Goal: Task Accomplishment & Management: Use online tool/utility

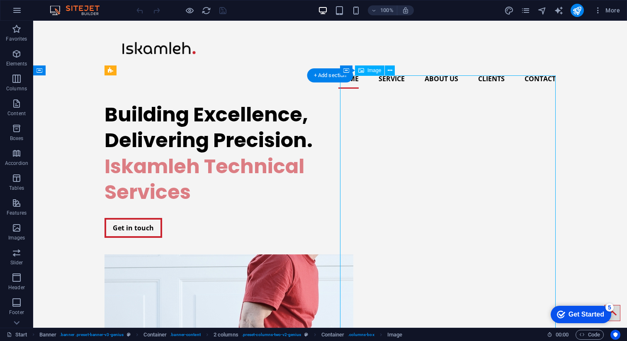
select select "px"
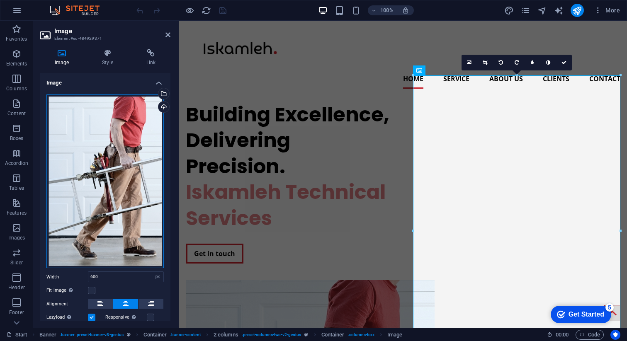
click at [109, 112] on div "Drag files here, click to choose files or select files from Files or our free s…" at bounding box center [104, 182] width 117 height 174
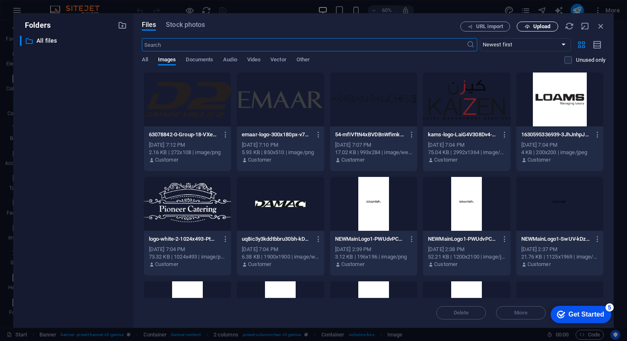
click at [530, 29] on span "Upload" at bounding box center [537, 26] width 34 height 5
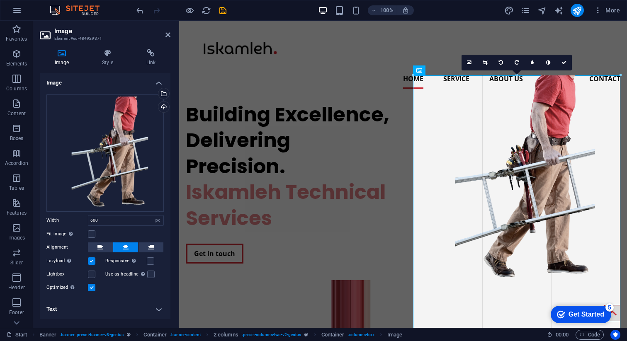
drag, startPoint x: 414, startPoint y: 282, endPoint x: 388, endPoint y: 294, distance: 28.9
click at [388, 294] on div "Drag here to replace the existing content. Press “Ctrl” if you want to create a…" at bounding box center [403, 174] width 448 height 307
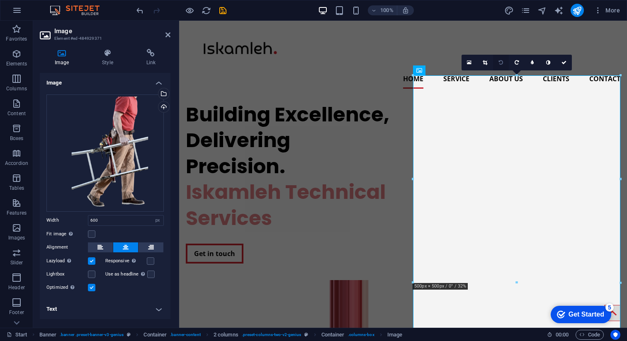
click at [503, 60] on link at bounding box center [501, 63] width 16 height 16
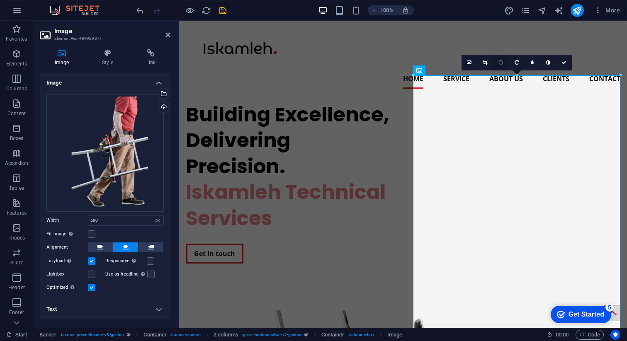
click at [502, 61] on icon at bounding box center [501, 62] width 4 height 5
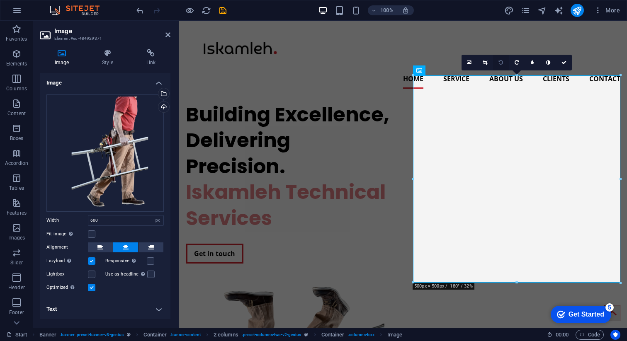
click at [501, 62] on icon at bounding box center [501, 62] width 4 height 5
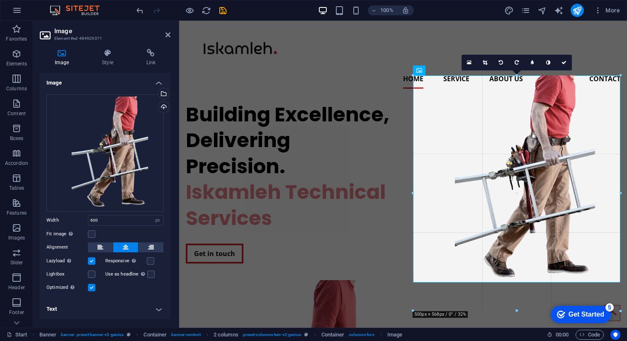
drag, startPoint x: 414, startPoint y: 75, endPoint x: 398, endPoint y: 64, distance: 18.9
click at [398, 64] on div "Drag here to replace the existing content. Press “Ctrl” if you want to create a…" at bounding box center [403, 174] width 448 height 307
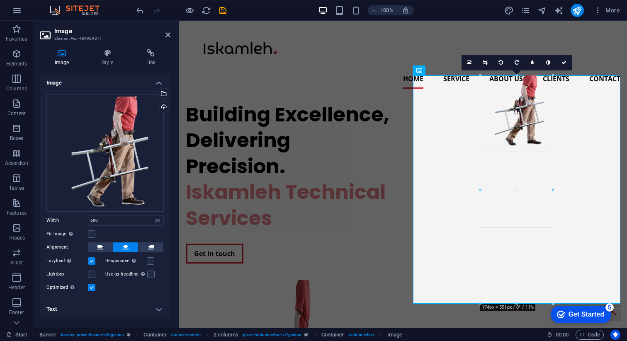
drag, startPoint x: 412, startPoint y: 76, endPoint x: 545, endPoint y: 190, distance: 175.6
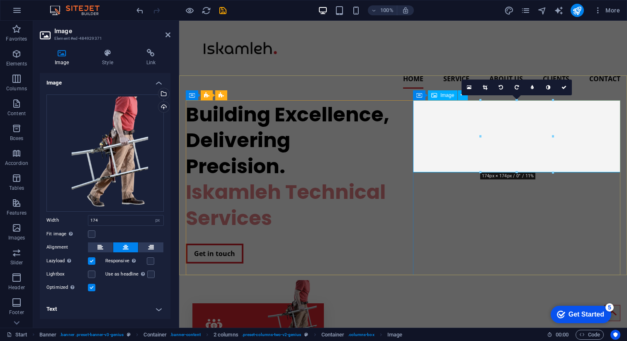
type input "600"
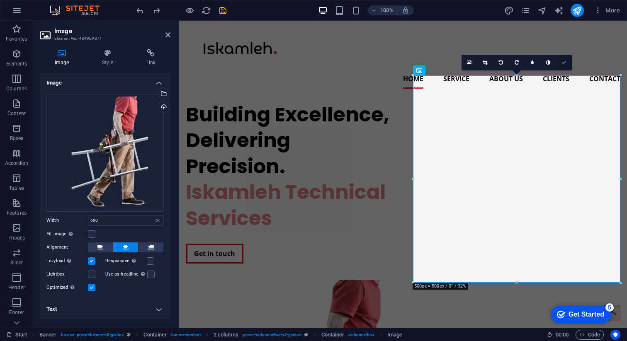
click at [564, 61] on icon at bounding box center [563, 62] width 5 height 5
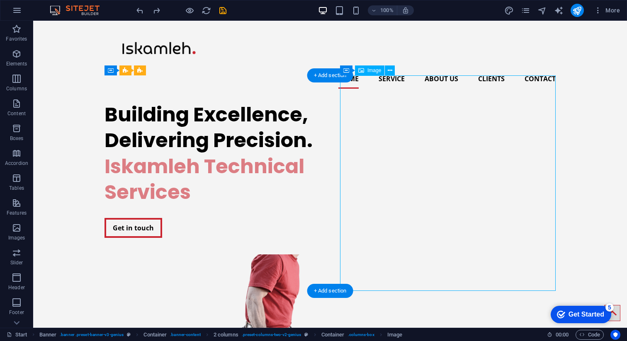
drag, startPoint x: 476, startPoint y: 105, endPoint x: 476, endPoint y: 119, distance: 13.7
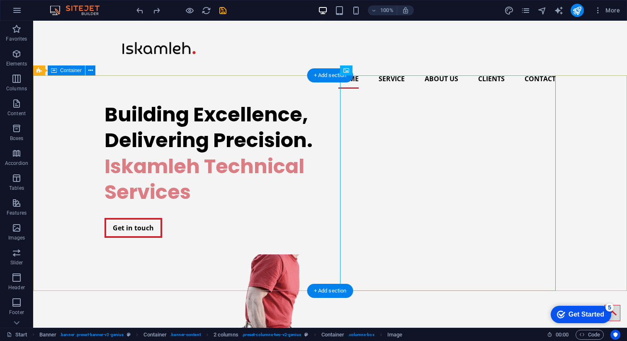
click at [596, 143] on div "Building Excellence, Delivering Precision. Iskamleh Technical Services Get in t…" at bounding box center [330, 299] width 594 height 408
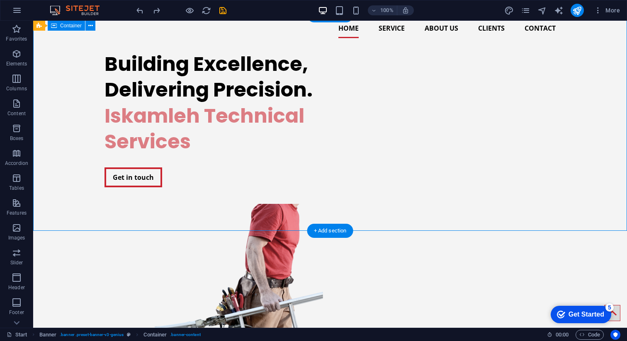
scroll to position [44, 0]
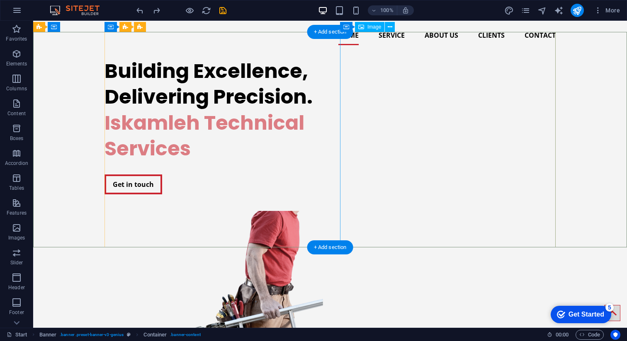
click at [320, 211] on figure at bounding box center [212, 335] width 216 height 249
select select "px"
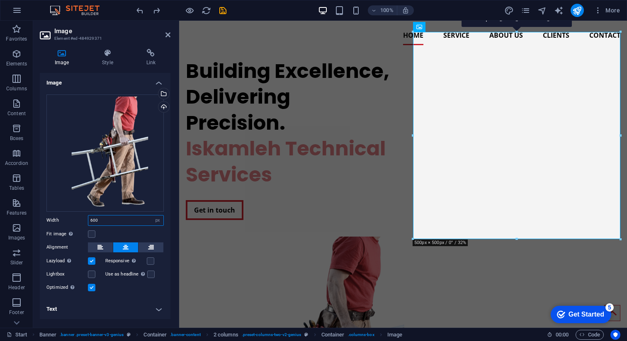
click at [101, 222] on input "600" at bounding box center [125, 221] width 75 height 10
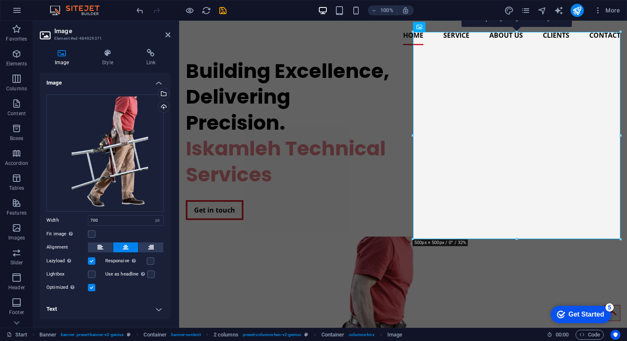
click at [109, 231] on div "Fit image Automatically fit image to a fixed width and height" at bounding box center [104, 234] width 117 height 10
click at [107, 219] on input "700" at bounding box center [125, 221] width 75 height 10
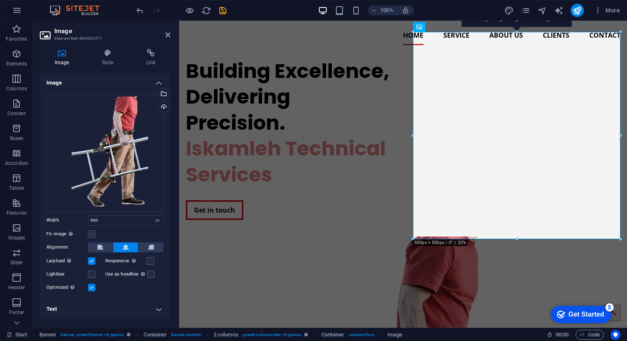
click at [93, 235] on label at bounding box center [91, 234] width 7 height 7
click at [0, 0] on input "Fit image Automatically fit image to a fixed width and height" at bounding box center [0, 0] width 0 height 0
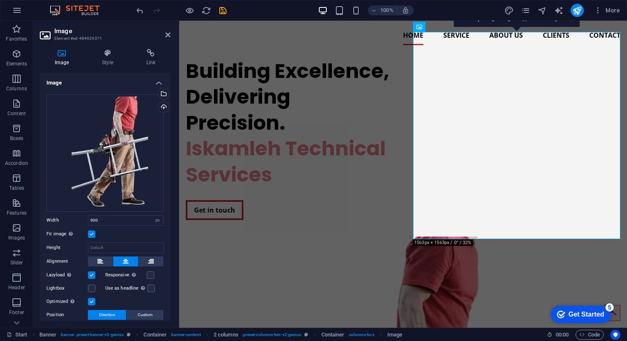
click at [93, 232] on label at bounding box center [91, 234] width 7 height 7
click at [0, 0] on input "Fit image Automatically fit image to a fixed width and height" at bounding box center [0, 0] width 0 height 0
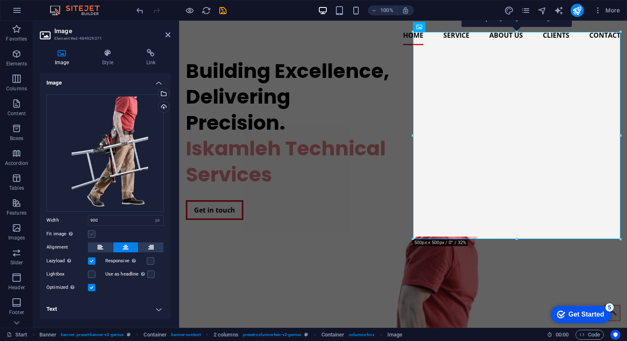
click at [93, 232] on label at bounding box center [91, 234] width 7 height 7
click at [0, 0] on input "Fit image Automatically fit image to a fixed width and height" at bounding box center [0, 0] width 0 height 0
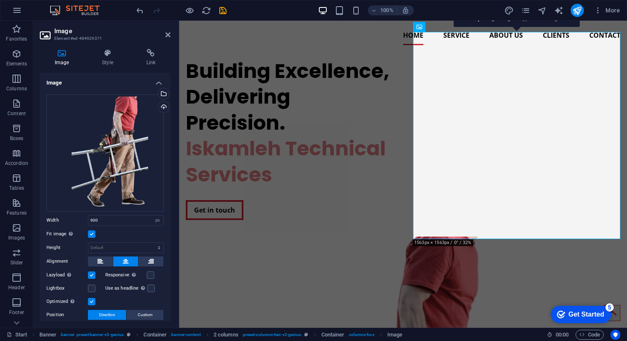
click at [93, 232] on label at bounding box center [91, 234] width 7 height 7
click at [0, 0] on input "Fit image Automatically fit image to a fixed width and height" at bounding box center [0, 0] width 0 height 0
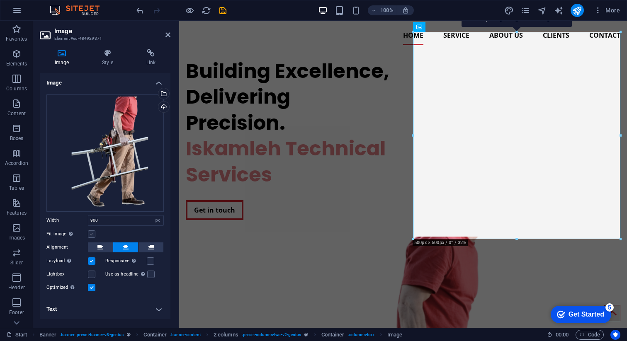
click at [93, 232] on label at bounding box center [91, 234] width 7 height 7
click at [0, 0] on input "Fit image Automatically fit image to a fixed width and height" at bounding box center [0, 0] width 0 height 0
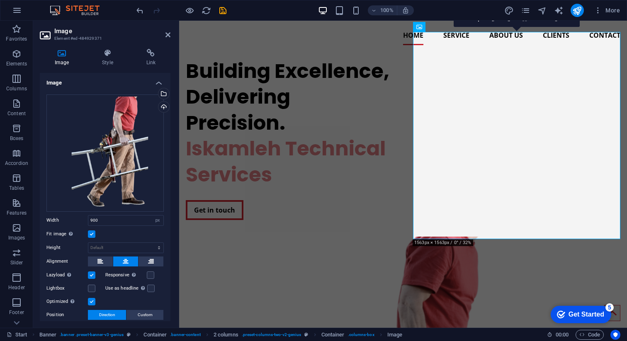
click at [93, 232] on label at bounding box center [91, 234] width 7 height 7
click at [0, 0] on input "Fit image Automatically fit image to a fixed width and height" at bounding box center [0, 0] width 0 height 0
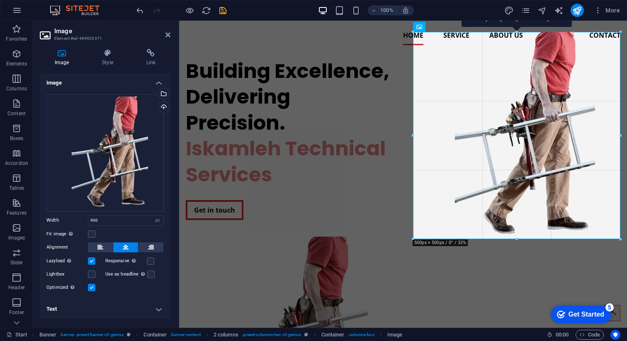
click at [412, 239] on div at bounding box center [413, 239] width 4 height 4
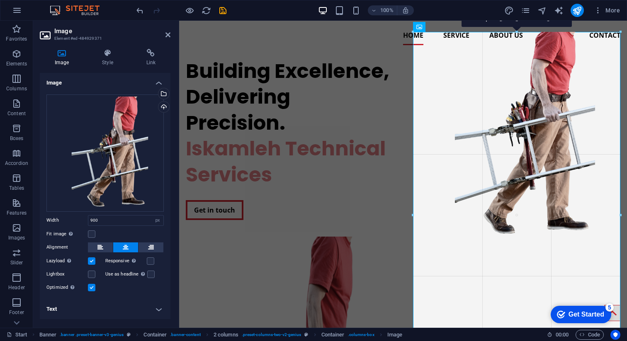
drag, startPoint x: 412, startPoint y: 239, endPoint x: 407, endPoint y: 243, distance: 7.1
click at [407, 243] on div "Drag here to replace the existing content. Press “Ctrl” if you want to create a…" at bounding box center [403, 152] width 448 height 351
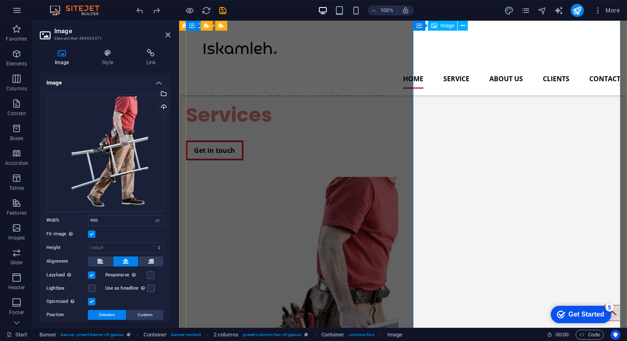
scroll to position [80, 0]
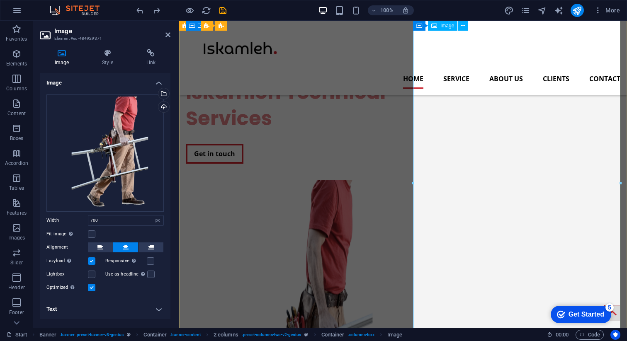
type input "600"
click at [367, 131] on div "Iskamleh Technical Services" at bounding box center [289, 106] width 207 height 52
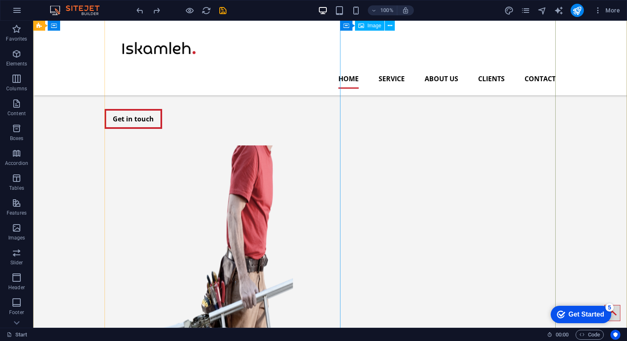
click at [320, 158] on figure at bounding box center [212, 334] width 216 height 376
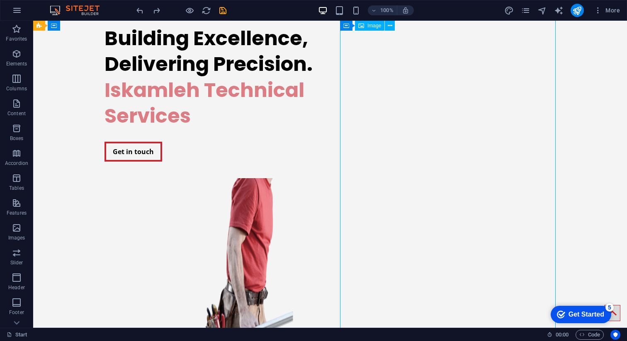
select select "px"
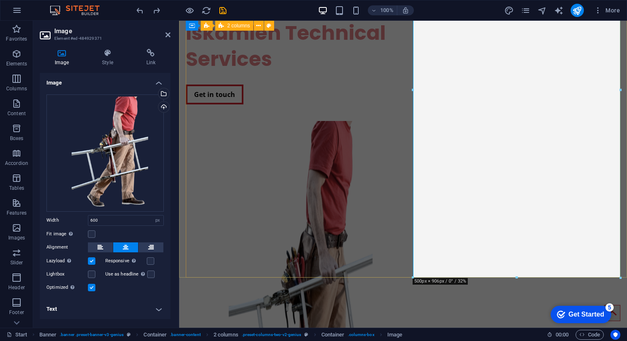
scroll to position [174, 0]
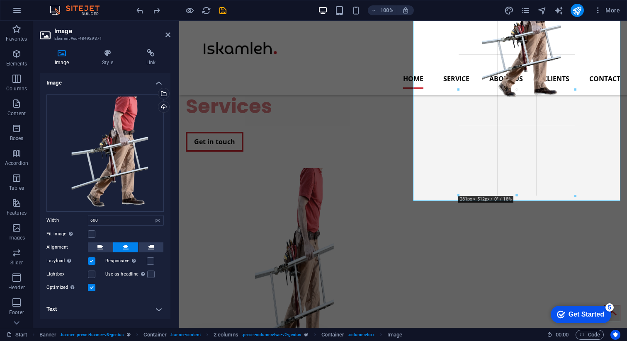
drag, startPoint x: 413, startPoint y: 276, endPoint x: 540, endPoint y: 113, distance: 206.9
type input "281"
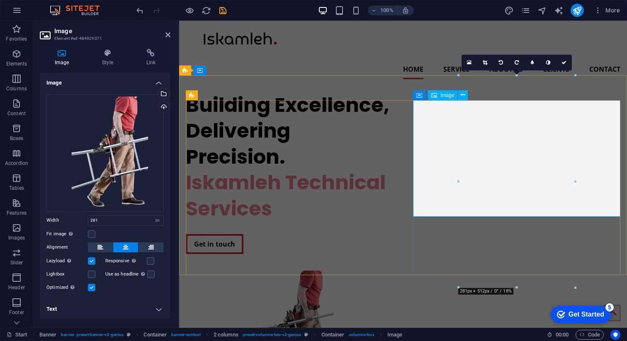
scroll to position [0, 0]
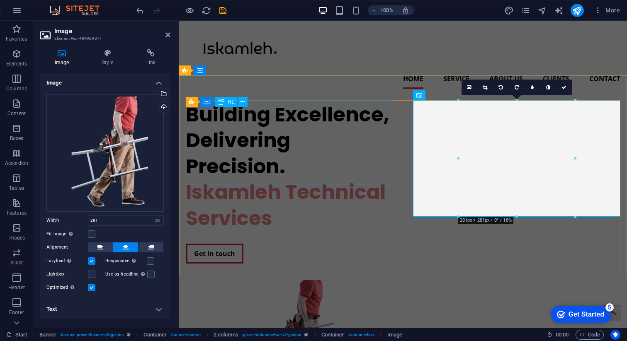
click at [389, 158] on div "Building Excellence, Delivering Precision." at bounding box center [289, 141] width 207 height 78
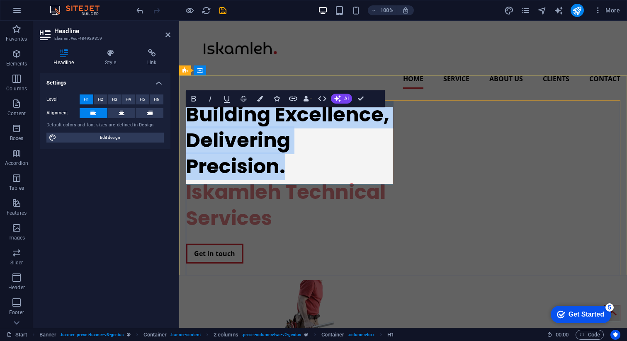
click at [393, 280] on figure at bounding box center [289, 338] width 207 height 117
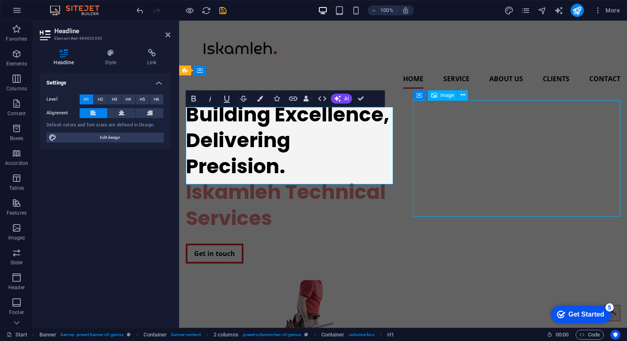
select select "px"
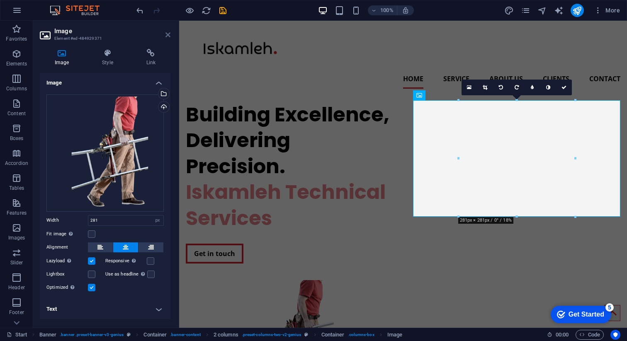
click at [169, 32] on icon at bounding box center [167, 35] width 5 height 7
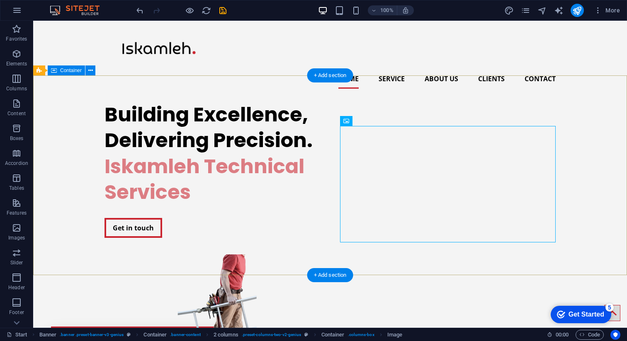
click at [501, 105] on div "Building Excellence, Delivering Precision. Iskamleh Technical Services Get in t…" at bounding box center [330, 233] width 594 height 276
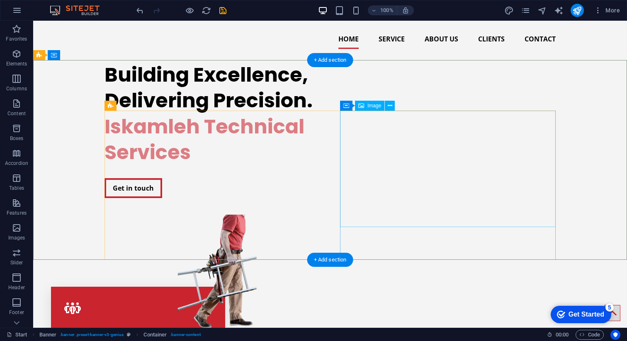
scroll to position [49, 0]
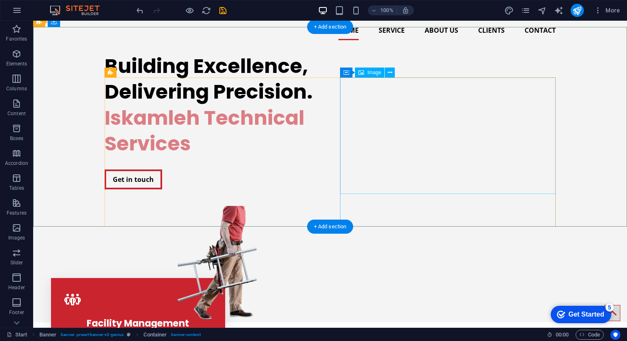
click at [320, 206] on figure at bounding box center [212, 264] width 216 height 117
select select "px"
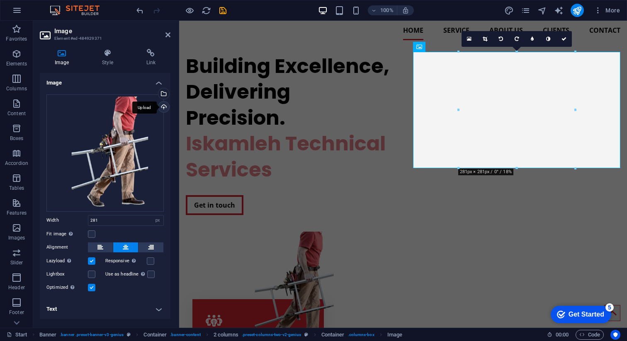
click at [165, 107] on div "Upload" at bounding box center [163, 108] width 12 height 12
drag, startPoint x: 102, startPoint y: 221, endPoint x: 75, endPoint y: 221, distance: 27.0
click at [73, 221] on div "Width 281 Default auto px rem % em vh vw" at bounding box center [104, 220] width 117 height 11
type input "900"
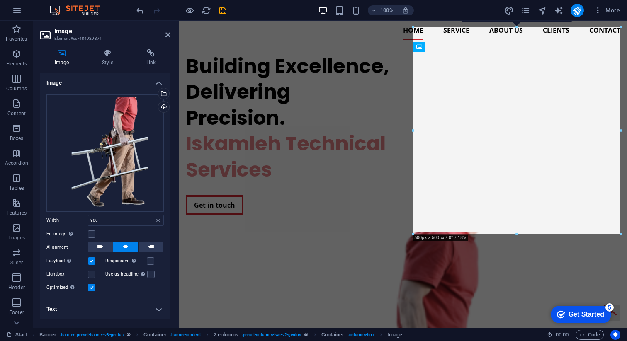
click at [144, 230] on div "Fit image Automatically fit image to a fixed width and height" at bounding box center [104, 234] width 117 height 10
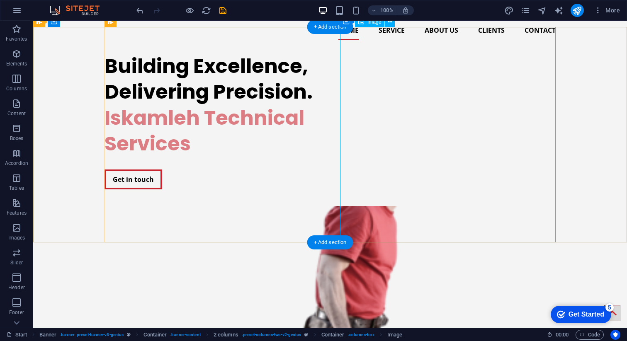
select select "px"
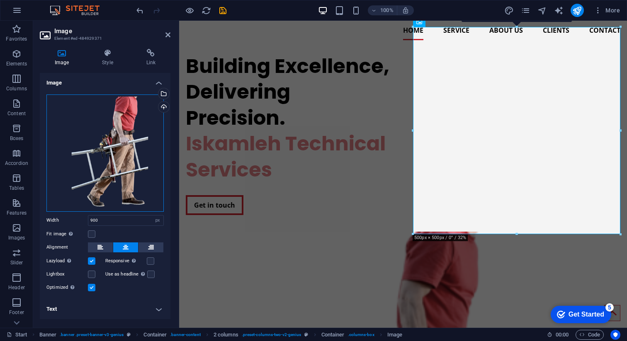
click at [128, 121] on div "Drag files here, click to choose files or select files from Files or our free s…" at bounding box center [104, 153] width 117 height 117
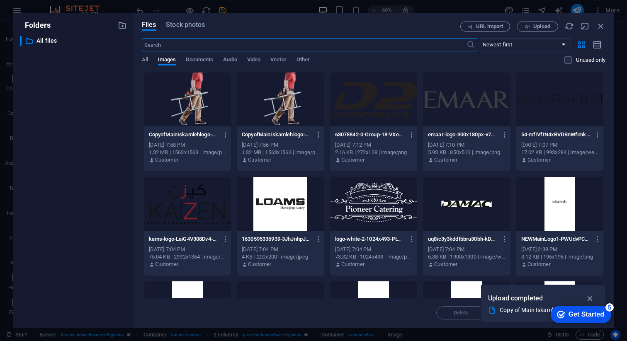
click at [294, 101] on div at bounding box center [280, 100] width 87 height 54
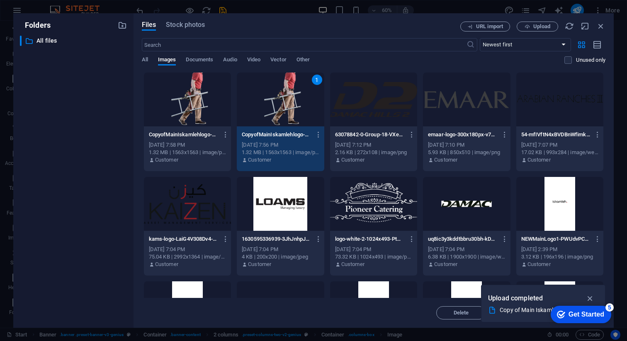
click at [294, 101] on div "1" at bounding box center [280, 100] width 87 height 54
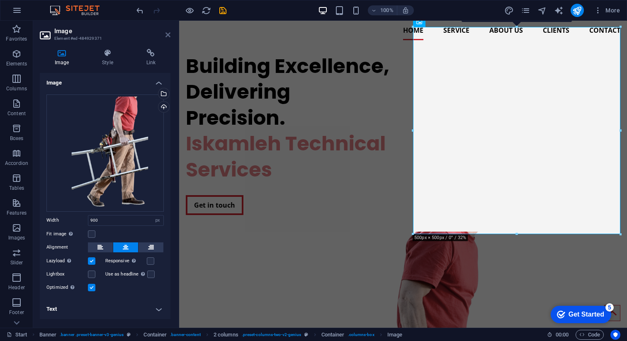
click at [168, 37] on icon at bounding box center [167, 35] width 5 height 7
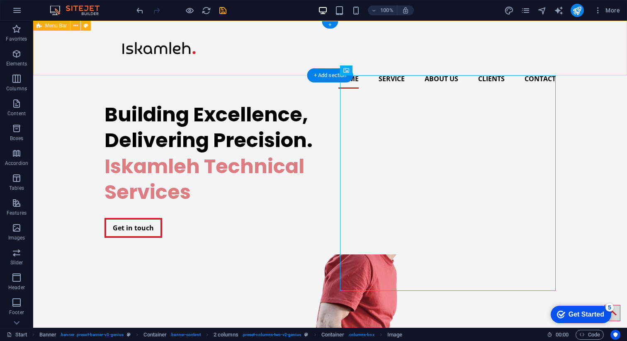
click at [594, 58] on div "Home Service About us Clients Contact" at bounding box center [330, 58] width 594 height 75
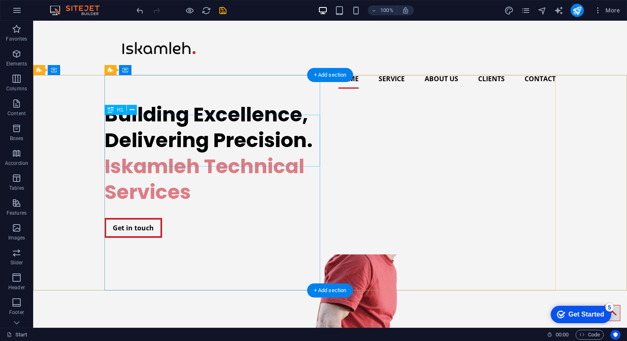
scroll to position [0, 0]
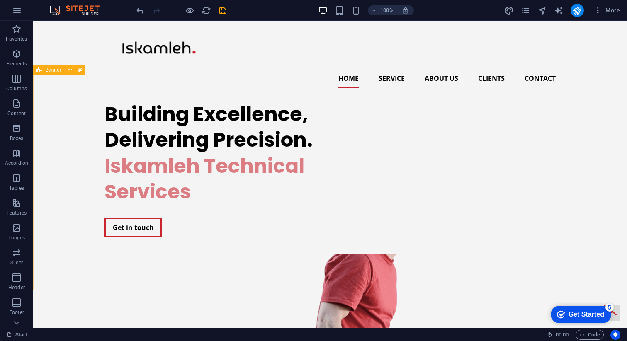
click at [52, 70] on span "Banner" at bounding box center [53, 70] width 16 height 5
select select "vh"
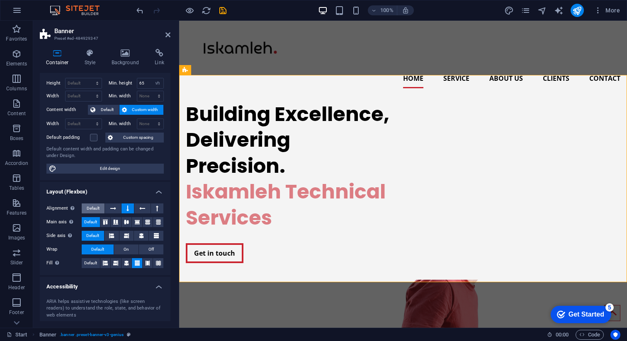
scroll to position [24, 0]
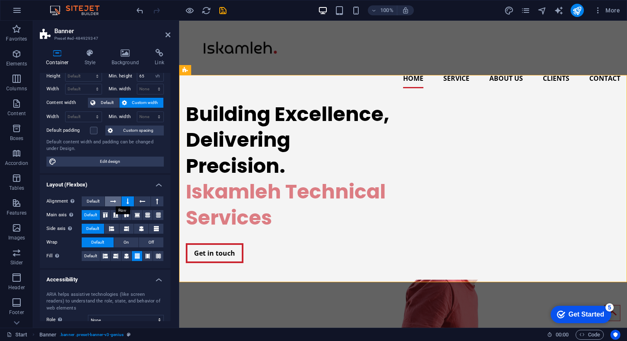
click at [114, 203] on icon at bounding box center [113, 202] width 6 height 10
click at [125, 200] on button at bounding box center [127, 202] width 12 height 10
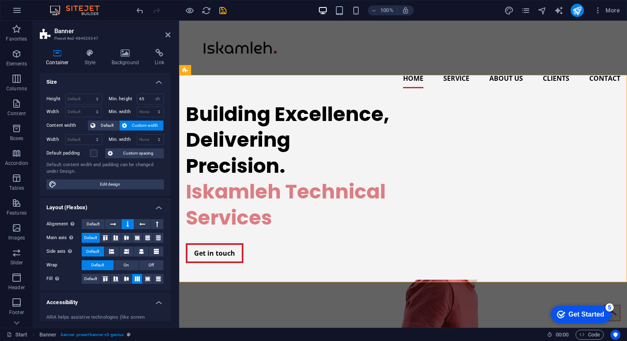
scroll to position [0, 0]
click at [103, 126] on span "Default" at bounding box center [107, 126] width 19 height 10
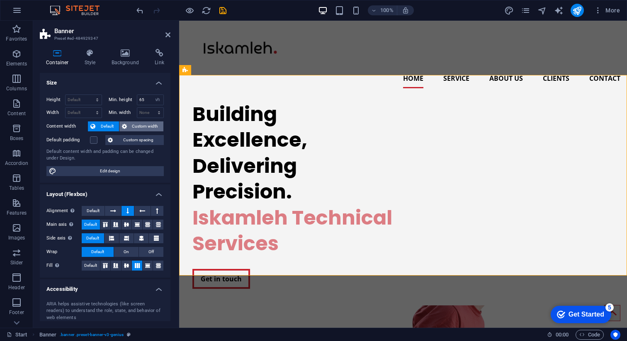
click at [129, 124] on span "Custom width" at bounding box center [145, 126] width 32 height 10
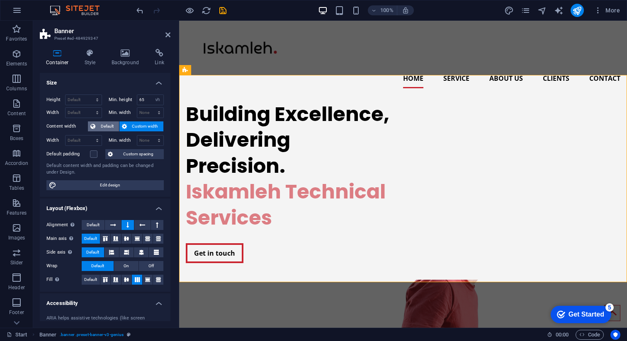
click at [106, 125] on span "Default" at bounding box center [107, 126] width 19 height 10
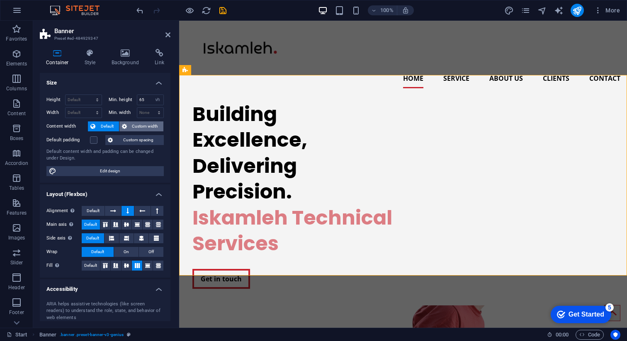
click at [136, 125] on span "Custom width" at bounding box center [145, 126] width 32 height 10
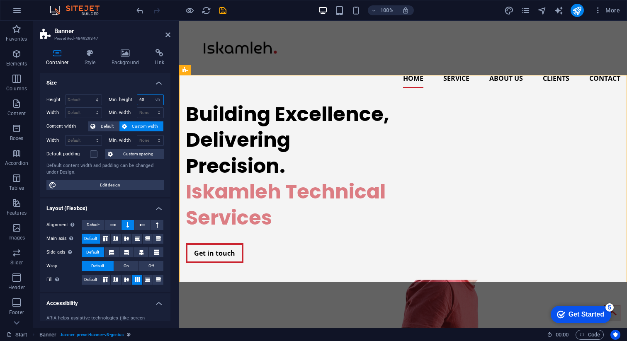
click at [145, 102] on input "65" at bounding box center [150, 100] width 27 height 10
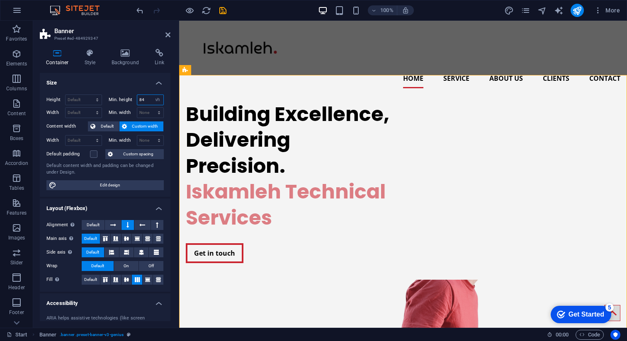
click at [145, 99] on input "84" at bounding box center [150, 100] width 27 height 10
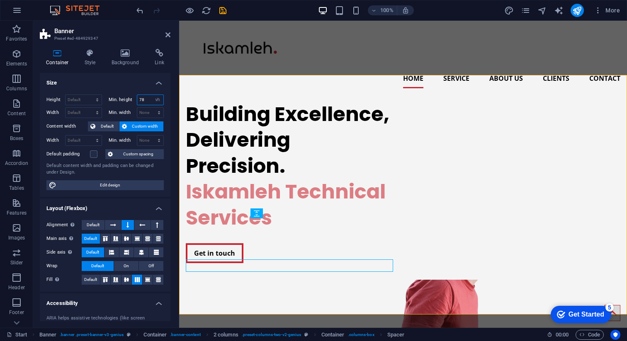
click at [143, 99] on input "78" at bounding box center [150, 100] width 27 height 10
type input "67"
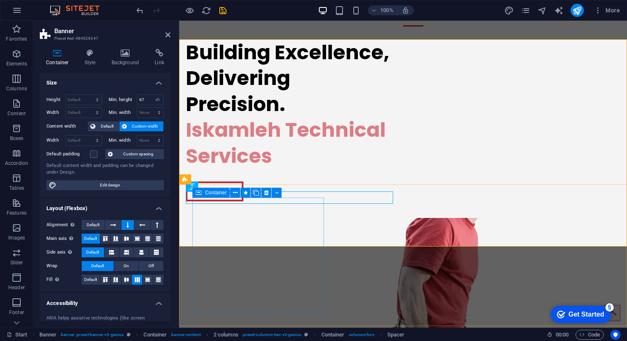
scroll to position [63, 0]
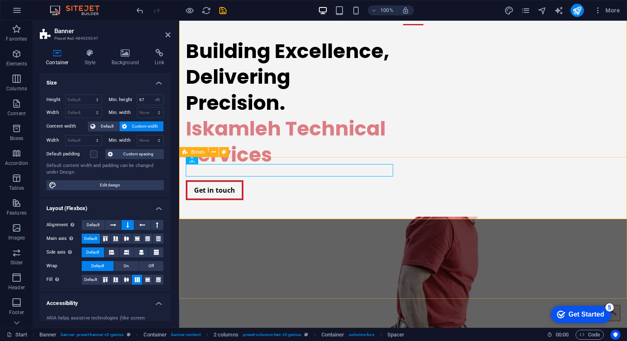
click at [191, 153] on span "Boxes" at bounding box center [198, 152] width 14 height 5
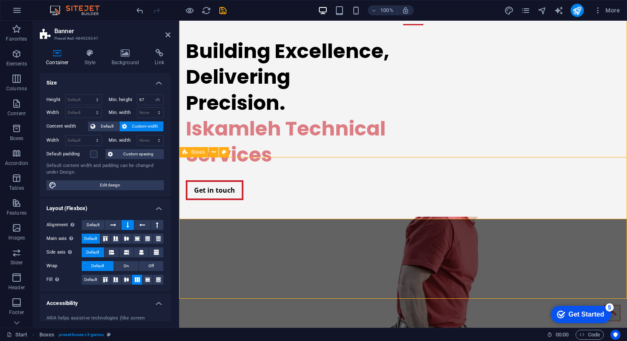
scroll to position [80, 0]
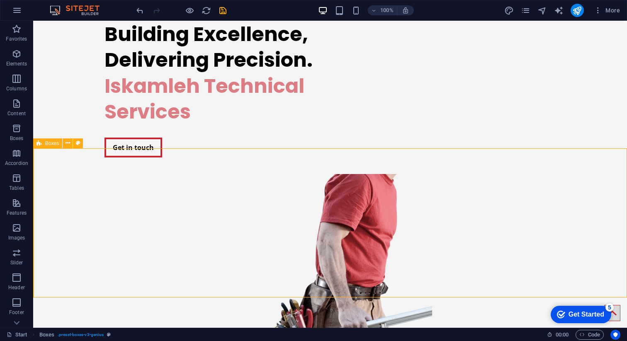
click at [42, 142] on div "Boxes" at bounding box center [47, 143] width 29 height 10
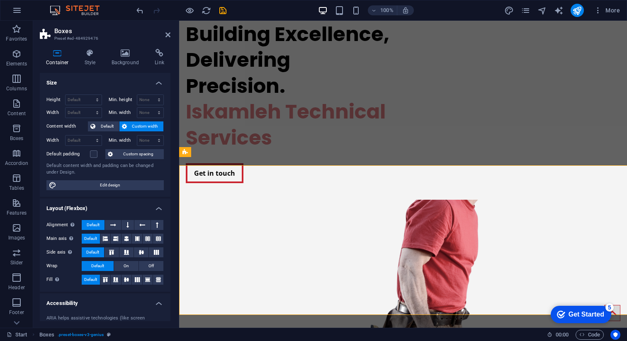
scroll to position [63, 0]
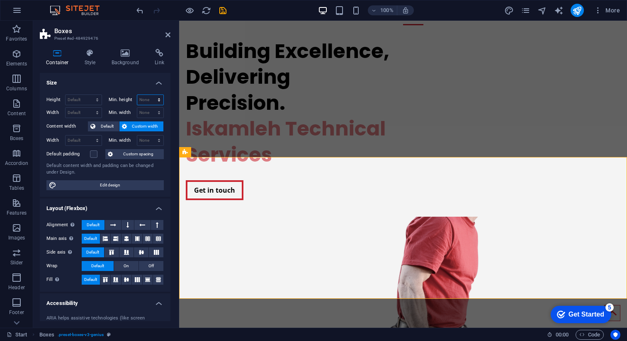
click at [148, 101] on select "None px rem % vh vw" at bounding box center [150, 100] width 27 height 10
select select "px"
click at [150, 95] on select "None px rem % vh vw" at bounding box center [150, 100] width 27 height 10
click at [133, 91] on div "Height Default px rem % vh vw Min. height 50 None px rem % vh vw Width Default …" at bounding box center [105, 142] width 131 height 109
click at [142, 100] on input "50" at bounding box center [150, 100] width 27 height 10
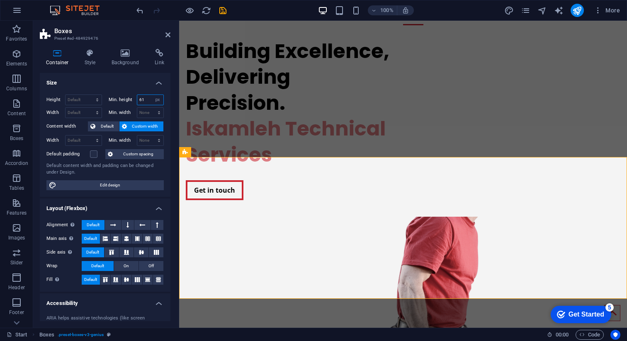
type input "62"
click at [126, 223] on icon at bounding box center [127, 225] width 2 height 10
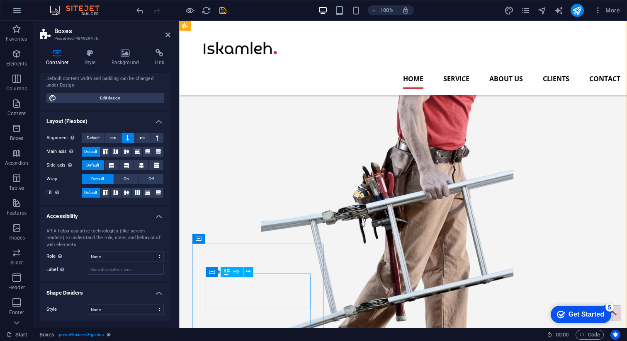
scroll to position [223, 0]
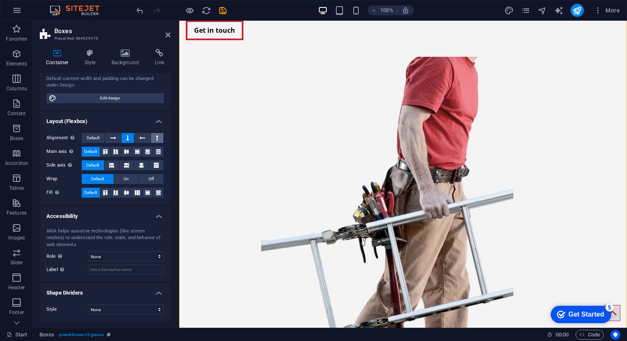
click at [151, 137] on button at bounding box center [157, 138] width 12 height 10
click at [139, 138] on icon at bounding box center [142, 138] width 6 height 10
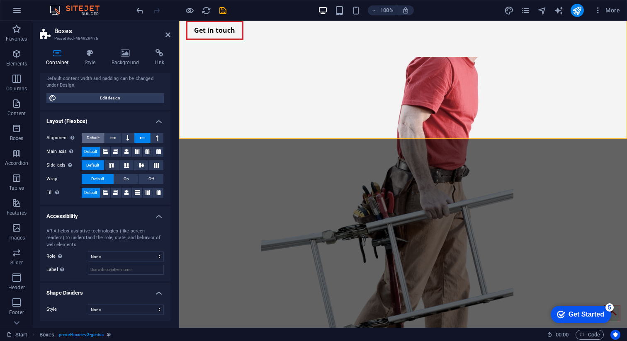
click at [92, 138] on span "Default" at bounding box center [93, 138] width 13 height 10
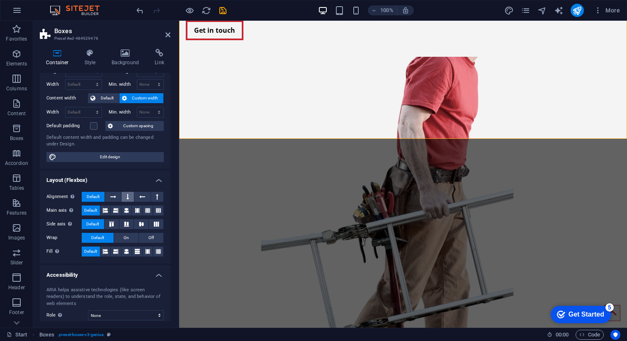
scroll to position [16, 0]
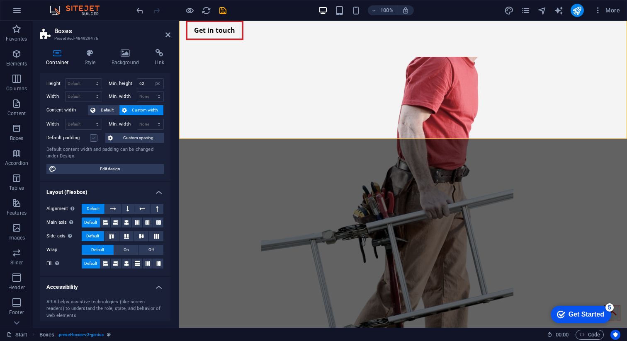
click at [97, 140] on label at bounding box center [93, 137] width 7 height 7
click at [0, 0] on input "Default padding" at bounding box center [0, 0] width 0 height 0
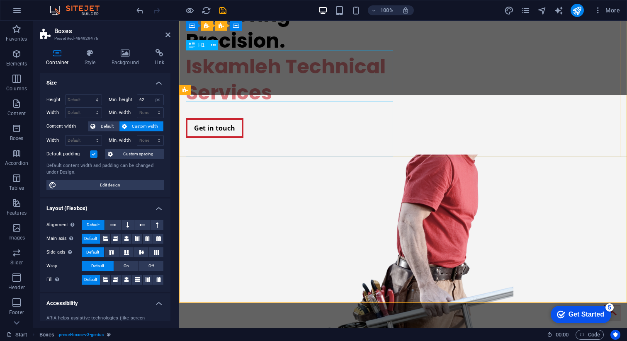
scroll to position [126, 0]
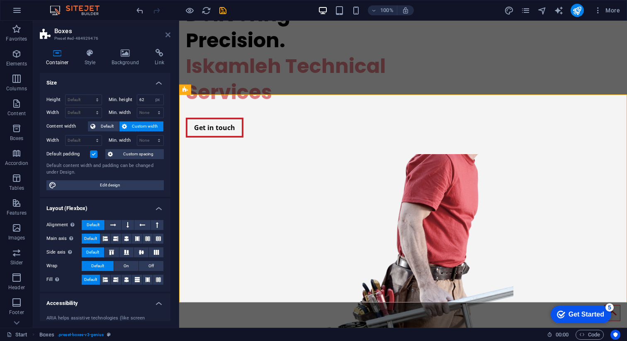
click at [166, 37] on icon at bounding box center [167, 35] width 5 height 7
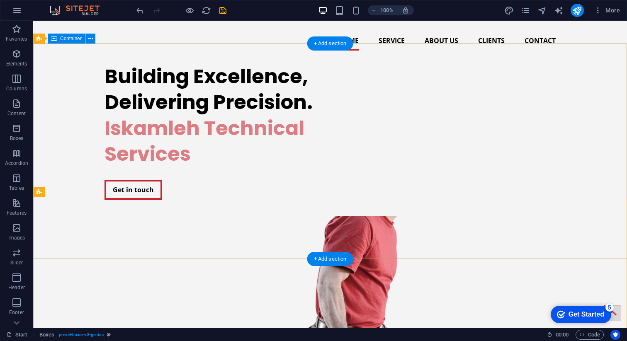
scroll to position [41, 0]
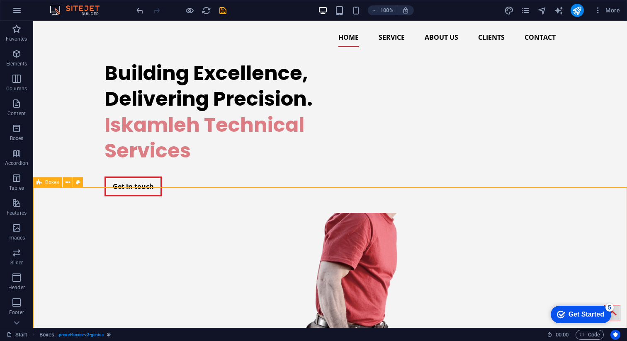
click at [46, 182] on span "Boxes" at bounding box center [52, 182] width 14 height 5
select select "px"
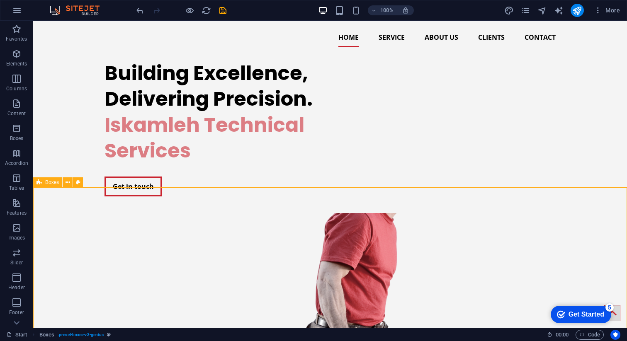
select select "px"
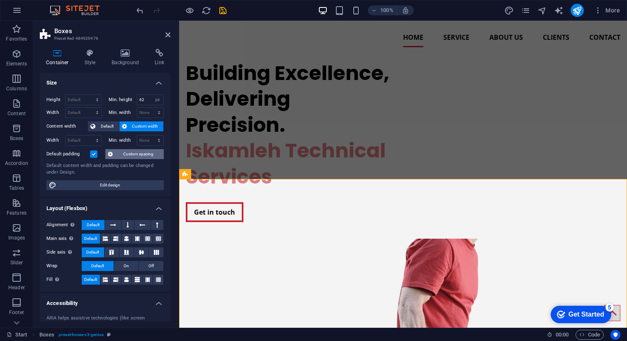
click at [125, 154] on span "Custom spacing" at bounding box center [138, 154] width 46 height 10
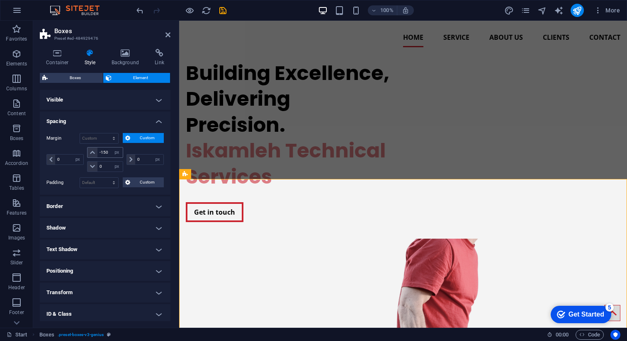
click at [92, 153] on icon at bounding box center [92, 152] width 5 height 5
click at [107, 152] on input "-150" at bounding box center [109, 153] width 25 height 10
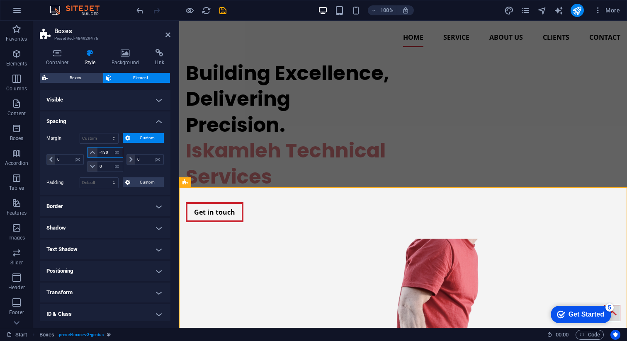
click at [105, 152] on input "-130" at bounding box center [109, 153] width 25 height 10
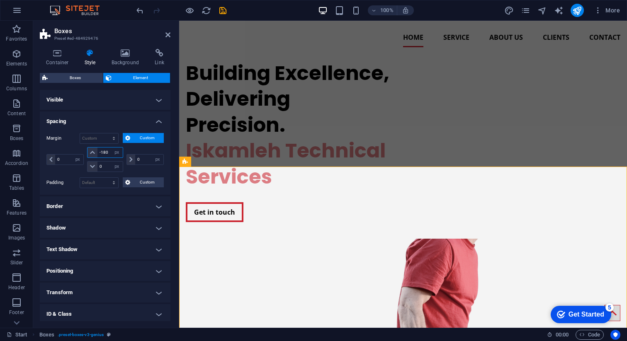
click at [106, 153] on input "-180" at bounding box center [109, 153] width 25 height 10
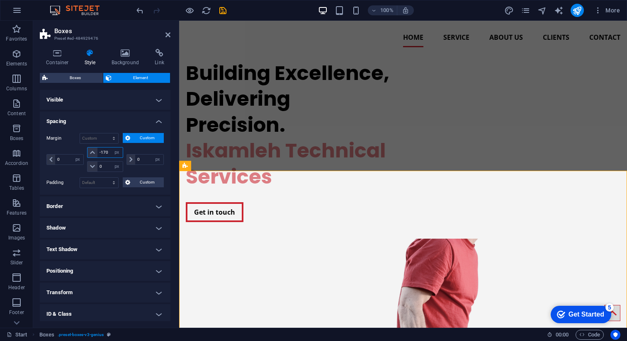
click at [105, 155] on input "-170" at bounding box center [109, 153] width 25 height 10
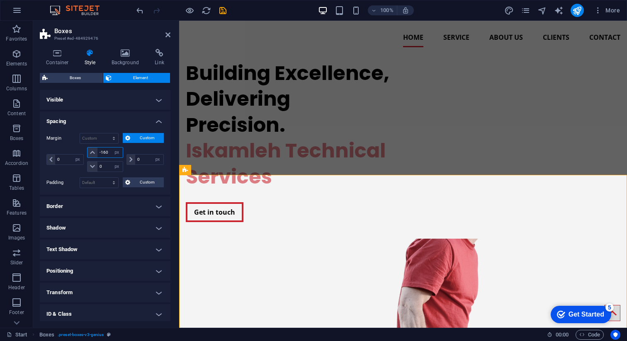
click at [104, 153] on input "-160" at bounding box center [109, 153] width 25 height 10
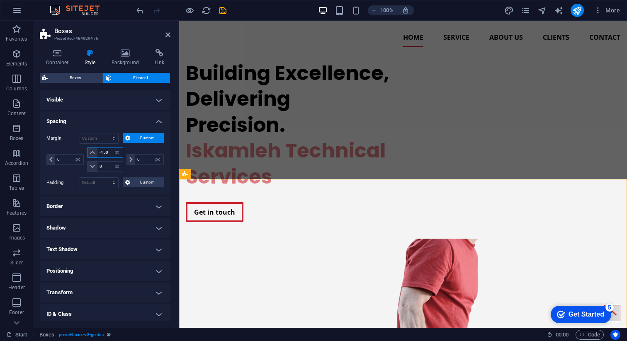
click at [104, 152] on input "-150" at bounding box center [109, 153] width 25 height 10
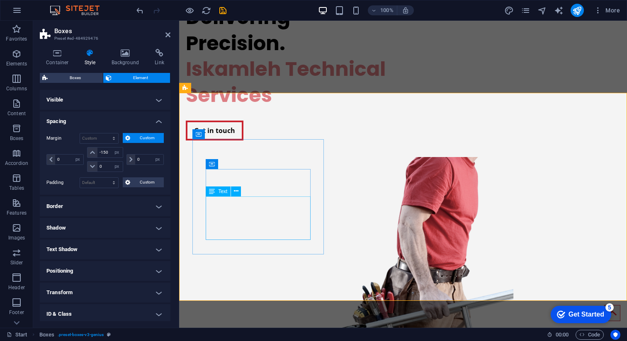
scroll to position [129, 0]
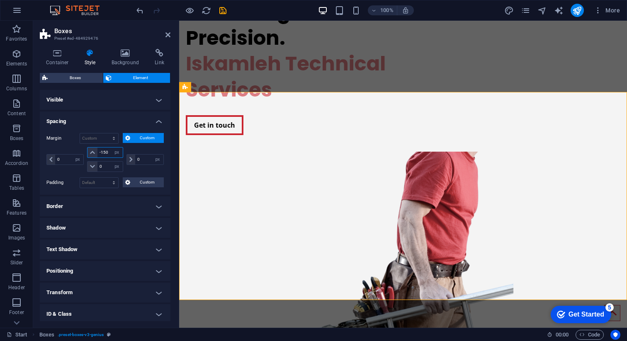
click at [106, 150] on input "-150" at bounding box center [109, 153] width 25 height 10
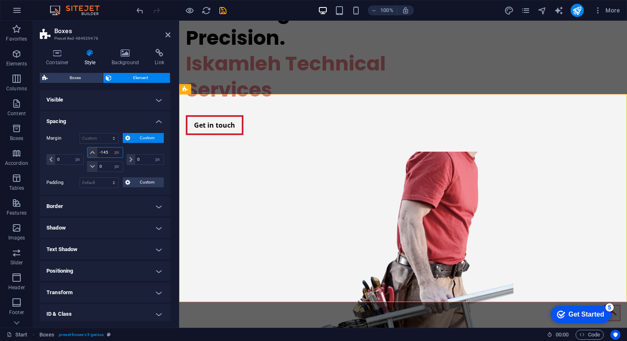
click at [107, 153] on input "-145" at bounding box center [109, 153] width 25 height 10
type input "-140"
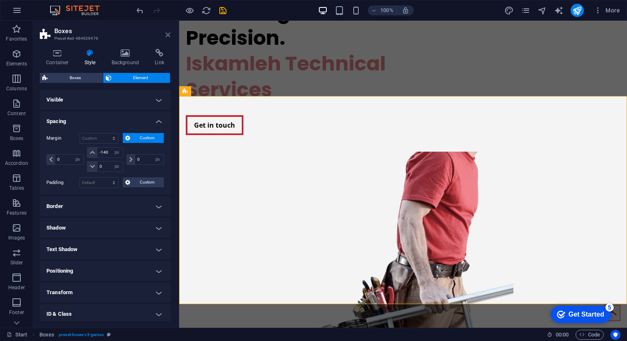
click at [167, 35] on icon at bounding box center [167, 35] width 5 height 7
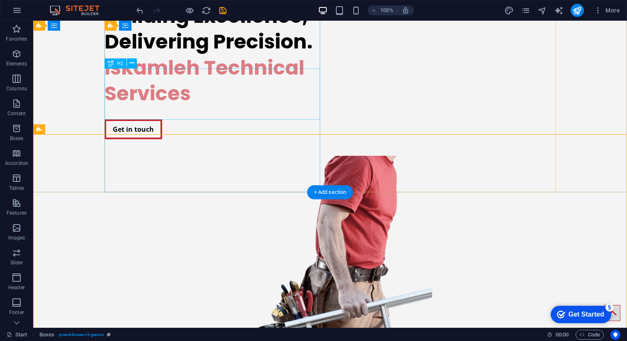
scroll to position [128, 0]
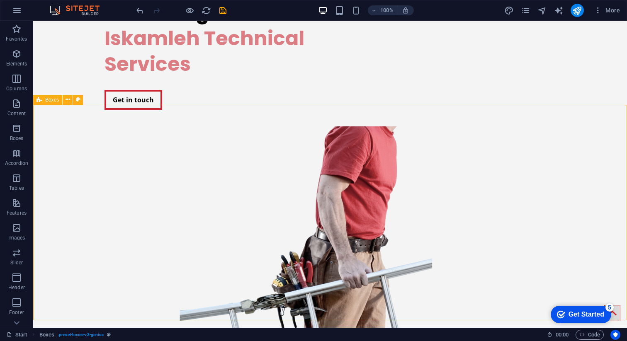
click at [45, 100] on span "Boxes" at bounding box center [52, 99] width 14 height 5
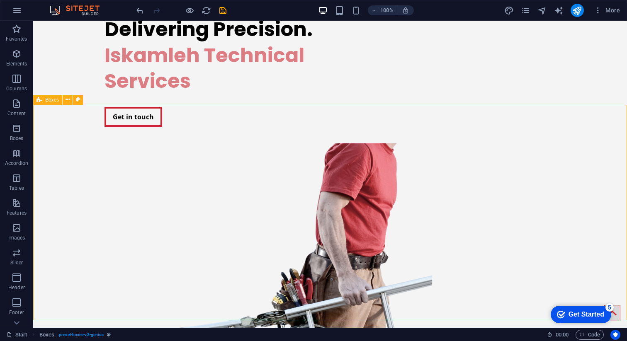
select select "px"
select select "vw"
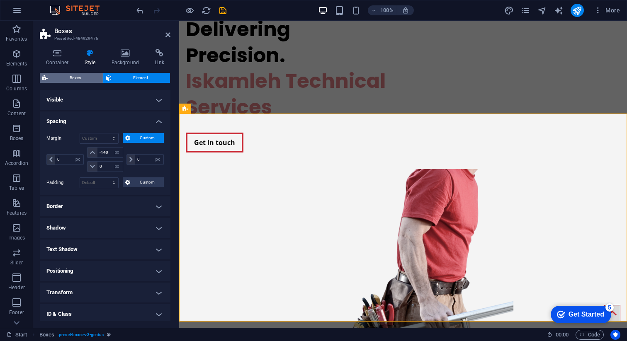
click at [73, 80] on span "Boxes" at bounding box center [75, 78] width 50 height 10
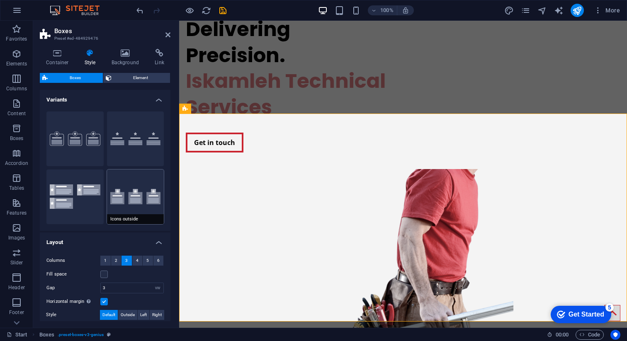
click at [120, 185] on button "Icons outside" at bounding box center [135, 197] width 57 height 55
type input "2"
select select "rem"
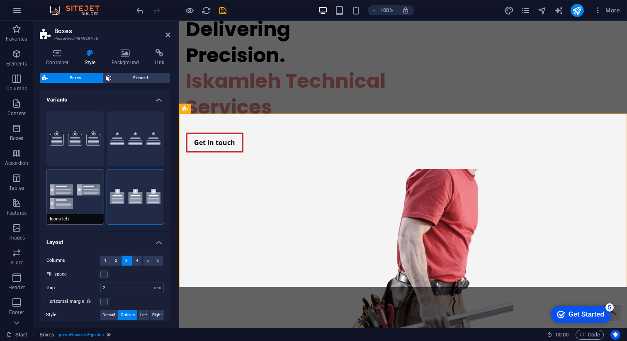
click at [84, 188] on button "Icons left" at bounding box center [74, 197] width 57 height 55
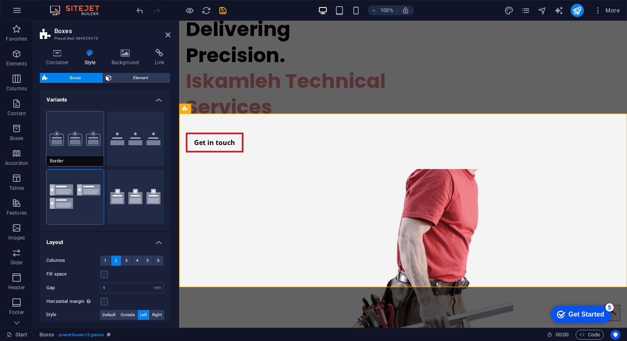
click at [82, 143] on button "Border" at bounding box center [74, 139] width 57 height 55
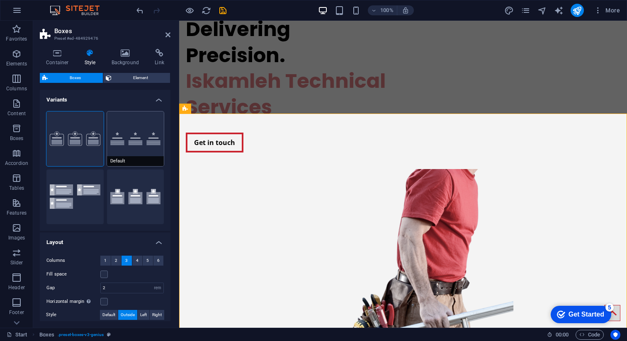
click at [138, 138] on button "Default" at bounding box center [135, 139] width 57 height 55
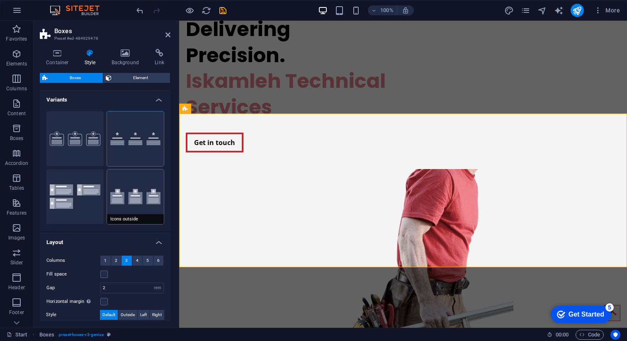
click at [138, 185] on button "Icons outside" at bounding box center [135, 197] width 57 height 55
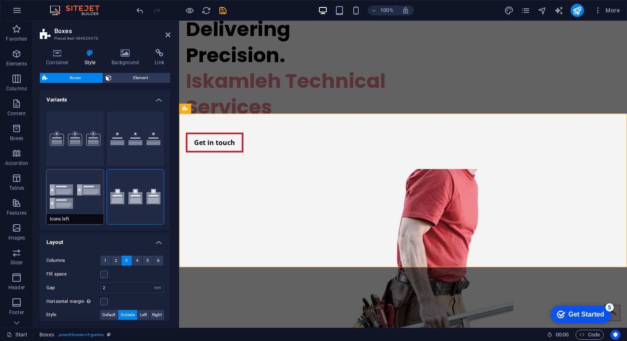
click at [83, 187] on button "Icons left" at bounding box center [74, 197] width 57 height 55
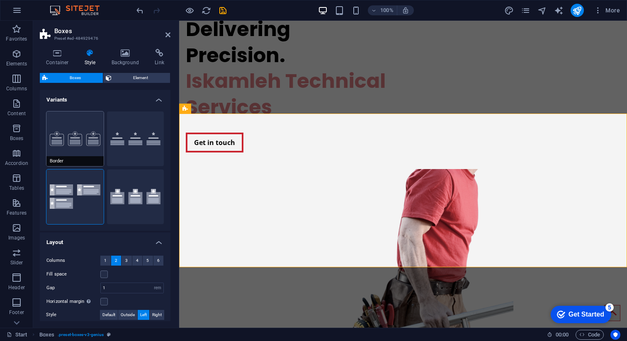
click at [71, 143] on button "Border" at bounding box center [74, 139] width 57 height 55
type input "2"
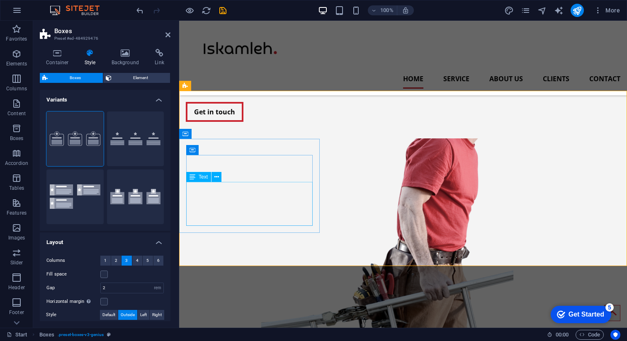
scroll to position [121, 0]
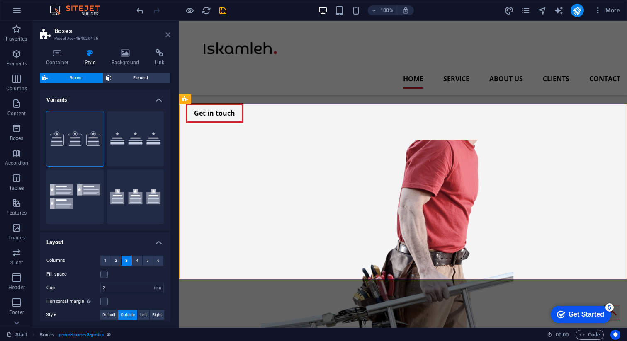
click at [167, 36] on icon at bounding box center [167, 35] width 5 height 7
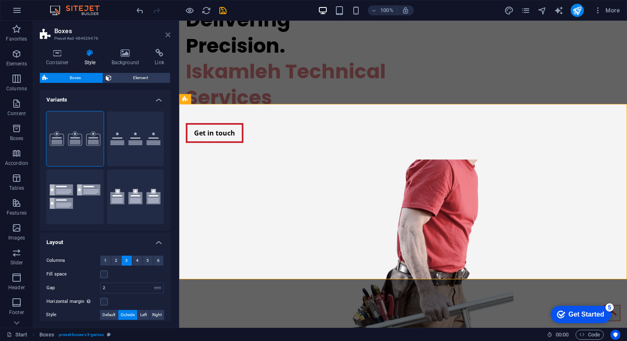
scroll to position [138, 0]
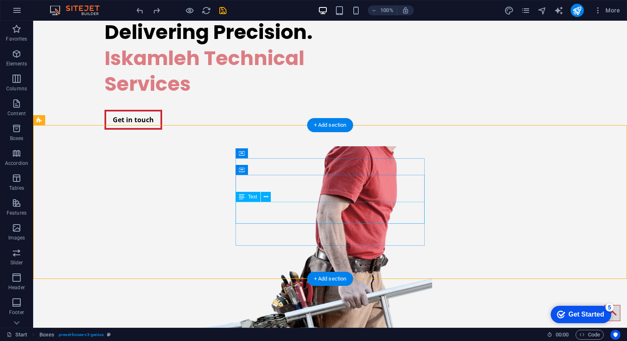
scroll to position [109, 0]
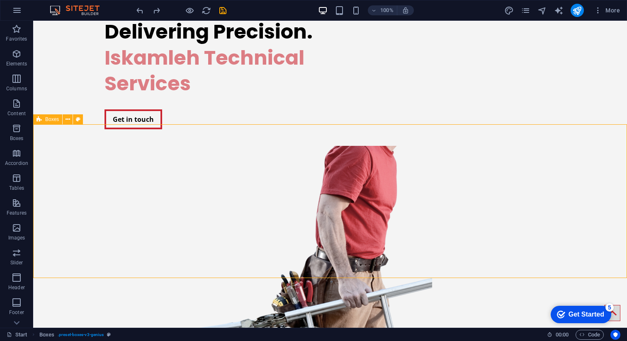
click at [39, 119] on icon at bounding box center [38, 119] width 5 height 10
select select "px"
select select "rem"
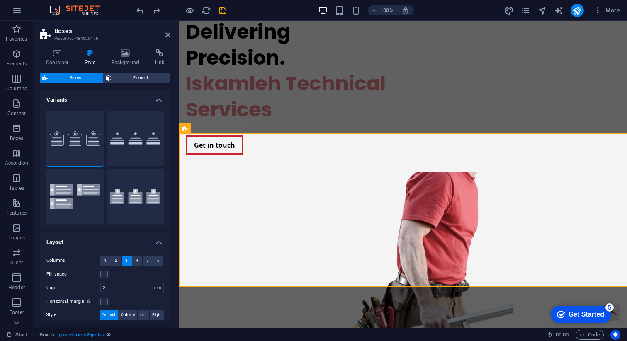
scroll to position [91, 0]
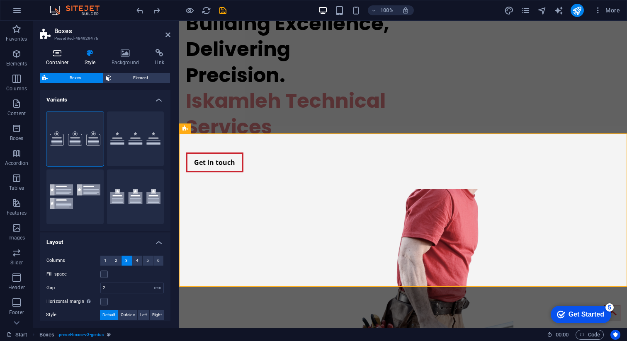
click at [53, 60] on h4 "Container" at bounding box center [59, 57] width 39 height 17
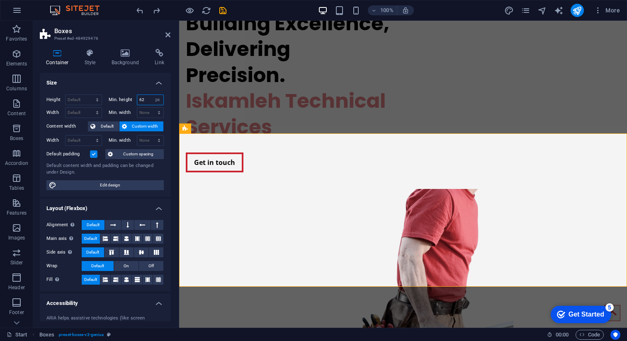
click at [146, 98] on input "62" at bounding box center [150, 100] width 27 height 10
click at [160, 99] on select "None px rem % vh vw" at bounding box center [158, 100] width 12 height 10
select select "a3iv15p30p4"
click at [152, 95] on select "None px rem % vh vw" at bounding box center [158, 100] width 12 height 10
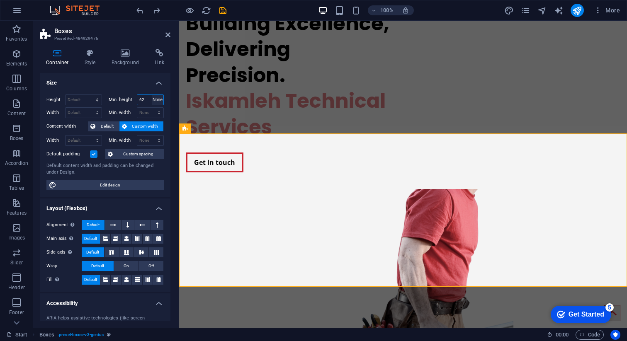
select select "DISABLED_OPTION_VALUE"
click at [168, 27] on header "Boxes Preset #ed-484929476" at bounding box center [105, 32] width 131 height 22
click at [168, 32] on icon at bounding box center [167, 35] width 5 height 7
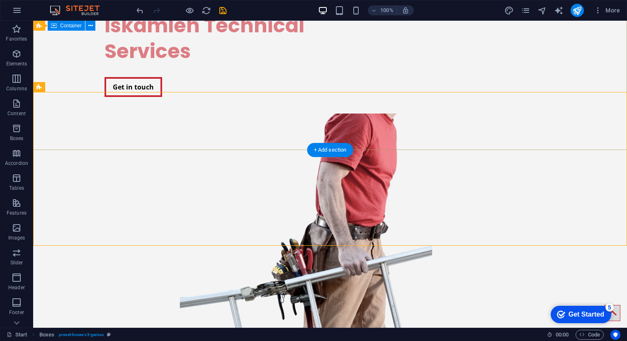
scroll to position [141, 0]
click at [44, 25] on div "Banner" at bounding box center [49, 26] width 32 height 10
select select "vh"
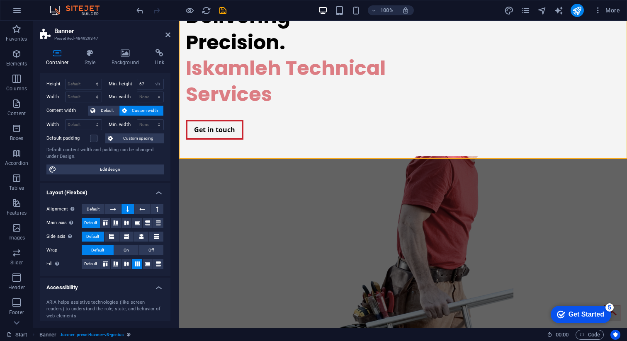
scroll to position [0, 0]
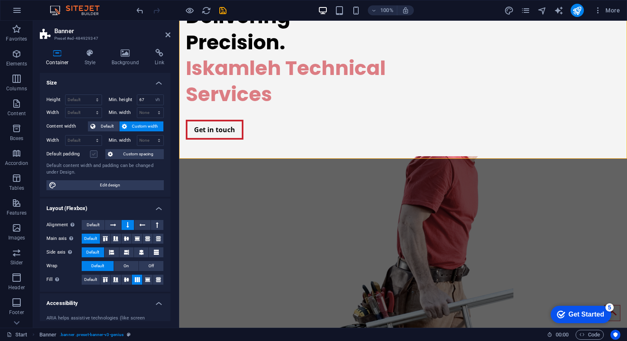
click at [92, 155] on label at bounding box center [93, 154] width 7 height 7
click at [0, 0] on input "Default padding" at bounding box center [0, 0] width 0 height 0
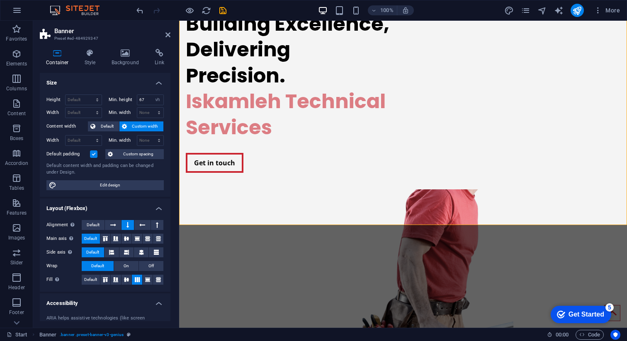
click at [92, 155] on label at bounding box center [93, 154] width 7 height 7
click at [0, 0] on input "Default padding" at bounding box center [0, 0] width 0 height 0
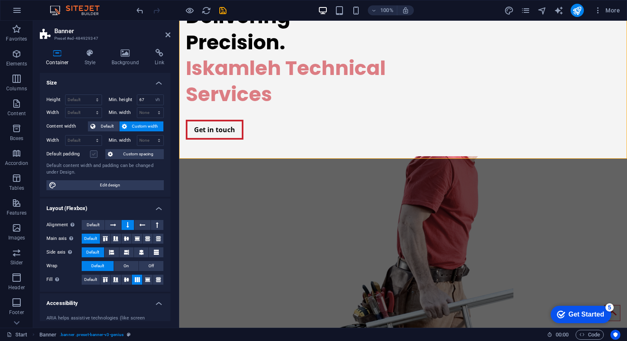
click at [92, 155] on label at bounding box center [93, 154] width 7 height 7
click at [0, 0] on input "Default padding" at bounding box center [0, 0] width 0 height 0
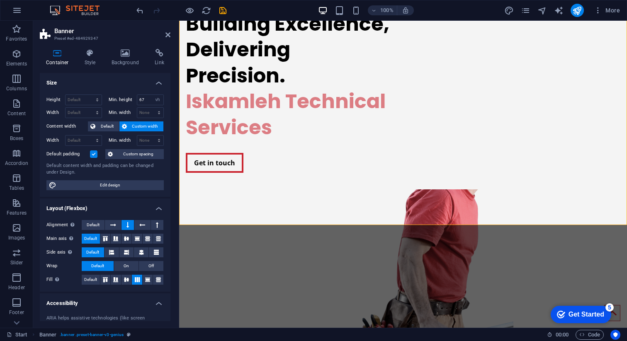
click at [92, 155] on label at bounding box center [93, 154] width 7 height 7
click at [0, 0] on input "Default padding" at bounding box center [0, 0] width 0 height 0
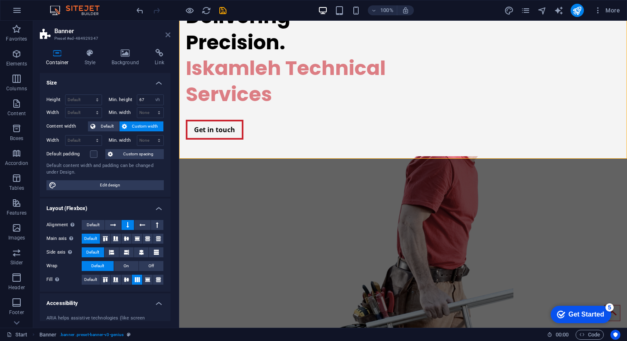
click at [167, 32] on icon at bounding box center [167, 35] width 5 height 7
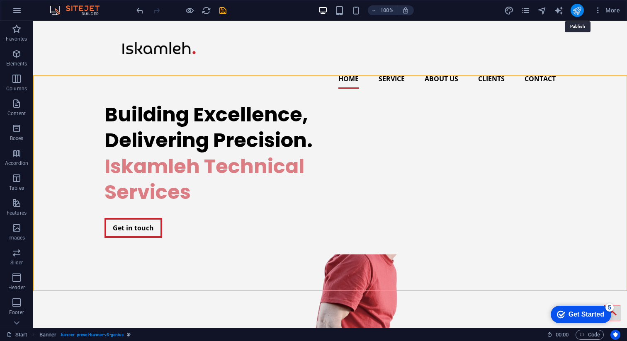
click at [574, 7] on icon "publish" at bounding box center [577, 11] width 10 height 10
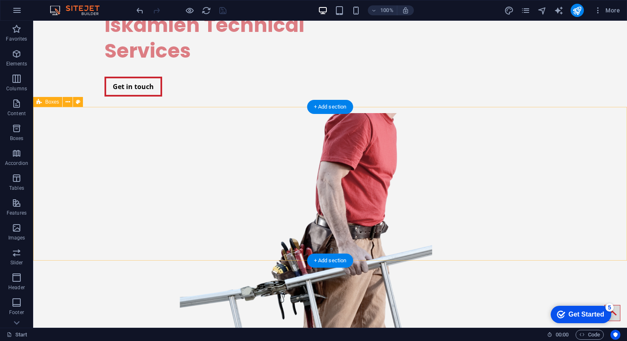
scroll to position [151, 0]
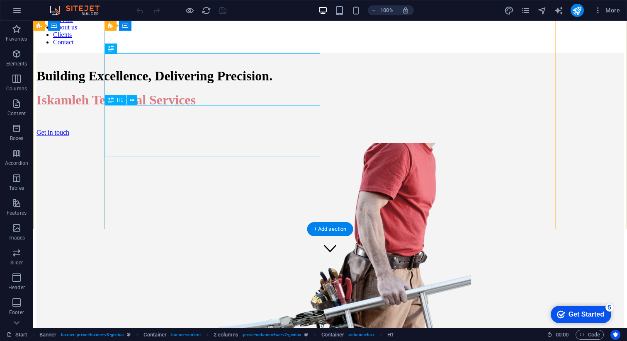
scroll to position [70, 0]
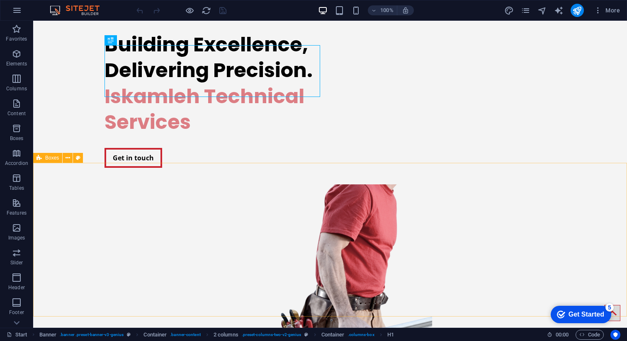
click at [40, 158] on icon at bounding box center [38, 158] width 5 height 10
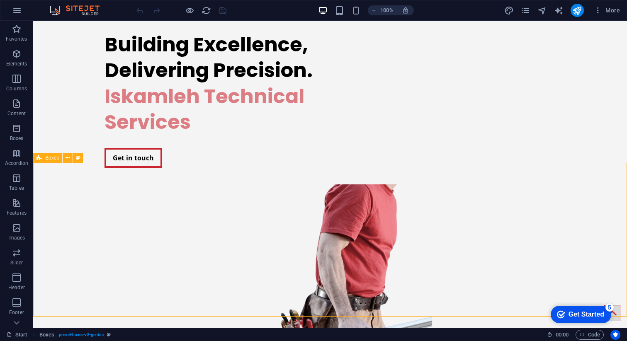
click at [40, 158] on icon at bounding box center [38, 158] width 5 height 10
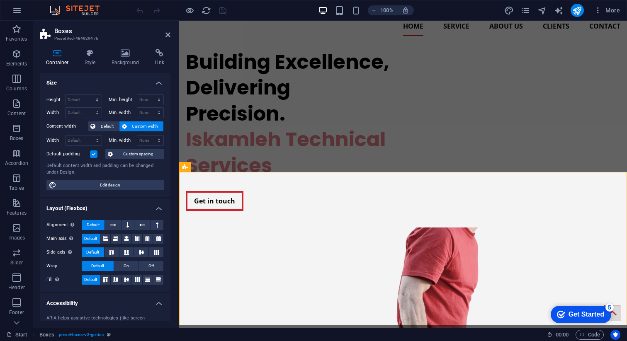
click at [93, 154] on label at bounding box center [93, 154] width 7 height 7
click at [0, 0] on input "Default padding" at bounding box center [0, 0] width 0 height 0
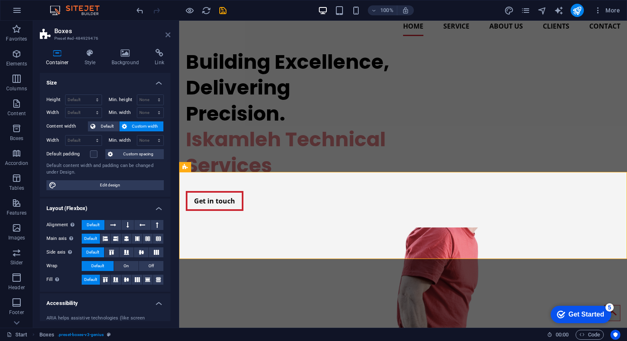
click at [169, 34] on icon at bounding box center [167, 35] width 5 height 7
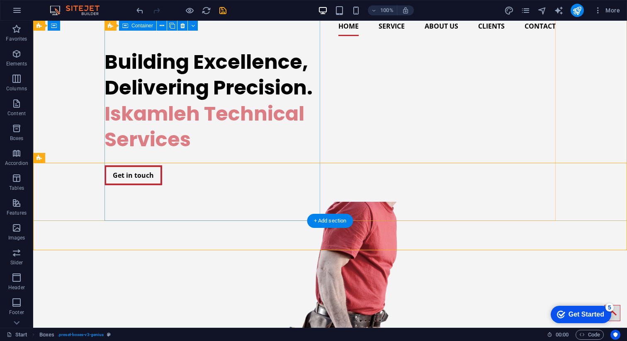
scroll to position [70, 0]
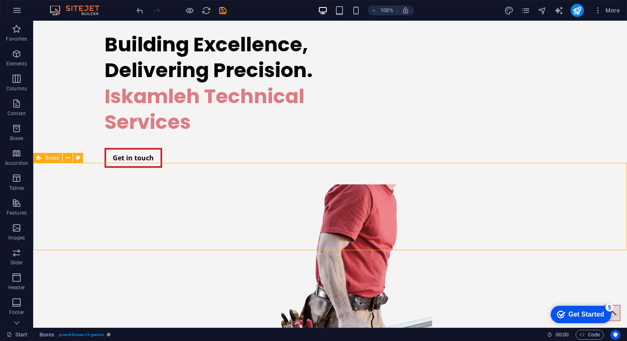
click at [39, 158] on icon at bounding box center [38, 158] width 5 height 10
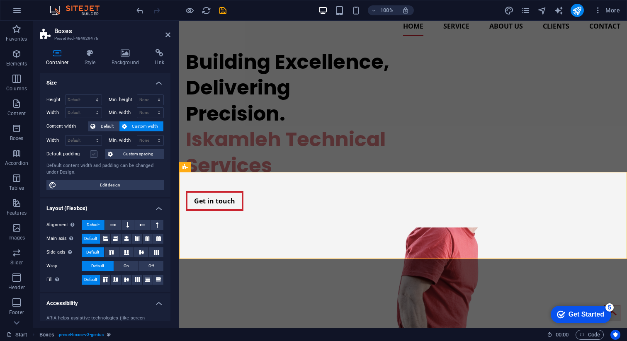
click at [91, 155] on label at bounding box center [93, 154] width 7 height 7
click at [0, 0] on input "Default padding" at bounding box center [0, 0] width 0 height 0
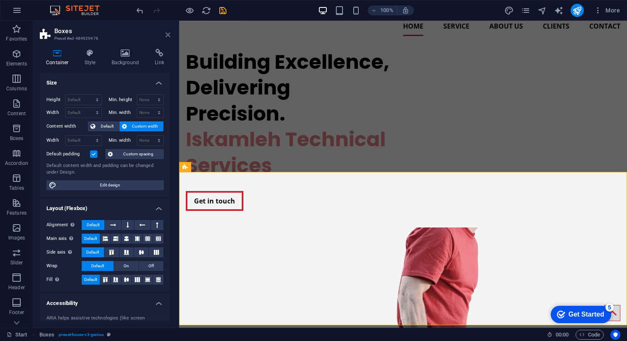
drag, startPoint x: 168, startPoint y: 36, endPoint x: 134, endPoint y: 15, distance: 39.1
click at [168, 36] on icon at bounding box center [167, 35] width 5 height 7
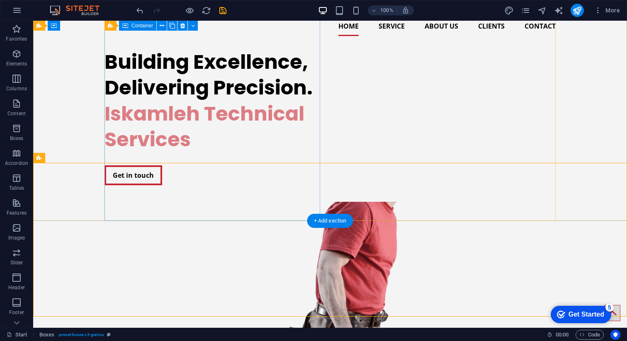
scroll to position [70, 0]
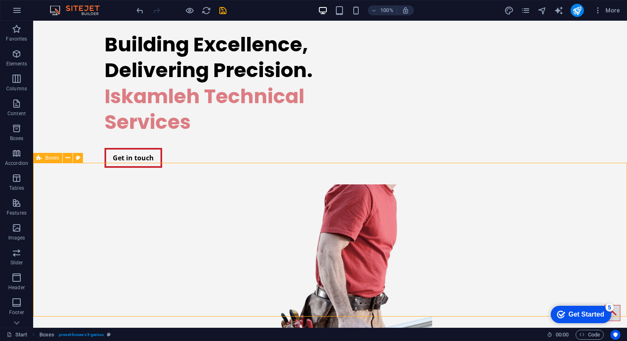
click at [39, 157] on icon at bounding box center [38, 158] width 5 height 10
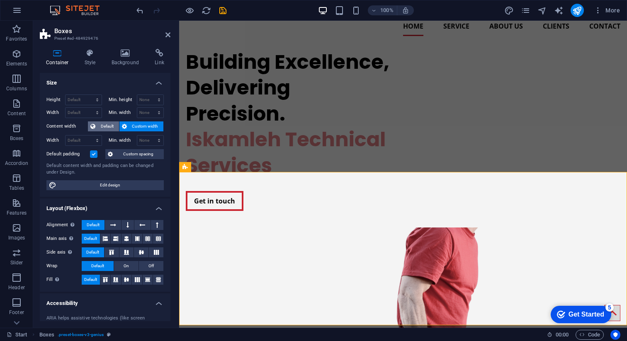
click at [101, 129] on span "Default" at bounding box center [107, 126] width 19 height 10
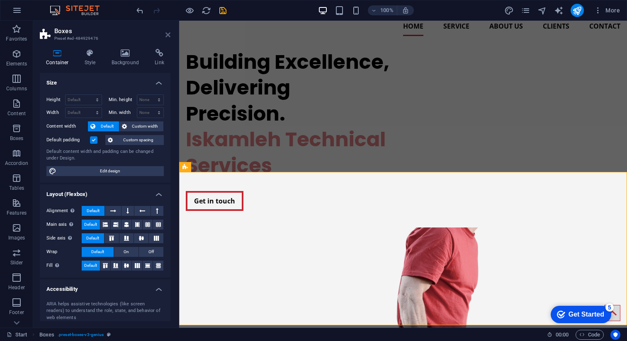
click at [168, 35] on icon at bounding box center [167, 35] width 5 height 7
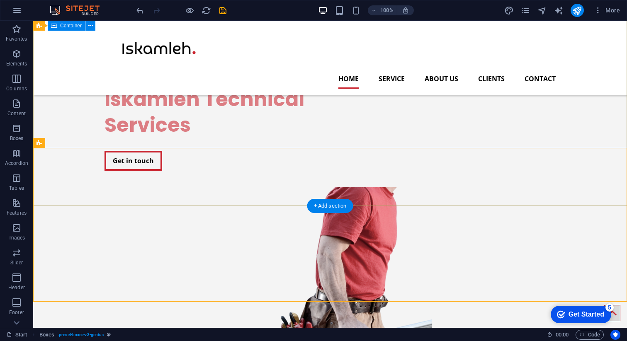
scroll to position [41, 0]
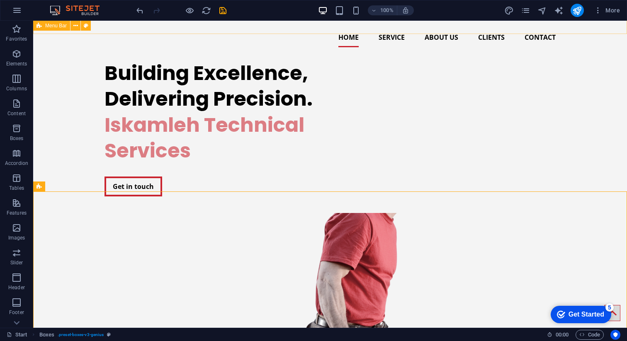
click at [40, 24] on icon at bounding box center [38, 26] width 5 height 10
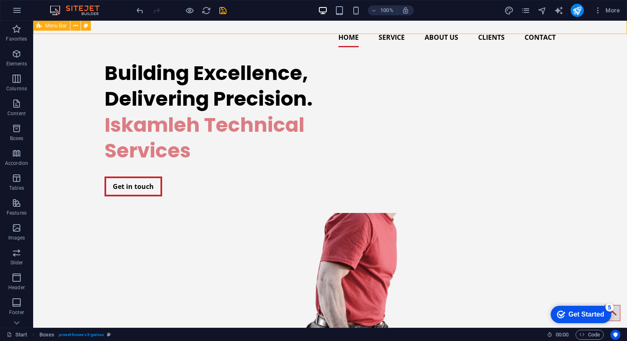
click at [40, 24] on icon at bounding box center [38, 26] width 5 height 10
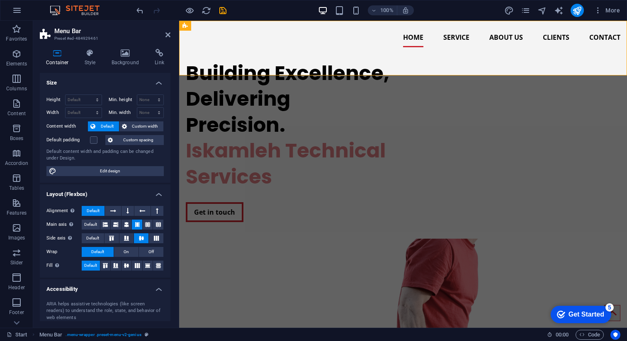
scroll to position [0, 0]
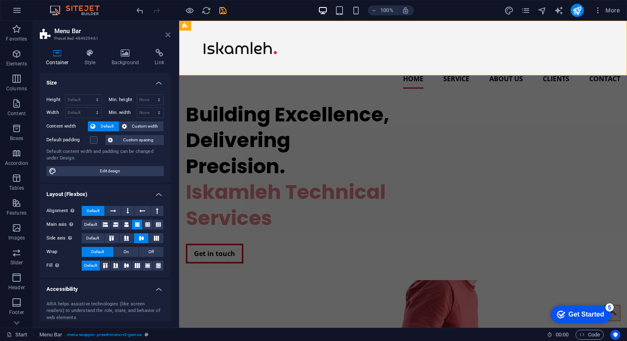
drag, startPoint x: 170, startPoint y: 32, endPoint x: 137, endPoint y: 12, distance: 39.1
click at [170, 32] on icon at bounding box center [167, 35] width 5 height 7
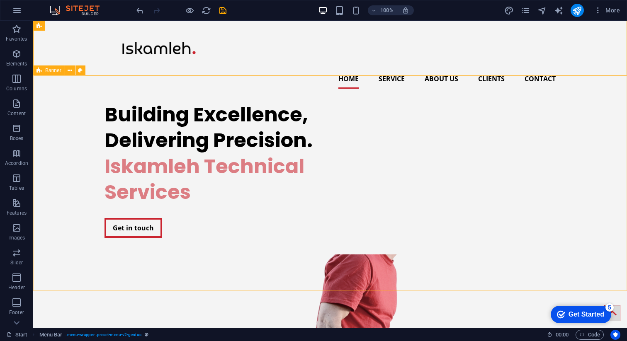
click at [39, 72] on icon at bounding box center [38, 71] width 5 height 10
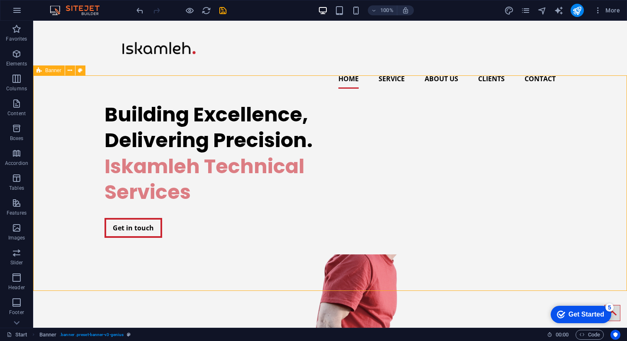
click at [39, 72] on icon at bounding box center [38, 71] width 5 height 10
select select "vh"
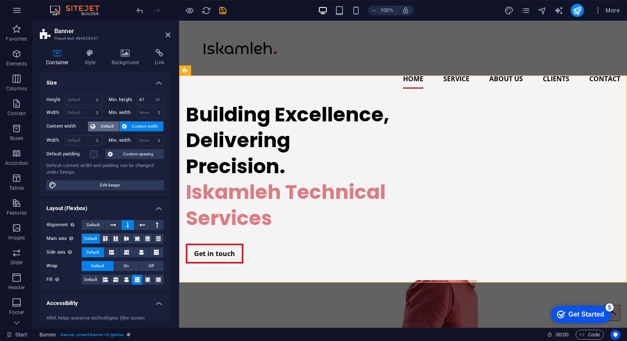
click at [100, 124] on span "Default" at bounding box center [107, 126] width 19 height 10
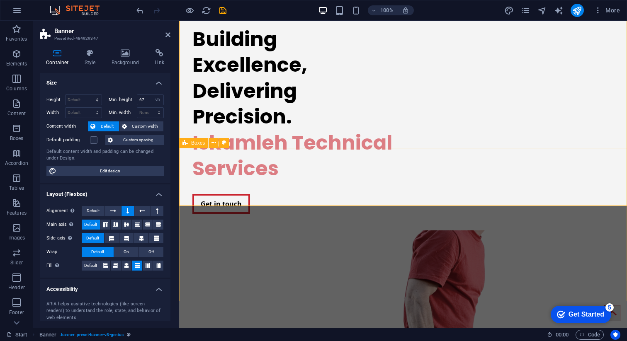
scroll to position [77, 0]
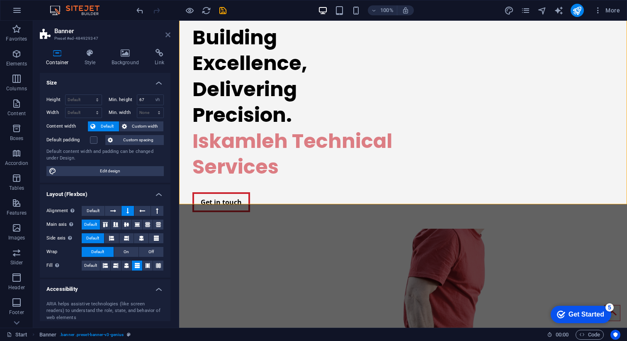
click at [167, 34] on icon at bounding box center [167, 35] width 5 height 7
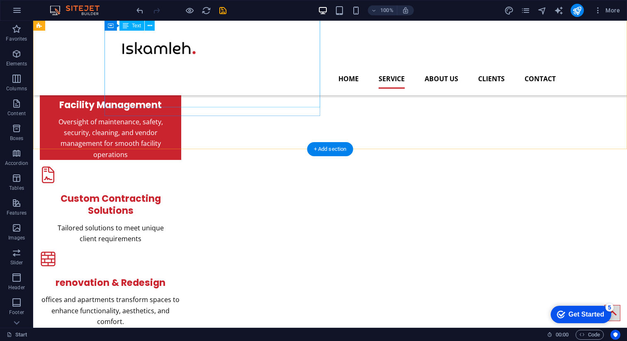
scroll to position [503, 0]
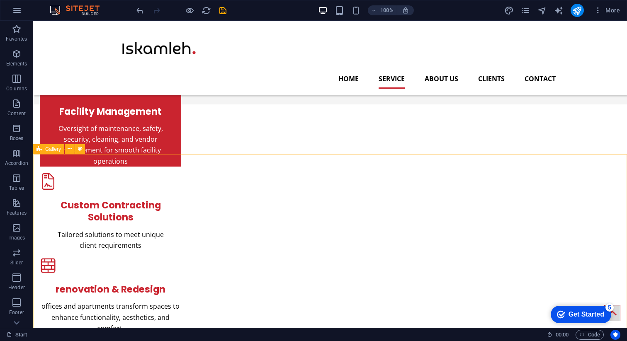
click at [48, 148] on span "Gallery" at bounding box center [53, 149] width 16 height 5
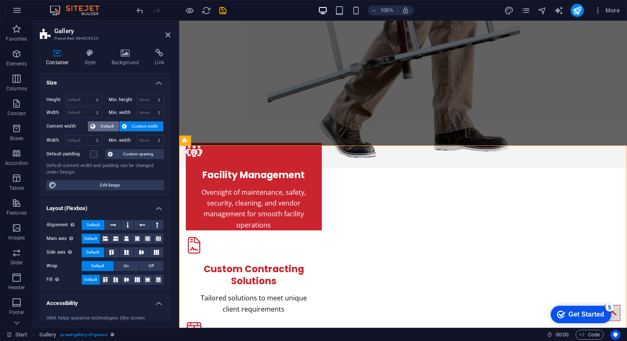
click at [104, 127] on span "Default" at bounding box center [107, 126] width 19 height 10
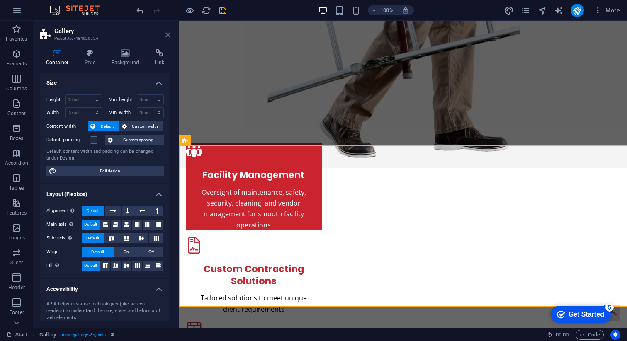
click at [168, 36] on icon at bounding box center [167, 35] width 5 height 7
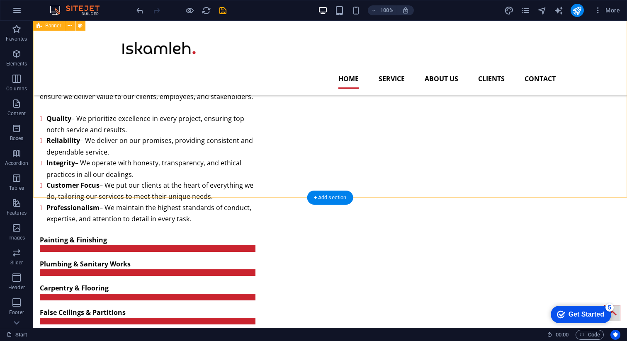
scroll to position [0, 0]
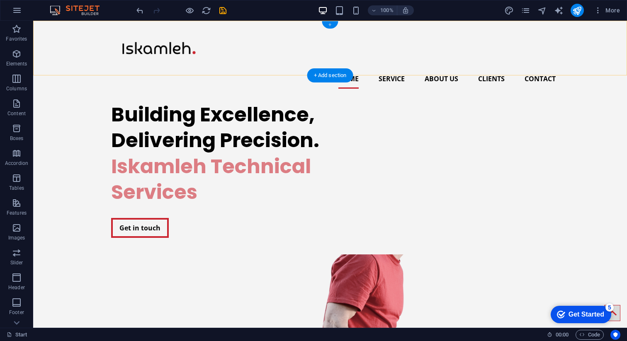
click at [331, 26] on div "+" at bounding box center [330, 24] width 16 height 7
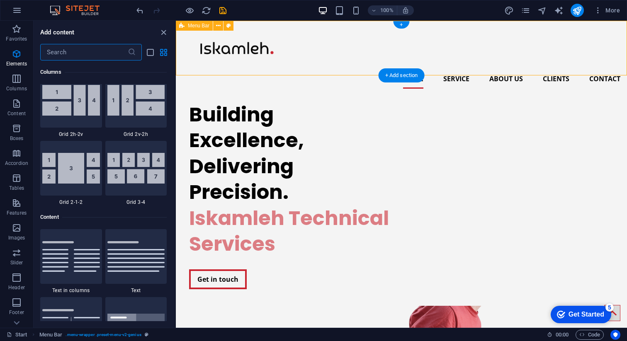
scroll to position [1451, 0]
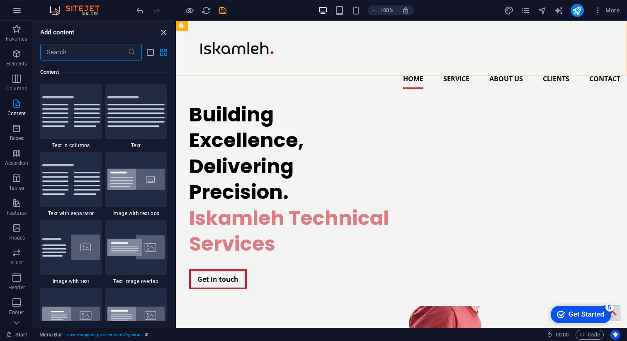
click at [164, 34] on icon "close panel" at bounding box center [164, 33] width 10 height 10
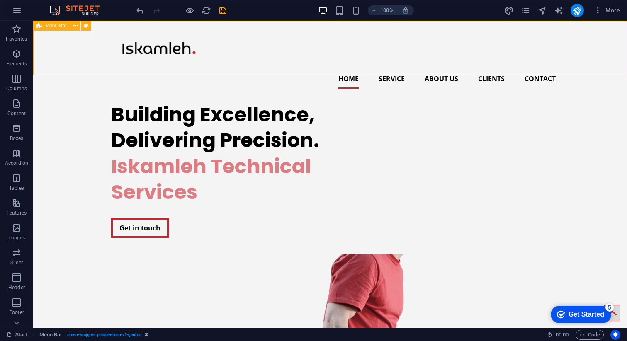
click at [57, 26] on span "Menu Bar" at bounding box center [56, 25] width 22 height 5
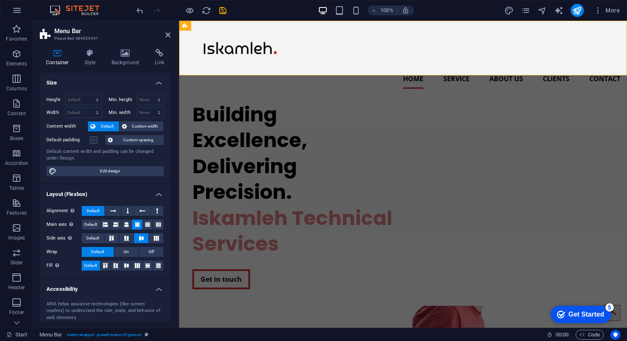
click at [95, 138] on label at bounding box center [93, 139] width 7 height 7
click at [0, 0] on input "Default padding" at bounding box center [0, 0] width 0 height 0
click at [95, 139] on label at bounding box center [93, 139] width 7 height 7
click at [0, 0] on input "Default padding" at bounding box center [0, 0] width 0 height 0
click at [137, 126] on span "Custom width" at bounding box center [145, 126] width 32 height 10
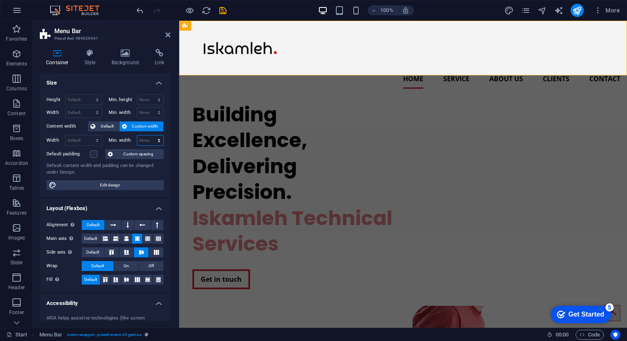
click at [144, 142] on select "None px rem % vh vw" at bounding box center [150, 141] width 27 height 10
click at [137, 136] on select "None px rem % vh vw" at bounding box center [150, 141] width 27 height 10
select select "DISABLED_OPTION_VALUE"
click at [93, 238] on span "Default" at bounding box center [90, 239] width 13 height 10
click at [166, 34] on icon at bounding box center [167, 35] width 5 height 7
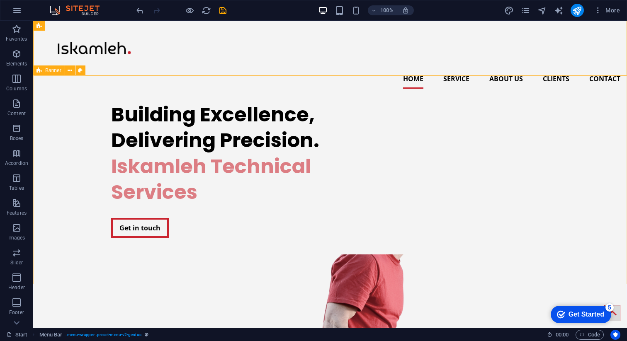
click at [41, 71] on icon at bounding box center [38, 71] width 5 height 10
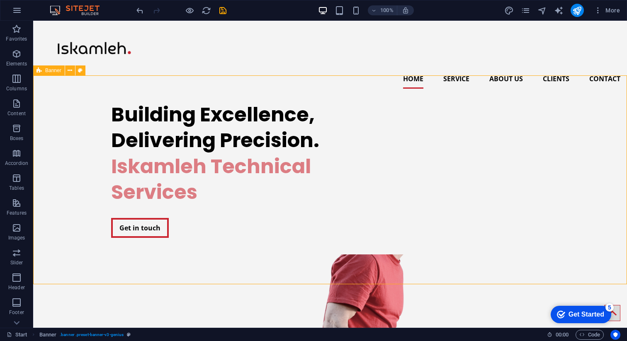
click at [41, 71] on icon at bounding box center [38, 71] width 5 height 10
select select "vh"
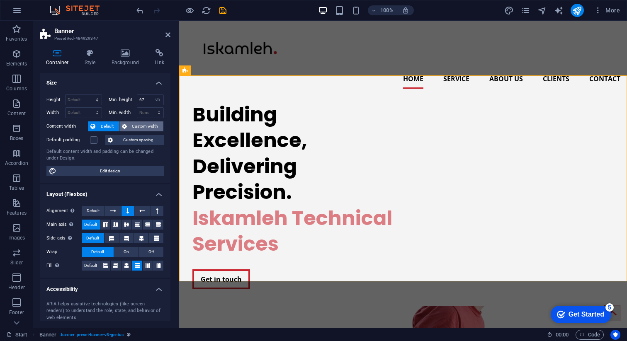
click at [135, 127] on span "Custom width" at bounding box center [145, 126] width 32 height 10
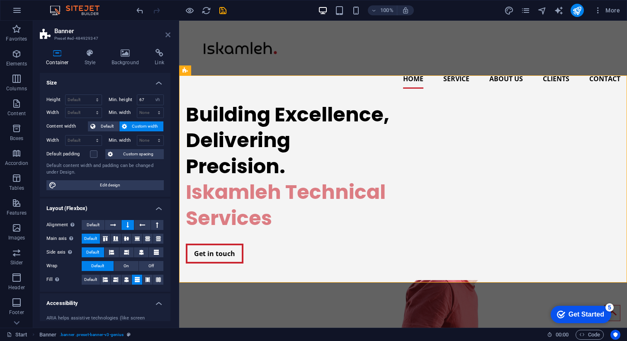
click at [170, 37] on icon at bounding box center [167, 35] width 5 height 7
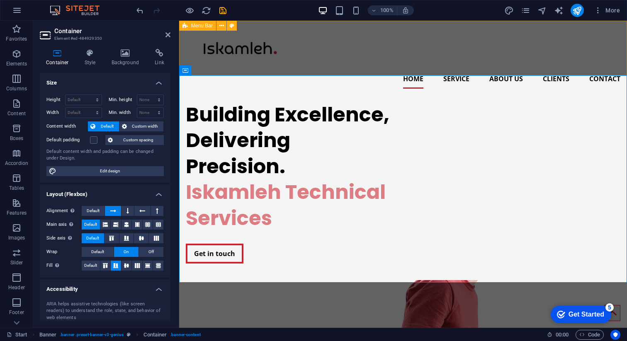
click at [184, 25] on icon at bounding box center [184, 26] width 5 height 10
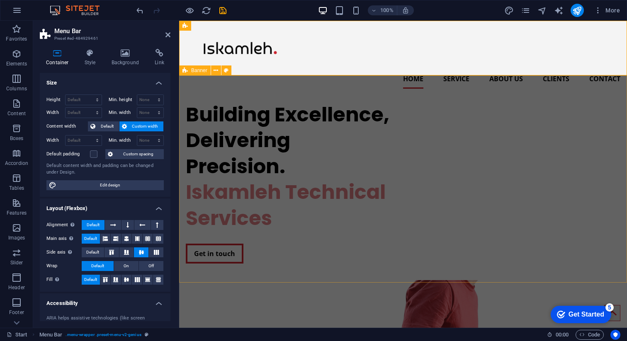
click at [182, 70] on icon at bounding box center [184, 71] width 5 height 10
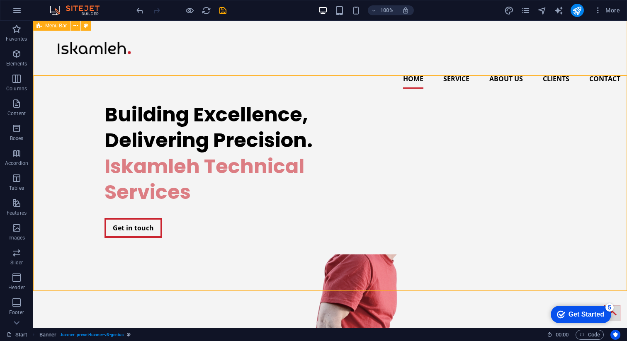
click at [48, 26] on span "Menu Bar" at bounding box center [56, 25] width 22 height 5
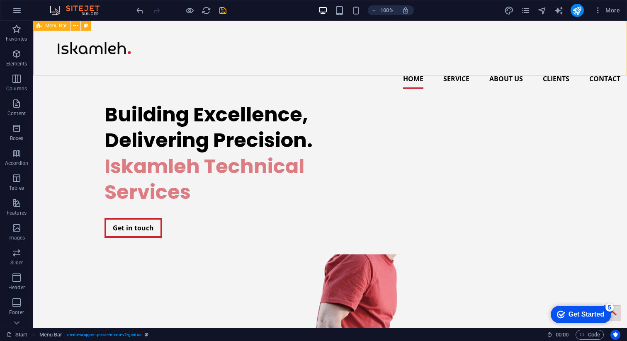
click at [48, 26] on span "Menu Bar" at bounding box center [56, 25] width 22 height 5
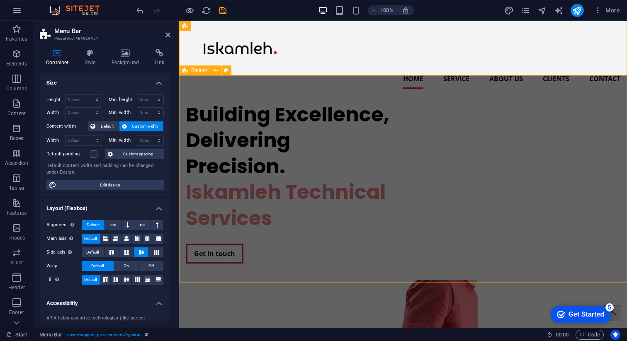
click at [183, 70] on icon at bounding box center [184, 71] width 5 height 10
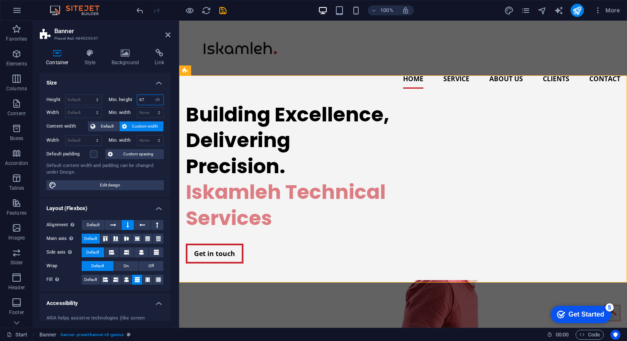
drag, startPoint x: 145, startPoint y: 100, endPoint x: 130, endPoint y: 100, distance: 14.5
click at [130, 100] on div "Min. height 67 None px rem % vh vw" at bounding box center [137, 100] width 56 height 11
click at [159, 101] on select "None px rem % vh vw" at bounding box center [158, 100] width 12 height 10
select select "8q72v3bk8jg"
click at [152, 95] on select "None px rem % vh vw" at bounding box center [158, 100] width 12 height 10
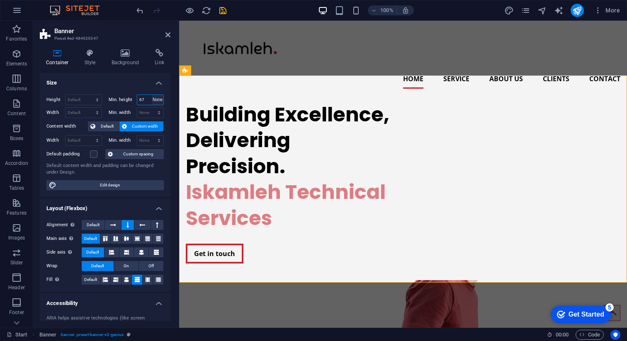
select select "DISABLED_OPTION_VALUE"
click at [184, 25] on icon at bounding box center [184, 26] width 5 height 10
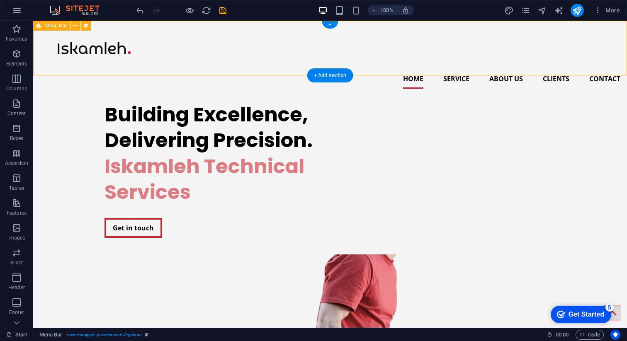
click at [184, 25] on div "Home Service About us Clients Contact" at bounding box center [330, 58] width 594 height 75
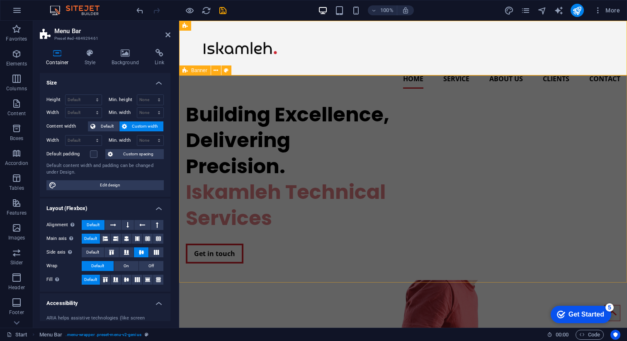
click at [184, 70] on icon at bounding box center [184, 71] width 5 height 10
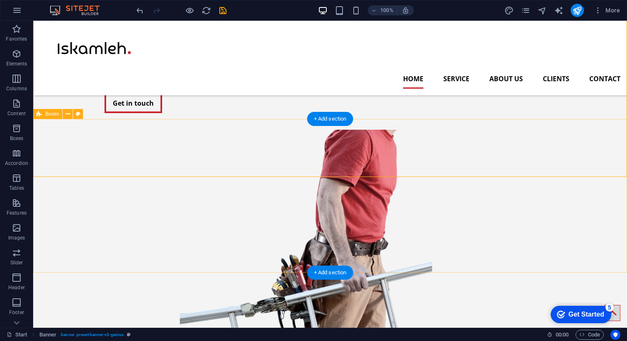
scroll to position [102, 0]
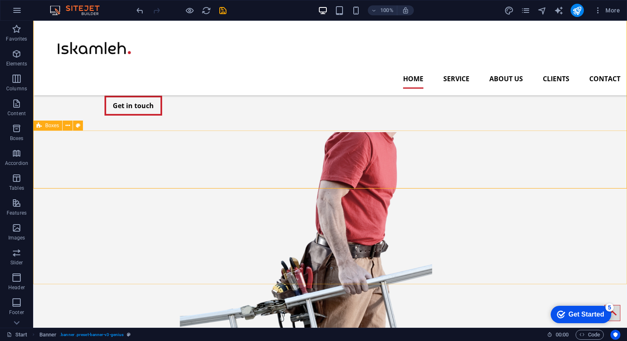
click at [44, 124] on div "Boxes" at bounding box center [47, 126] width 29 height 10
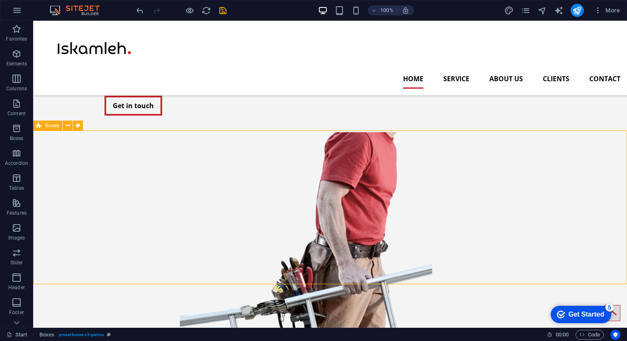
click at [44, 124] on div "Boxes" at bounding box center [47, 126] width 29 height 10
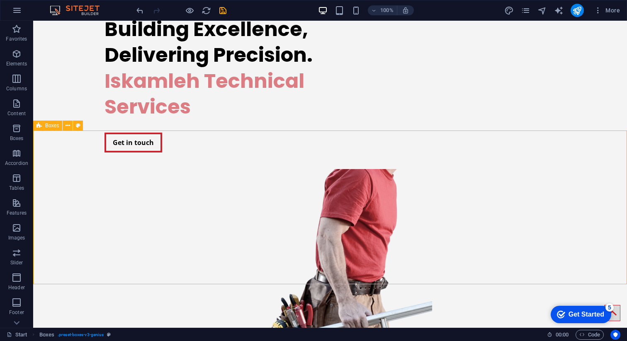
select select "rem"
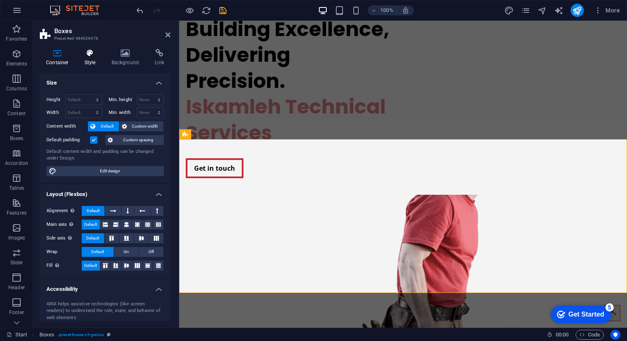
click at [94, 57] on h4 "Style" at bounding box center [91, 57] width 27 height 17
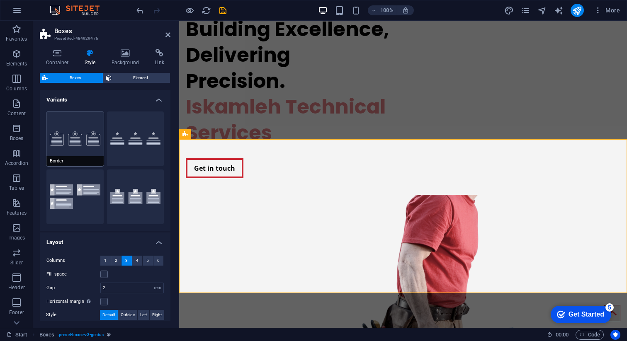
click at [84, 129] on button "Border" at bounding box center [74, 139] width 57 height 55
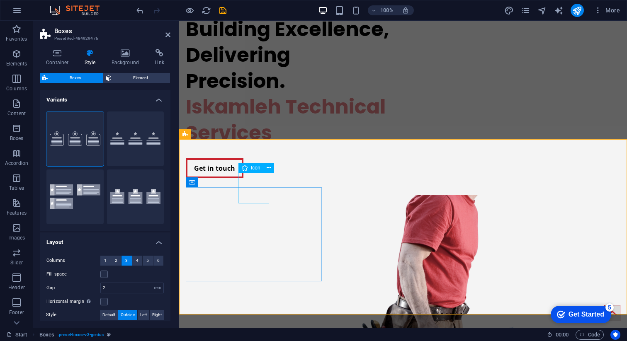
select select "xMidYMid"
select select "px"
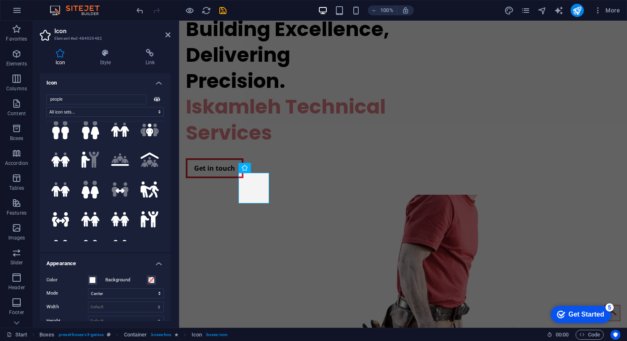
scroll to position [69, 0]
click at [147, 153] on icon ".fa-secondary{opacity:.4}" at bounding box center [150, 159] width 18 height 15
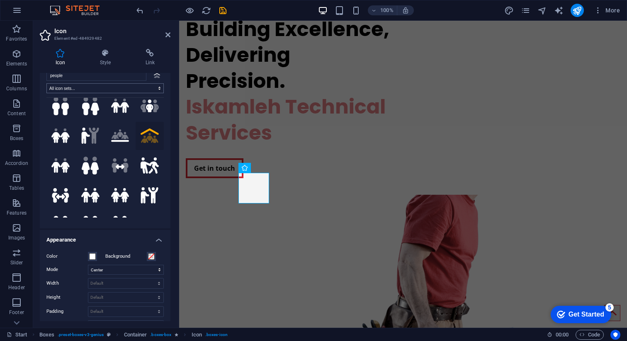
scroll to position [27, 0]
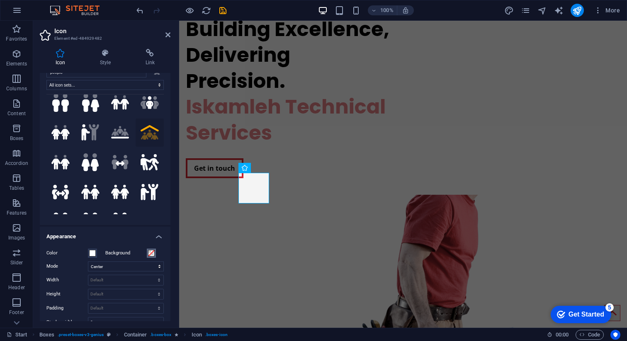
click at [150, 255] on span at bounding box center [151, 253] width 7 height 7
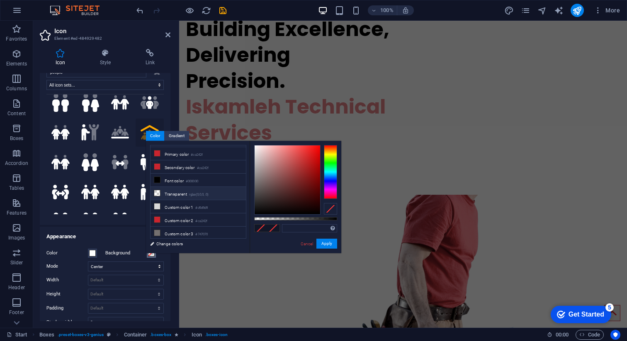
scroll to position [0, 0]
click at [159, 152] on icon at bounding box center [157, 152] width 6 height 6
type input "#ffffff"
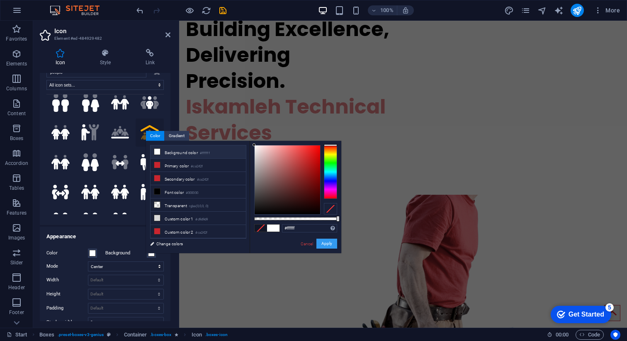
click at [326, 246] on button "Apply" at bounding box center [326, 244] width 21 height 10
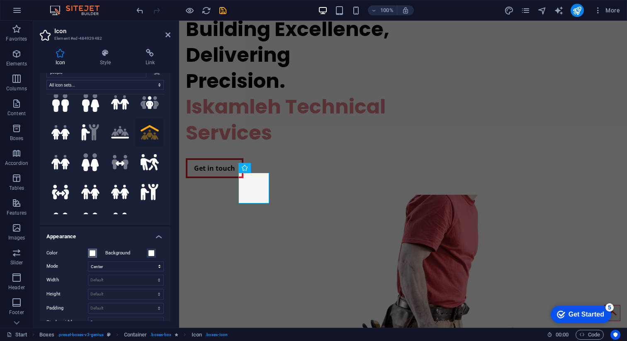
click at [92, 254] on span at bounding box center [92, 253] width 7 height 7
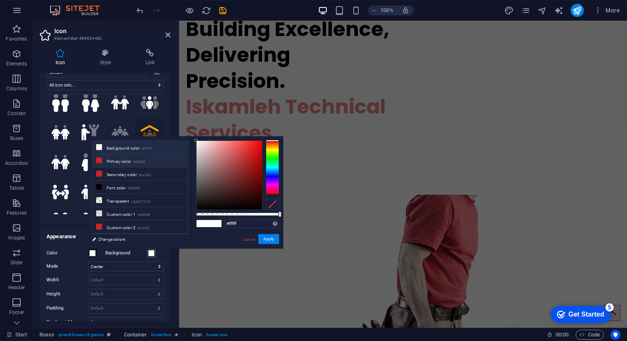
click at [109, 162] on li "Primary color #ca242f" at bounding box center [139, 160] width 95 height 13
type input "#ca242f"
click at [267, 239] on button "Apply" at bounding box center [268, 239] width 21 height 10
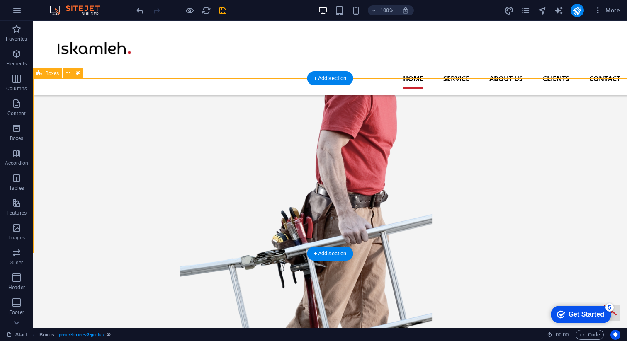
scroll to position [144, 0]
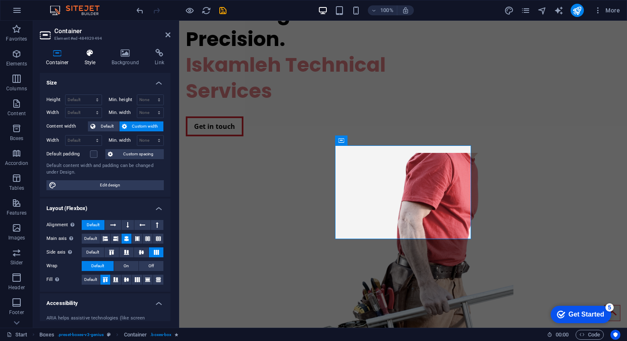
click at [90, 53] on icon at bounding box center [90, 53] width 24 height 8
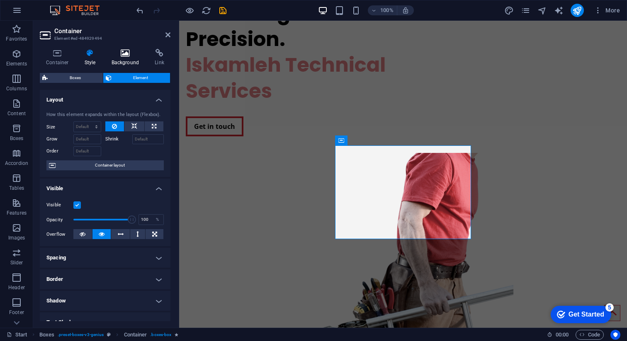
click at [127, 53] on icon at bounding box center [125, 53] width 40 height 8
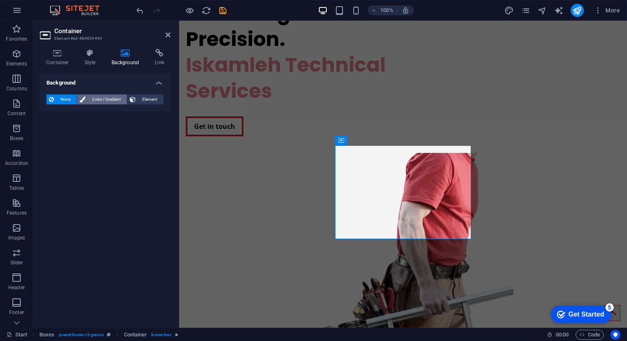
click at [112, 96] on span "Color / Gradient" at bounding box center [106, 100] width 36 height 10
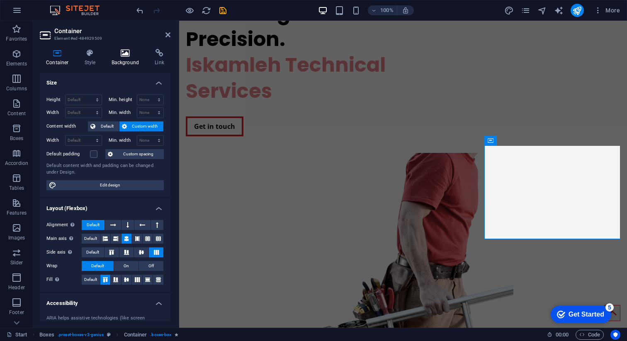
click at [113, 60] on h4 "Background" at bounding box center [127, 57] width 44 height 17
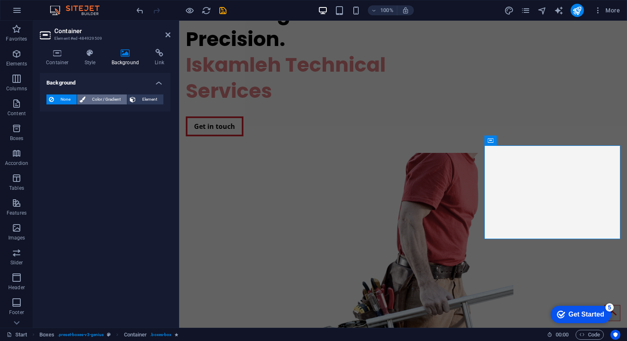
click at [93, 100] on span "Color / Gradient" at bounding box center [106, 100] width 36 height 10
click at [166, 34] on icon at bounding box center [167, 35] width 5 height 7
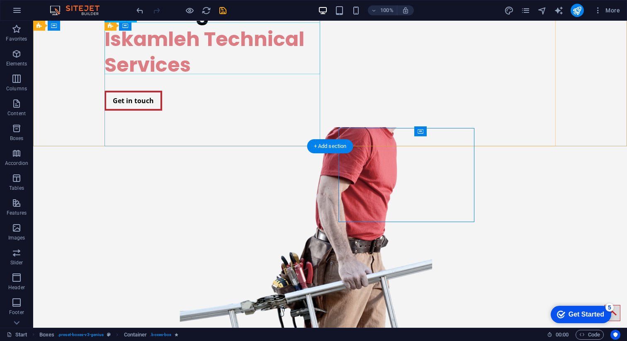
scroll to position [145, 0]
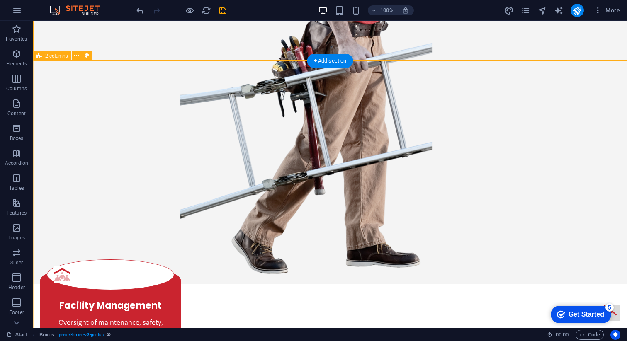
scroll to position [351, 0]
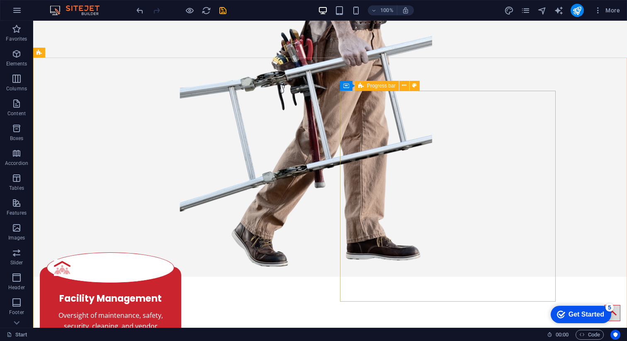
click at [363, 84] on icon at bounding box center [360, 86] width 5 height 10
select select "rem"
select select "px"
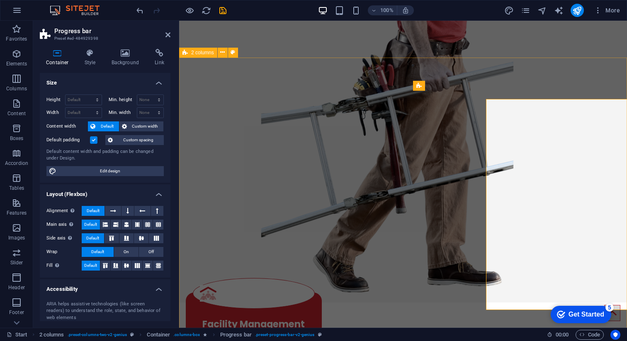
scroll to position [342, 0]
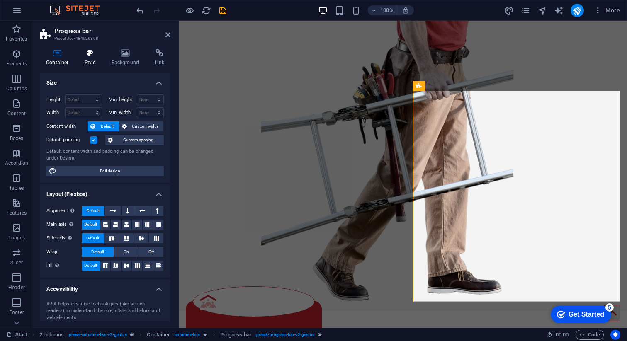
click at [88, 59] on h4 "Style" at bounding box center [91, 57] width 27 height 17
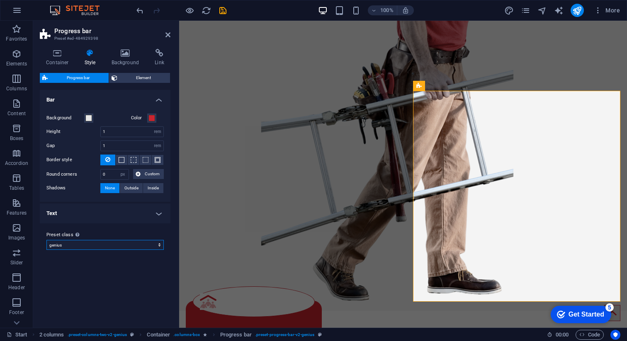
click at [66, 246] on select "genius Add preset class" at bounding box center [104, 245] width 117 height 10
click at [90, 212] on h4 "Text" at bounding box center [105, 214] width 131 height 20
click at [138, 74] on span "Element" at bounding box center [144, 78] width 48 height 10
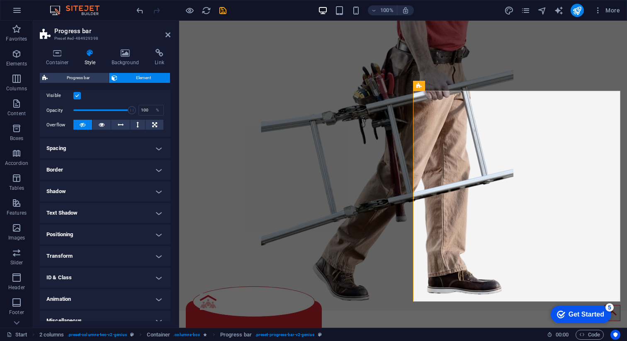
scroll to position [119, 0]
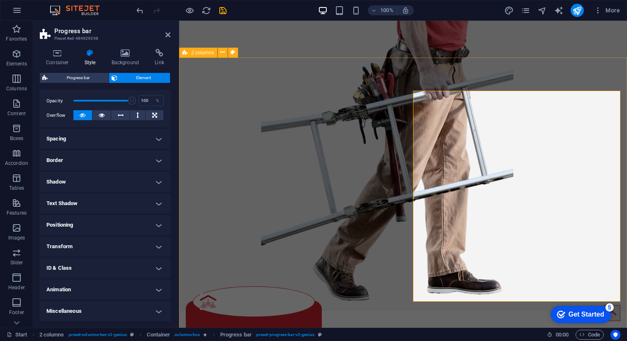
click at [192, 53] on span "2 columns" at bounding box center [202, 52] width 23 height 5
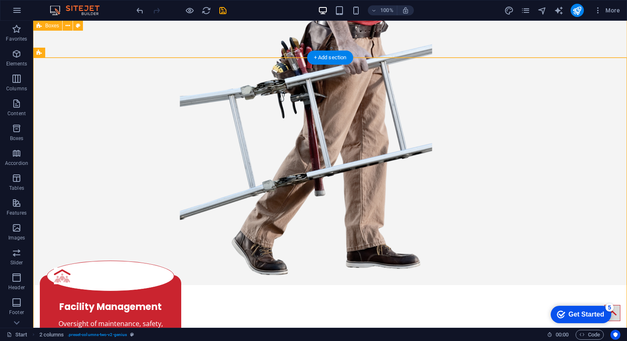
scroll to position [351, 0]
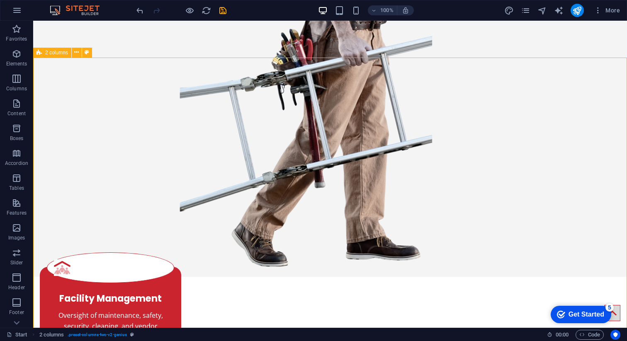
click at [57, 53] on span "2 columns" at bounding box center [56, 52] width 23 height 5
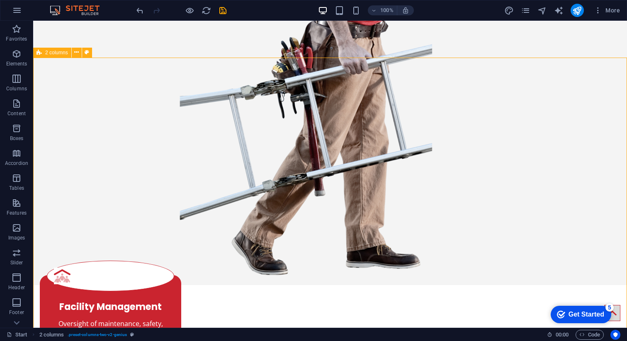
select select "rem"
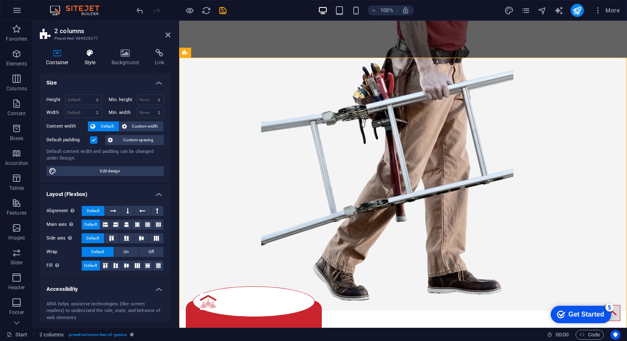
click at [90, 58] on h4 "Style" at bounding box center [91, 57] width 27 height 17
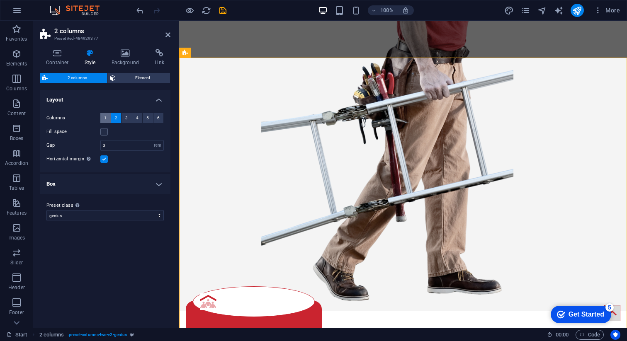
click at [105, 117] on span "1" at bounding box center [105, 118] width 2 height 10
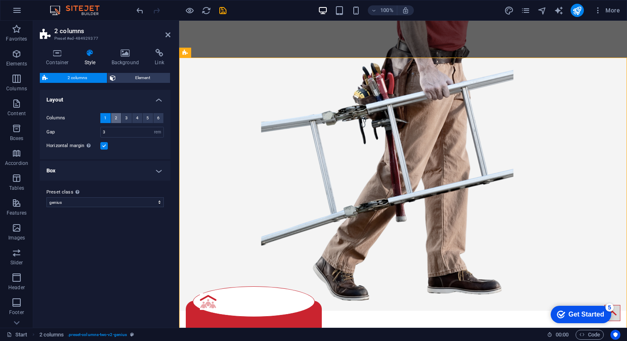
click at [114, 118] on button "2" at bounding box center [116, 118] width 10 height 10
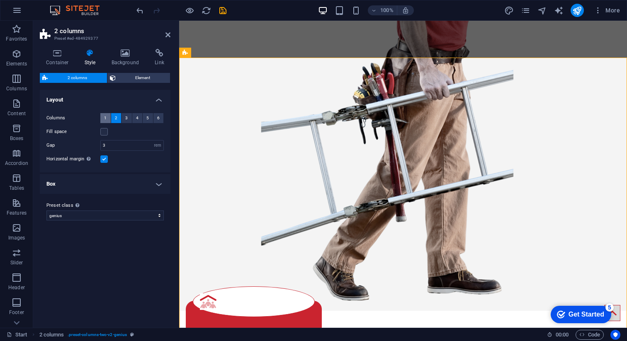
click at [107, 119] on button "1" at bounding box center [105, 118] width 10 height 10
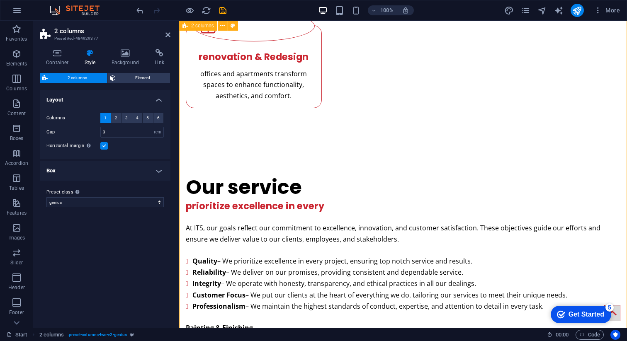
scroll to position [764, 0]
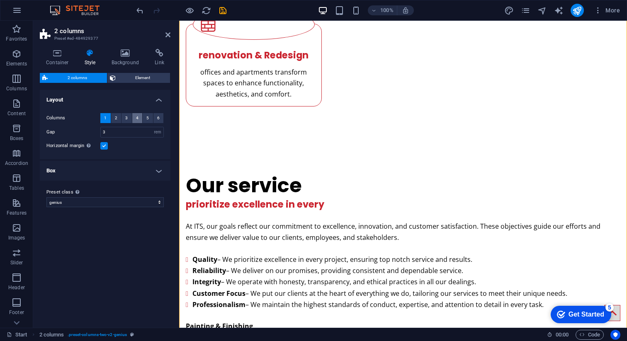
click at [141, 117] on button "4" at bounding box center [137, 118] width 10 height 10
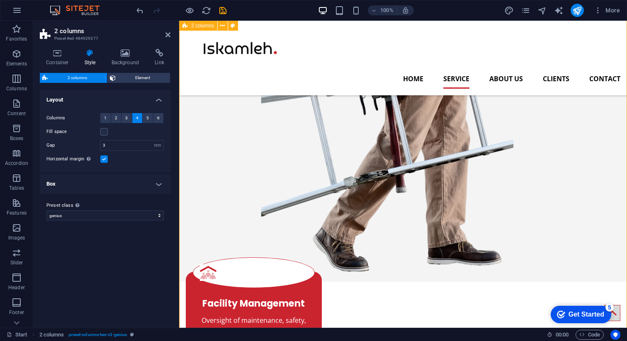
scroll to position [404, 0]
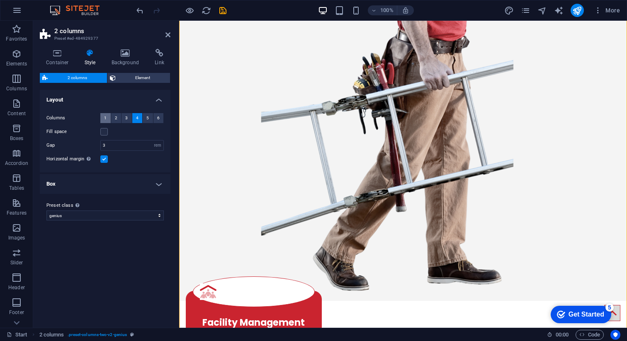
click at [106, 115] on span "1" at bounding box center [105, 118] width 2 height 10
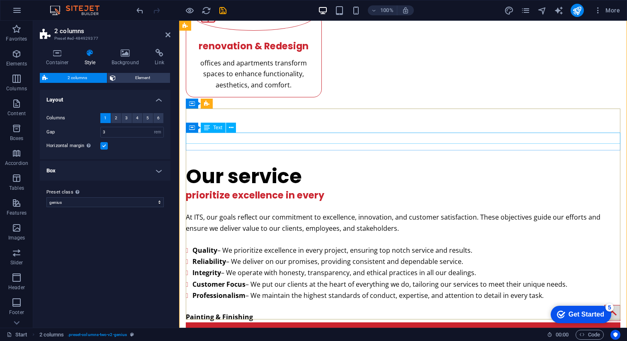
scroll to position [780, 0]
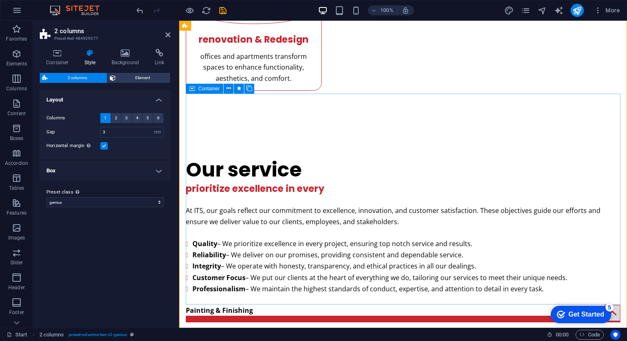
click at [197, 88] on div "Container" at bounding box center [204, 89] width 37 height 10
click at [197, 89] on div "Container" at bounding box center [204, 89] width 37 height 10
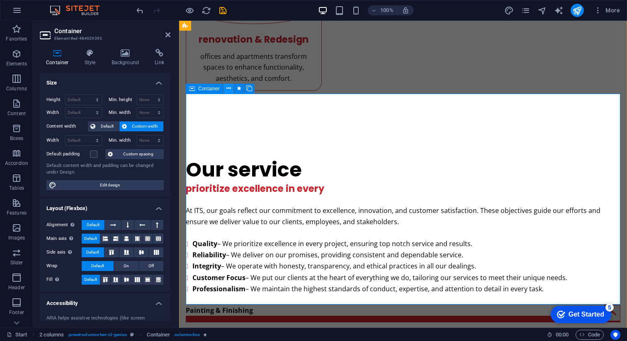
click at [228, 89] on icon at bounding box center [228, 88] width 5 height 9
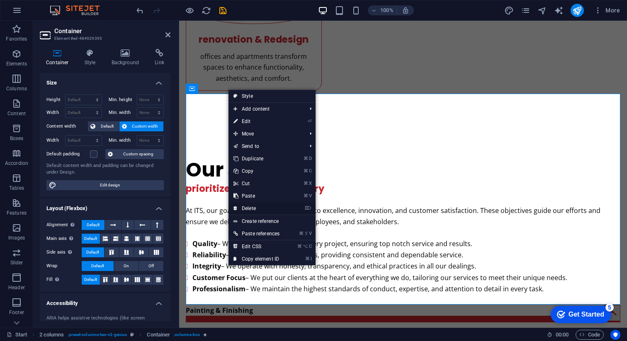
click at [254, 208] on link "⌦ Delete" at bounding box center [256, 208] width 56 height 12
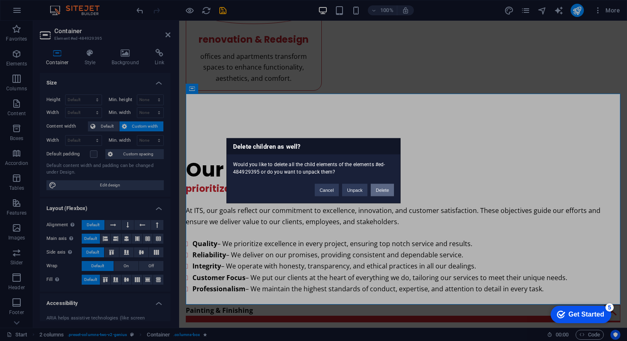
click at [377, 188] on button "Delete" at bounding box center [382, 190] width 23 height 12
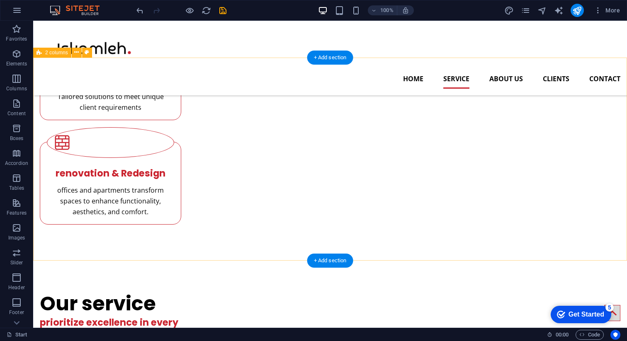
scroll to position [614, 0]
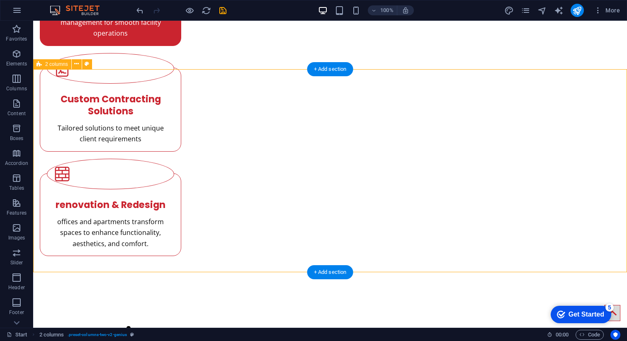
select select "rem"
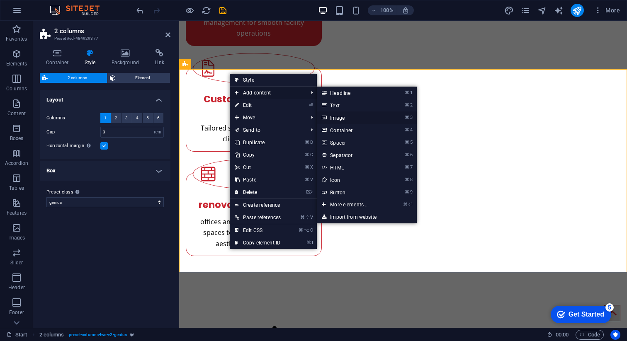
click at [340, 118] on link "⌘ 3 Image" at bounding box center [351, 118] width 68 height 12
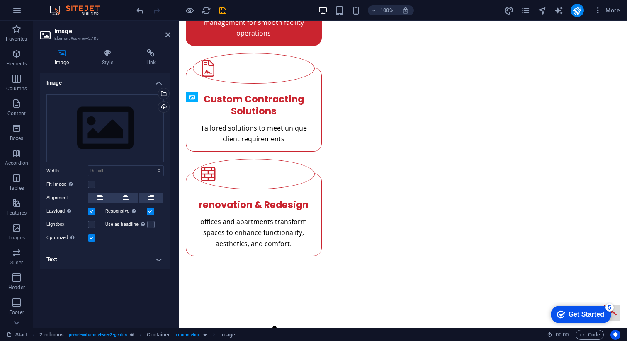
drag, startPoint x: 226, startPoint y: 116, endPoint x: 222, endPoint y: 251, distance: 134.8
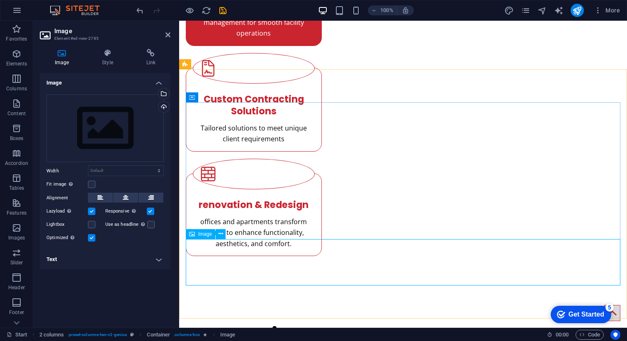
click at [126, 114] on div "Drag files here, click to choose files or select files from Files or our free s…" at bounding box center [104, 129] width 117 height 68
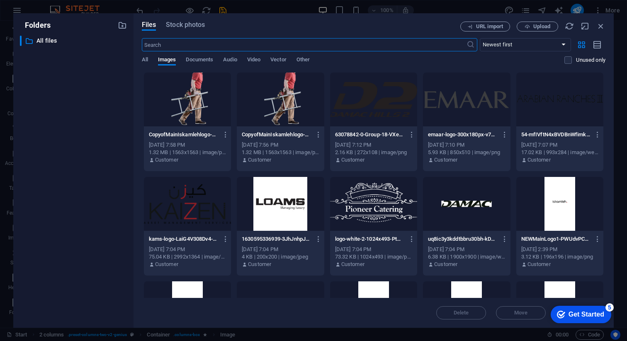
scroll to position [640, 0]
click at [534, 26] on span "Upload" at bounding box center [541, 26] width 17 height 5
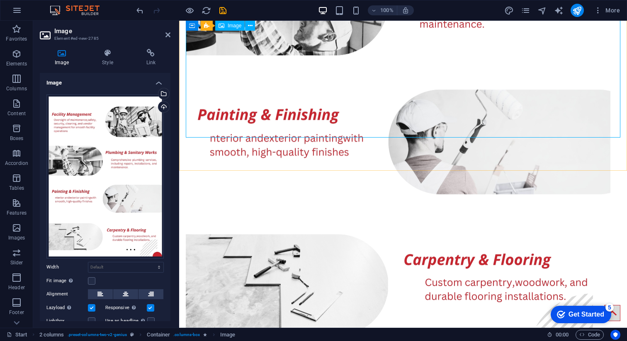
scroll to position [1333, 0]
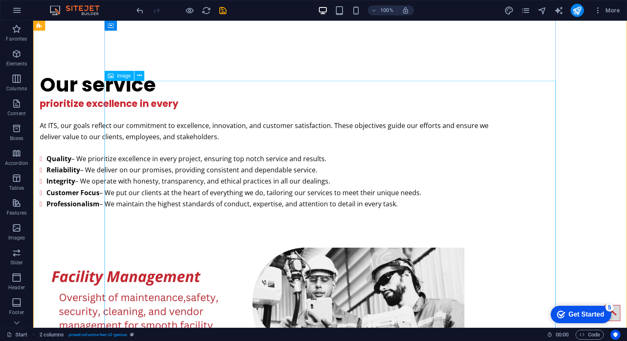
scroll to position [876, 0]
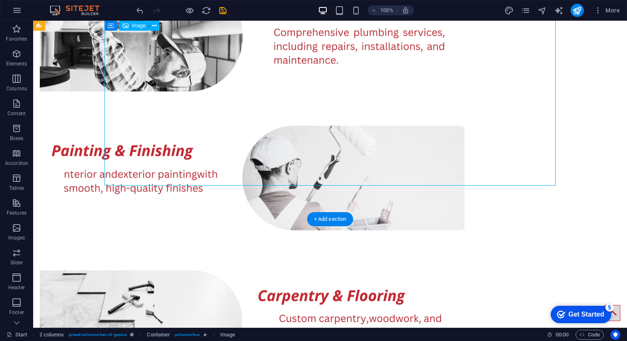
scroll to position [1311, 0]
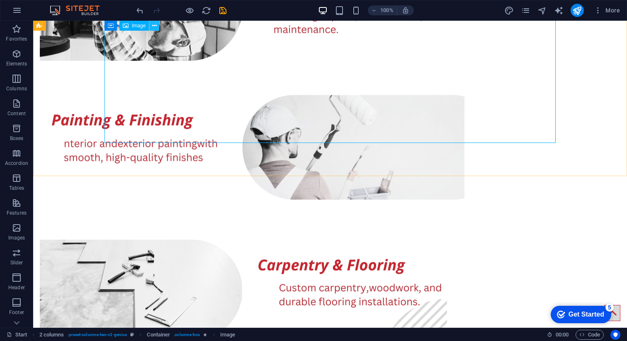
click at [156, 27] on icon at bounding box center [154, 26] width 5 height 9
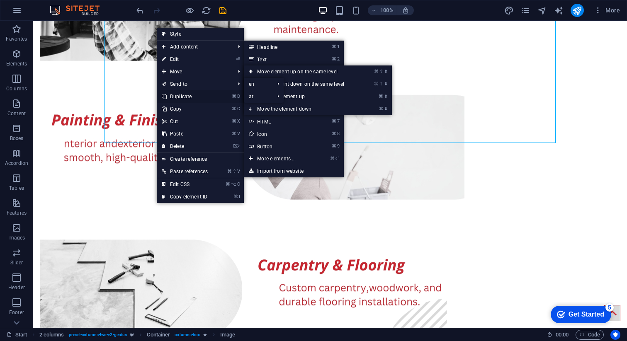
click at [185, 96] on link "⌘ D Duplicate" at bounding box center [185, 96] width 56 height 12
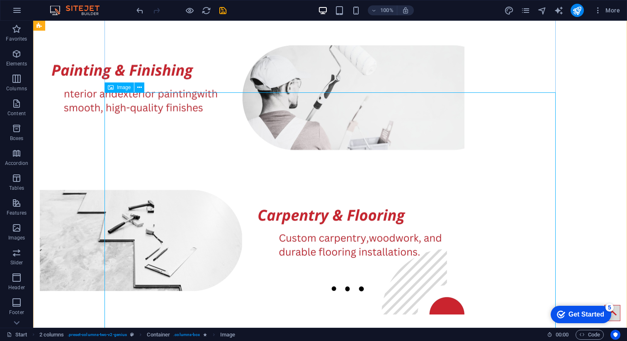
scroll to position [1370, 0]
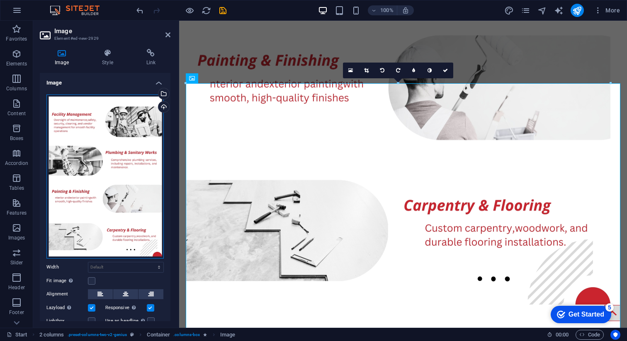
click at [138, 127] on div "Drag files here, click to choose files or select files from Files or our free s…" at bounding box center [104, 177] width 117 height 164
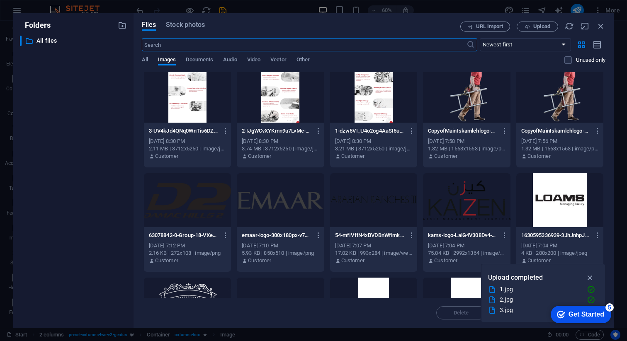
scroll to position [0, 0]
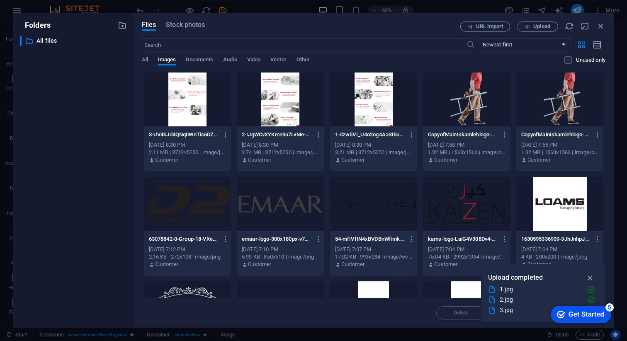
click at [292, 108] on div at bounding box center [280, 100] width 87 height 54
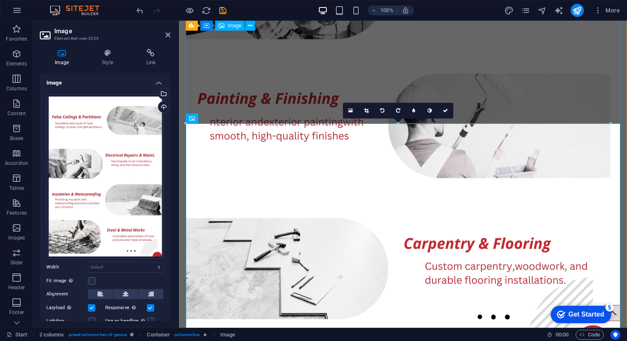
scroll to position [1333, 0]
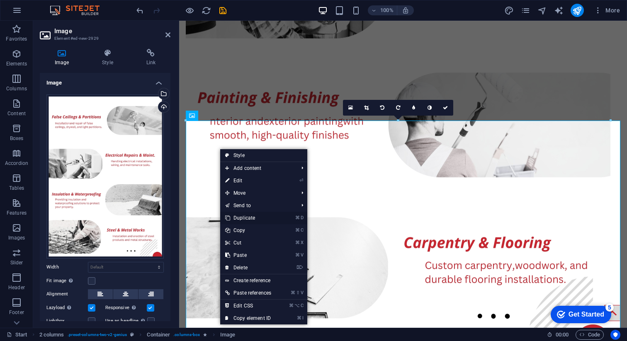
click at [252, 220] on link "⌘ D Duplicate" at bounding box center [248, 218] width 56 height 12
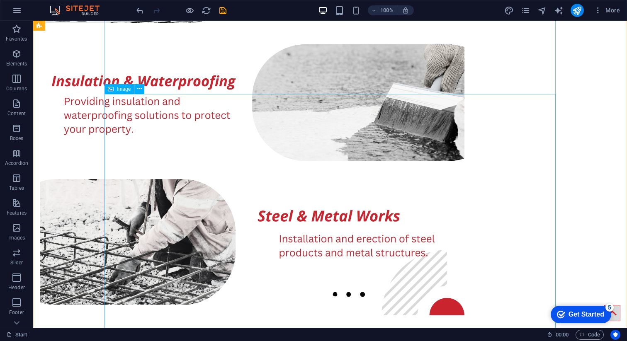
scroll to position [2010, 0]
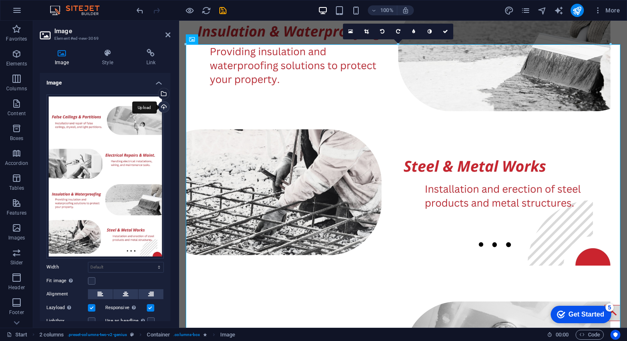
click at [160, 105] on div "Upload" at bounding box center [163, 108] width 12 height 12
click at [163, 104] on div "Upload" at bounding box center [163, 108] width 12 height 12
click at [166, 92] on div "Select files from the file manager, stock photos, or upload file(s)" at bounding box center [163, 94] width 12 height 12
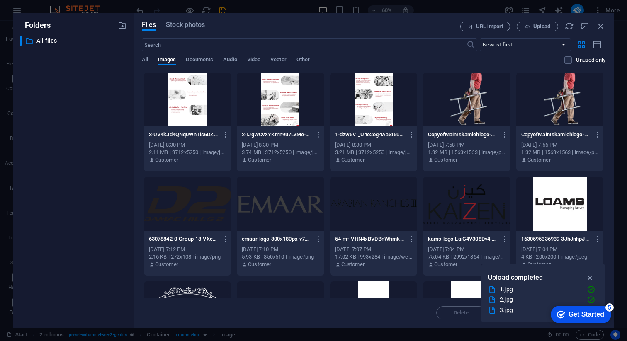
click at [185, 91] on div at bounding box center [187, 100] width 87 height 54
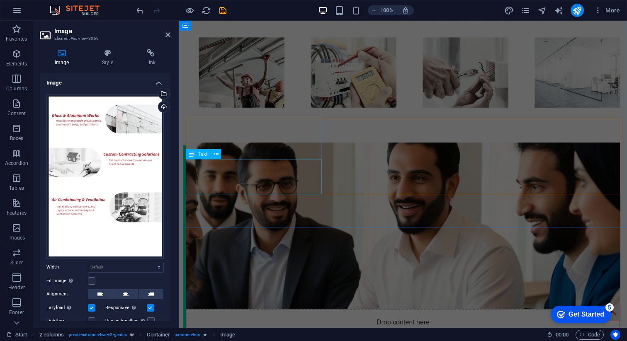
scroll to position [2963, 0]
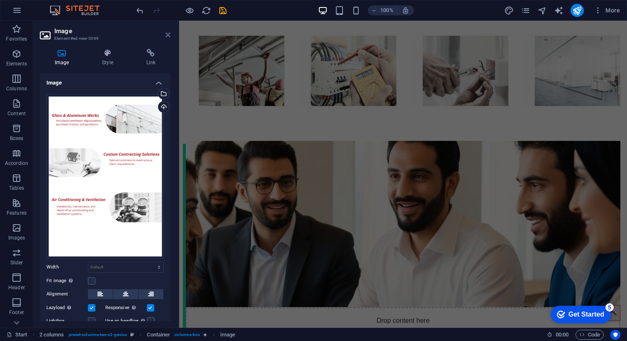
click at [169, 34] on icon at bounding box center [167, 35] width 5 height 7
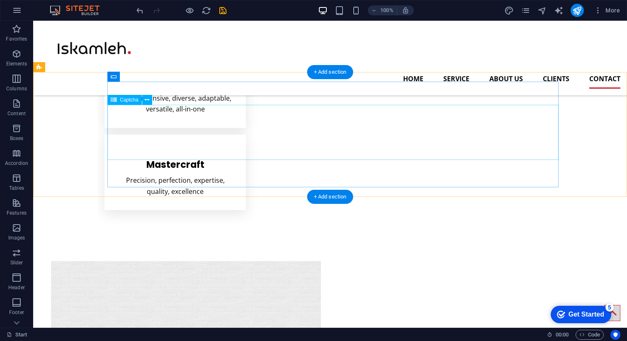
scroll to position [3596, 0]
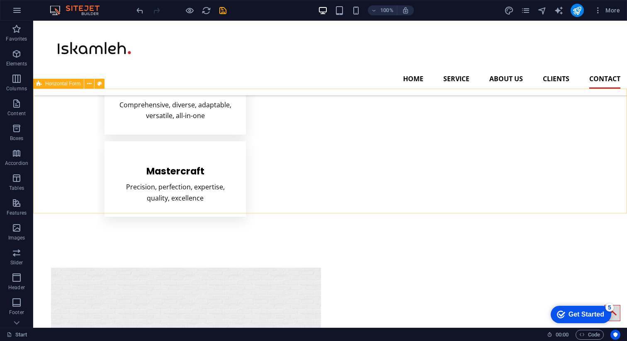
click at [46, 83] on span "Horizontal Form" at bounding box center [62, 83] width 35 height 5
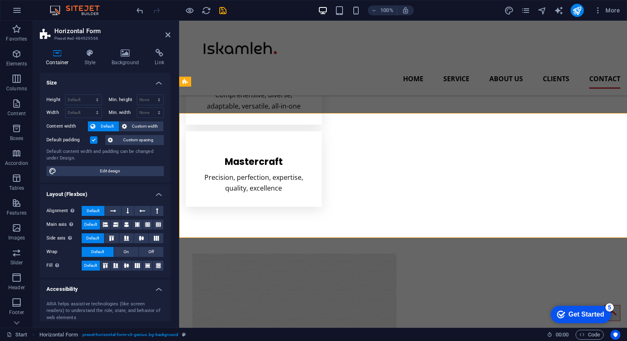
scroll to position [3572, 0]
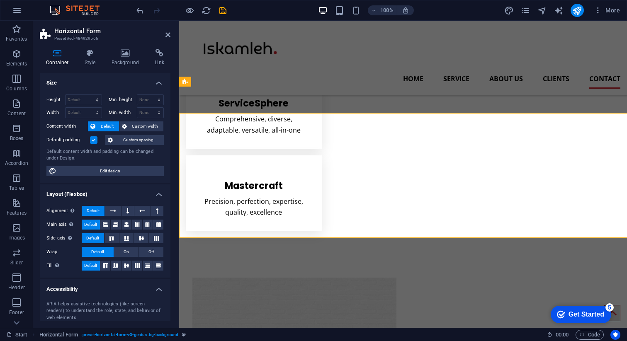
select select "rem"
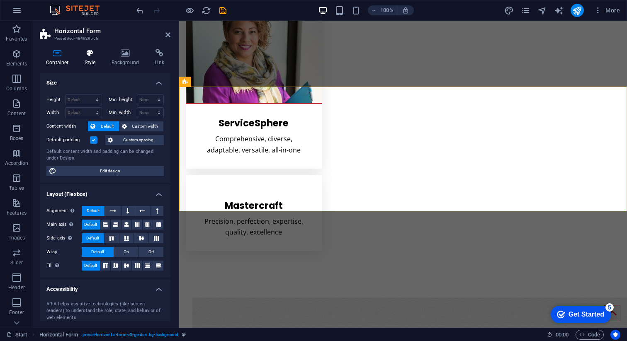
click at [92, 55] on icon at bounding box center [90, 53] width 24 height 8
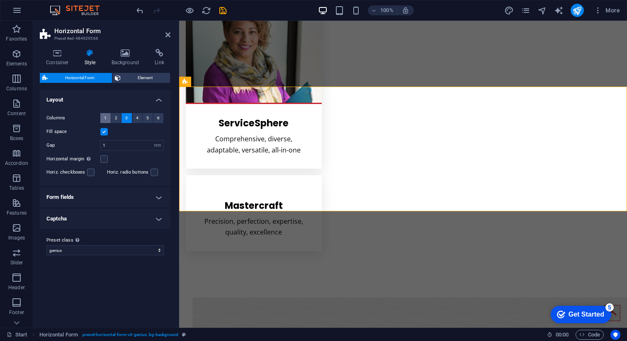
click at [108, 117] on button "1" at bounding box center [105, 118] width 10 height 10
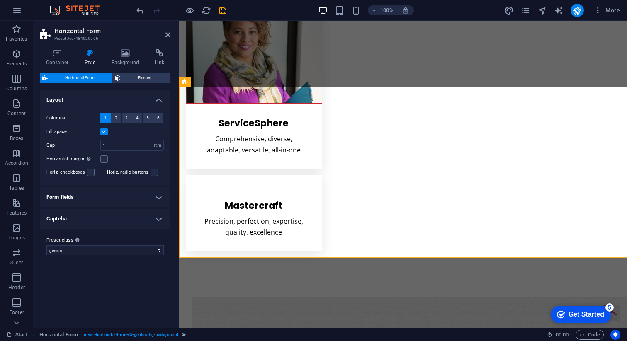
click at [105, 132] on label at bounding box center [103, 131] width 7 height 7
click at [0, 0] on input "Fill space" at bounding box center [0, 0] width 0 height 0
click at [125, 119] on span "3" at bounding box center [126, 118] width 2 height 10
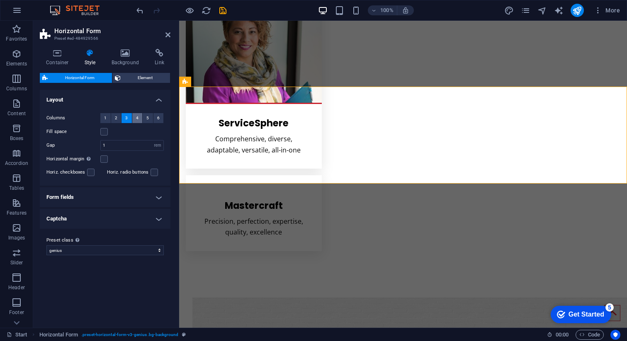
click at [138, 118] on span "4" at bounding box center [137, 118] width 2 height 10
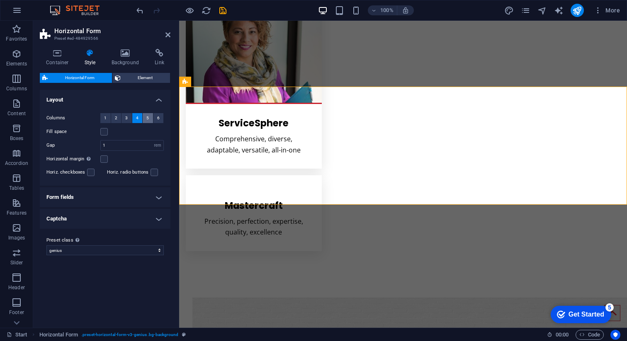
click at [147, 118] on span "5" at bounding box center [147, 118] width 2 height 10
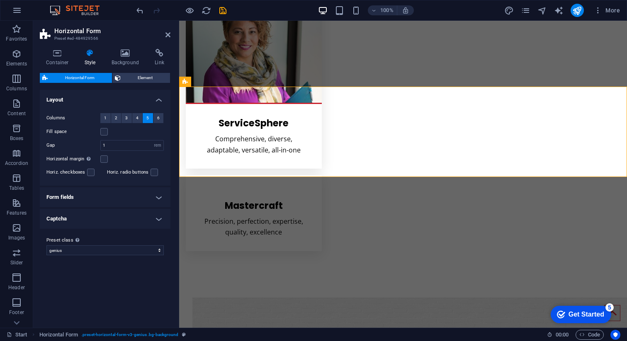
click at [163, 118] on div "Columns 1 2 3 4 5 6" at bounding box center [104, 118] width 117 height 10
click at [160, 118] on button "6" at bounding box center [158, 118] width 10 height 10
click at [149, 118] on button "5" at bounding box center [148, 118] width 10 height 10
click at [120, 148] on input "1" at bounding box center [132, 146] width 63 height 10
click at [167, 37] on icon at bounding box center [167, 35] width 5 height 7
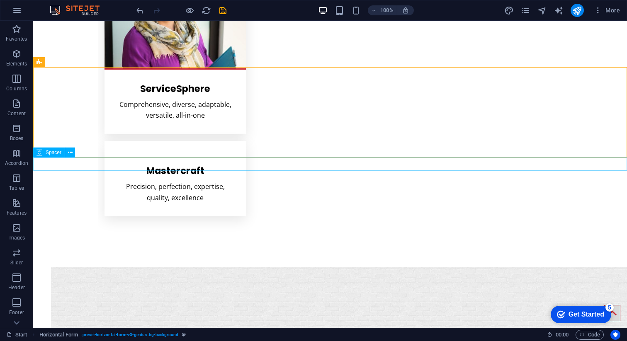
scroll to position [3619, 0]
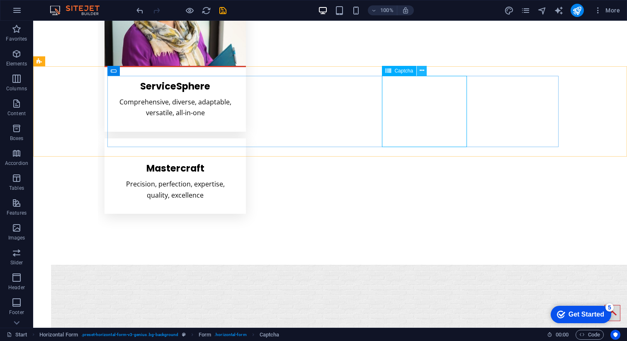
click at [420, 71] on icon at bounding box center [422, 70] width 5 height 9
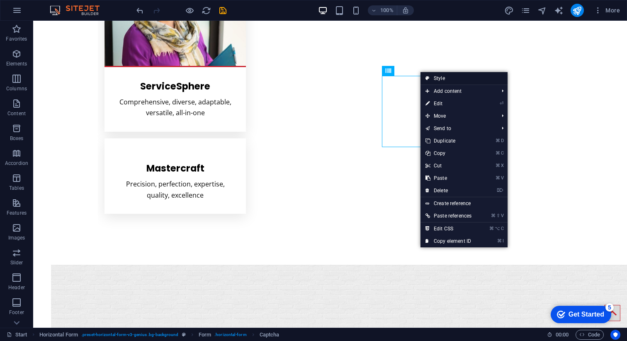
click at [430, 80] on link "Style" at bounding box center [463, 78] width 87 height 12
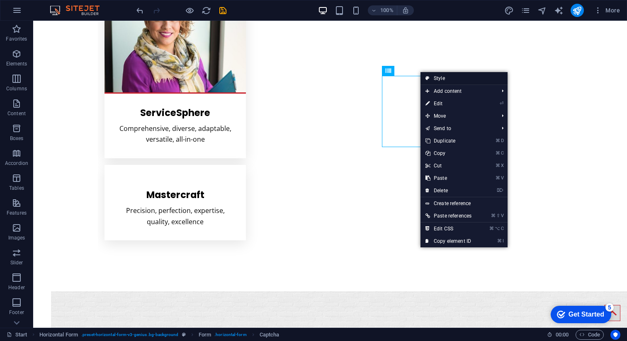
select select "rem"
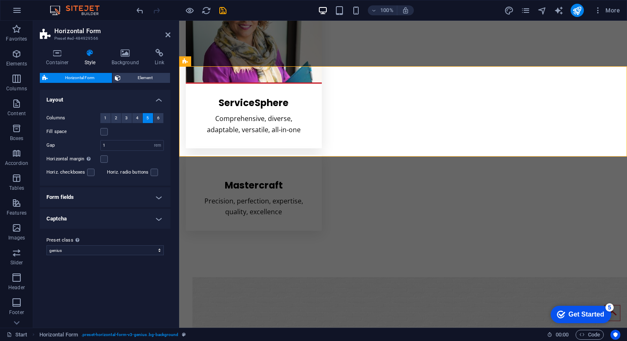
click at [142, 72] on div "Container Style Background Link Size Height Default px rem % vh vw Min. height …" at bounding box center [105, 185] width 131 height 272
click at [142, 77] on span "Element" at bounding box center [145, 78] width 45 height 10
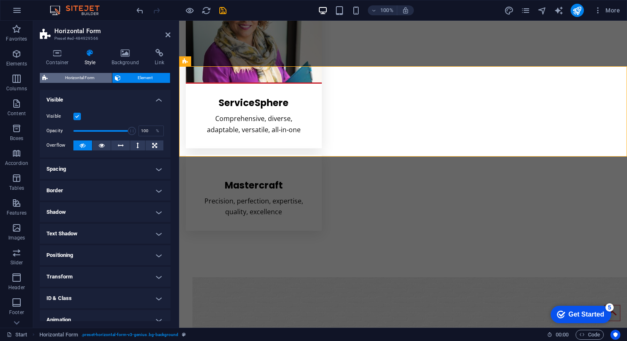
click at [75, 77] on span "Horizontal Form" at bounding box center [79, 78] width 59 height 10
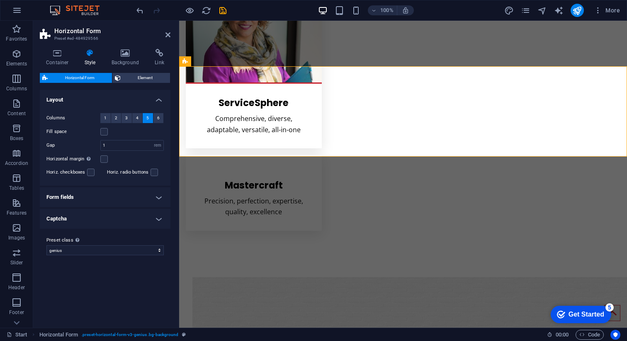
click at [164, 36] on header "Horizontal Form Preset #ed-484929566" at bounding box center [105, 32] width 131 height 22
click at [87, 194] on h4 "Form fields" at bounding box center [105, 197] width 131 height 20
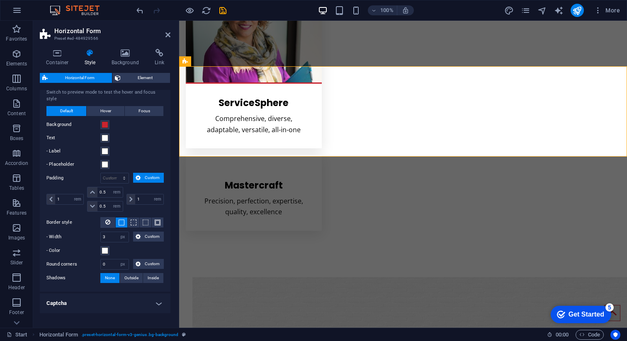
scroll to position [122, 0]
click at [155, 221] on span at bounding box center [158, 222] width 6 height 6
click at [105, 221] on icon at bounding box center [107, 221] width 5 height 10
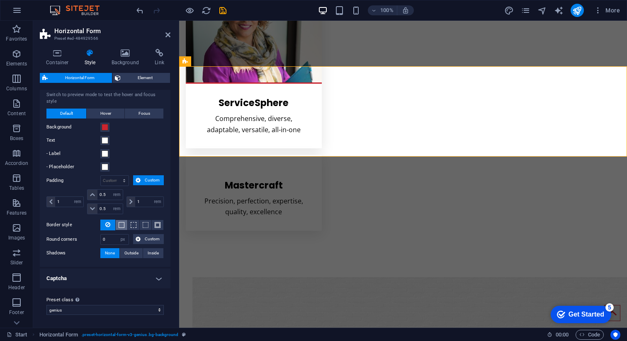
click at [123, 226] on span at bounding box center [122, 225] width 6 height 6
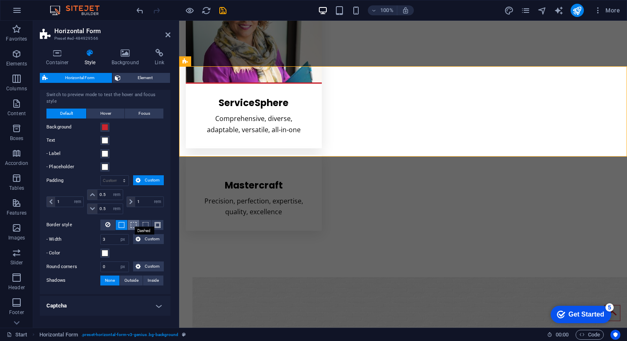
click at [131, 226] on span at bounding box center [134, 225] width 6 height 6
click at [147, 225] on span at bounding box center [146, 225] width 6 height 6
click at [155, 224] on span at bounding box center [158, 225] width 6 height 6
click at [110, 239] on input "3" at bounding box center [115, 240] width 28 height 10
click at [90, 240] on p "- Width" at bounding box center [73, 240] width 54 height 10
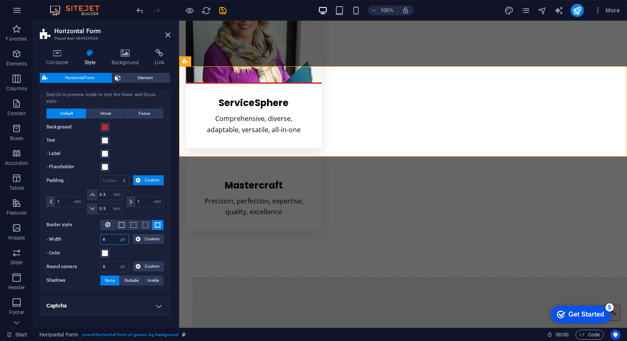
click at [114, 238] on input "6" at bounding box center [115, 240] width 28 height 10
type input "9"
click at [89, 242] on p "- Width" at bounding box center [73, 240] width 54 height 10
click at [109, 267] on input "0" at bounding box center [115, 267] width 28 height 10
click at [93, 265] on label "Round corners" at bounding box center [73, 267] width 54 height 10
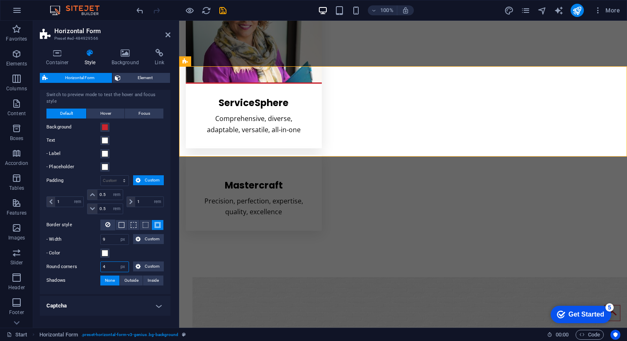
click at [110, 270] on input "4" at bounding box center [115, 267] width 28 height 10
type input "7"
click at [95, 268] on label "Round corners" at bounding box center [73, 267] width 54 height 10
click at [127, 279] on span "Outside" at bounding box center [131, 281] width 14 height 10
type input "2"
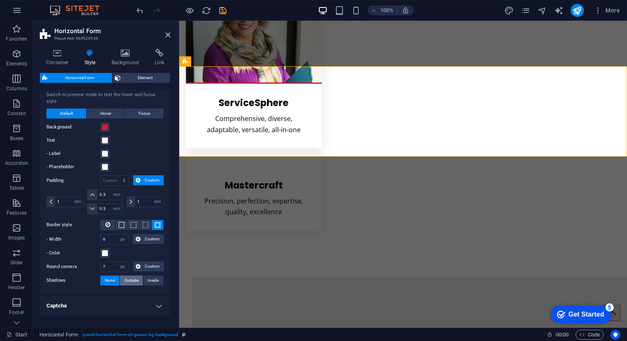
type input "2"
type input "4"
click at [148, 279] on span "Inside" at bounding box center [153, 281] width 11 height 10
click at [133, 280] on span "Outside" at bounding box center [131, 281] width 14 height 10
click at [113, 267] on input "7" at bounding box center [115, 267] width 28 height 10
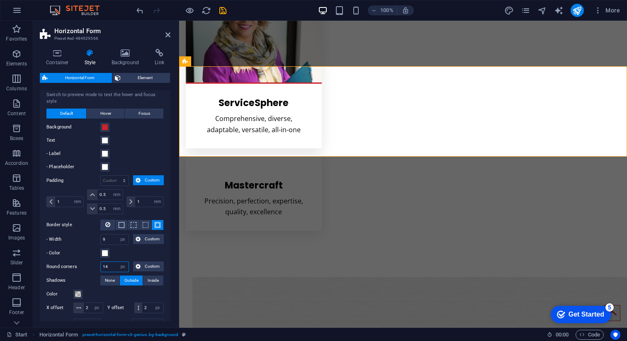
type input "15"
click at [92, 263] on label "Round corners" at bounding box center [73, 267] width 54 height 10
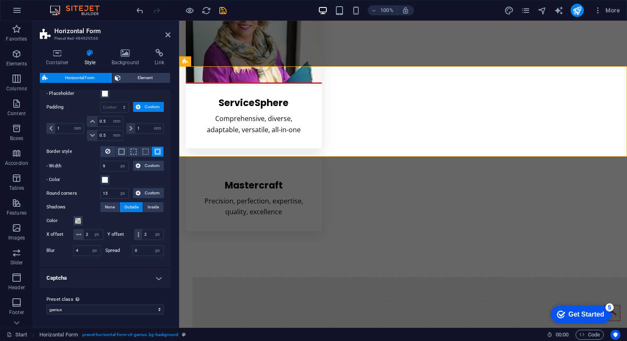
scroll to position [203, 0]
click at [117, 313] on select "genius Add preset class" at bounding box center [104, 310] width 117 height 10
click at [159, 277] on h4 "Captcha" at bounding box center [105, 278] width 131 height 20
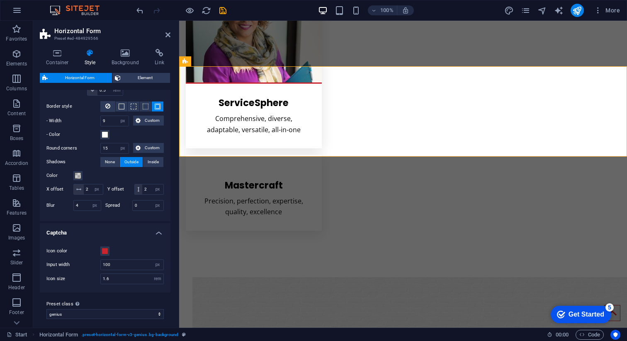
scroll to position [238, 0]
click at [125, 270] on input "100" at bounding box center [132, 265] width 63 height 10
click at [133, 256] on div "Icon color" at bounding box center [104, 251] width 117 height 10
click at [129, 270] on input "80" at bounding box center [132, 265] width 63 height 10
type input "8"
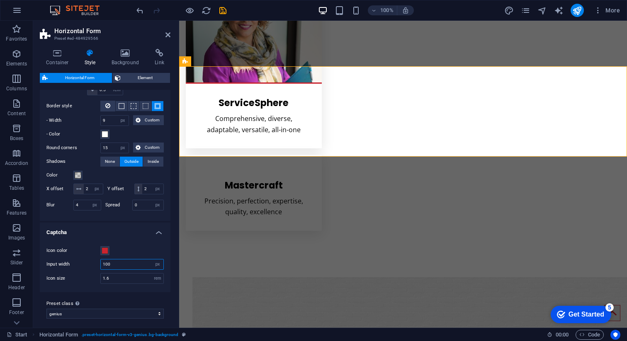
click at [121, 270] on input "100" at bounding box center [132, 265] width 63 height 10
type input "1"
type input "120"
click at [116, 284] on input "1.6" at bounding box center [132, 279] width 63 height 10
click at [83, 292] on div "Icon color Input width 120 px rem % vh vw Icon size 1.2 rem px" at bounding box center [105, 265] width 134 height 55
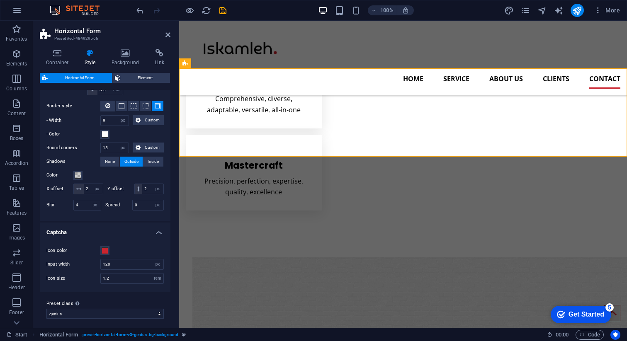
scroll to position [3590, 0]
click at [114, 284] on input "1.2" at bounding box center [132, 279] width 63 height 10
type input "1"
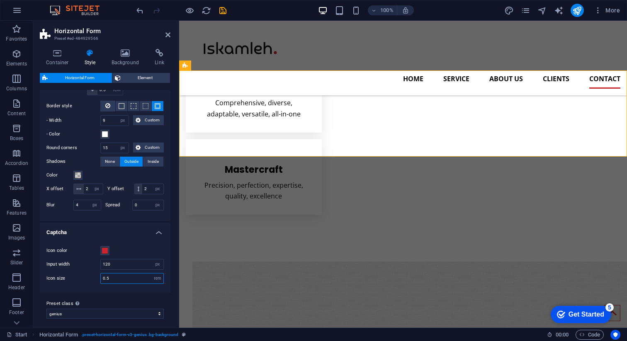
click at [126, 284] on input "0.5" at bounding box center [132, 279] width 63 height 10
click at [122, 292] on div "Icon color Input width 120 px rem % vh vw Icon size 2 rem px" at bounding box center [105, 265] width 134 height 55
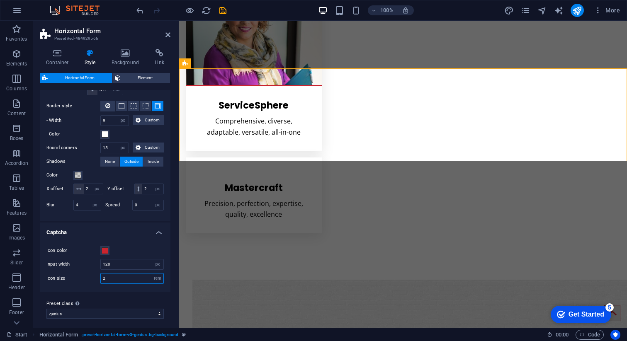
click at [116, 284] on input "2" at bounding box center [132, 279] width 63 height 10
type input "1.5"
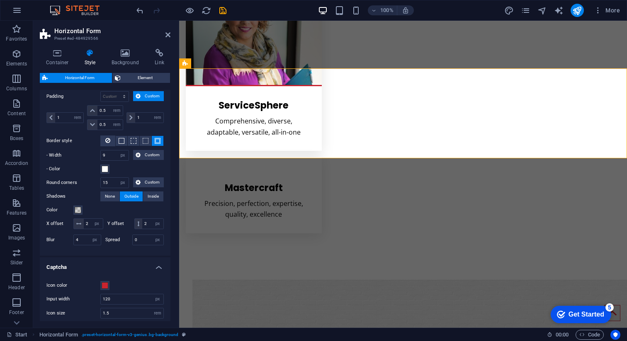
scroll to position [202, 0]
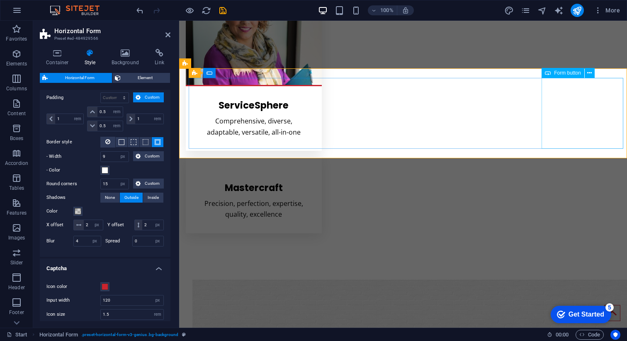
click at [561, 73] on span "Form button" at bounding box center [567, 72] width 27 height 5
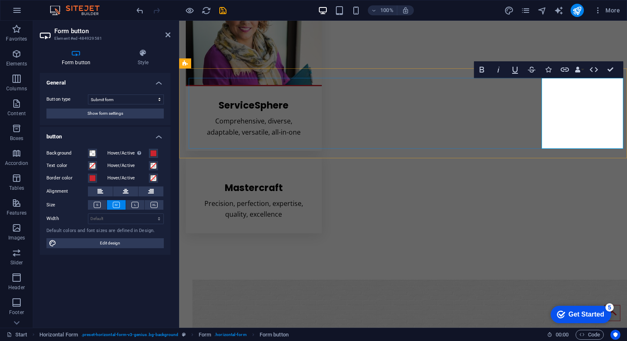
click at [115, 221] on select "Default px rem % em vh vw" at bounding box center [125, 219] width 75 height 10
click at [88, 214] on select "Default px rem % em vh vw" at bounding box center [125, 219] width 75 height 10
select select "DISABLED_OPTION_VALUE"
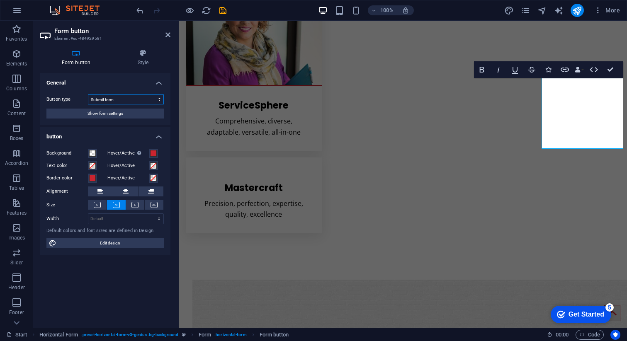
click at [124, 97] on select "Submit form Reset form No action" at bounding box center [126, 100] width 76 height 10
click at [88, 95] on select "Submit form Reset form No action" at bounding box center [126, 100] width 76 height 10
click at [116, 114] on span "Show form settings" at bounding box center [105, 114] width 36 height 10
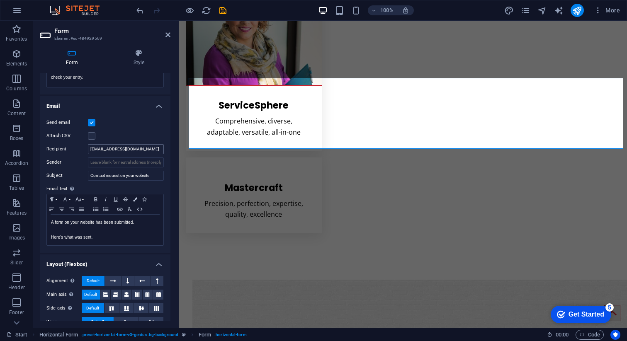
scroll to position [190, 0]
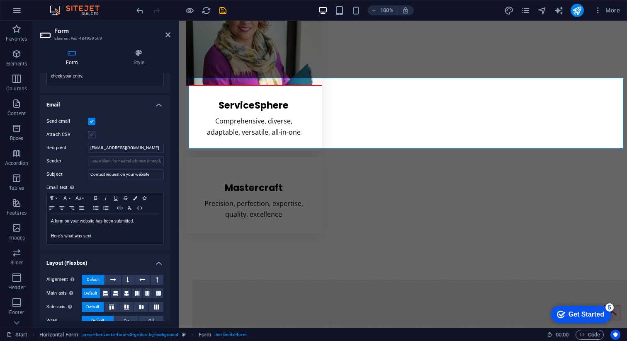
click at [91, 134] on label at bounding box center [91, 134] width 7 height 7
click at [0, 0] on input "Attach CSV" at bounding box center [0, 0] width 0 height 0
click at [91, 134] on label at bounding box center [91, 134] width 7 height 7
click at [0, 0] on input "Attach CSV" at bounding box center [0, 0] width 0 height 0
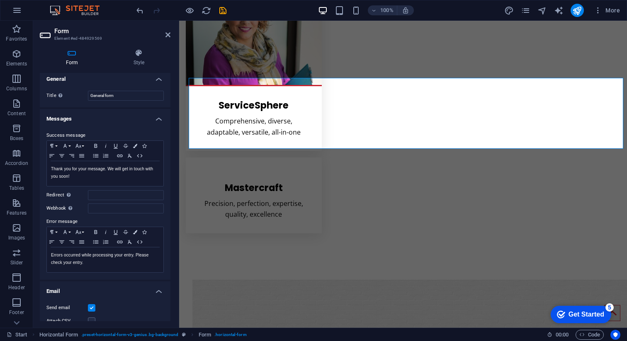
scroll to position [0, 0]
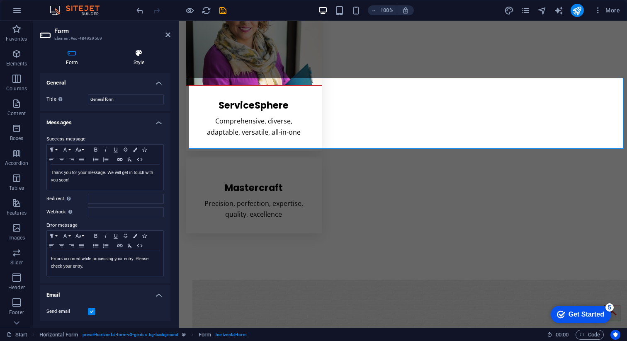
click at [148, 58] on h4 "Style" at bounding box center [138, 57] width 63 height 17
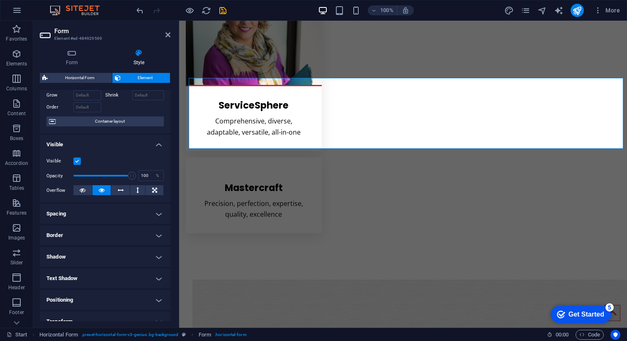
scroll to position [46, 0]
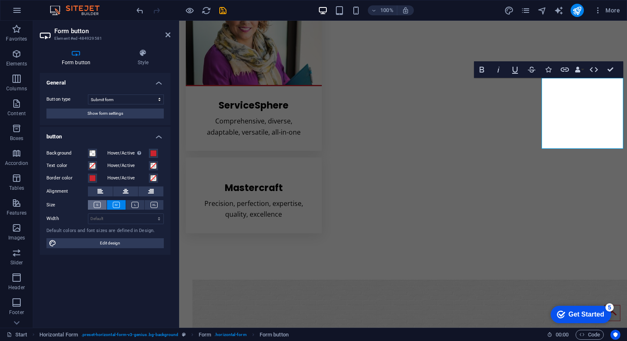
click at [96, 206] on icon at bounding box center [97, 205] width 7 height 6
click at [156, 206] on icon at bounding box center [154, 205] width 7 height 6
click at [139, 205] on button at bounding box center [135, 205] width 19 height 10
click at [97, 204] on icon at bounding box center [97, 205] width 7 height 6
click at [104, 220] on select "Default px rem % em vh vw" at bounding box center [125, 219] width 75 height 10
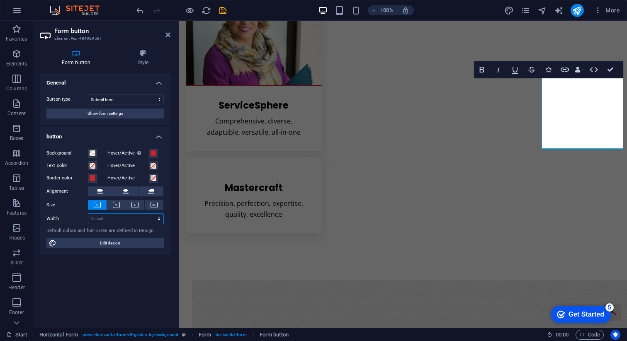
select select "rem"
click at [152, 214] on select "Default px rem % em vh vw" at bounding box center [125, 219] width 75 height 10
type input "11.3125"
click at [112, 263] on div "General Button type Submit form Reset form No action Show form settings button …" at bounding box center [105, 197] width 131 height 248
click at [90, 246] on span "Edit design" at bounding box center [110, 243] width 102 height 10
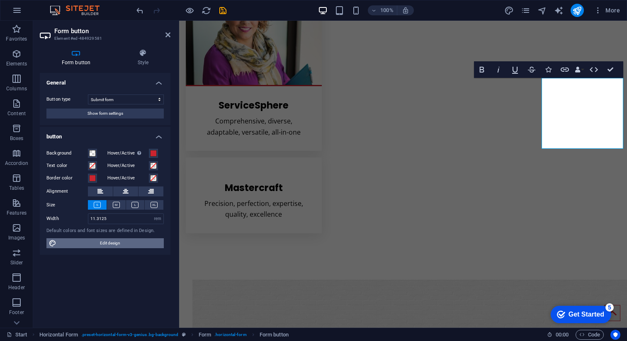
scroll to position [3262, 0]
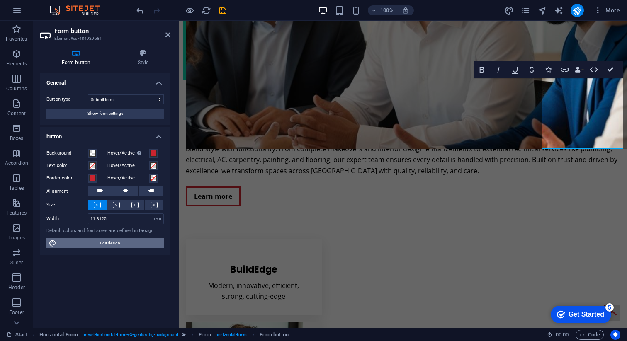
select select "px"
select select "400"
select select "px"
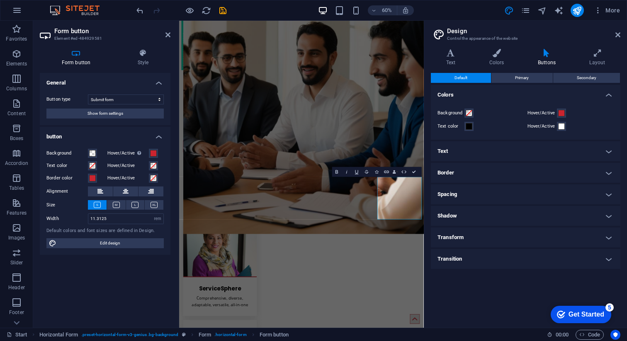
click at [463, 172] on h4 "Border" at bounding box center [525, 173] width 189 height 20
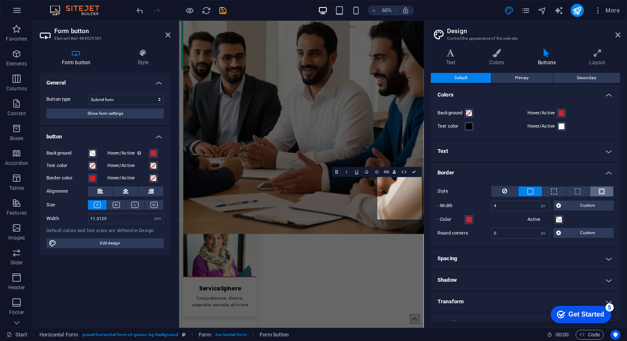
click at [607, 190] on button at bounding box center [601, 192] width 23 height 10
click at [517, 207] on input "4" at bounding box center [520, 206] width 57 height 10
type input "11"
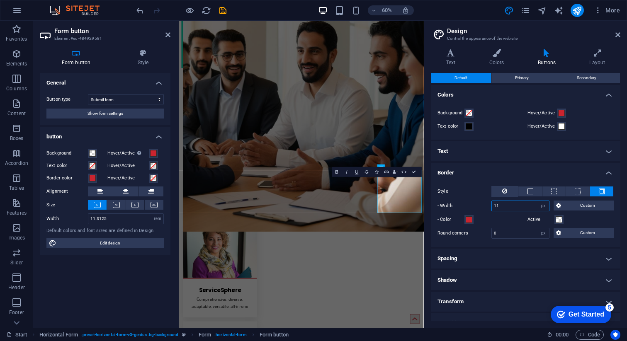
scroll to position [3274, 0]
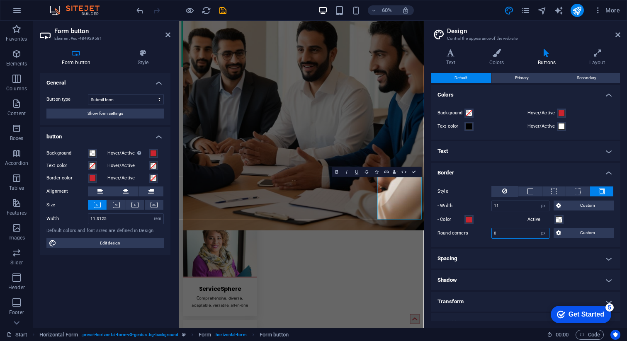
click at [515, 231] on input "0" at bounding box center [520, 233] width 57 height 10
type input "20"
click at [511, 243] on div "Style - Width 11 px rem vh vw Custom Custom 11 px rem vh vw 11 px rem vh vw 11 …" at bounding box center [525, 212] width 193 height 69
click at [622, 34] on aside "Design Control the appearance of the website Variants Text Colors Buttons Layou…" at bounding box center [525, 174] width 203 height 307
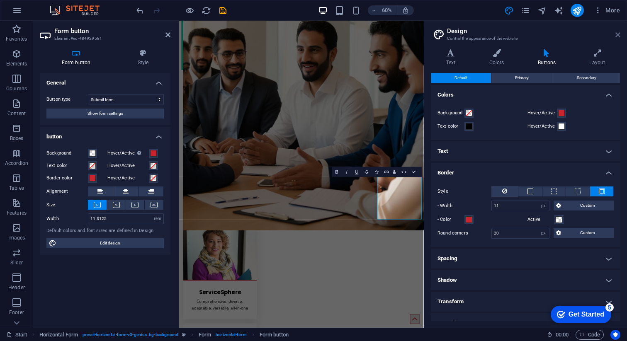
click at [619, 34] on icon at bounding box center [617, 35] width 5 height 7
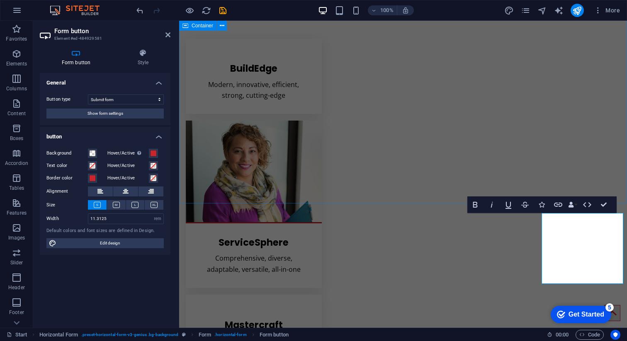
scroll to position [3482, 0]
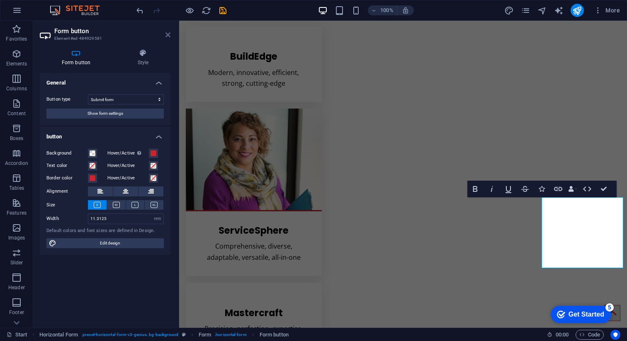
click at [169, 34] on icon at bounding box center [167, 35] width 5 height 7
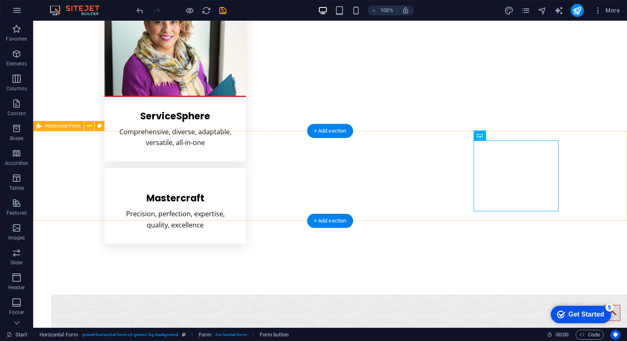
scroll to position [3630, 0]
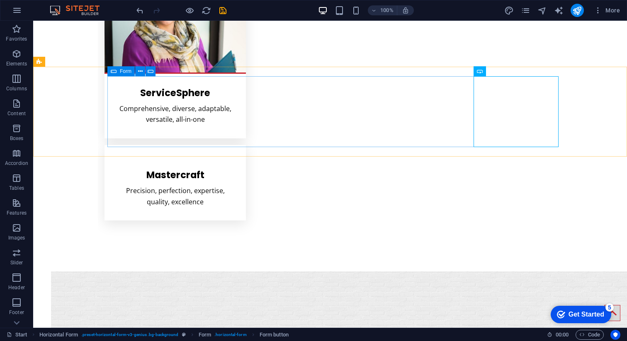
click at [115, 73] on icon at bounding box center [114, 71] width 6 height 10
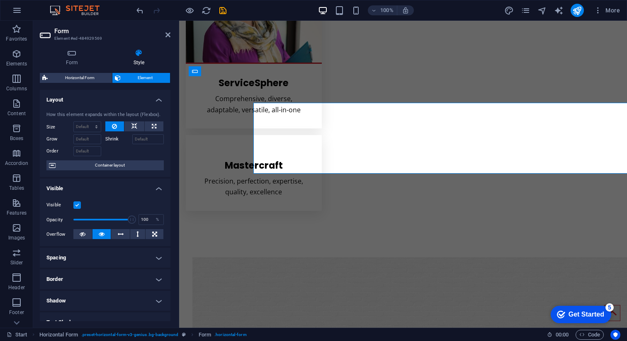
scroll to position [3603, 0]
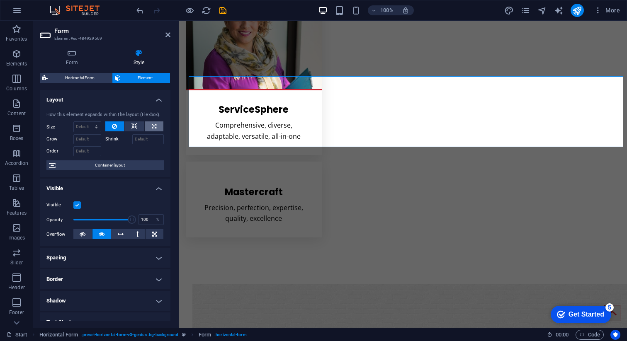
click at [152, 127] on icon at bounding box center [154, 126] width 5 height 10
type input "100"
select select "%"
click at [110, 125] on button at bounding box center [114, 126] width 19 height 10
select select "DISABLED_OPTION_VALUE"
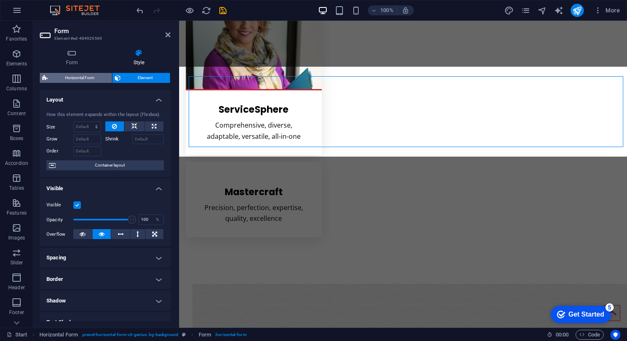
click at [90, 80] on span "Horizontal Form" at bounding box center [79, 78] width 59 height 10
select select "rem"
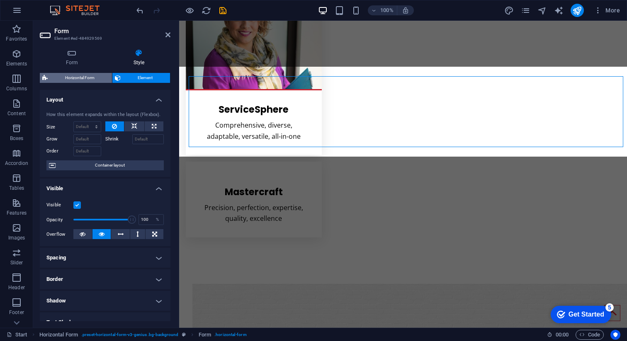
select select "rem"
select select "px"
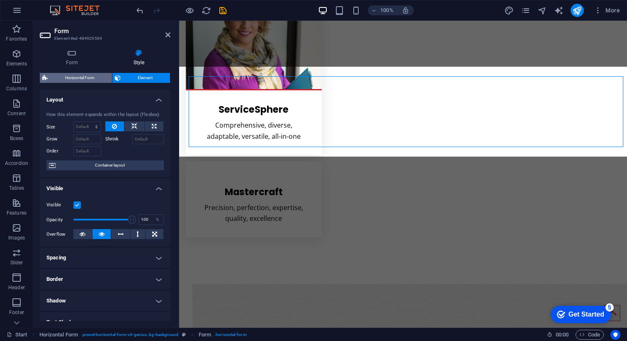
select select "px"
select select "rem"
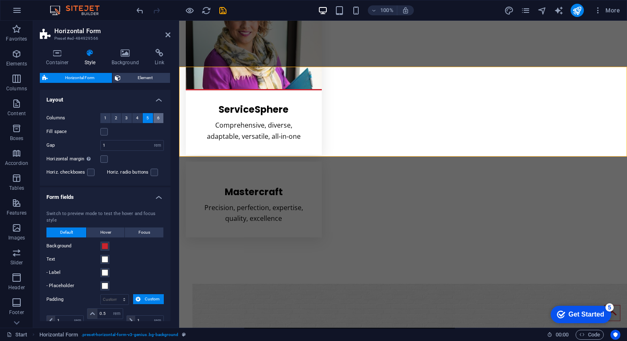
click at [154, 119] on button "6" at bounding box center [158, 118] width 10 height 10
click at [120, 117] on div "Columns 1 2 3 4 5 6" at bounding box center [104, 118] width 117 height 10
click at [127, 117] on button "3" at bounding box center [126, 118] width 10 height 10
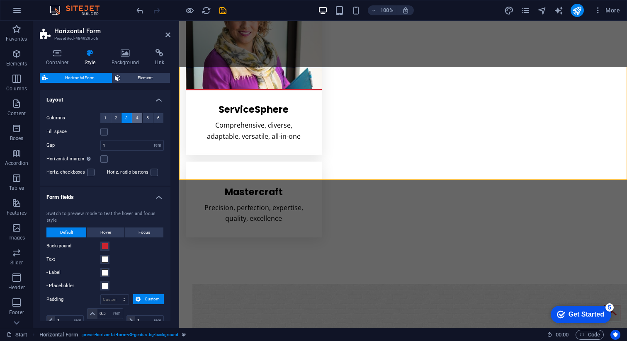
click at [137, 117] on span "4" at bounding box center [137, 118] width 2 height 10
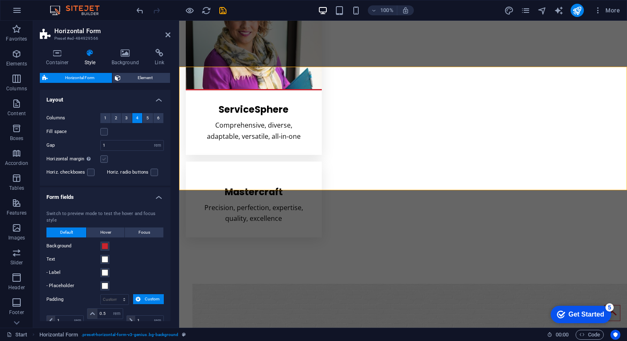
click at [101, 160] on label at bounding box center [103, 158] width 7 height 7
click at [0, 0] on input "Horizontal margin Only if the containers "Content width" is not set to "Default"" at bounding box center [0, 0] width 0 height 0
click at [101, 160] on label at bounding box center [103, 158] width 7 height 7
click at [0, 0] on input "Horizontal margin Only if the containers "Content width" is not set to "Default"" at bounding box center [0, 0] width 0 height 0
click at [111, 149] on input "1" at bounding box center [132, 146] width 63 height 10
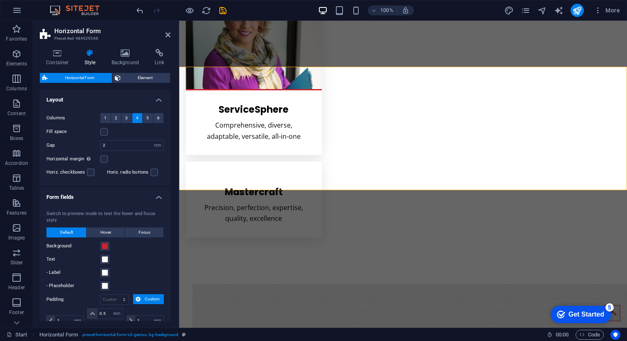
click at [121, 158] on div "Horizontal margin Only if the containers "Content width" is not set to "Default"" at bounding box center [104, 159] width 117 height 10
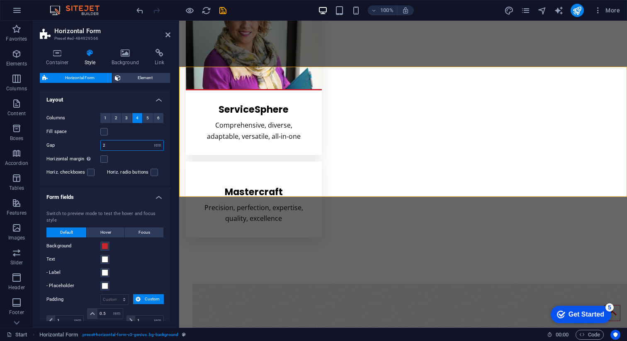
drag, startPoint x: 111, startPoint y: 148, endPoint x: 97, endPoint y: 148, distance: 14.5
click at [97, 148] on div "Gap 2 px rem % vh vw" at bounding box center [104, 145] width 117 height 11
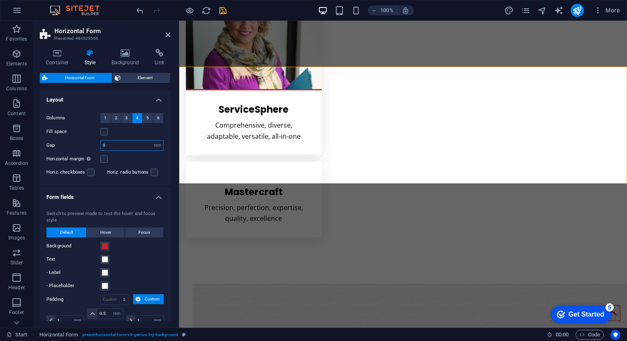
click at [104, 146] on input "0" at bounding box center [132, 146] width 63 height 10
type input "0"
type input "2"
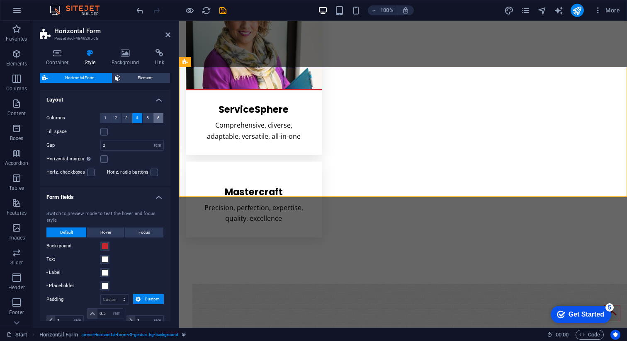
click at [157, 116] on span "6" at bounding box center [158, 118] width 2 height 10
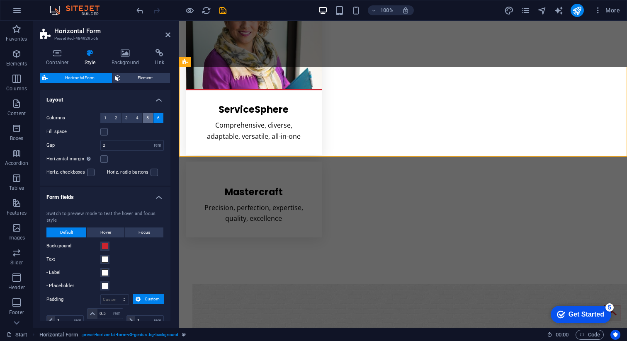
click at [150, 119] on button "5" at bounding box center [148, 118] width 10 height 10
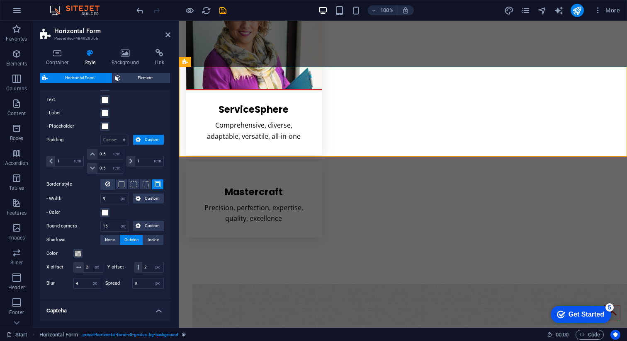
scroll to position [171, 0]
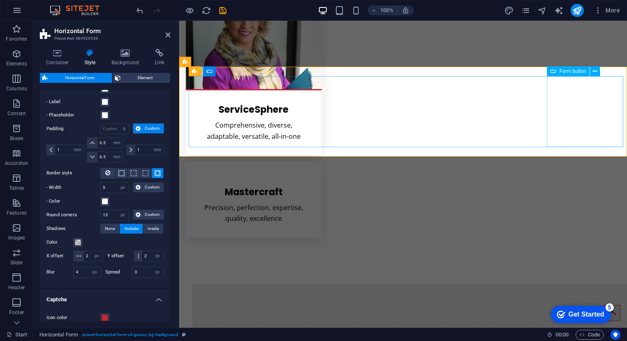
click at [563, 71] on span "Form button" at bounding box center [572, 71] width 27 height 5
select select "rem"
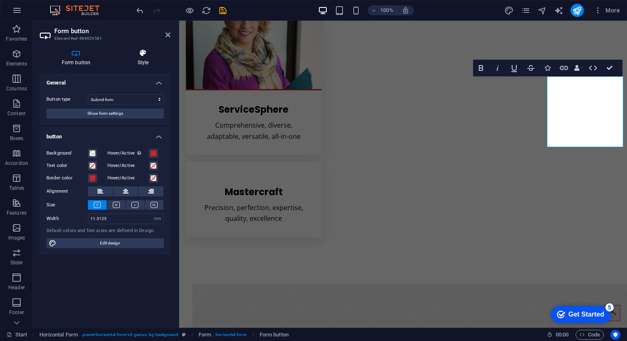
click at [142, 58] on h4 "Style" at bounding box center [143, 57] width 55 height 17
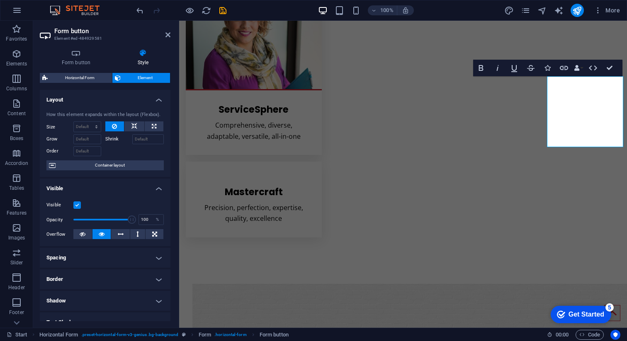
click at [90, 279] on h4 "Border" at bounding box center [105, 280] width 131 height 20
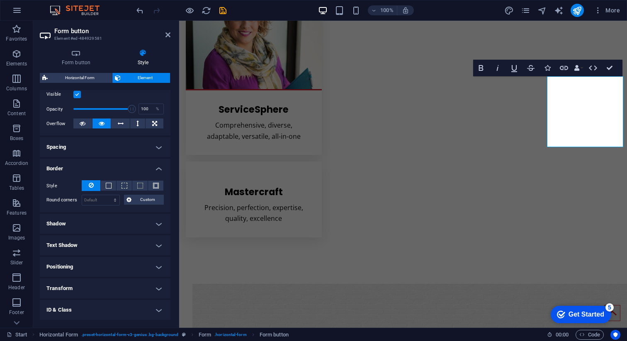
scroll to position [112, 0]
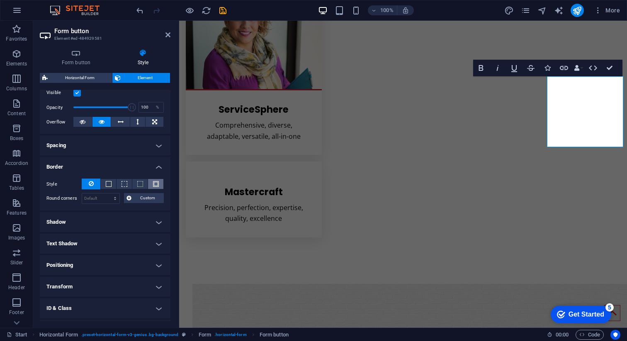
click at [153, 182] on span at bounding box center [156, 184] width 6 height 6
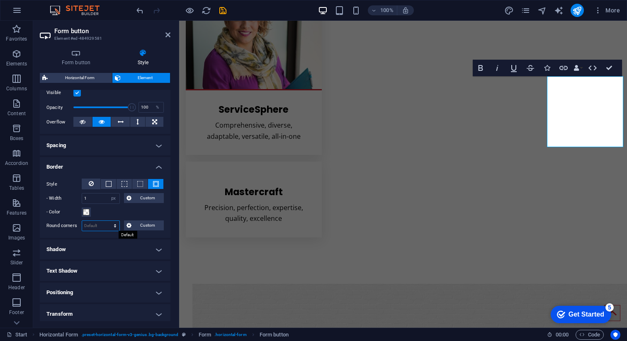
click at [109, 223] on select "Default px rem % vh vw Custom" at bounding box center [100, 226] width 37 height 10
select select "px"
click at [107, 221] on select "Default px rem % vh vw Custom" at bounding box center [100, 226] width 37 height 10
click at [94, 229] on input "0" at bounding box center [100, 226] width 37 height 10
type input "0"
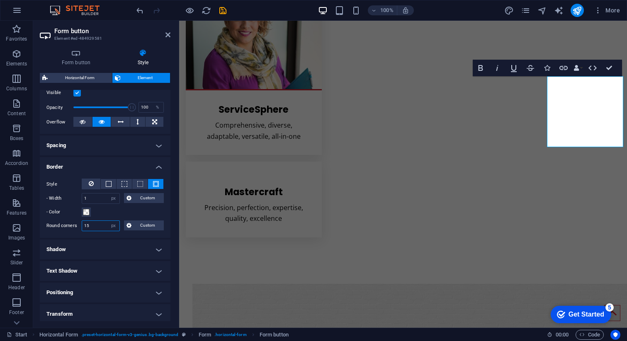
type input "15"
click at [100, 235] on div "Style - Width 1 auto px rem % vh vw Custom Custom 1 auto px rem % vh vw 1 auto …" at bounding box center [105, 205] width 131 height 66
click at [154, 184] on span at bounding box center [156, 184] width 6 height 6
click at [100, 199] on input "1" at bounding box center [100, 199] width 37 height 10
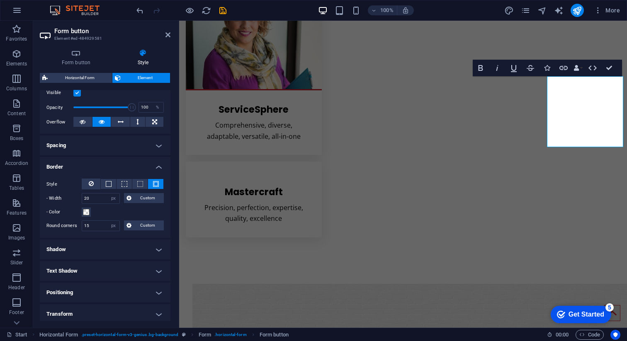
click at [114, 211] on div "- Color" at bounding box center [104, 212] width 117 height 10
click at [104, 201] on input "20" at bounding box center [100, 199] width 37 height 10
type input "10"
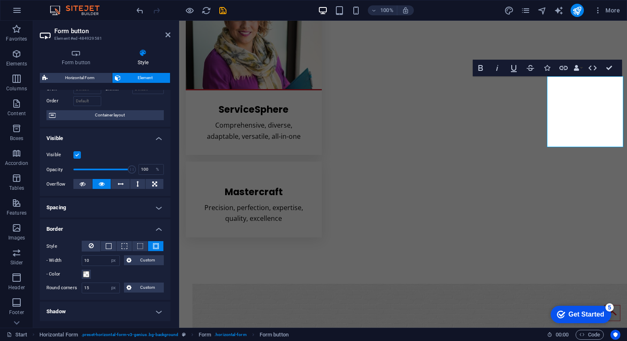
scroll to position [0, 0]
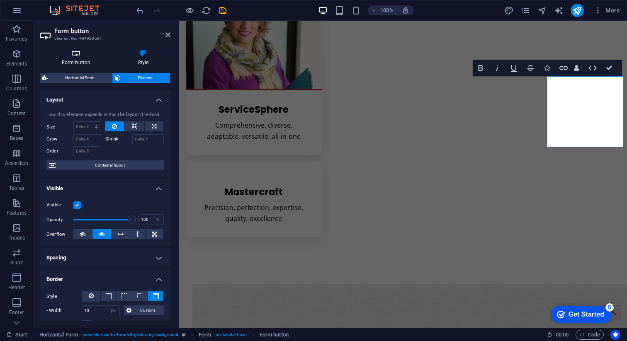
click at [80, 58] on h4 "Form button" at bounding box center [78, 57] width 76 height 17
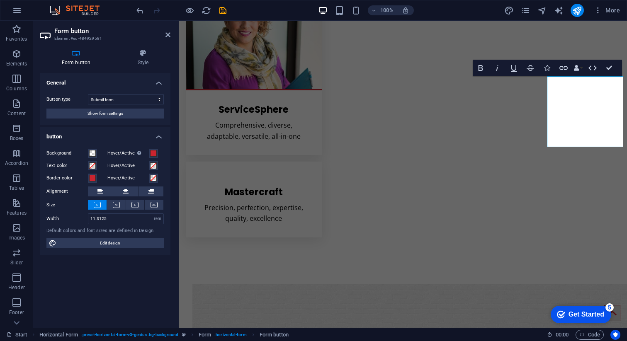
click at [172, 37] on aside "Form button Element #ed-484929581 Form button Style General Button type Submit …" at bounding box center [106, 174] width 146 height 307
click at [193, 63] on span "Horizontal Form" at bounding box center [208, 61] width 35 height 5
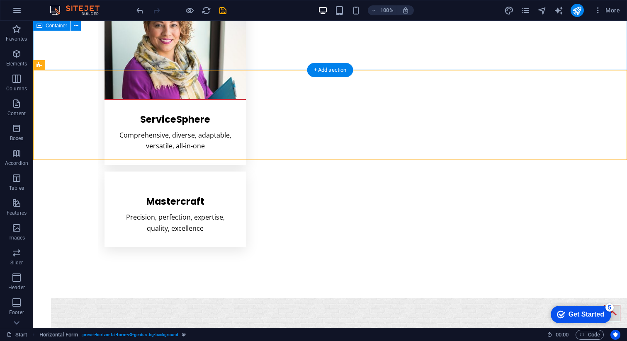
scroll to position [3627, 0]
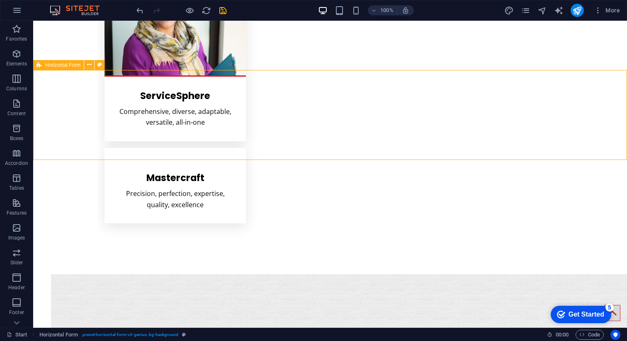
click at [63, 68] on div "Horizontal Form" at bounding box center [58, 65] width 51 height 10
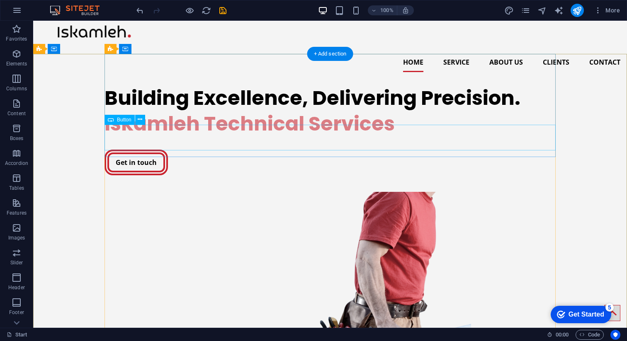
scroll to position [2, 0]
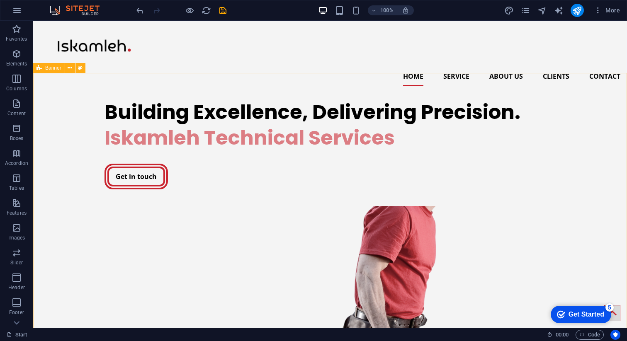
click at [39, 68] on icon at bounding box center [38, 68] width 5 height 10
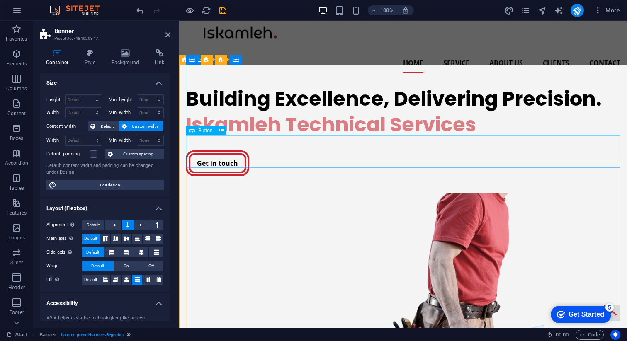
scroll to position [0, 0]
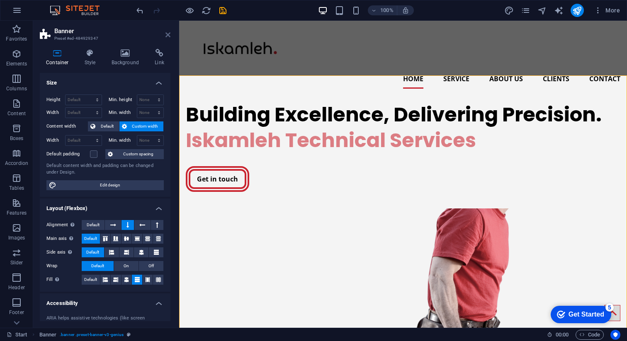
click at [167, 35] on icon at bounding box center [167, 35] width 5 height 7
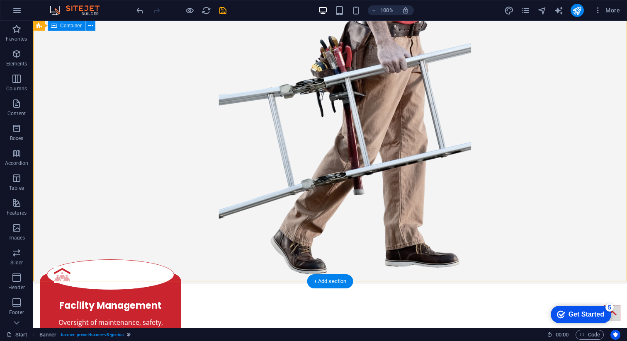
scroll to position [355, 0]
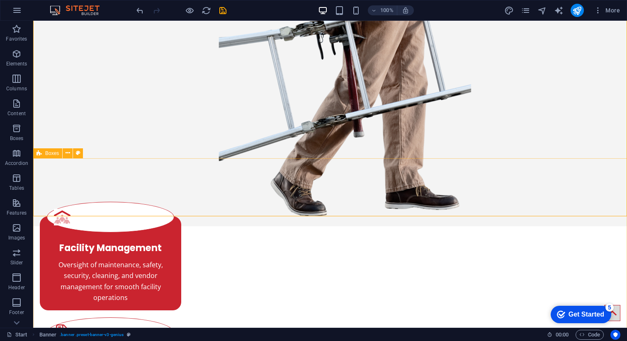
click at [45, 153] on span "Boxes" at bounding box center [52, 153] width 14 height 5
select select "rem"
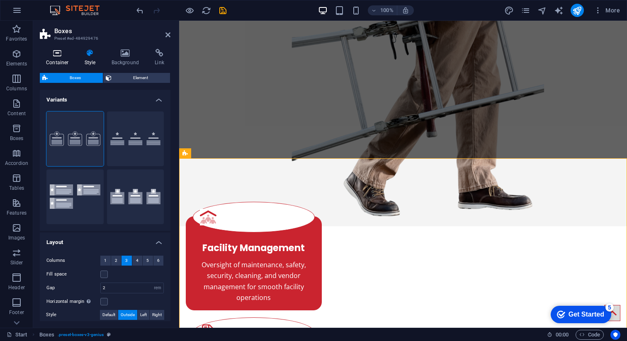
click at [60, 61] on h4 "Container" at bounding box center [59, 57] width 39 height 17
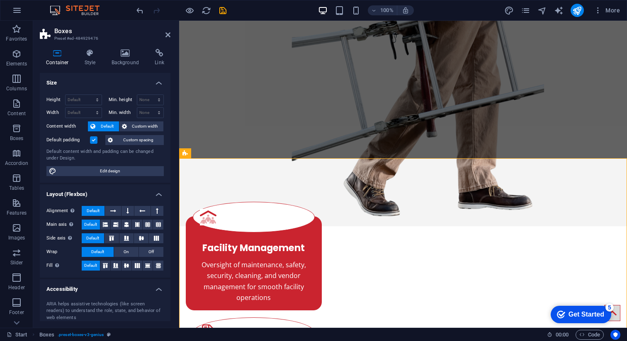
click at [93, 140] on label at bounding box center [93, 139] width 7 height 7
click at [0, 0] on input "Default padding" at bounding box center [0, 0] width 0 height 0
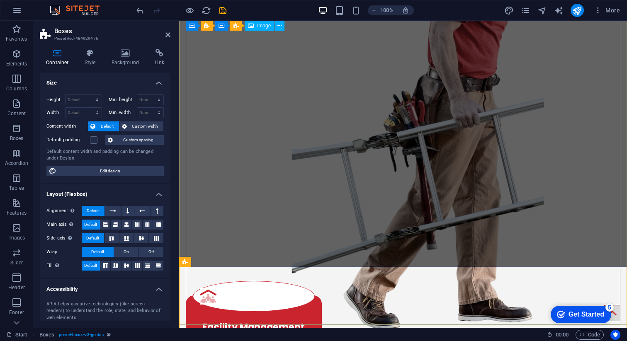
scroll to position [247, 0]
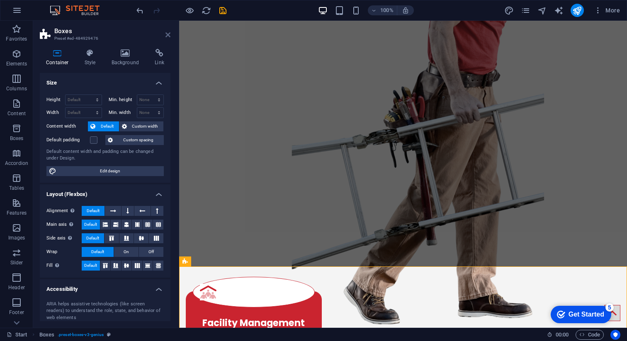
click at [168, 38] on link at bounding box center [167, 35] width 5 height 7
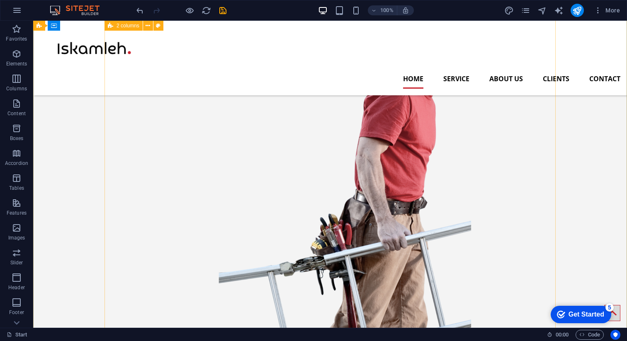
scroll to position [96, 0]
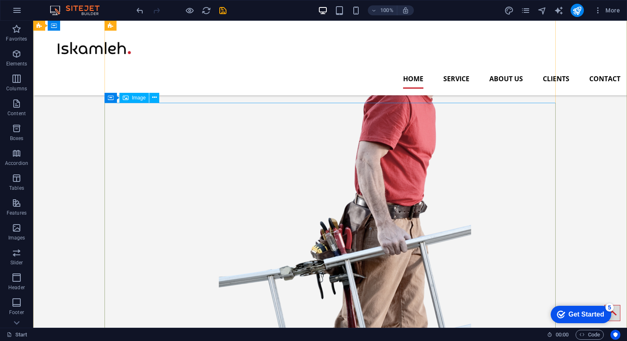
click at [204, 121] on figure at bounding box center [329, 279] width 451 height 373
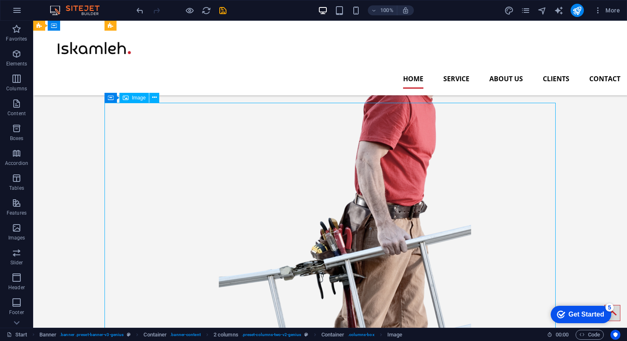
click at [204, 121] on figure at bounding box center [329, 279] width 451 height 373
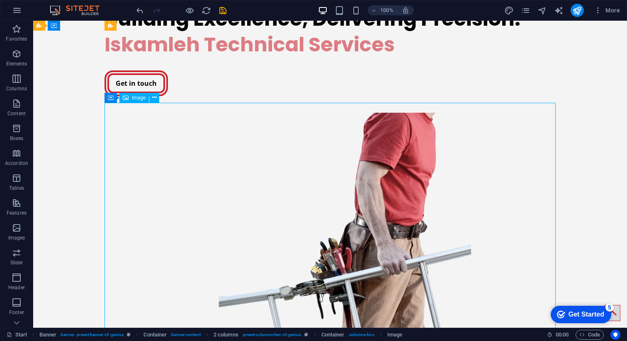
select select "px"
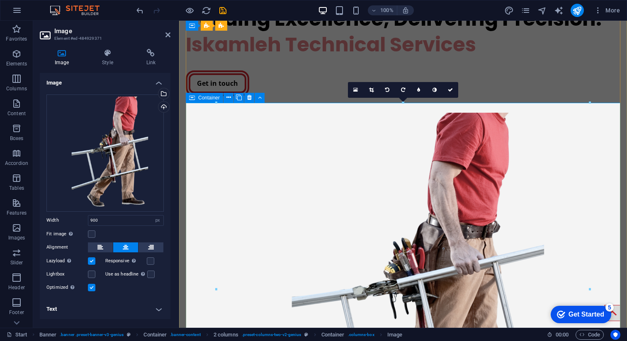
click at [202, 98] on span "Container" at bounding box center [209, 97] width 22 height 5
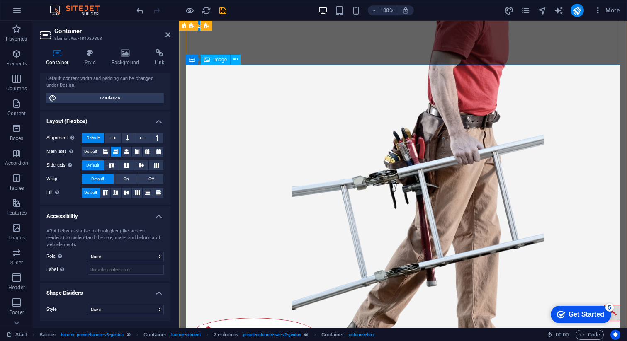
scroll to position [245, 0]
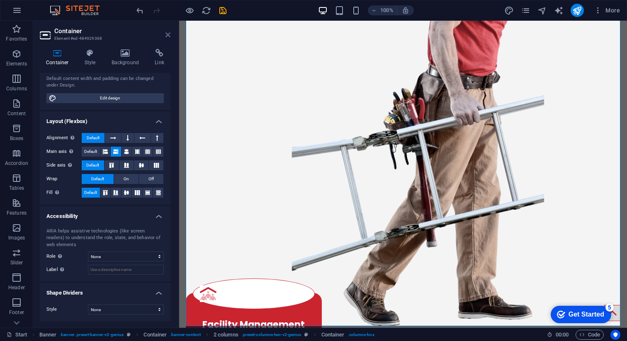
click at [166, 34] on icon at bounding box center [167, 35] width 5 height 7
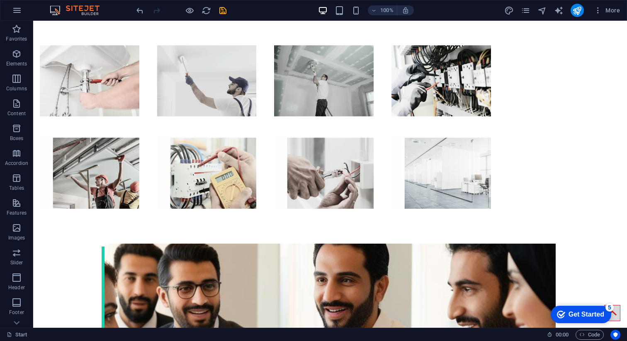
scroll to position [2806, 0]
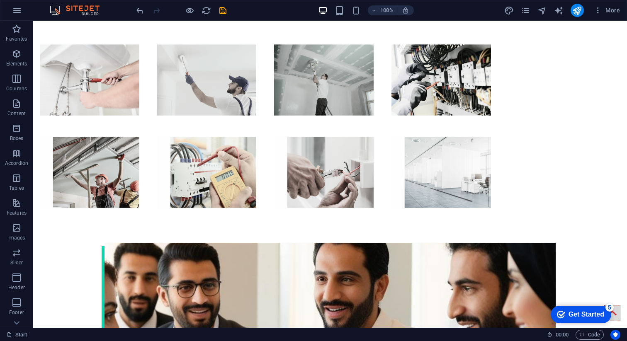
click at [159, 243] on figure at bounding box center [329, 329] width 451 height 172
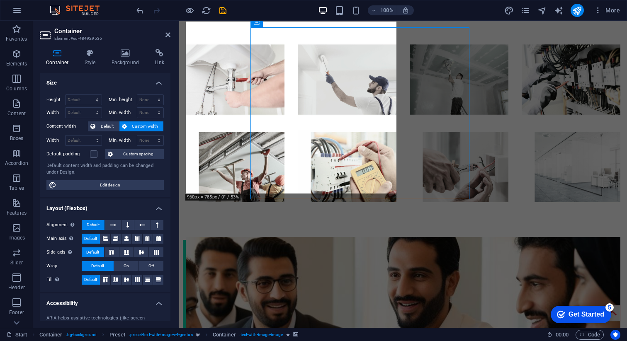
scroll to position [2800, 0]
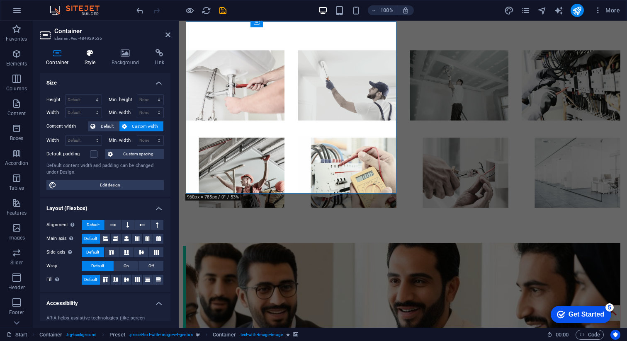
click at [94, 56] on icon at bounding box center [90, 53] width 24 height 8
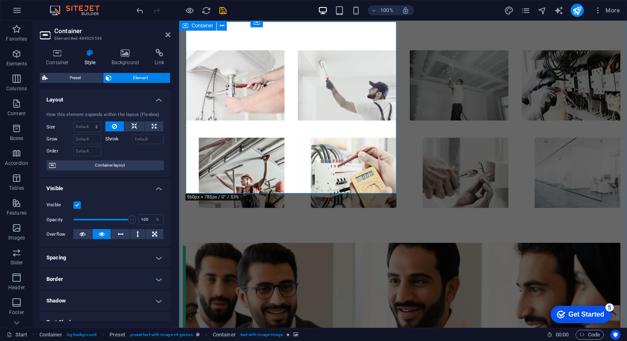
click at [235, 243] on figure at bounding box center [403, 329] width 435 height 172
click at [126, 59] on h4 "Background" at bounding box center [127, 57] width 44 height 17
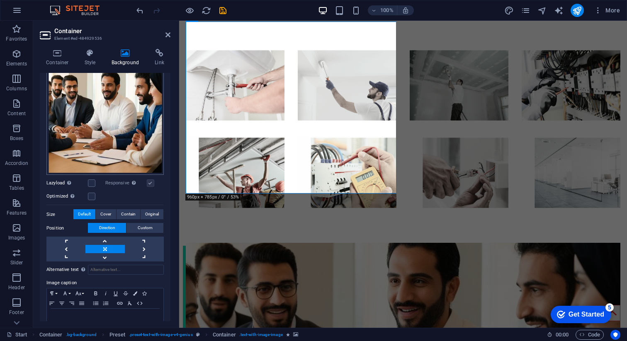
scroll to position [144, 0]
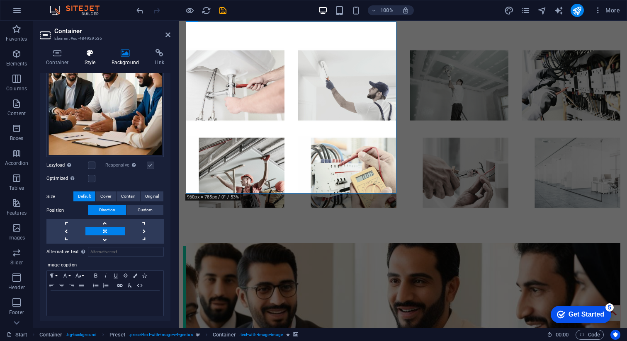
click at [86, 52] on icon at bounding box center [90, 53] width 24 height 8
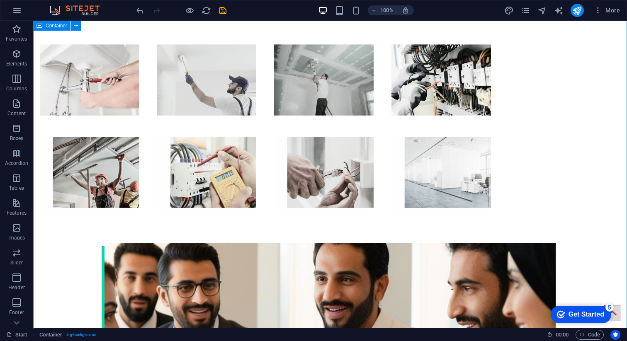
click at [44, 27] on div "Container" at bounding box center [51, 26] width 37 height 10
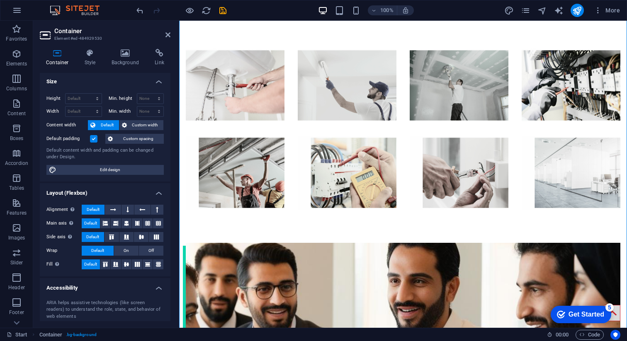
scroll to position [0, 0]
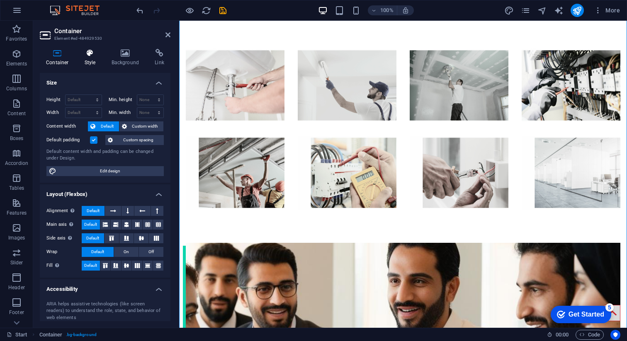
click at [92, 53] on icon at bounding box center [90, 53] width 24 height 8
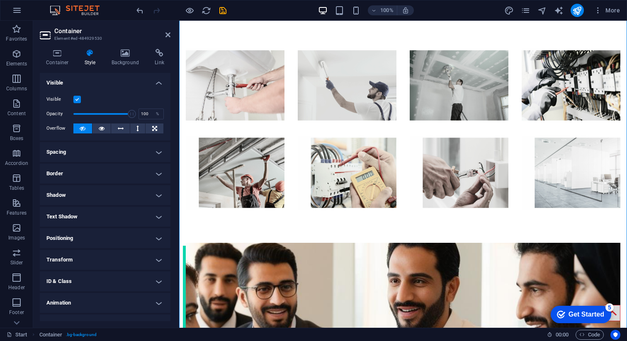
click at [79, 100] on label at bounding box center [76, 99] width 7 height 7
click at [0, 0] on input "Visible" at bounding box center [0, 0] width 0 height 0
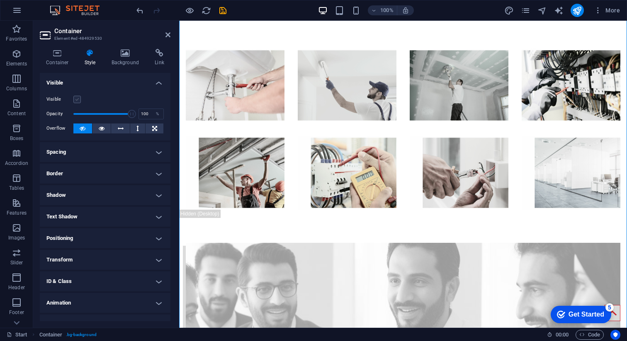
click at [77, 100] on label at bounding box center [76, 99] width 7 height 7
click at [0, 0] on input "Visible" at bounding box center [0, 0] width 0 height 0
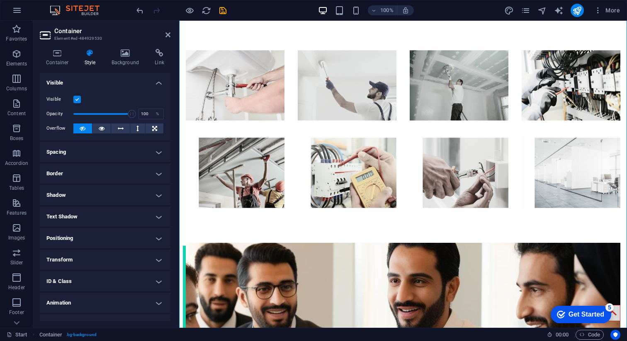
click at [77, 100] on label at bounding box center [76, 99] width 7 height 7
click at [0, 0] on input "Visible" at bounding box center [0, 0] width 0 height 0
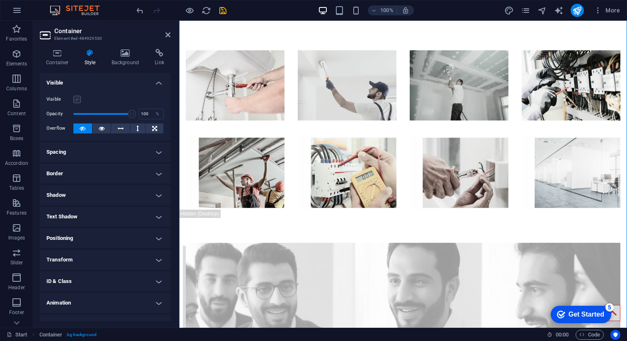
click at [77, 100] on label at bounding box center [76, 99] width 7 height 7
click at [0, 0] on input "Visible" at bounding box center [0, 0] width 0 height 0
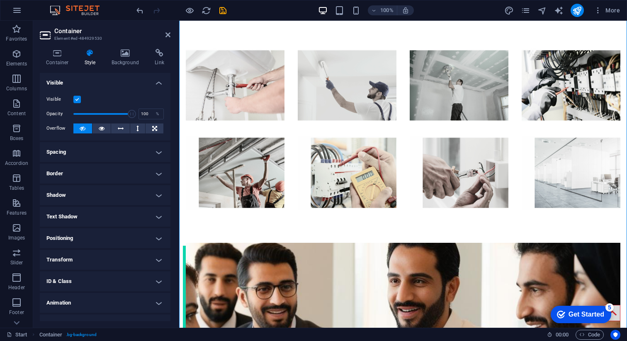
click at [91, 152] on h4 "Spacing" at bounding box center [105, 152] width 131 height 20
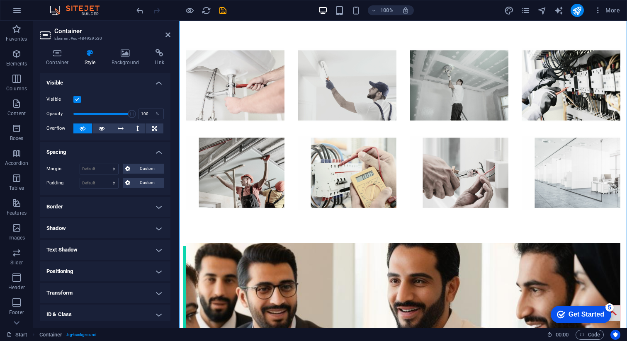
scroll to position [12, 0]
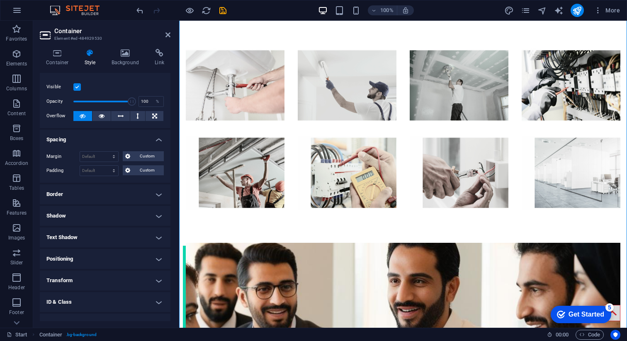
click at [69, 196] on h4 "Border" at bounding box center [105, 195] width 131 height 20
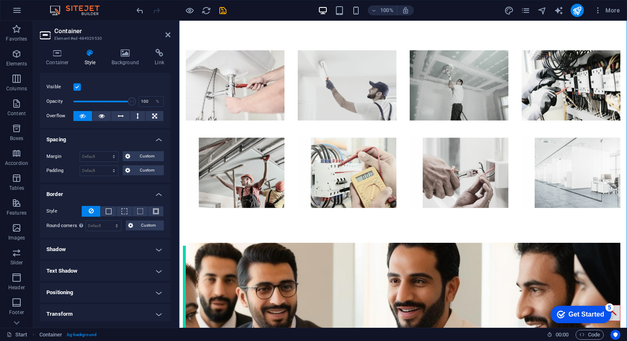
click at [252, 243] on figure at bounding box center [403, 329] width 435 height 172
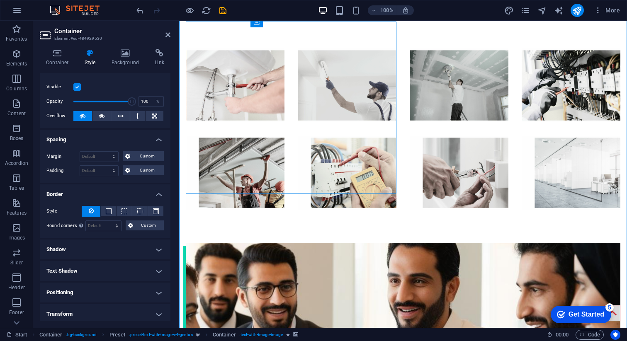
click at [239, 243] on figure at bounding box center [403, 329] width 435 height 172
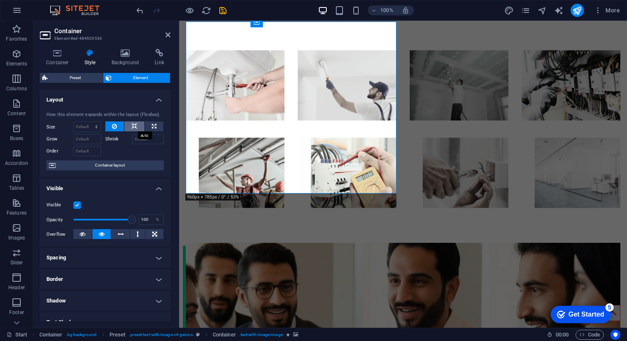
click at [132, 128] on icon at bounding box center [134, 126] width 6 height 10
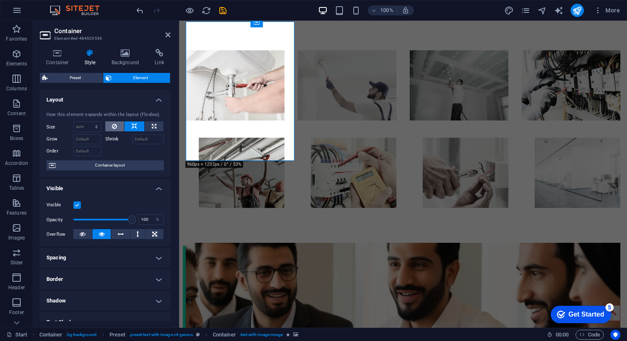
click at [117, 124] on button at bounding box center [114, 126] width 19 height 10
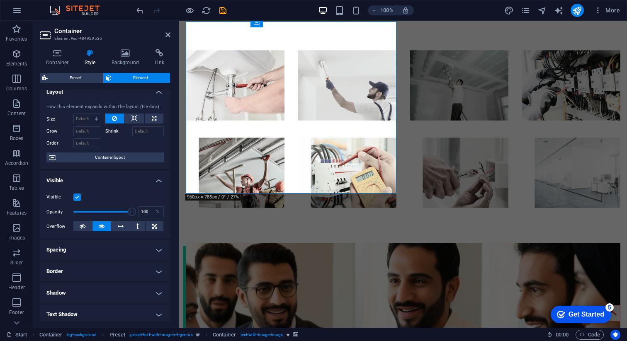
scroll to position [10, 0]
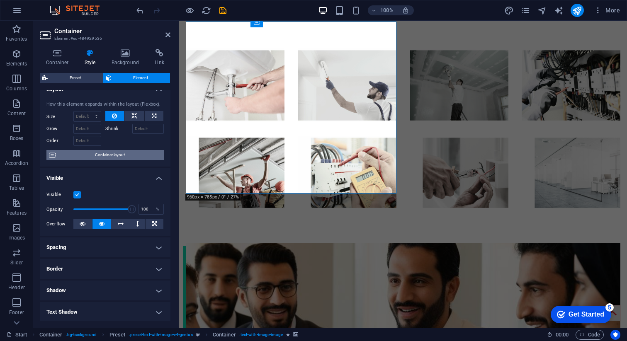
click at [118, 155] on span "Container layout" at bounding box center [109, 155] width 103 height 10
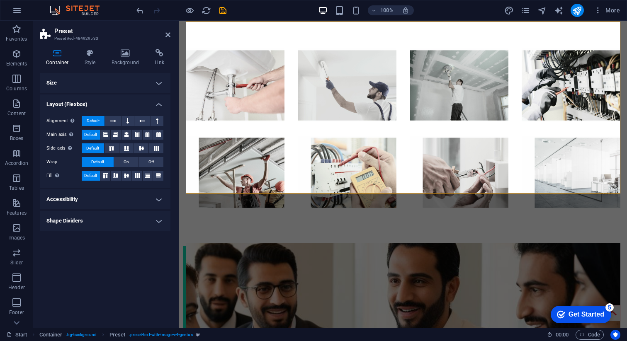
click at [84, 198] on h4 "Accessibility" at bounding box center [105, 199] width 131 height 20
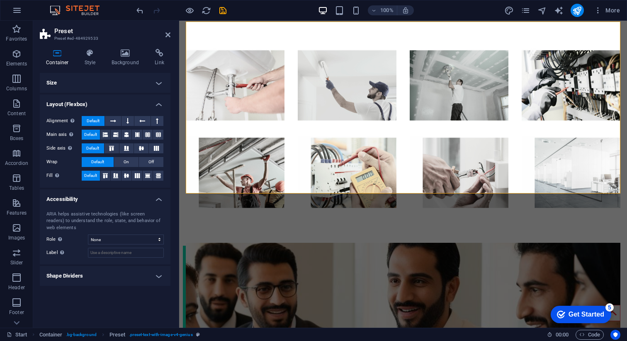
click at [92, 274] on h4 "Shape Dividers" at bounding box center [105, 276] width 131 height 20
click at [111, 84] on h4 "Size" at bounding box center [105, 83] width 131 height 20
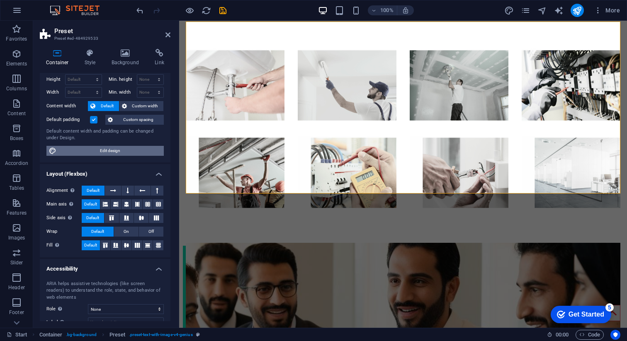
scroll to position [12, 0]
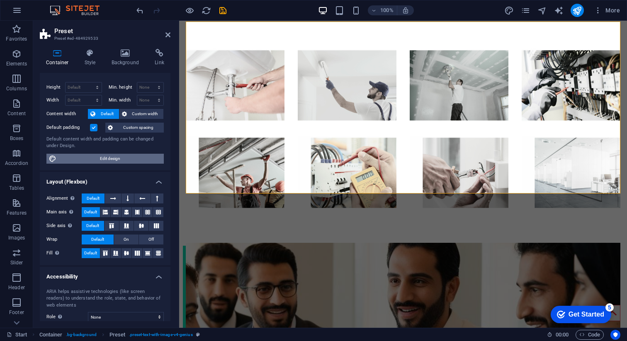
click at [99, 159] on span "Edit design" at bounding box center [110, 159] width 102 height 10
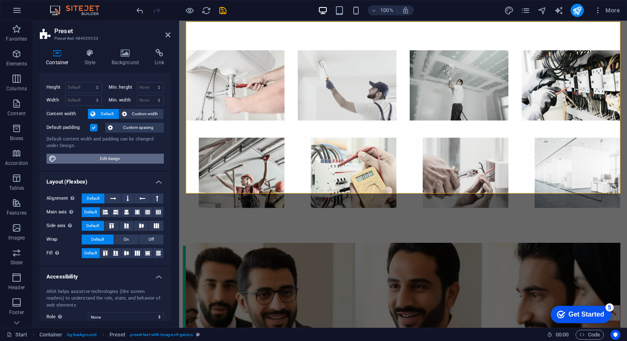
scroll to position [2684, 0]
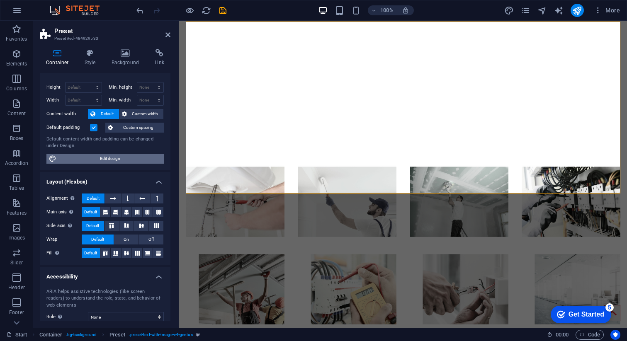
select select "px"
select select "rem"
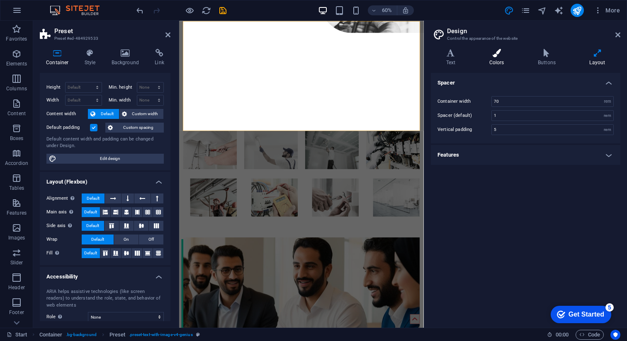
click at [499, 61] on h4 "Colors" at bounding box center [498, 57] width 49 height 17
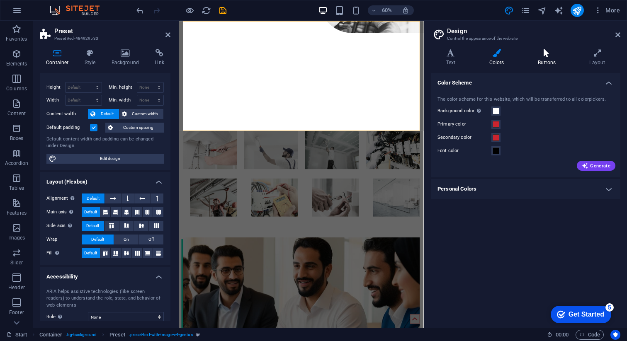
click at [544, 56] on icon at bounding box center [546, 53] width 48 height 8
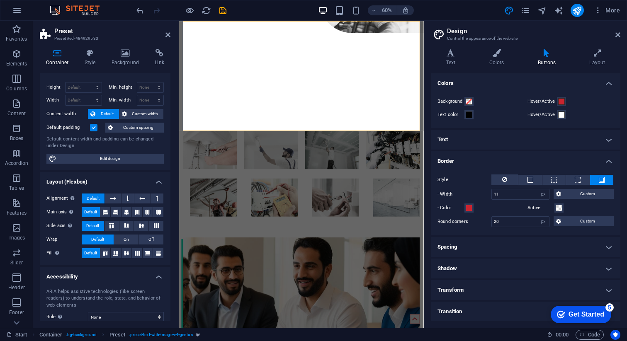
scroll to position [0, 0]
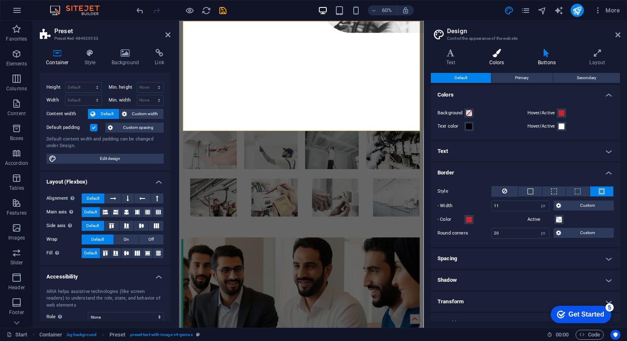
click at [494, 60] on h4 "Colors" at bounding box center [498, 57] width 49 height 17
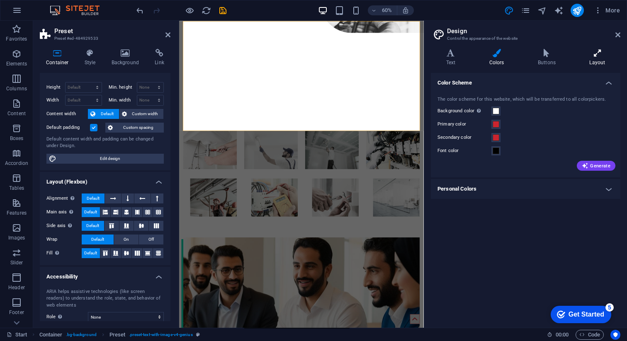
click at [605, 61] on h4 "Layout" at bounding box center [597, 57] width 46 height 17
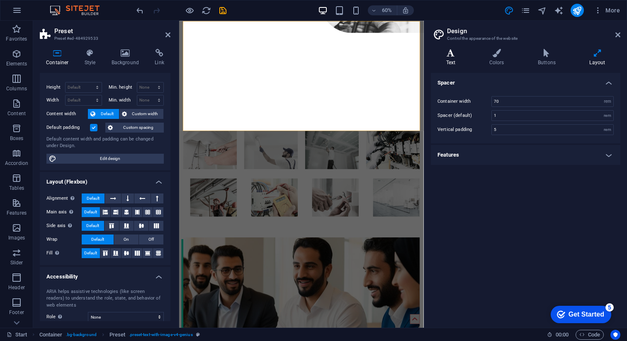
click at [457, 57] on h4 "Text" at bounding box center [452, 57] width 43 height 17
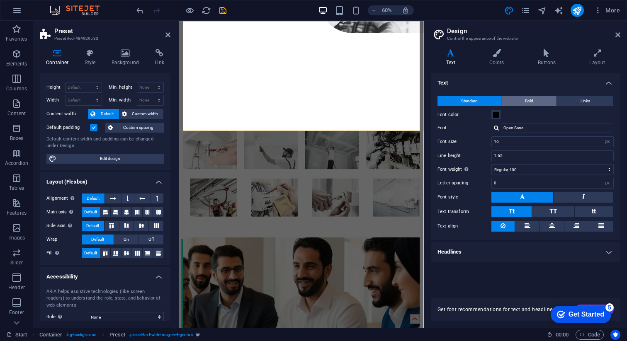
click at [545, 98] on button "Bold" at bounding box center [528, 101] width 55 height 10
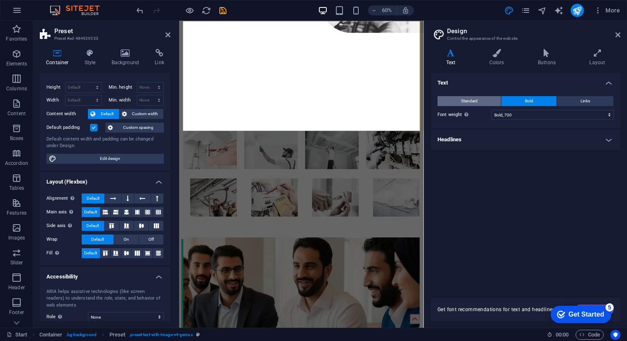
click at [482, 100] on button "Standard" at bounding box center [468, 101] width 63 height 10
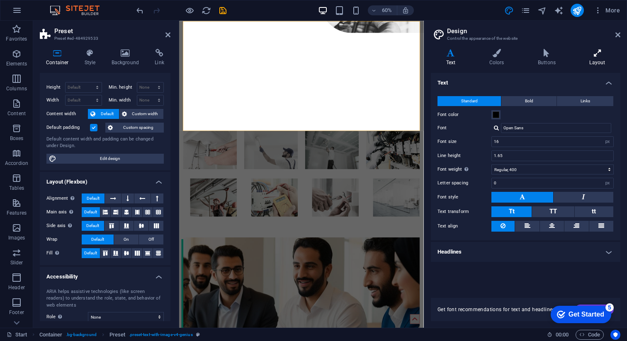
click at [600, 54] on icon at bounding box center [597, 53] width 46 height 8
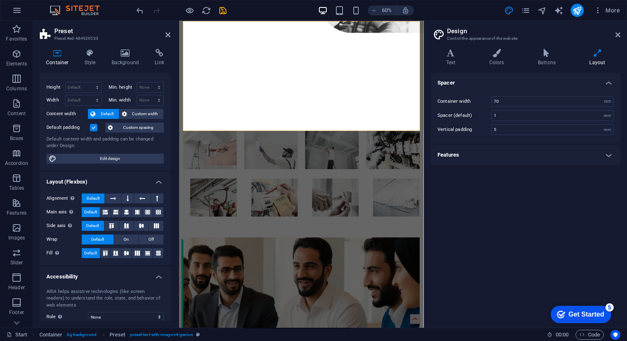
click at [494, 162] on h4 "Features" at bounding box center [525, 155] width 189 height 20
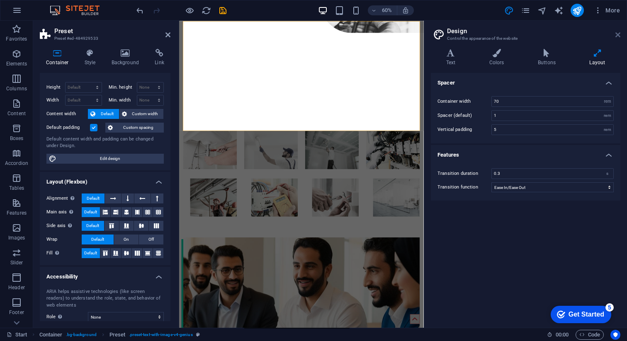
click at [618, 33] on icon at bounding box center [617, 35] width 5 height 7
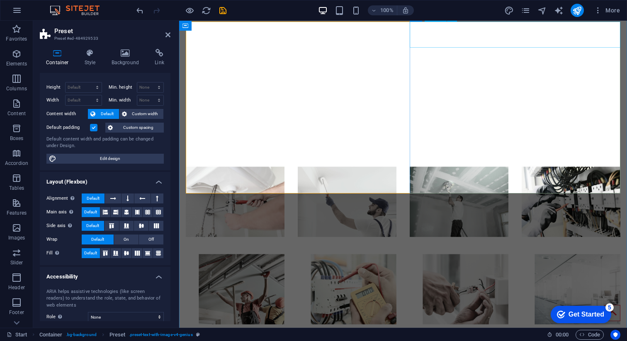
scroll to position [2800, 0]
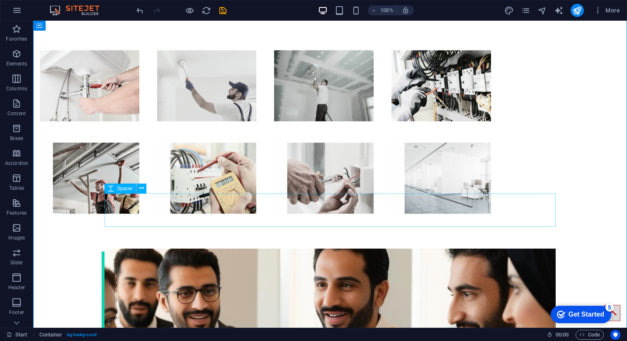
scroll to position [2806, 0]
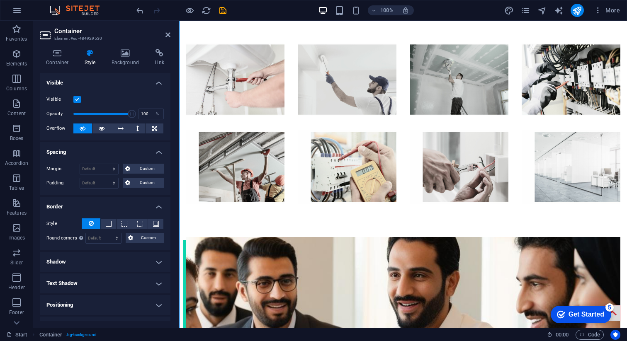
scroll to position [2800, 0]
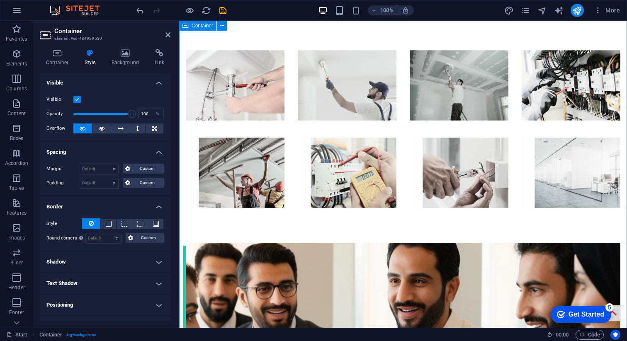
click at [210, 243] on figure at bounding box center [403, 329] width 435 height 172
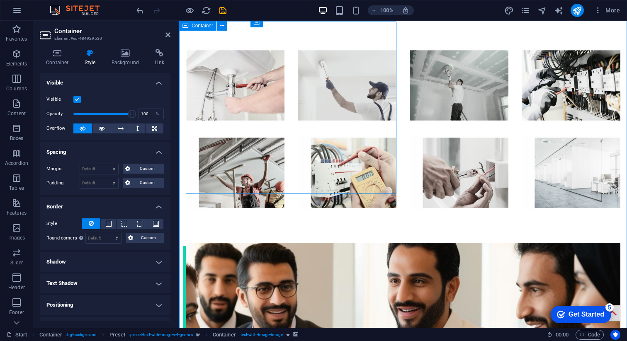
click at [210, 243] on figure at bounding box center [403, 329] width 435 height 172
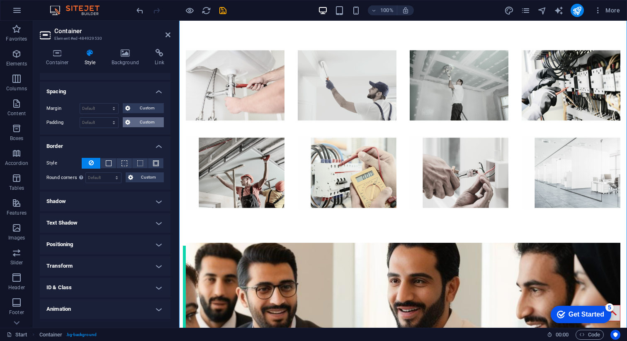
scroll to position [80, 0]
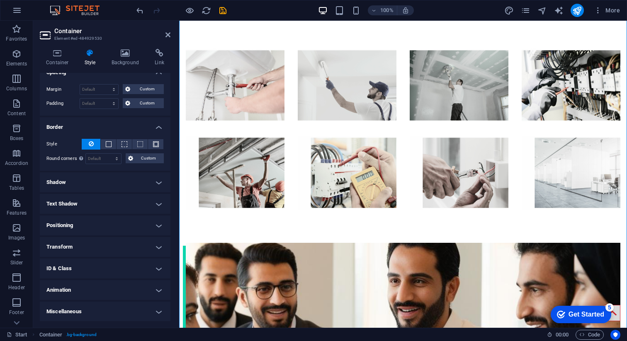
click at [86, 226] on h4 "Positioning" at bounding box center [105, 226] width 131 height 20
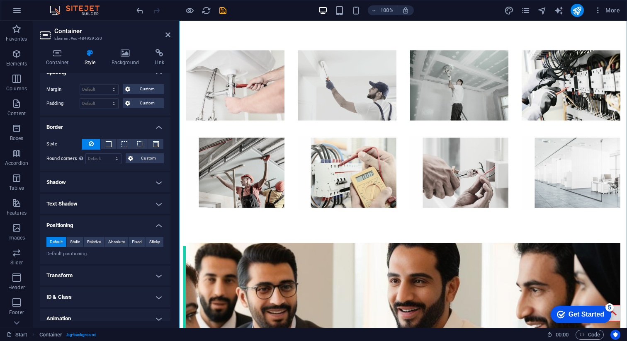
click at [81, 276] on h4 "Transform" at bounding box center [105, 276] width 131 height 20
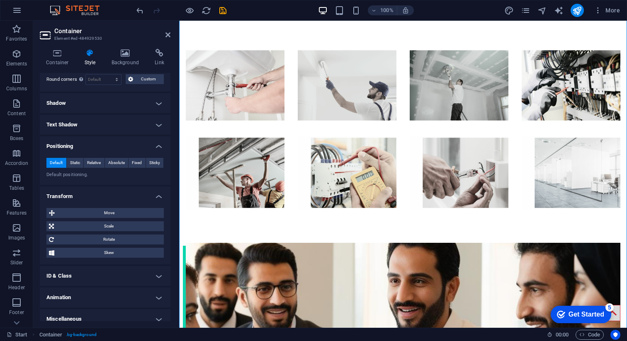
scroll to position [166, 0]
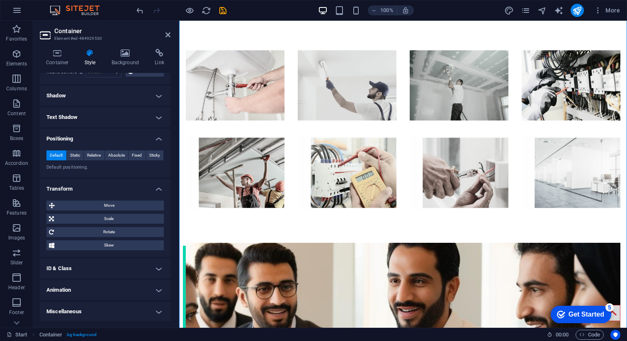
click at [74, 288] on h4 "Animation" at bounding box center [105, 290] width 131 height 20
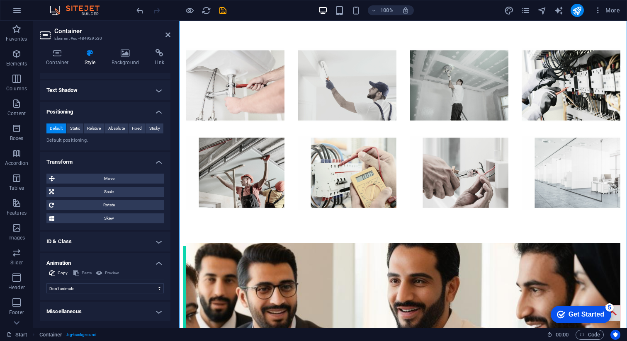
click at [71, 311] on h4 "Miscellaneous" at bounding box center [105, 312] width 131 height 20
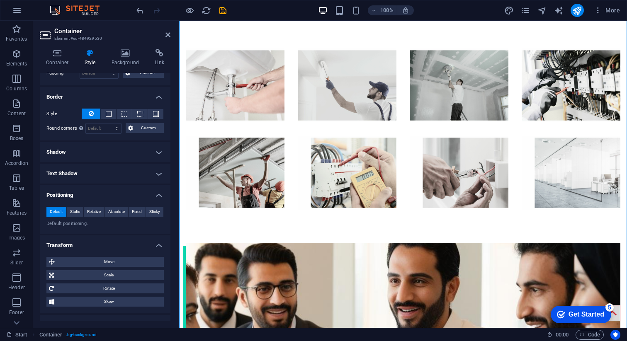
scroll to position [108, 0]
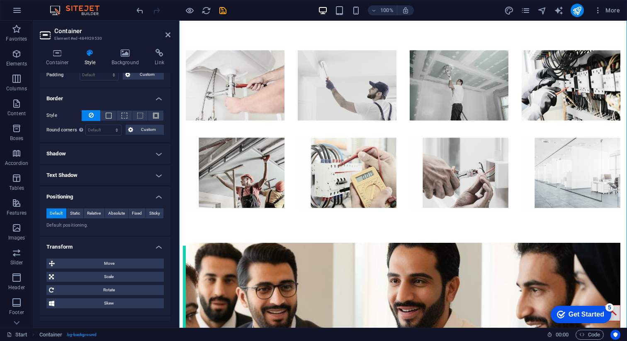
click at [262, 243] on figure at bounding box center [403, 329] width 435 height 172
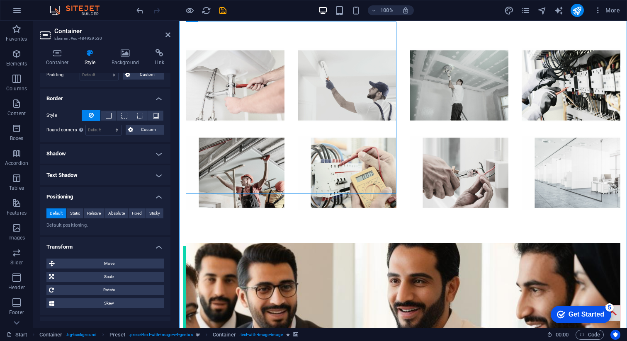
click at [262, 243] on figure at bounding box center [403, 329] width 435 height 172
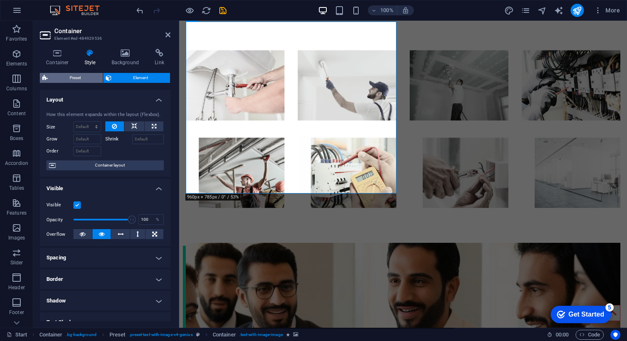
click at [80, 82] on span "Preset" at bounding box center [75, 78] width 50 height 10
select select "rem"
select select "px"
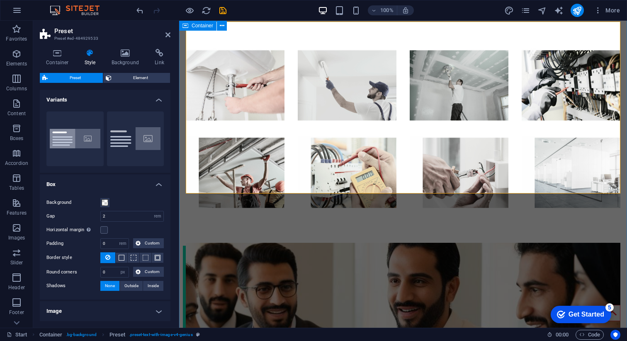
click at [252, 243] on figure at bounding box center [403, 329] width 435 height 172
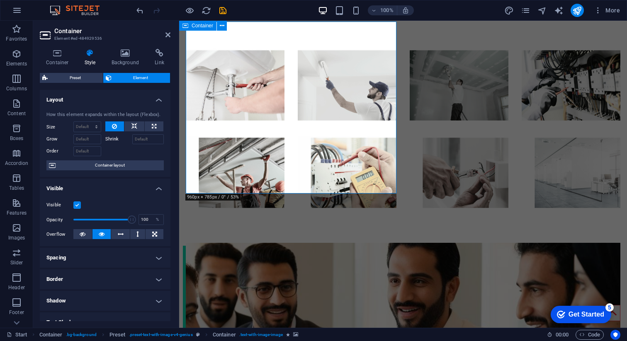
click at [252, 243] on figure at bounding box center [403, 329] width 435 height 172
click at [61, 54] on icon at bounding box center [57, 53] width 35 height 8
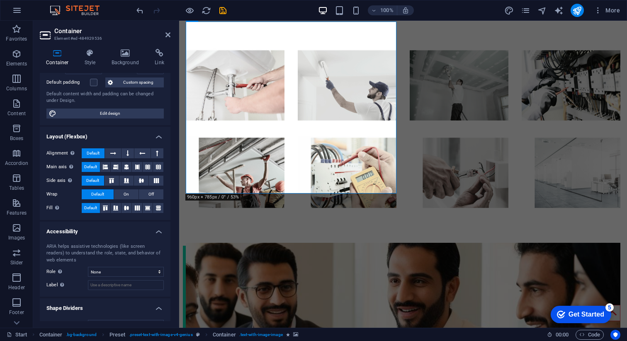
scroll to position [87, 0]
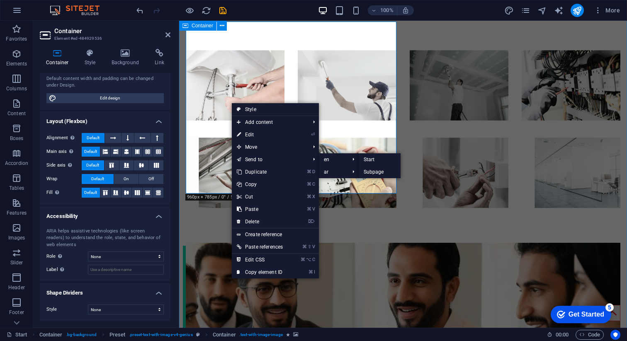
click at [369, 243] on figure at bounding box center [403, 329] width 435 height 172
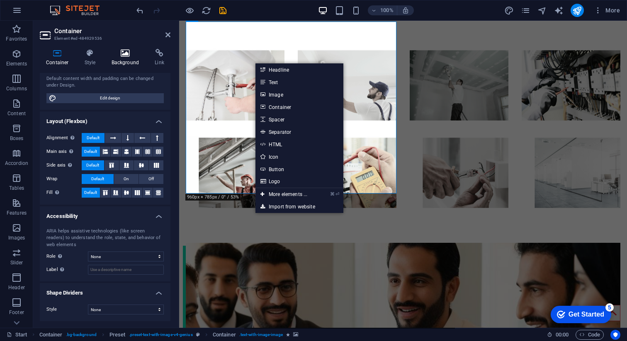
click at [114, 54] on icon at bounding box center [125, 53] width 40 height 8
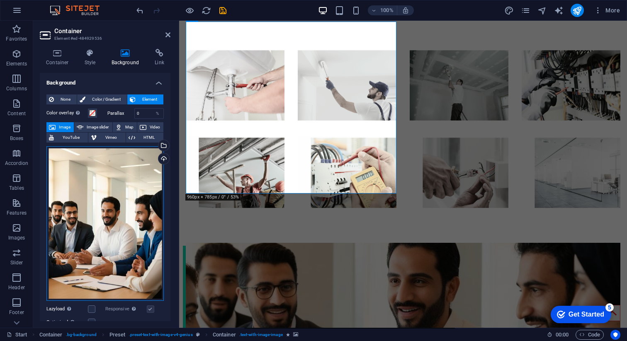
click at [96, 195] on div "Drag files here, click to choose files or select files from Files or our free s…" at bounding box center [104, 223] width 117 height 155
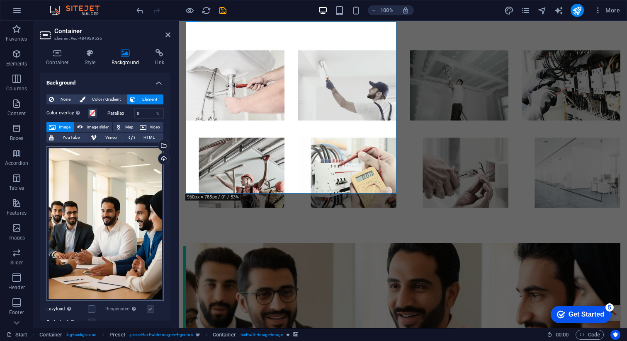
scroll to position [2684, 0]
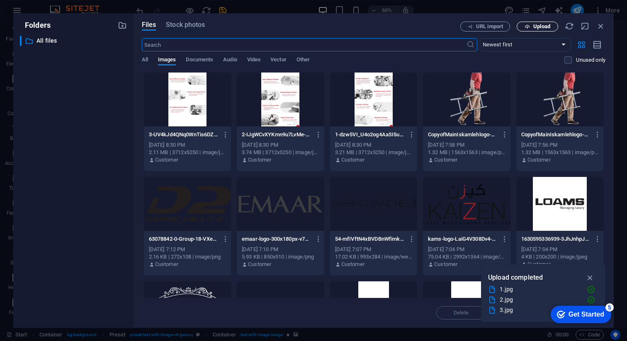
click at [538, 29] on span "Upload" at bounding box center [541, 26] width 17 height 5
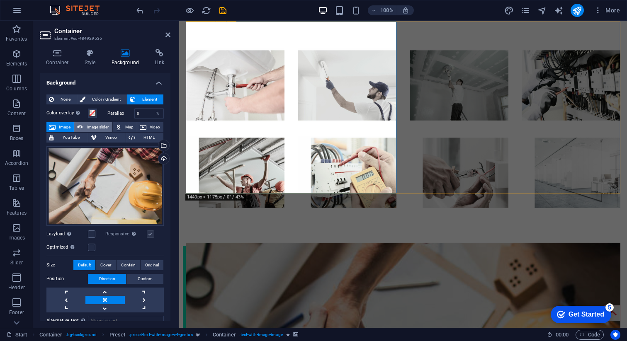
click at [96, 129] on span "Image slider" at bounding box center [98, 127] width 24 height 10
select select "ms"
select select "s"
select select "progressive"
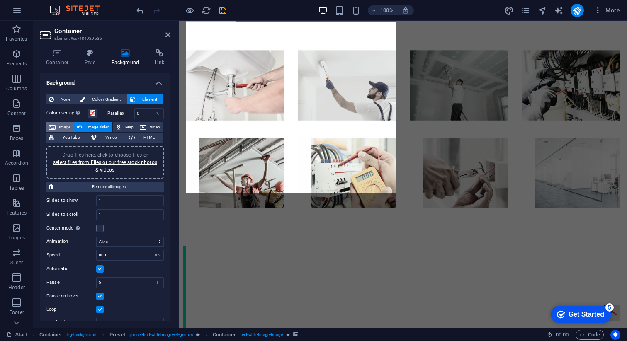
click at [61, 129] on span "Image" at bounding box center [64, 127] width 13 height 10
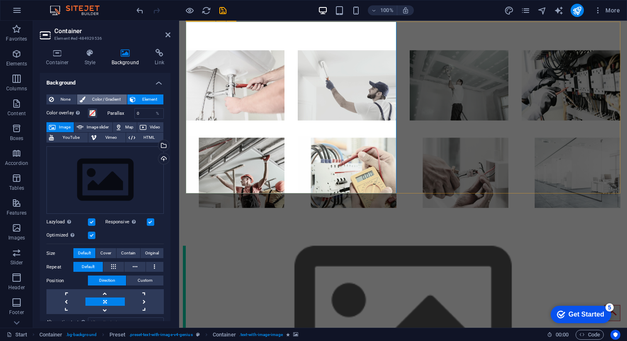
click at [106, 103] on span "Color / Gradient" at bounding box center [106, 100] width 36 height 10
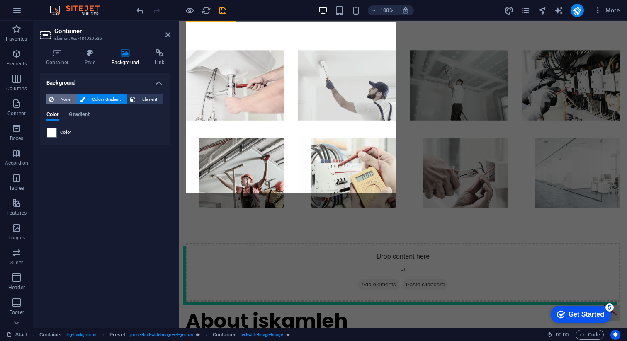
click at [70, 101] on span "None" at bounding box center [65, 100] width 18 height 10
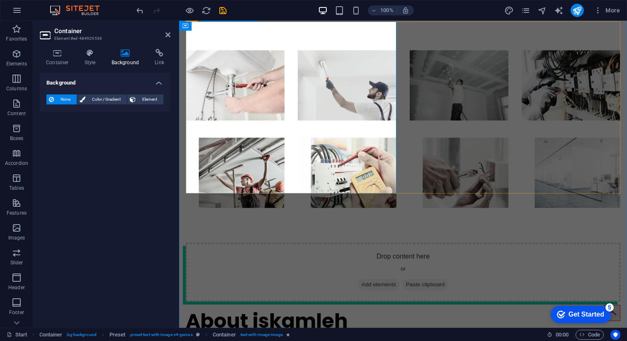
click at [358, 279] on span "Add elements" at bounding box center [378, 285] width 41 height 12
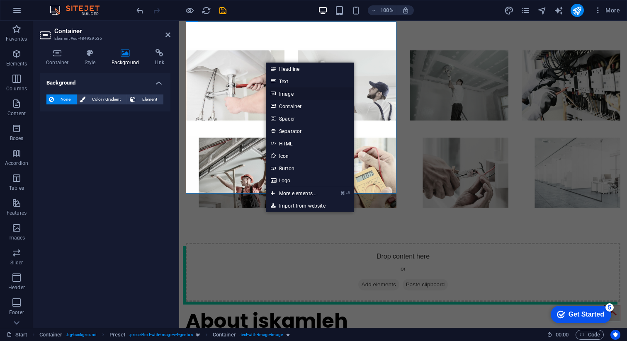
click at [288, 93] on link "Image" at bounding box center [310, 93] width 88 height 12
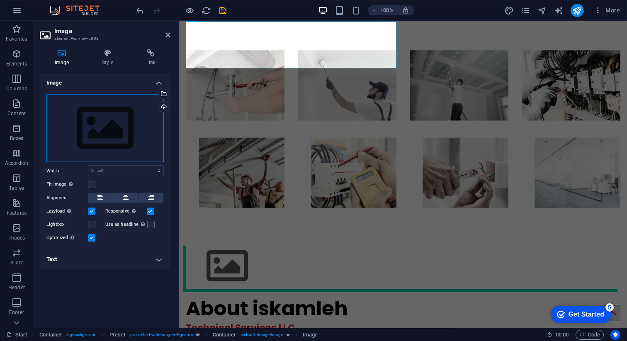
click at [109, 116] on div "Drag files here, click to choose files or select files from Files or our free s…" at bounding box center [104, 129] width 117 height 68
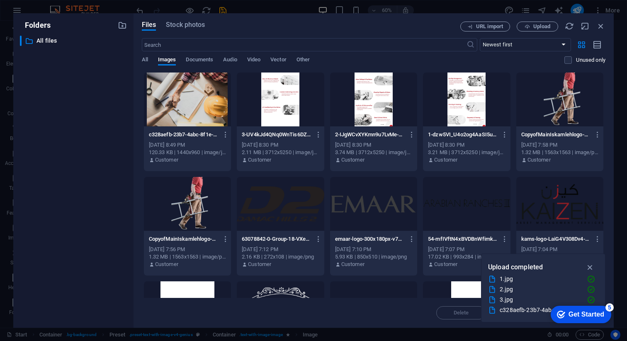
click at [200, 106] on div at bounding box center [187, 100] width 87 height 54
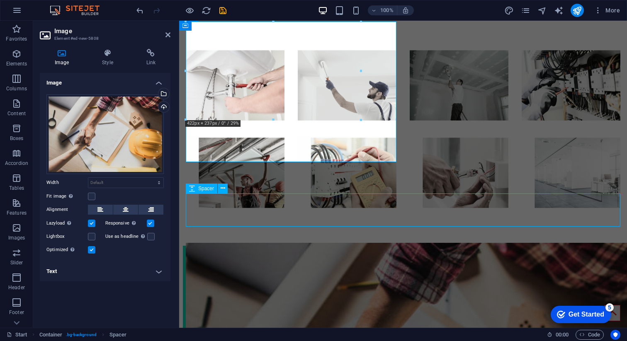
scroll to position [2806, 0]
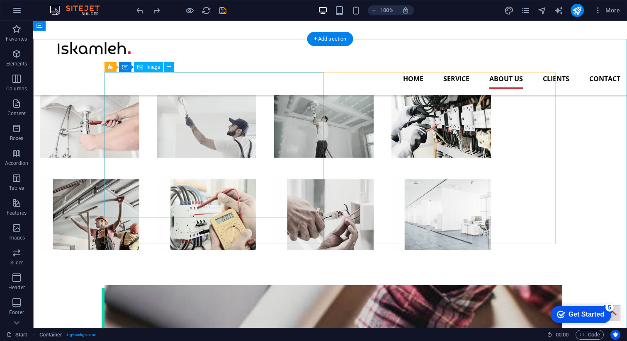
scroll to position [2734, 0]
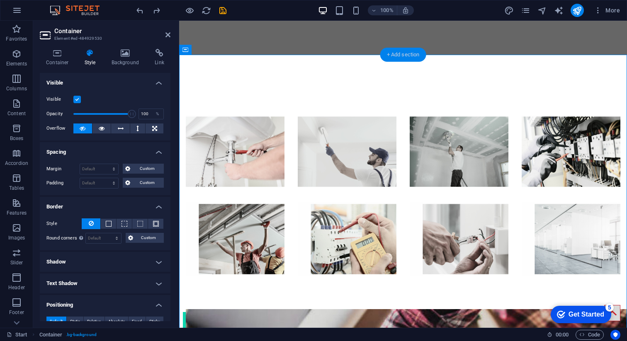
click at [396, 53] on div "+ Add section" at bounding box center [403, 55] width 46 height 14
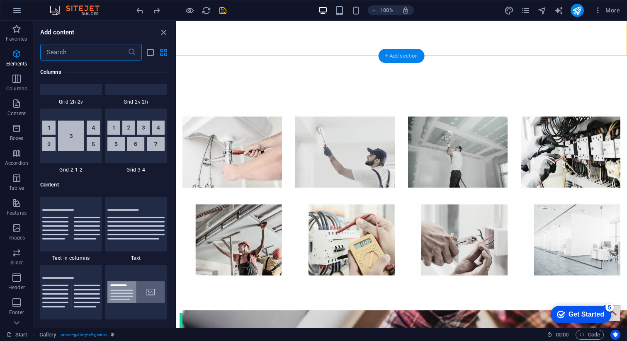
scroll to position [1451, 0]
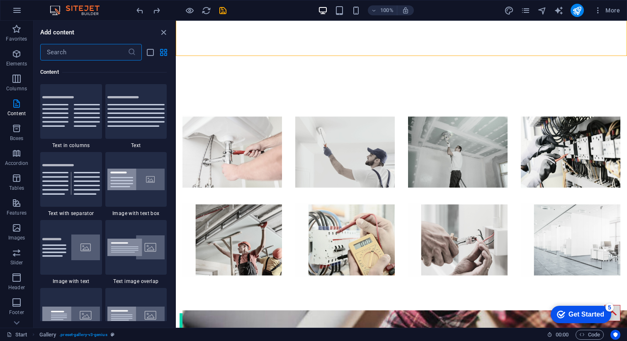
click at [77, 52] on input "text" at bounding box center [83, 52] width 87 height 17
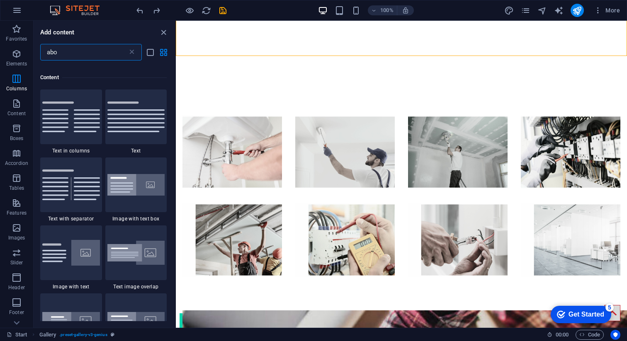
scroll to position [0, 0]
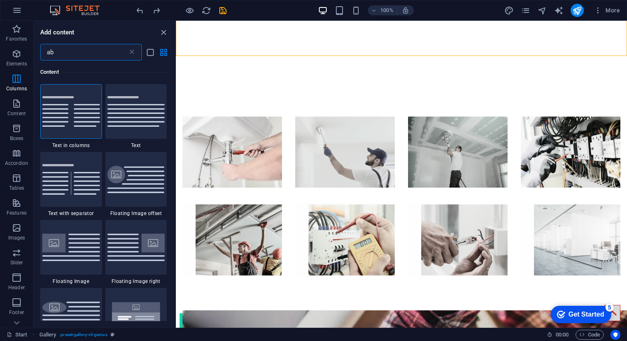
type input "a"
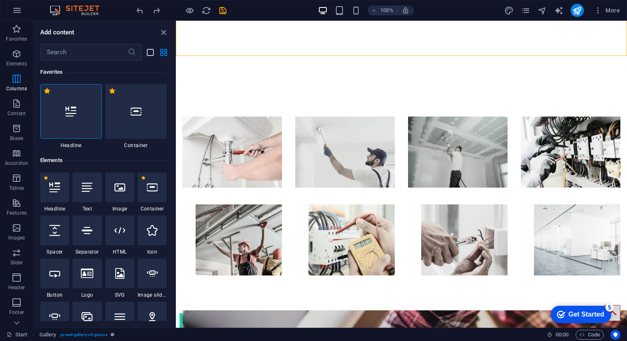
click at [153, 55] on icon "list-view" at bounding box center [151, 53] width 10 height 10
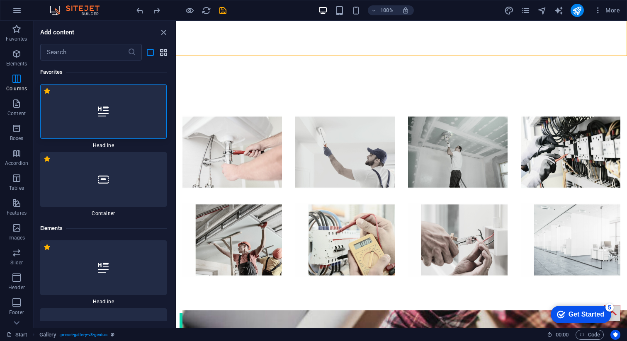
click at [163, 54] on icon "grid-view" at bounding box center [164, 53] width 10 height 10
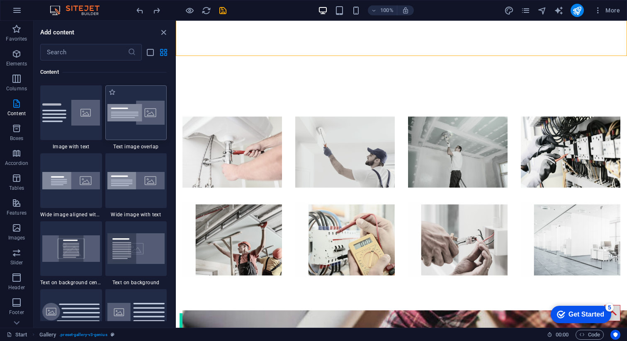
scroll to position [1585, 0]
click at [142, 114] on img at bounding box center [136, 113] width 58 height 24
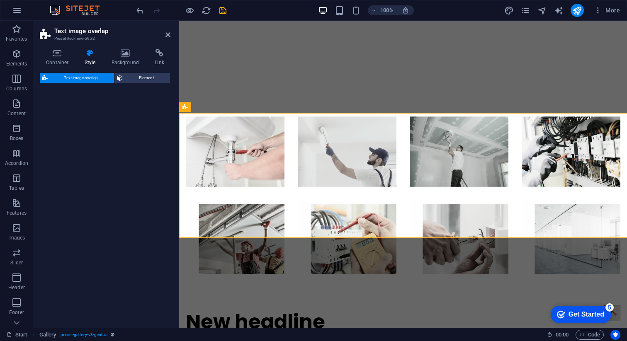
select select "rem"
select select "px"
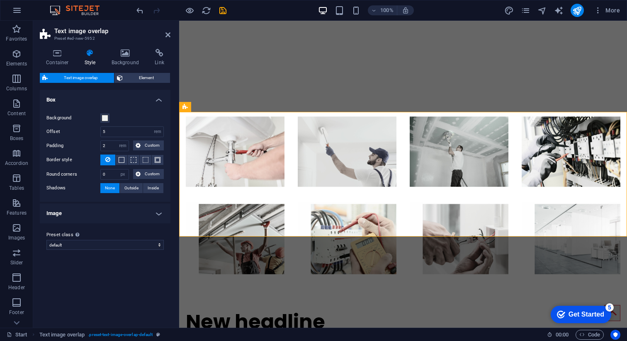
scroll to position [2677, 0]
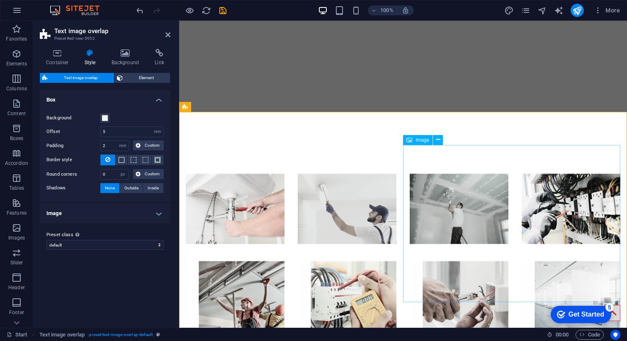
select select "%"
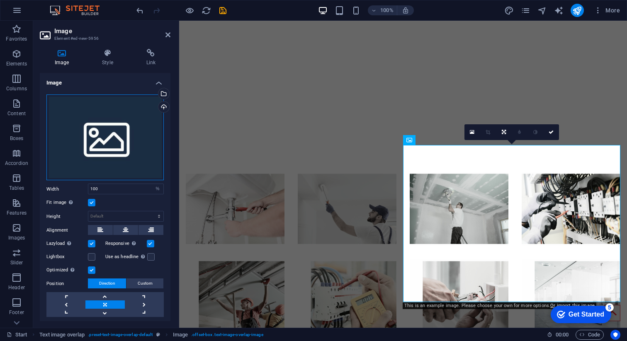
click at [111, 137] on div "Drag files here, click to choose files or select files from Files or our free s…" at bounding box center [104, 138] width 117 height 86
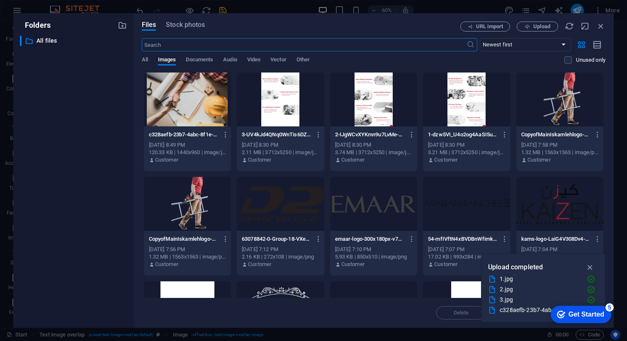
click at [208, 118] on div at bounding box center [187, 100] width 87 height 54
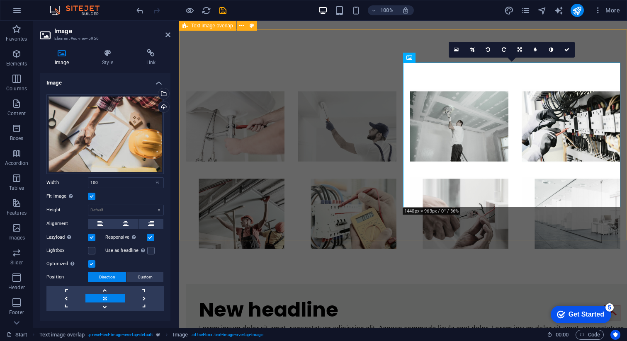
scroll to position [2760, 0]
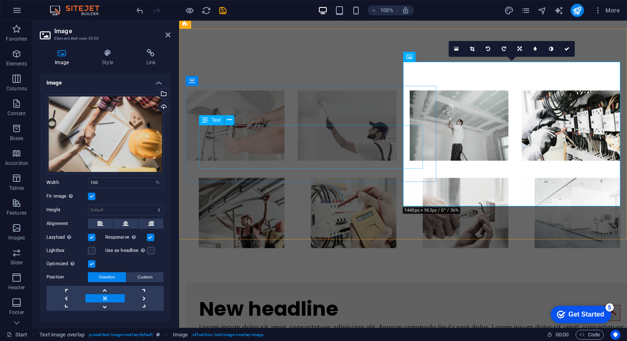
click at [272, 322] on div "Lorem ipsum dolor sit amet, consectetuer adipiscing elit. Aenean commodo ligula…" at bounding box center [419, 333] width 441 height 22
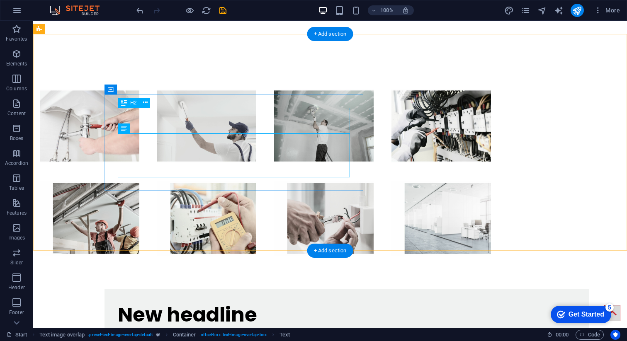
click at [192, 302] on div "New headline" at bounding box center [347, 315] width 458 height 26
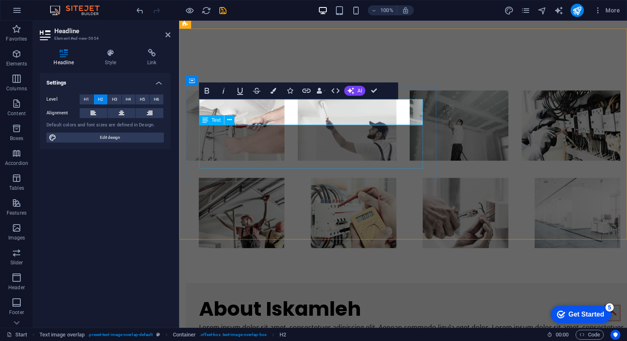
click at [250, 322] on div "Lorem ipsum dolor sit amet, consectetuer adipiscing elit. Aenean commodo ligula…" at bounding box center [419, 333] width 441 height 22
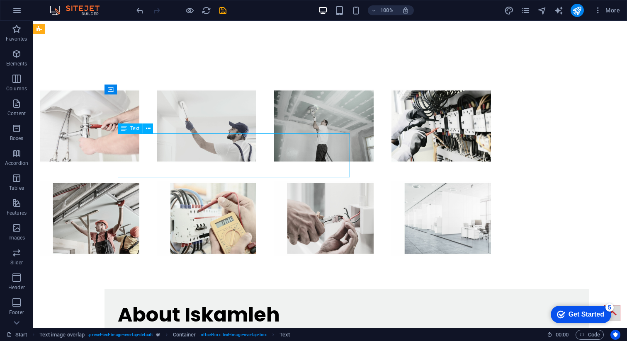
click at [203, 328] on div "Lorem ipsum dolor sit amet, consectetuer adipiscing elit. Aenean commodo ligula…" at bounding box center [347, 339] width 458 height 22
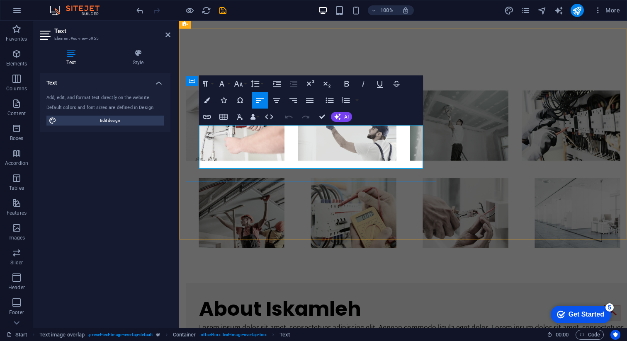
click at [261, 322] on p "Lorem ipsum dolor sit amet, consectetuer adipiscing elit. Aenean commodo ligula…" at bounding box center [419, 333] width 441 height 22
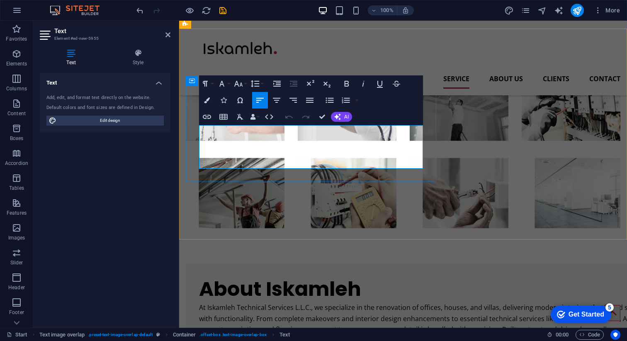
scroll to position [2744, 0]
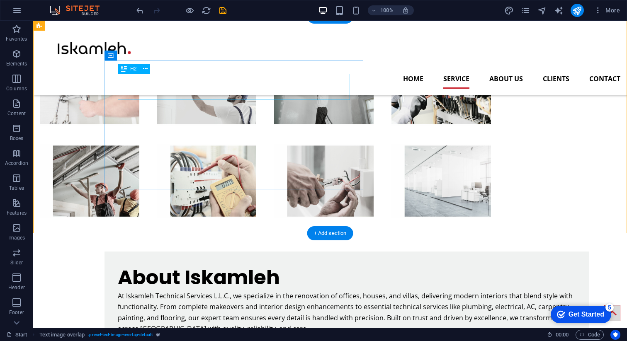
scroll to position [2732, 0]
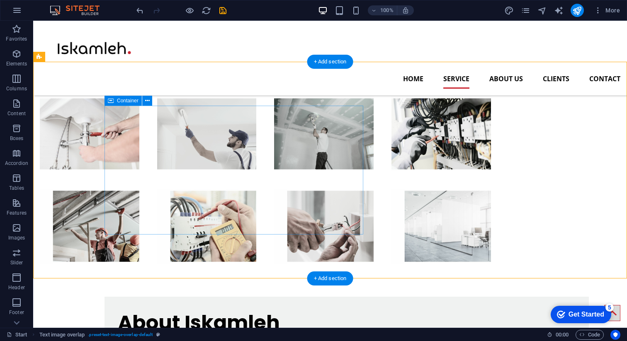
click at [198, 297] on div "About Iskamleh At Iskamleh Technical Services L.L.C., we specialize in the reno…" at bounding box center [346, 345] width 484 height 96
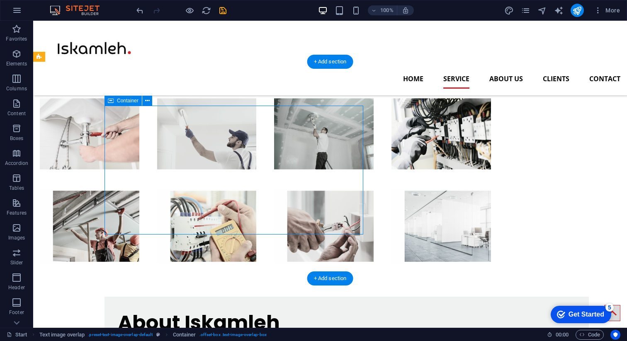
click at [198, 297] on div "About Iskamleh At Iskamleh Technical Services L.L.C., we specialize in the reno…" at bounding box center [346, 345] width 484 height 96
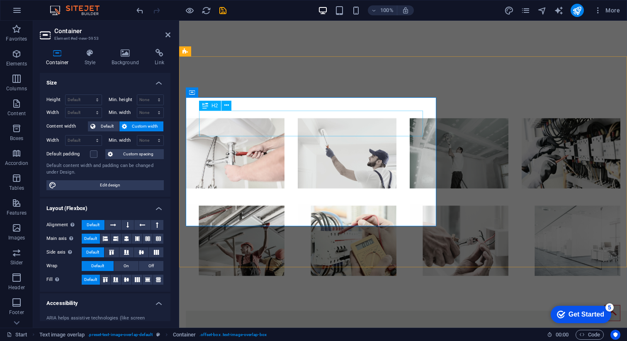
click at [333, 324] on div "About Iskamleh" at bounding box center [419, 337] width 441 height 26
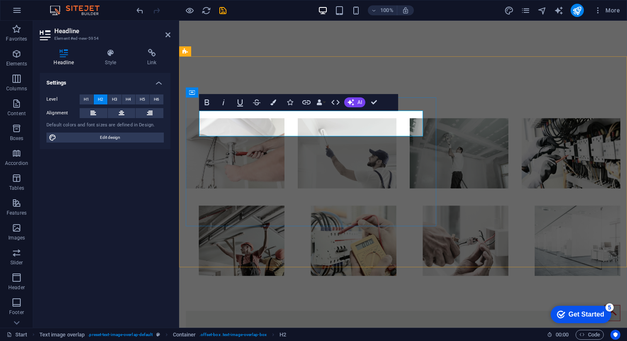
click at [365, 324] on h2 "About Iskamleh" at bounding box center [419, 337] width 441 height 26
click at [274, 102] on icon "button" at bounding box center [273, 103] width 6 height 6
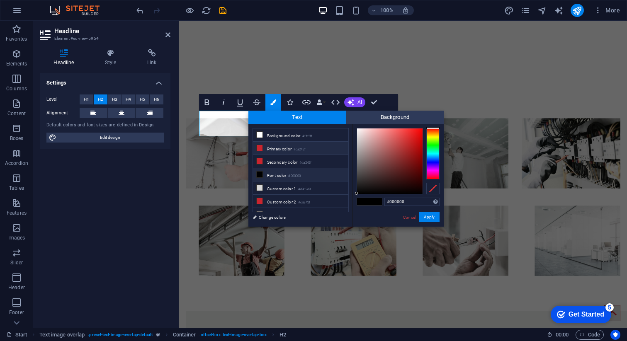
click at [268, 151] on li "Primary color #ca242f" at bounding box center [300, 148] width 95 height 13
type input "#ca242f"
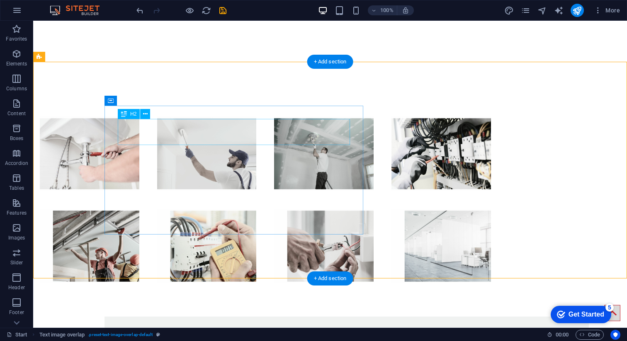
click at [284, 330] on div "About Iskamleh ." at bounding box center [347, 343] width 458 height 26
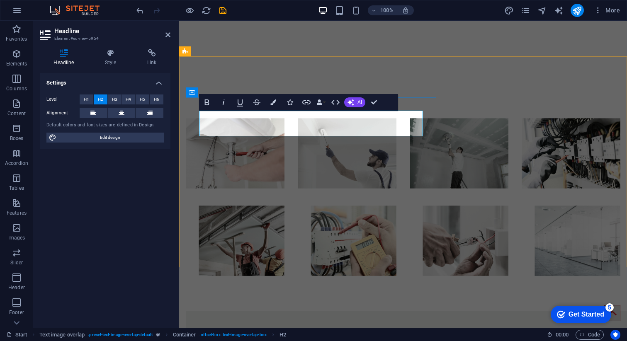
click at [356, 324] on h2 "About Iskamleh ." at bounding box center [419, 337] width 441 height 26
click at [270, 100] on icon "button" at bounding box center [273, 103] width 6 height 6
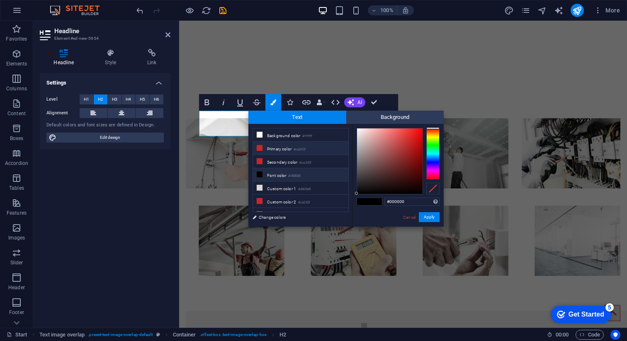
click at [274, 151] on li "Primary color #ca242f" at bounding box center [300, 148] width 95 height 13
type input "#ca242f"
click at [431, 222] on div "Cancel Apply" at bounding box center [420, 217] width 37 height 10
click at [431, 218] on button "Apply" at bounding box center [429, 217] width 21 height 10
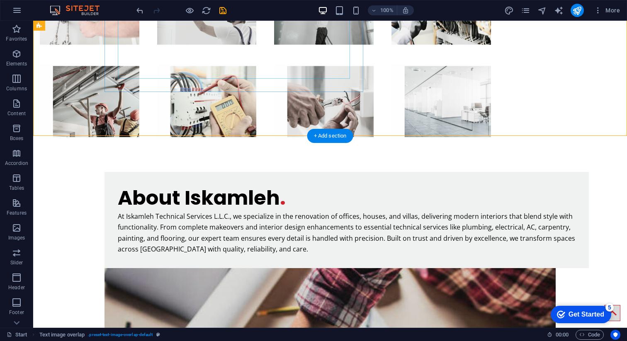
scroll to position [2880, 0]
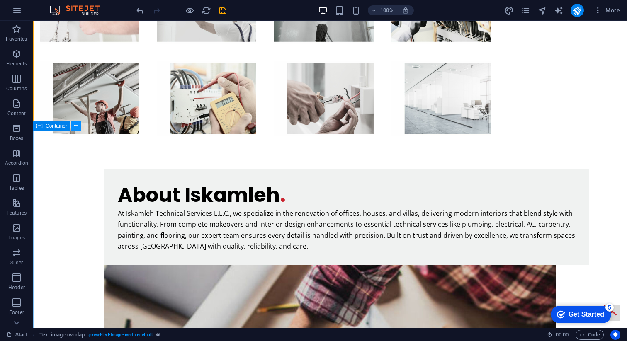
click at [75, 126] on icon at bounding box center [76, 126] width 5 height 9
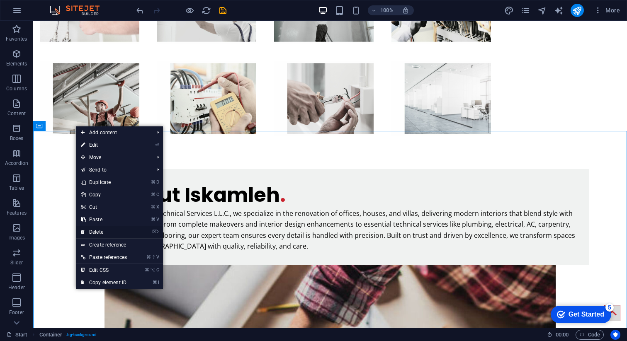
click at [96, 229] on link "⌦ Delete" at bounding box center [104, 232] width 56 height 12
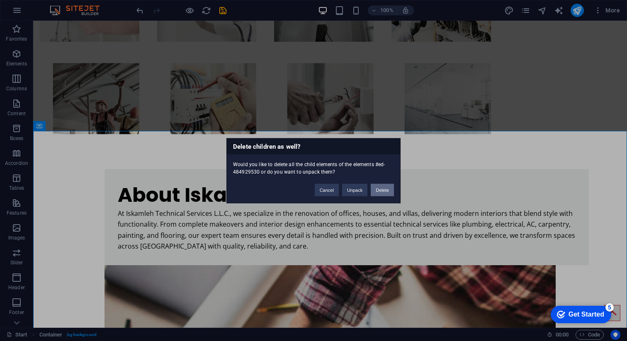
click at [384, 189] on button "Delete" at bounding box center [382, 190] width 23 height 12
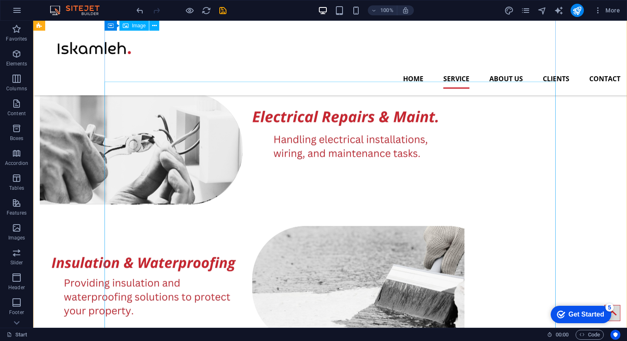
scroll to position [1492, 0]
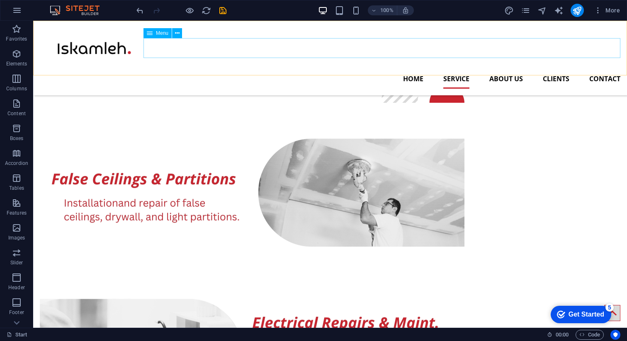
click at [505, 69] on nav "Home Service About us Clients Contact" at bounding box center [330, 79] width 580 height 20
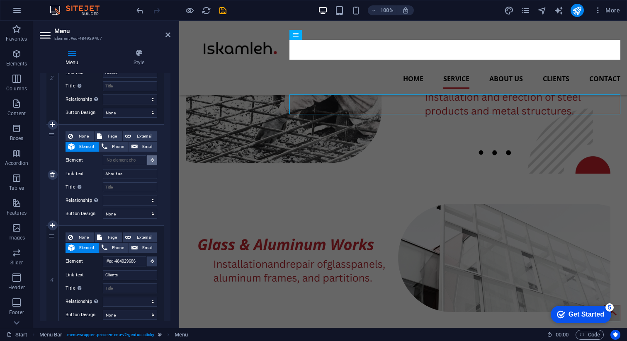
scroll to position [2014, 0]
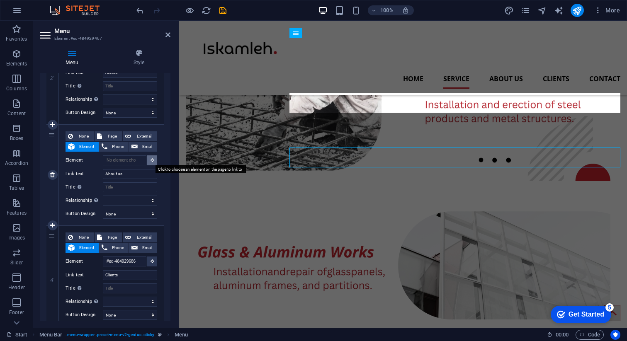
click at [151, 160] on icon at bounding box center [153, 160] width 4 height 4
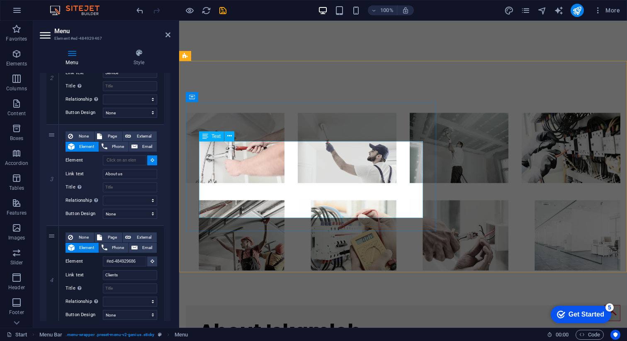
scroll to position [2755, 0]
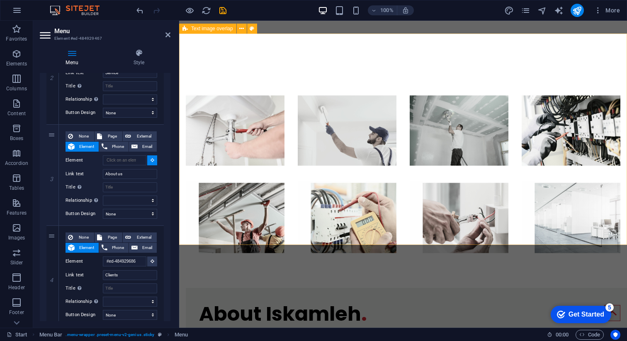
select select
type input "#ed-new-5952"
select select
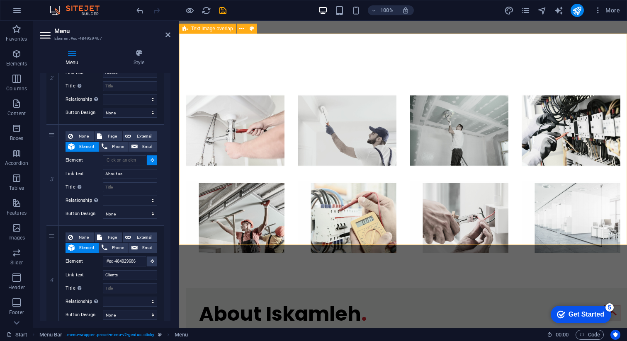
select select
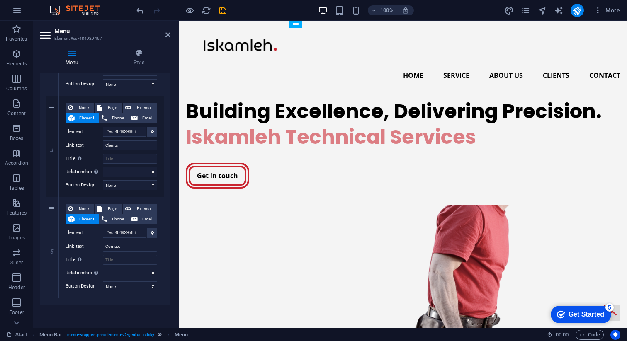
scroll to position [0, 0]
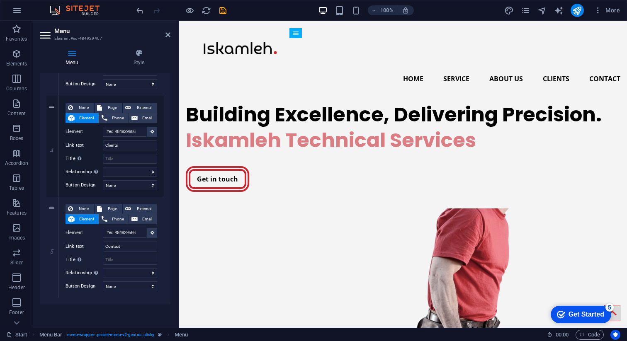
click at [172, 30] on aside "Menu Element #ed-484929467 Menu Style Menu Auto Custom Create custom menu items…" at bounding box center [106, 174] width 146 height 307
click at [161, 36] on header "Menu Element #ed-484929467" at bounding box center [105, 32] width 131 height 22
click at [168, 33] on icon at bounding box center [167, 35] width 5 height 7
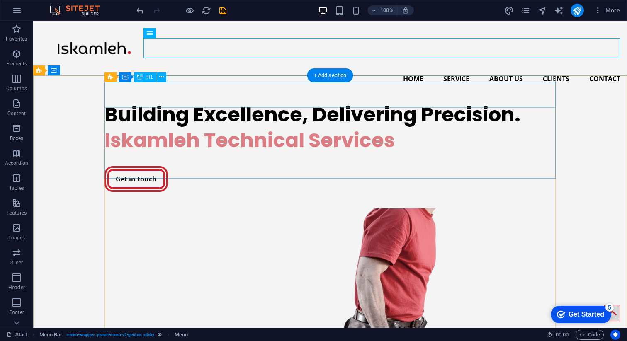
click at [189, 102] on div "Building Excellence, Delivering Precision." at bounding box center [329, 115] width 451 height 26
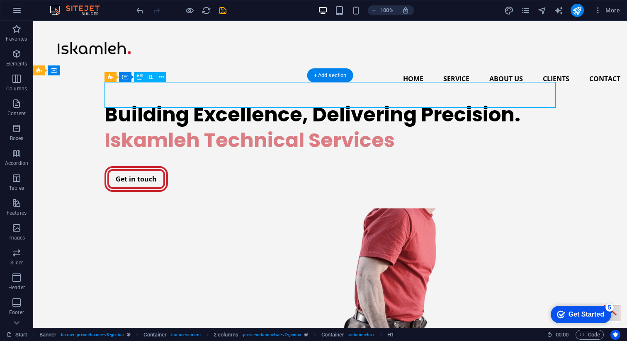
click at [189, 102] on div "Building Excellence, Delivering Precision." at bounding box center [329, 115] width 451 height 26
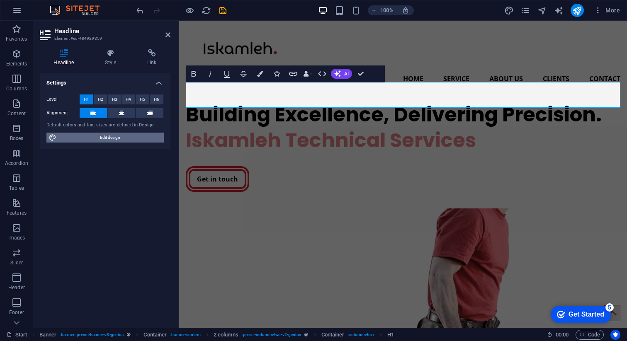
click at [93, 140] on span "Edit design" at bounding box center [110, 138] width 102 height 10
select select "px"
select select "400"
select select "px"
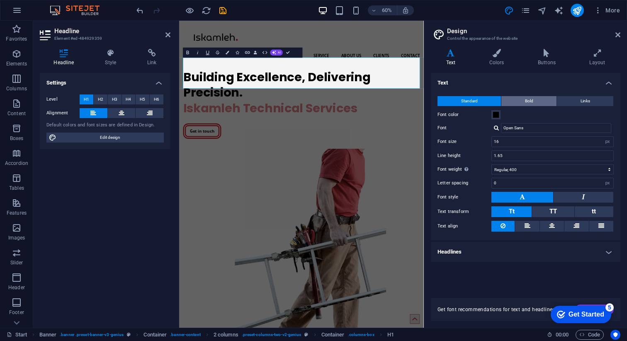
click at [519, 101] on button "Bold" at bounding box center [528, 101] width 55 height 10
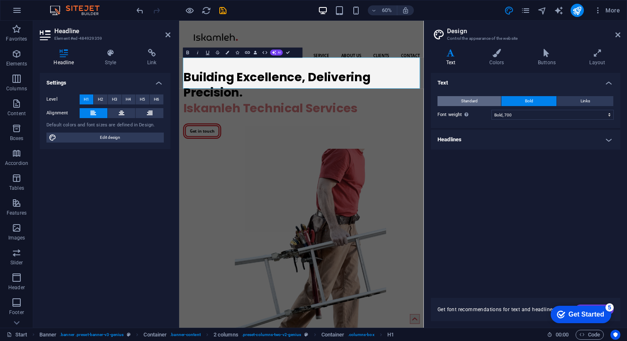
click at [475, 99] on span "Standard" at bounding box center [469, 101] width 17 height 10
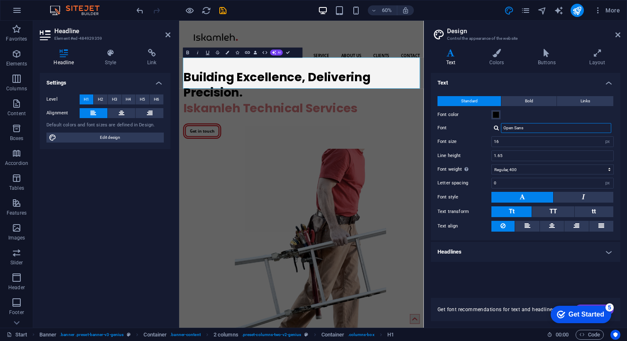
click at [520, 126] on input "Open Sans" at bounding box center [556, 128] width 110 height 10
drag, startPoint x: 539, startPoint y: 125, endPoint x: 498, endPoint y: 129, distance: 40.4
click at [498, 129] on div "Open Sans" at bounding box center [552, 128] width 122 height 10
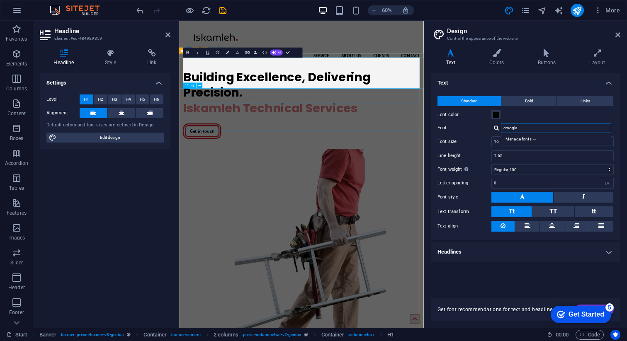
type input "croogla"
click at [496, 129] on div at bounding box center [496, 127] width 5 height 5
click at [523, 129] on input "croogla" at bounding box center [556, 128] width 110 height 10
click at [168, 34] on icon at bounding box center [167, 35] width 5 height 7
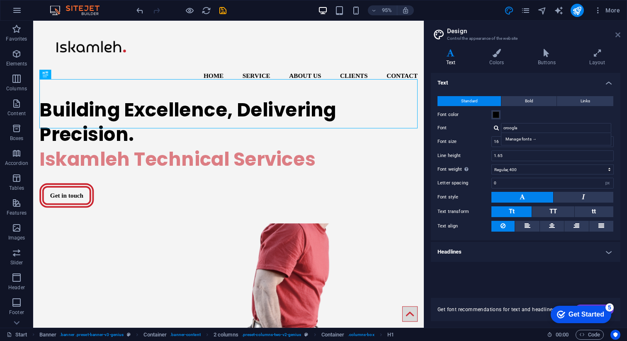
click at [617, 37] on icon at bounding box center [617, 35] width 5 height 7
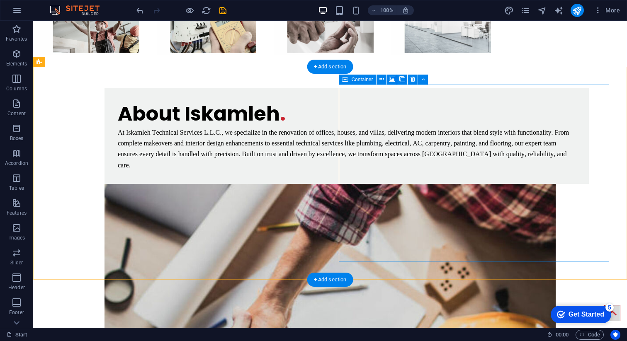
scroll to position [2960, 0]
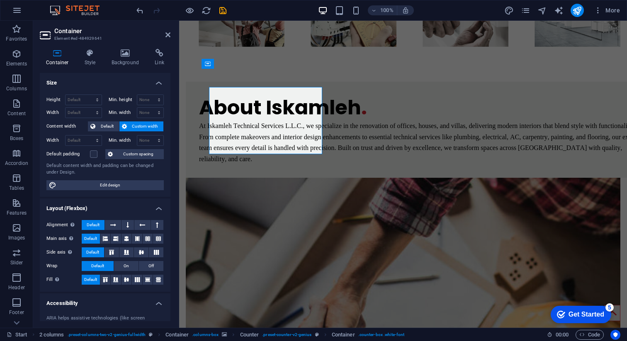
scroll to position [2954, 0]
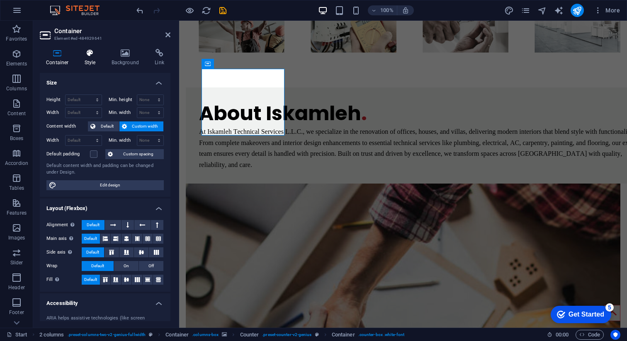
click at [87, 60] on h4 "Style" at bounding box center [91, 57] width 27 height 17
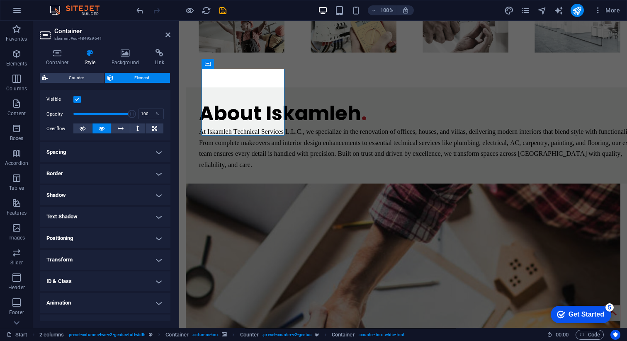
scroll to position [119, 0]
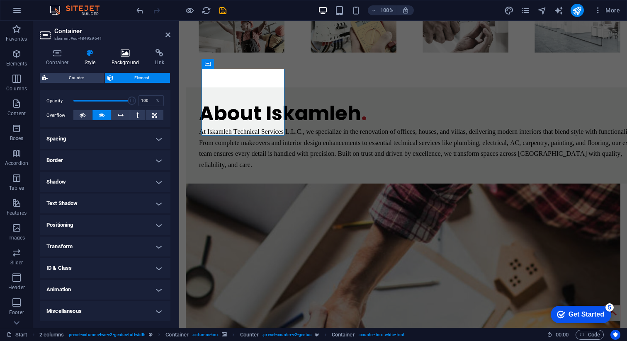
click at [124, 57] on h4 "Background" at bounding box center [127, 57] width 44 height 17
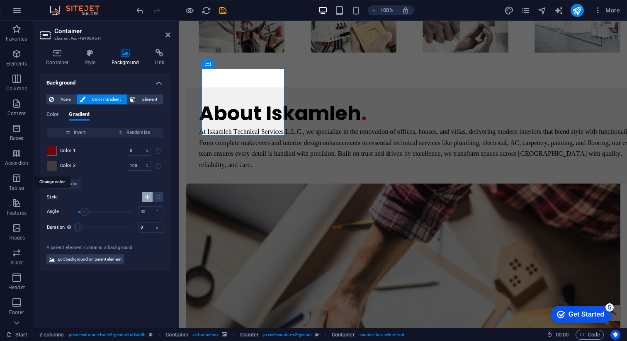
click at [52, 166] on span at bounding box center [51, 165] width 9 height 9
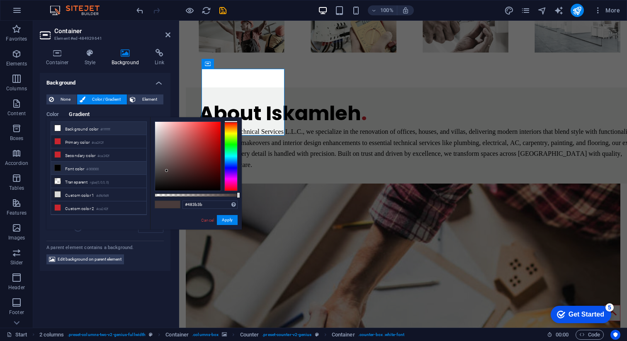
click at [59, 128] on icon at bounding box center [58, 128] width 6 height 6
click at [73, 183] on li "Transparent rgba(0,0,0,.0)" at bounding box center [98, 181] width 95 height 13
click at [79, 142] on li "Primary color #ca242f" at bounding box center [98, 141] width 95 height 13
type input "#ca242f"
click at [229, 220] on button "Apply" at bounding box center [227, 220] width 21 height 10
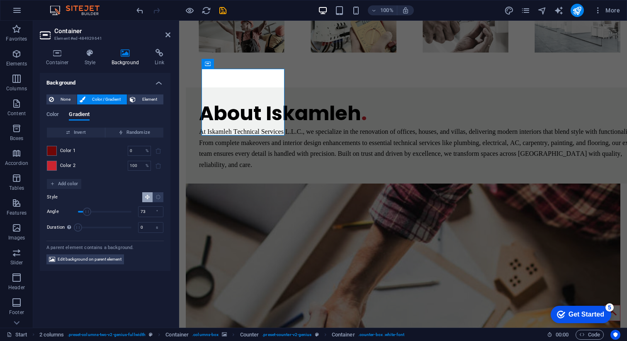
type input "75"
click at [89, 212] on span "Angle" at bounding box center [89, 212] width 8 height 8
type input "0.5"
click at [79, 229] on span "Duration" at bounding box center [78, 227] width 8 height 8
click at [84, 56] on icon at bounding box center [90, 53] width 24 height 8
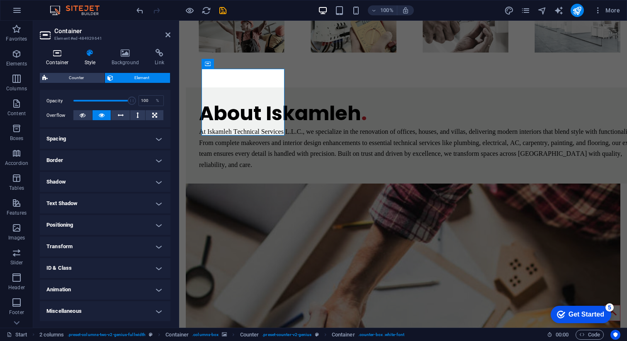
click at [65, 61] on h4 "Container" at bounding box center [59, 57] width 39 height 17
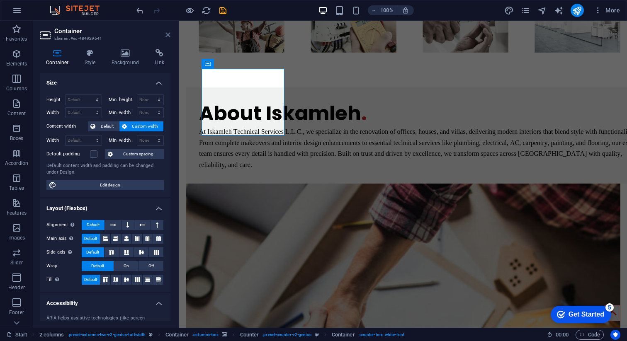
click at [166, 34] on icon at bounding box center [167, 35] width 5 height 7
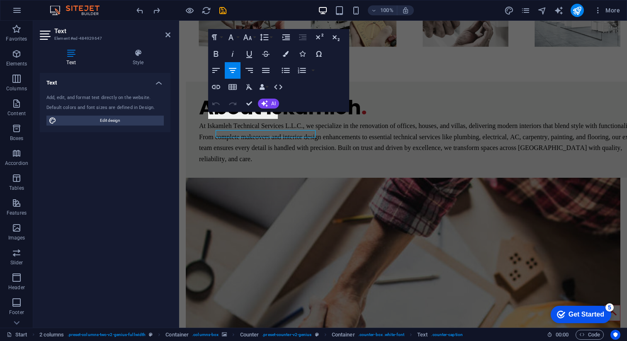
scroll to position [2954, 0]
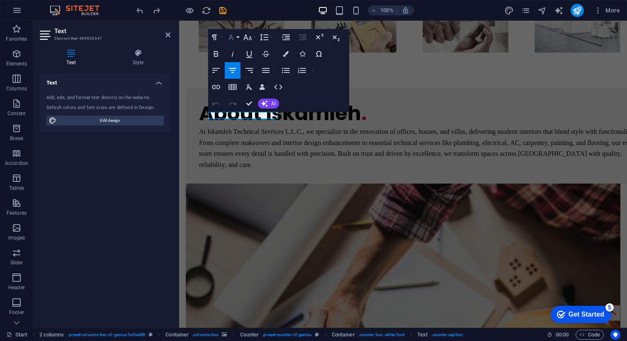
click at [236, 39] on icon "button" at bounding box center [231, 37] width 10 height 10
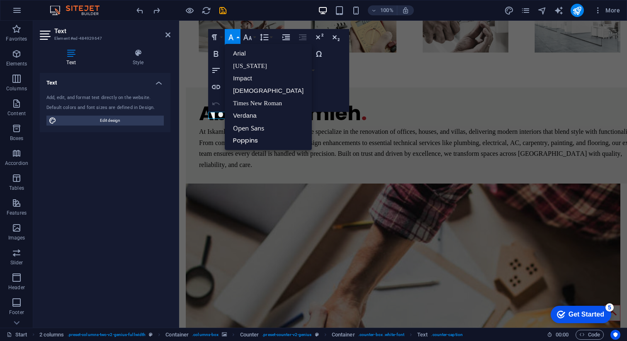
click at [251, 15] on div "100% More" at bounding box center [379, 10] width 488 height 13
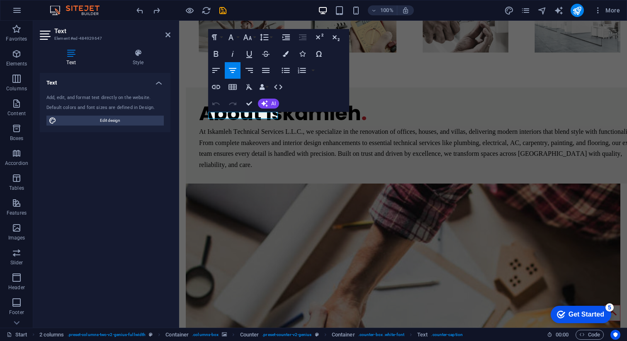
click at [168, 39] on header "Text Element #ed-484929647" at bounding box center [105, 32] width 131 height 22
click at [167, 35] on icon at bounding box center [167, 35] width 5 height 7
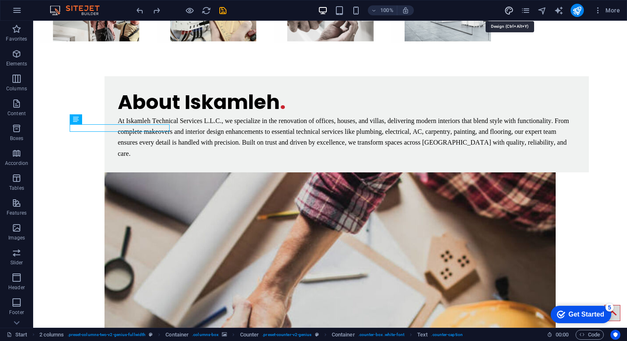
click at [510, 10] on icon "design" at bounding box center [509, 11] width 10 height 10
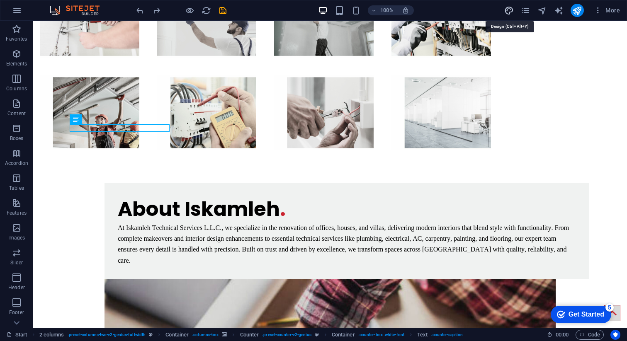
select select "px"
select select "400"
select select "px"
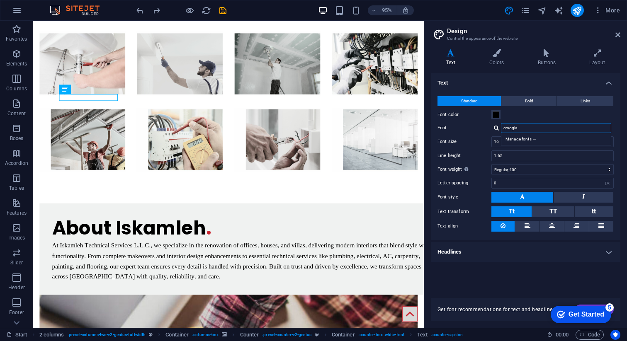
click at [524, 126] on input "croogla" at bounding box center [556, 128] width 110 height 10
type input "v"
click at [496, 129] on div at bounding box center [496, 127] width 5 height 5
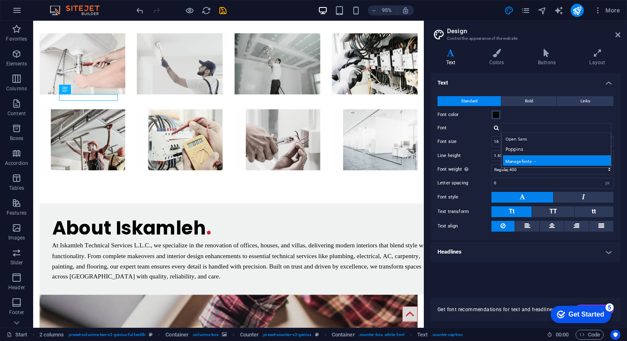
click at [516, 163] on div "Manage fonts →" at bounding box center [557, 160] width 109 height 10
select select "popularity"
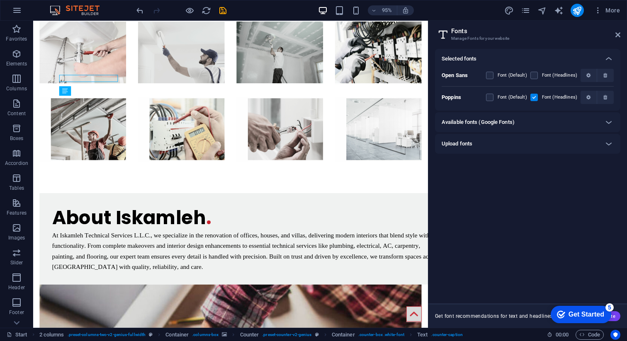
scroll to position [2873, 0]
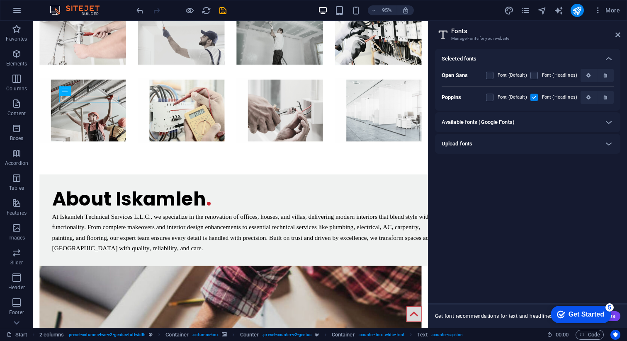
click at [509, 122] on h6 "Available fonts (Google Fonts)" at bounding box center [478, 122] width 73 height 10
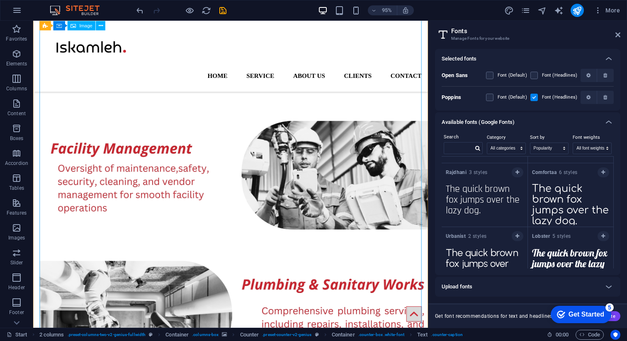
scroll to position [898, 0]
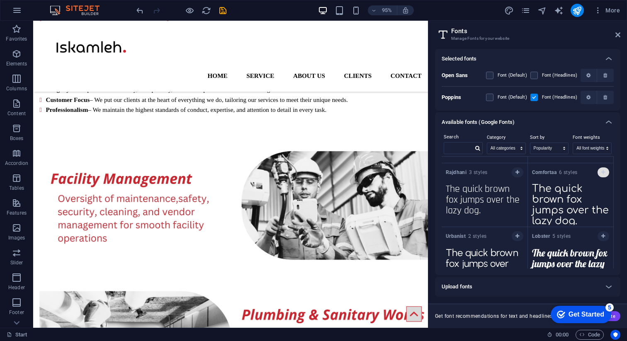
click at [602, 175] on button "button" at bounding box center [603, 173] width 12 height 10
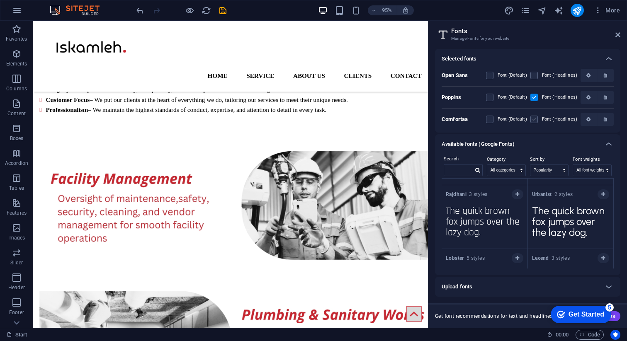
click at [533, 119] on label at bounding box center [533, 119] width 7 height 7
click at [0, 0] on input "checkbox" at bounding box center [0, 0] width 0 height 0
drag, startPoint x: 491, startPoint y: 119, endPoint x: 525, endPoint y: 173, distance: 63.3
click at [491, 119] on label at bounding box center [489, 119] width 7 height 7
click at [0, 0] on input "checkbox" at bounding box center [0, 0] width 0 height 0
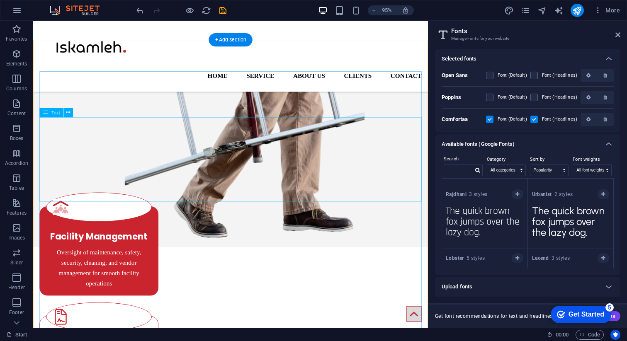
scroll to position [0, 0]
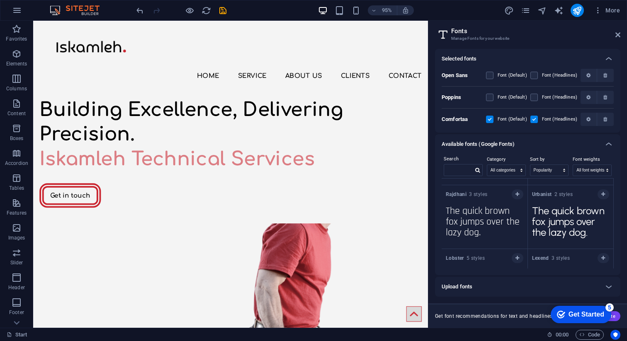
click at [619, 39] on header "Fonts Manage Fonts for your website" at bounding box center [529, 32] width 184 height 22
click at [617, 32] on icon at bounding box center [617, 35] width 5 height 7
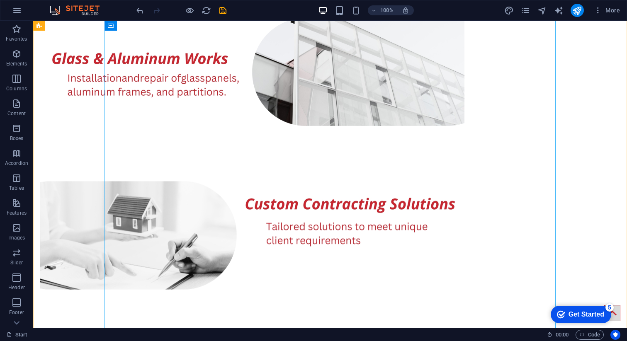
scroll to position [2227, 0]
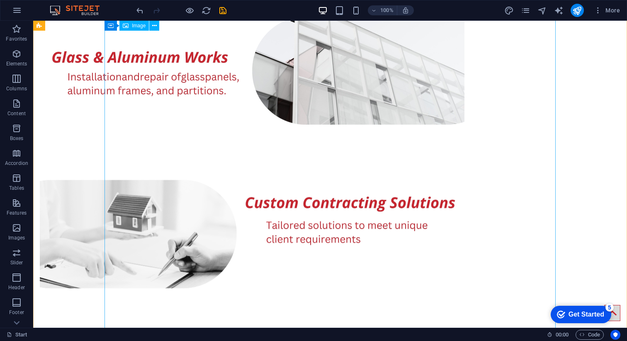
click at [175, 157] on figure at bounding box center [265, 286] width 451 height 601
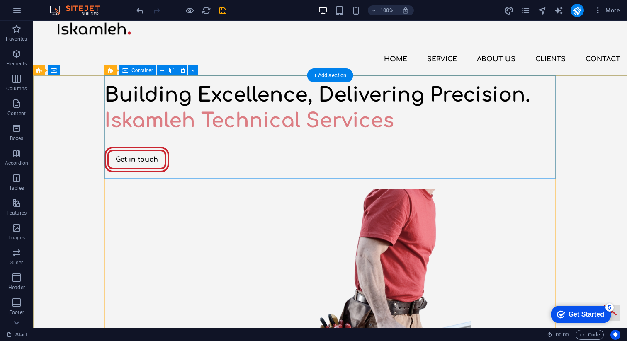
scroll to position [0, 0]
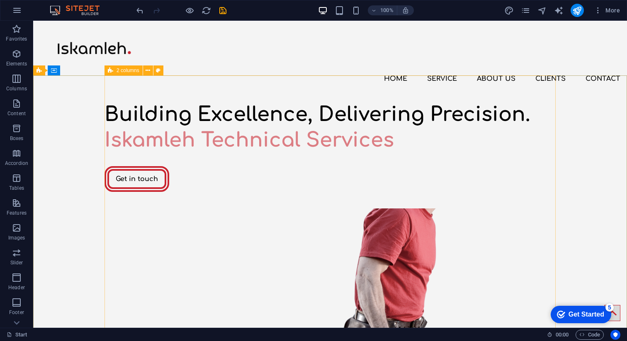
click at [114, 71] on div "2 columns" at bounding box center [123, 71] width 38 height 10
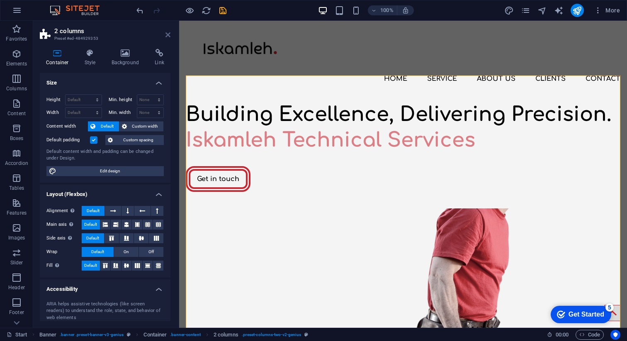
click at [166, 34] on icon at bounding box center [167, 35] width 5 height 7
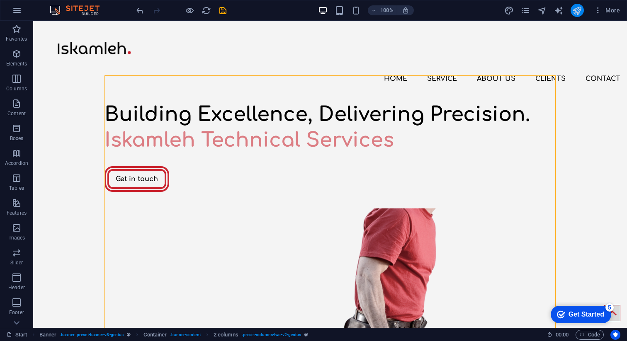
click at [575, 13] on icon "publish" at bounding box center [577, 11] width 10 height 10
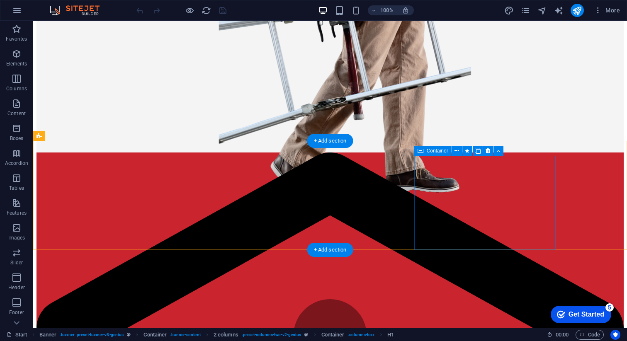
scroll to position [334, 0]
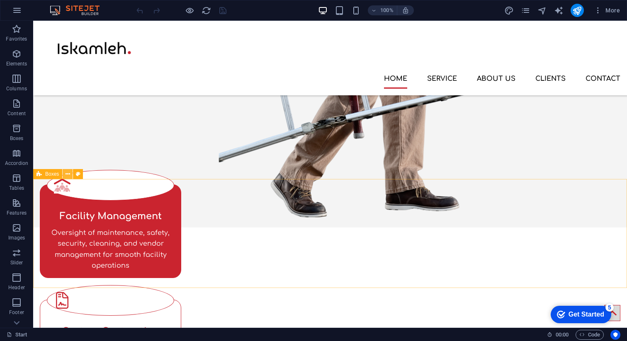
click at [70, 175] on icon at bounding box center [68, 174] width 5 height 9
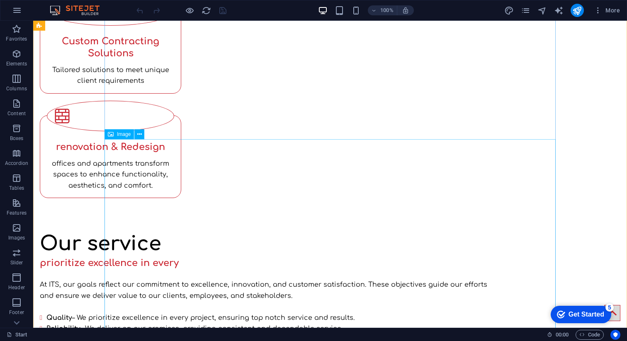
scroll to position [653, 0]
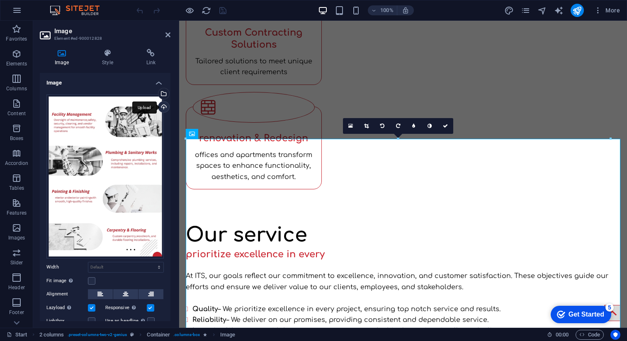
click at [160, 108] on div "Upload" at bounding box center [163, 108] width 12 height 12
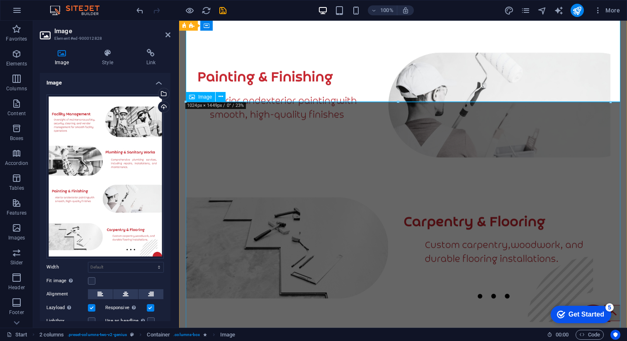
scroll to position [1291, 0]
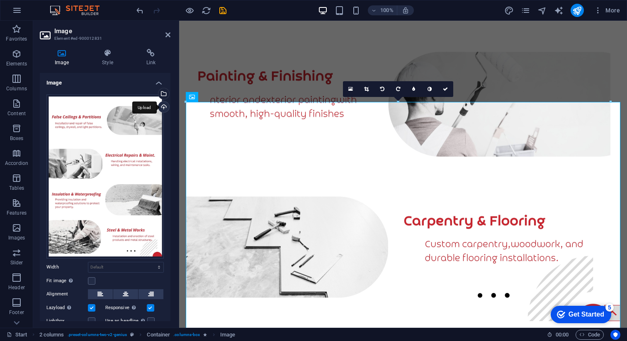
click at [164, 109] on div "Upload" at bounding box center [163, 108] width 12 height 12
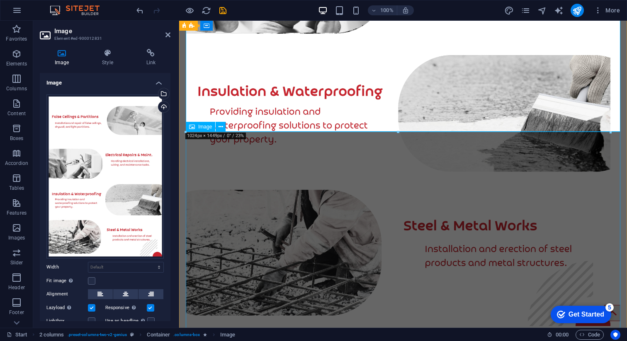
scroll to position [1892, 0]
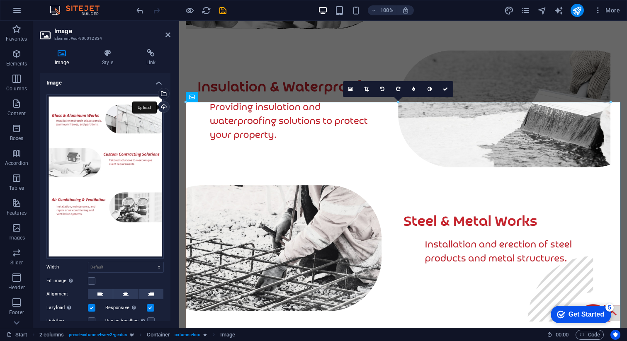
click at [161, 108] on div "Upload" at bounding box center [163, 108] width 12 height 12
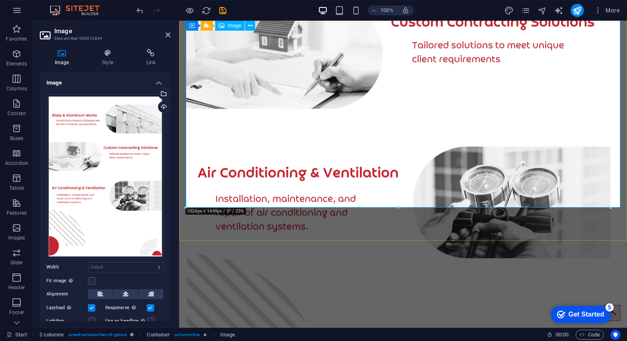
scroll to position [2387, 0]
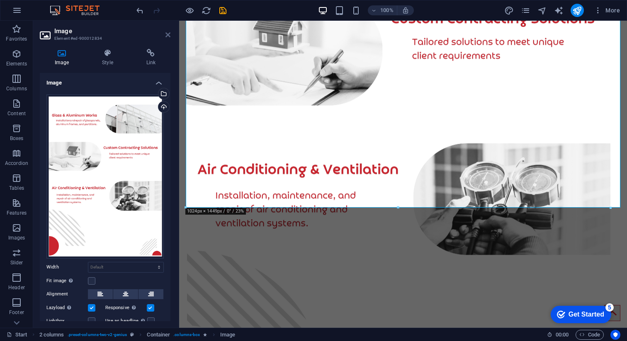
click at [166, 35] on icon at bounding box center [167, 35] width 5 height 7
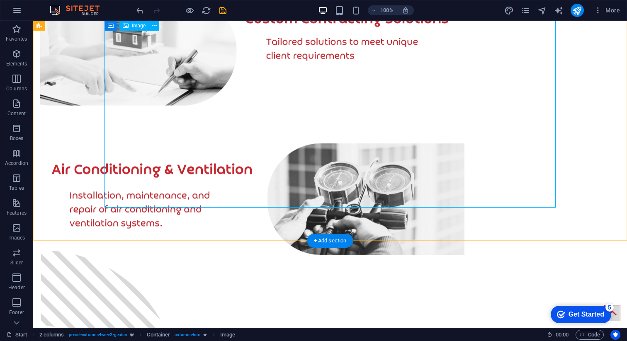
scroll to position [2470, 0]
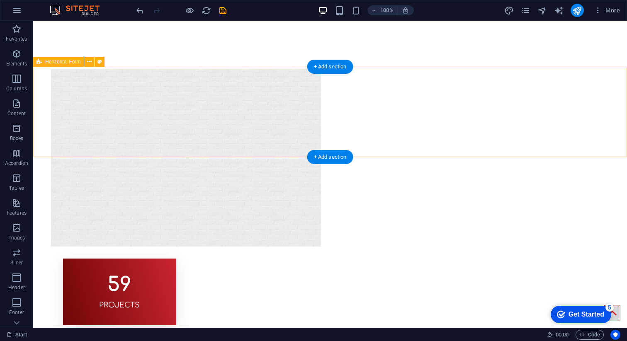
scroll to position [3433, 0]
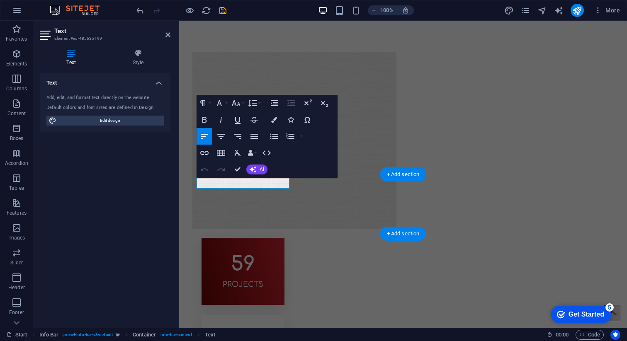
scroll to position [3403, 0]
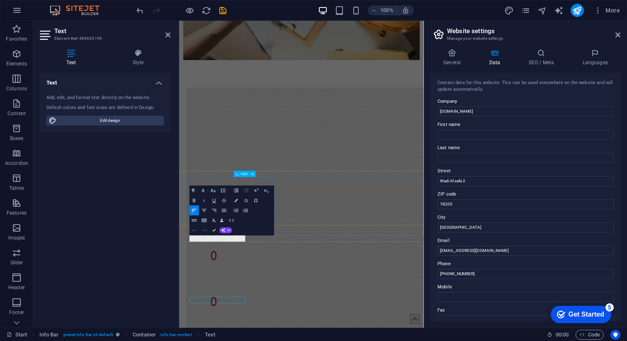
scroll to position [3100, 0]
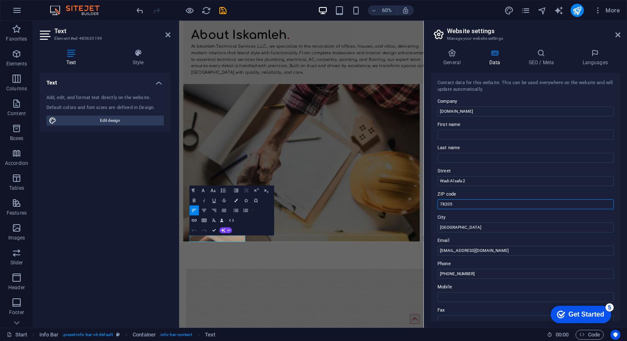
click at [459, 203] on input "78205" at bounding box center [525, 204] width 176 height 10
click at [450, 135] on input "First name" at bounding box center [525, 135] width 176 height 10
paste input "PO Box: 45195, Dubai, UAE Office R19-89, Liwan"
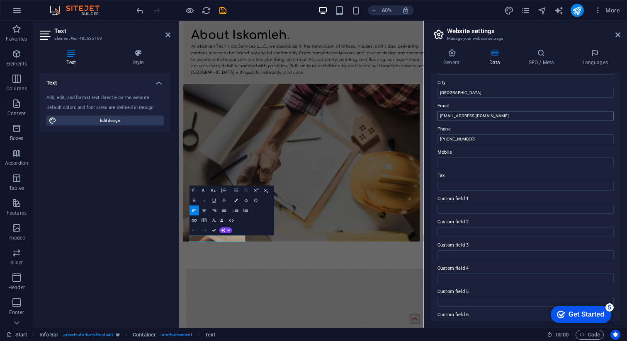
scroll to position [150, 0]
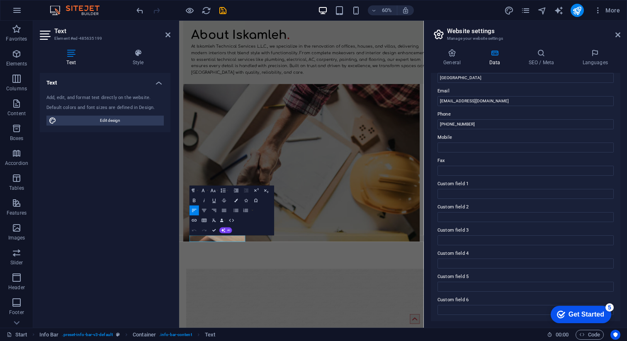
type input "PO Box: 45195, Dubai, UAE Office R19-89, Liwan"
click at [454, 183] on label "Custom field 1" at bounding box center [525, 184] width 176 height 10
click at [454, 189] on input "Custom field 1" at bounding box center [525, 194] width 176 height 10
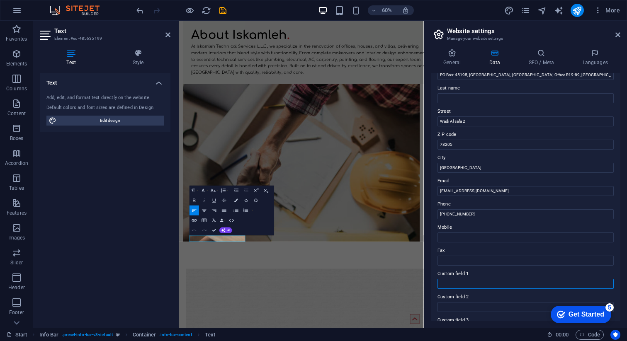
scroll to position [54, 0]
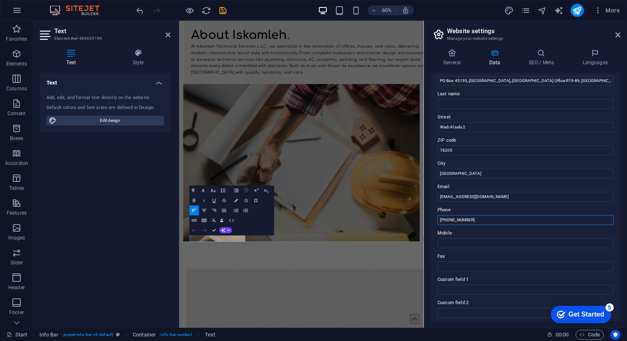
drag, startPoint x: 485, startPoint y: 220, endPoint x: 428, endPoint y: 220, distance: 56.4
click at [428, 220] on div "General Data SEO / Meta Languages Website name iskamleh.ae Logo Drag files here…" at bounding box center [525, 185] width 203 height 286
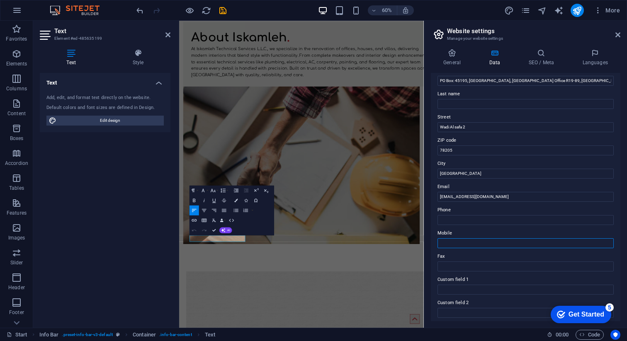
click at [452, 243] on input "Mobile" at bounding box center [525, 243] width 176 height 10
paste input "[PHONE_NUMBER]"
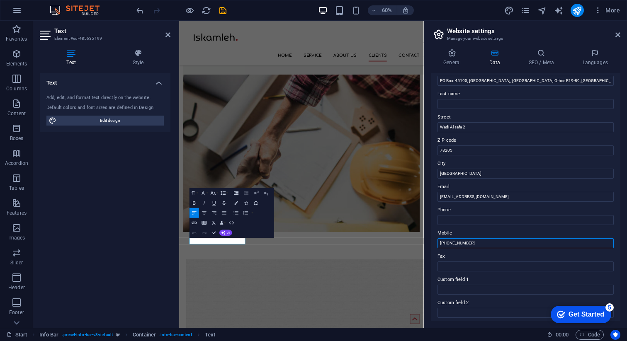
type input "[PHONE_NUMBER]"
click at [462, 223] on input "Phone" at bounding box center [525, 220] width 176 height 10
paste input "+971-42688750"
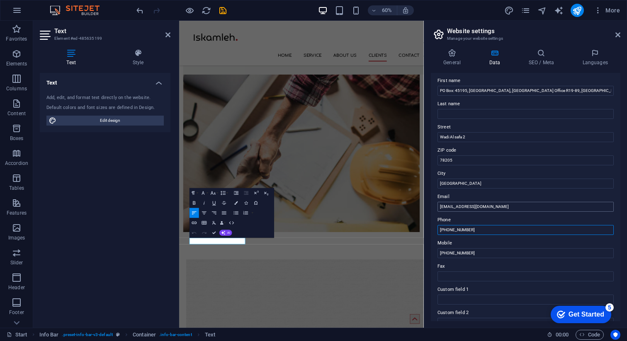
scroll to position [37, 0]
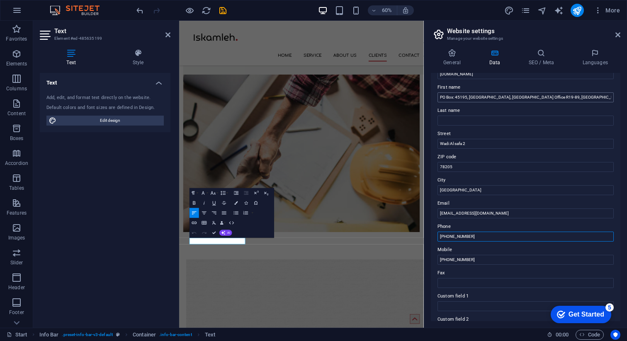
type input "+971-42688750"
drag, startPoint x: 534, startPoint y: 98, endPoint x: 482, endPoint y: 100, distance: 51.9
click at [482, 100] on input "PO Box: 45195, Dubai, UAE Office R19-89, Liwan" at bounding box center [525, 97] width 176 height 10
click at [478, 97] on input "PO Box: 45195, Dubai, UAE Office R19-89, Liwan" at bounding box center [525, 97] width 176 height 10
click at [472, 143] on input "Wadi Al safa 2" at bounding box center [525, 144] width 176 height 10
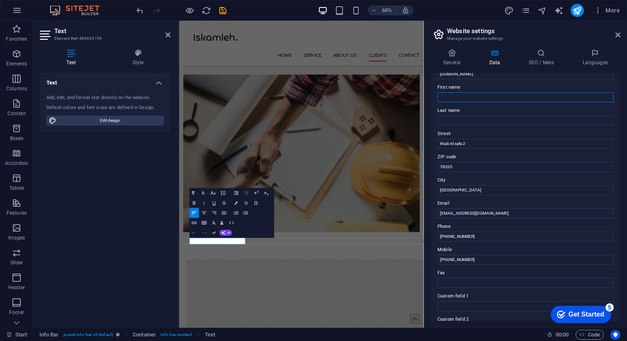
click at [464, 97] on input "First name" at bounding box center [525, 97] width 176 height 10
paste input "PO Box: 45195, Dubai, UAE Office R19-89, Liwan"
click at [461, 96] on input "PO Box: 45195, Dubai, UAE Office R19-89, Liwan" at bounding box center [525, 97] width 176 height 10
type input "PO Box:, Dubai, UAE Office R19-89, Liwan"
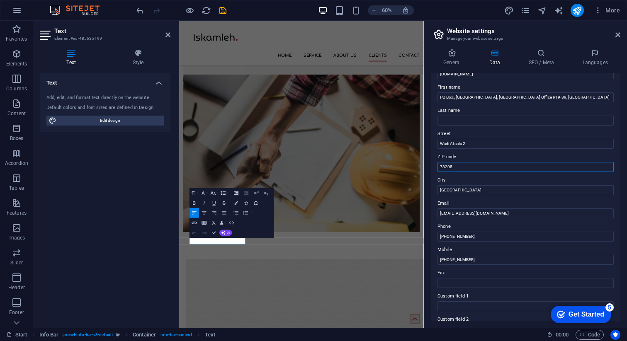
click at [459, 167] on input "78205" at bounding box center [525, 167] width 176 height 10
paste input "4519"
type input "45195"
click at [481, 159] on label "ZIP code" at bounding box center [525, 157] width 176 height 10
click at [481, 162] on input "45195" at bounding box center [525, 167] width 176 height 10
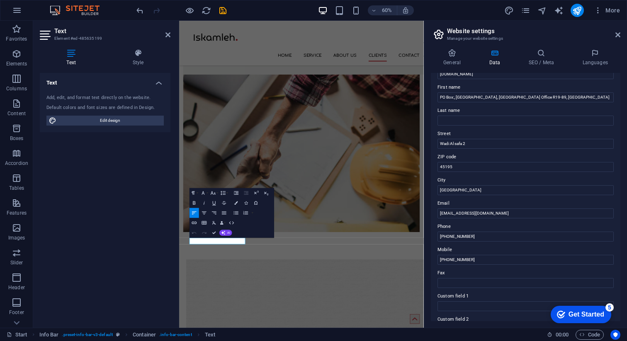
click at [479, 156] on label "ZIP code" at bounding box center [525, 157] width 176 height 10
click at [479, 162] on input "45195" at bounding box center [525, 167] width 176 height 10
drag, startPoint x: 455, startPoint y: 99, endPoint x: 425, endPoint y: 99, distance: 30.3
click at [425, 99] on aside "Website settings Manage your website settings General Data SEO / Meta Languages…" at bounding box center [525, 174] width 203 height 307
type input "Dubai, UAE Office R19-89, Liwan"
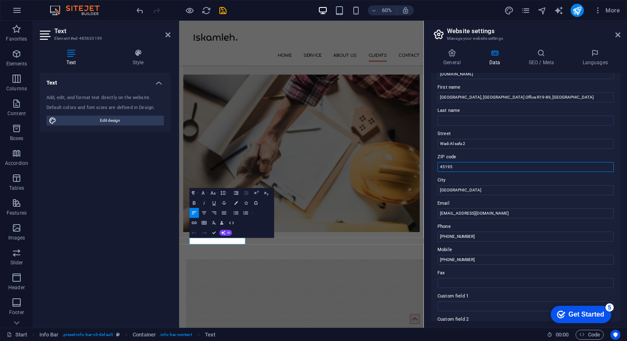
click at [441, 167] on input "45195" at bounding box center [525, 167] width 176 height 10
paste input "PO Box:,"
type input "PO Box:45195"
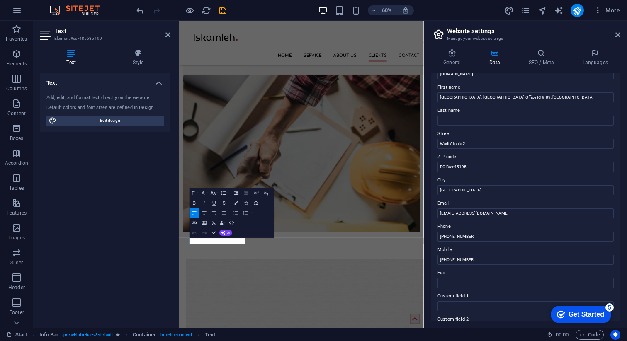
click at [486, 178] on label "City" at bounding box center [525, 180] width 176 height 10
click at [486, 185] on input "[GEOGRAPHIC_DATA]" at bounding box center [525, 190] width 176 height 10
drag, startPoint x: 510, startPoint y: 99, endPoint x: 432, endPoint y: 99, distance: 78.0
click at [432, 99] on div "Contact data for this website. This can be used everywhere on the website and w…" at bounding box center [525, 197] width 189 height 248
click at [451, 97] on input "Dubai, UAE Office R19-89, Liwan" at bounding box center [525, 97] width 176 height 10
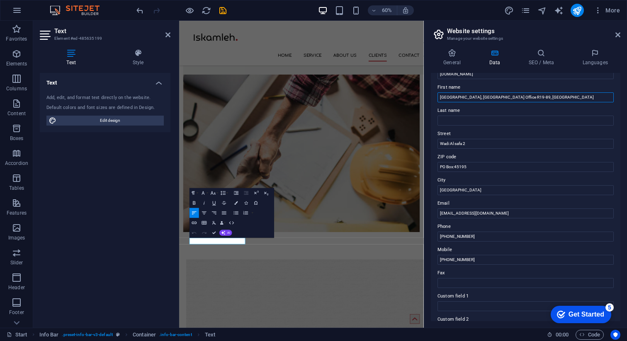
drag, startPoint x: 454, startPoint y: 97, endPoint x: 526, endPoint y: 98, distance: 72.2
click at [527, 99] on input "Dubai, UAE Office R19-89, Liwan" at bounding box center [525, 97] width 176 height 10
type input "Dubai,"
click at [483, 142] on input "Wadi Al safa 2" at bounding box center [525, 144] width 176 height 10
paste input "UAE Office R19-89, Liwan"
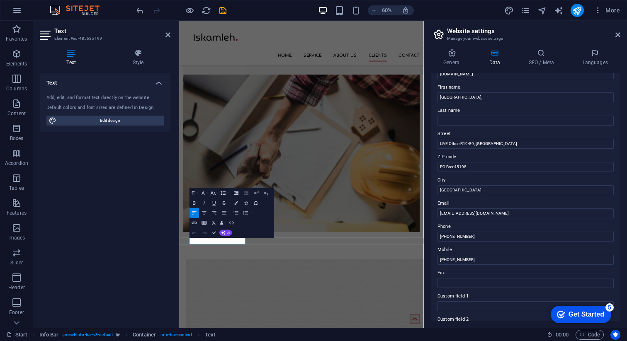
click at [507, 155] on label "ZIP code" at bounding box center [525, 157] width 176 height 10
click at [507, 162] on input "PO Box:45195" at bounding box center [525, 167] width 176 height 10
drag, startPoint x: 449, startPoint y: 144, endPoint x: 437, endPoint y: 144, distance: 12.0
click at [437, 144] on div "Contact data for this website. This can be used everywhere on the website and w…" at bounding box center [525, 197] width 189 height 248
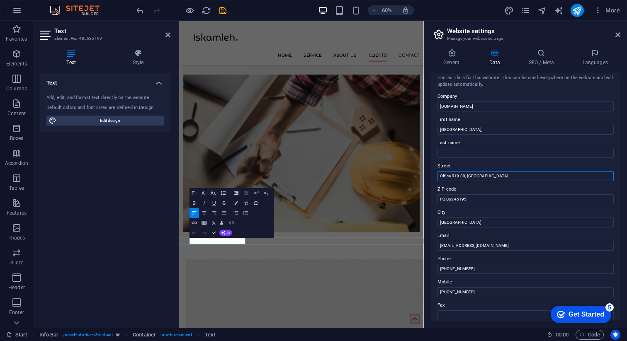
scroll to position [3, 0]
type input "Office R19-89, Liwan"
drag, startPoint x: 467, startPoint y: 131, endPoint x: 425, endPoint y: 130, distance: 42.3
click at [424, 131] on aside "Website settings Manage your website settings General Data SEO / Meta Languages…" at bounding box center [525, 174] width 203 height 307
click at [507, 123] on label "First name" at bounding box center [525, 122] width 176 height 10
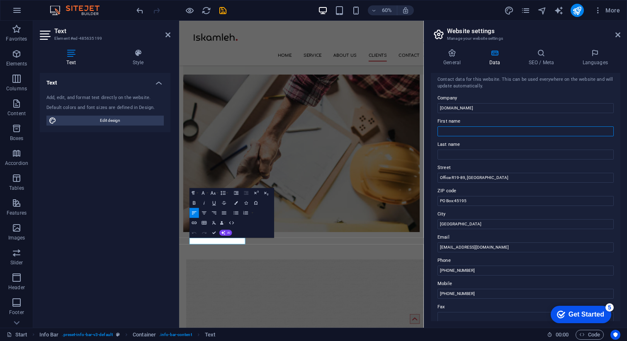
click at [507, 126] on input "First name" at bounding box center [525, 131] width 176 height 10
click at [505, 121] on label "First name" at bounding box center [525, 122] width 176 height 10
click at [505, 126] on input "First name" at bounding box center [525, 131] width 176 height 10
click at [500, 143] on label "Last name" at bounding box center [525, 145] width 176 height 10
click at [500, 150] on input "Last name" at bounding box center [525, 155] width 176 height 10
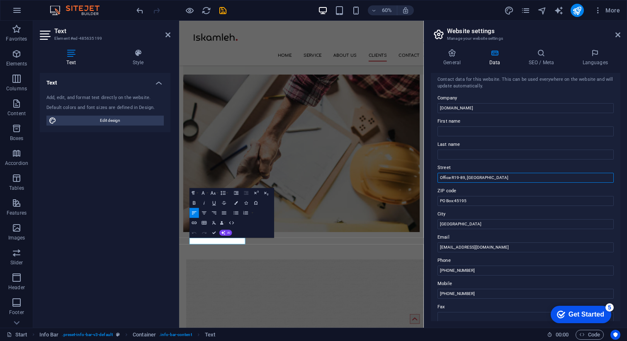
click at [494, 179] on input "Office R19-89, Liwan" at bounding box center [525, 178] width 176 height 10
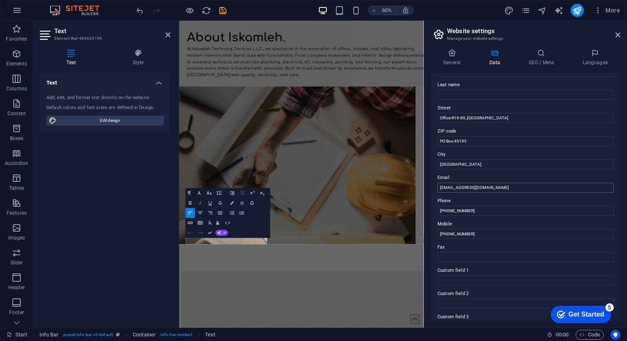
scroll to position [69, 0]
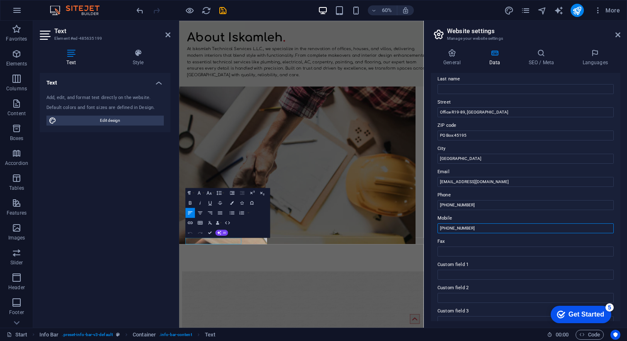
click at [485, 227] on input "[PHONE_NUMBER]" at bounding box center [525, 228] width 176 height 10
click at [167, 32] on icon at bounding box center [167, 35] width 5 height 7
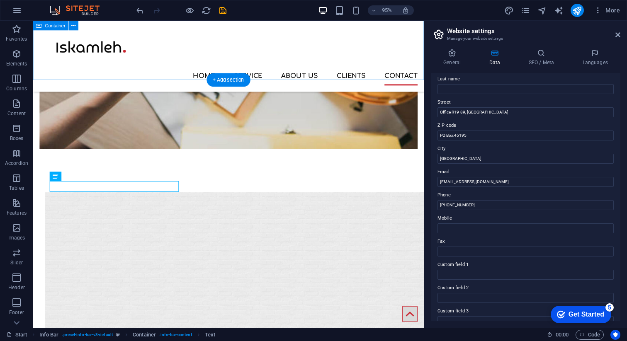
scroll to position [3297, 0]
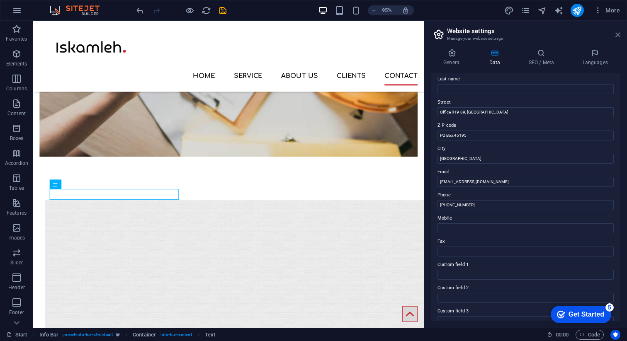
click at [617, 36] on icon at bounding box center [617, 35] width 5 height 7
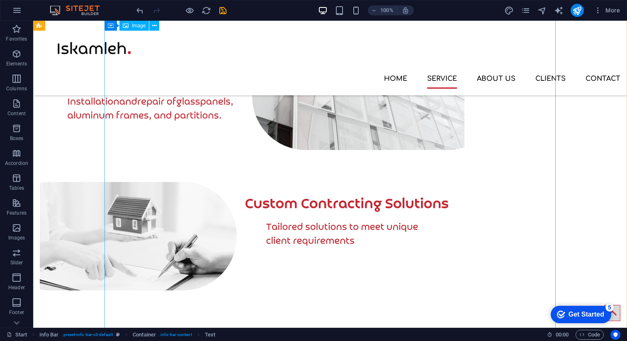
scroll to position [2146, 0]
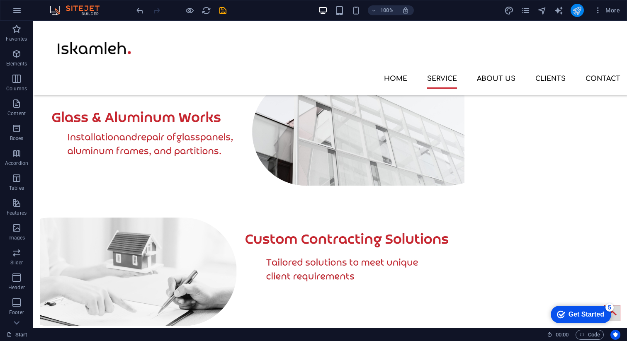
click at [574, 15] on icon "publish" at bounding box center [577, 11] width 10 height 10
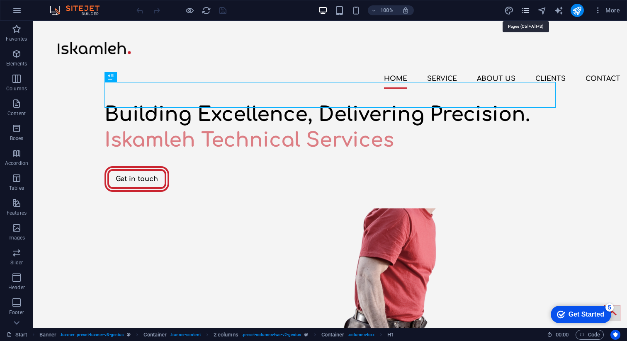
click at [527, 15] on icon "pages" at bounding box center [526, 11] width 10 height 10
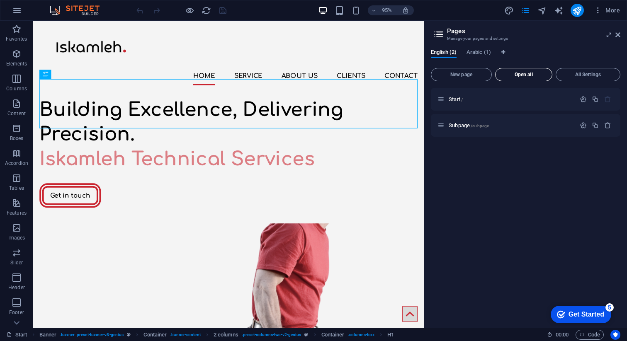
click at [530, 74] on span "Open all" at bounding box center [524, 74] width 50 height 5
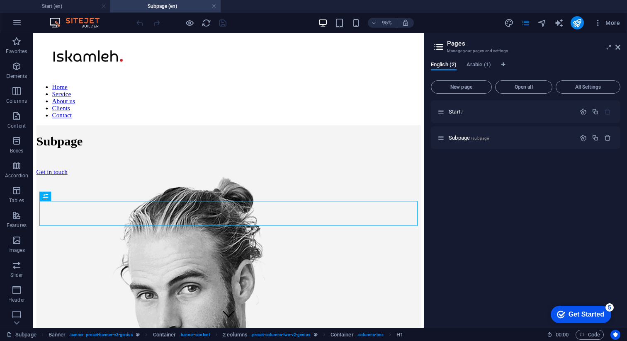
click at [617, 51] on header "Pages Manage your pages and settings" at bounding box center [526, 44] width 188 height 22
click at [619, 46] on icon at bounding box center [617, 47] width 5 height 7
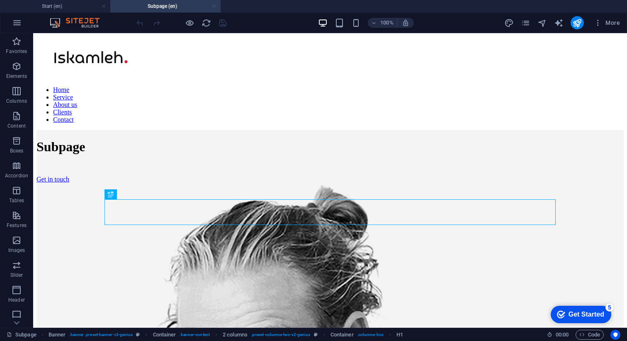
click at [212, 7] on link at bounding box center [213, 6] width 5 height 8
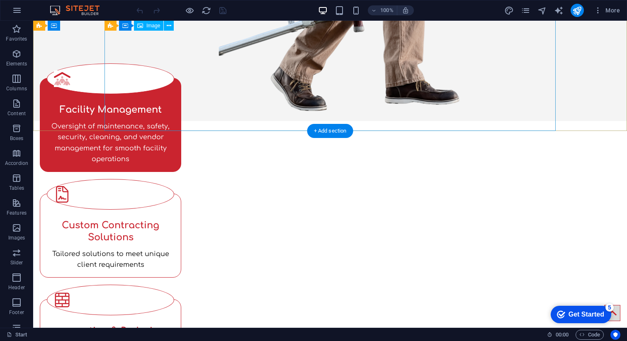
scroll to position [472, 0]
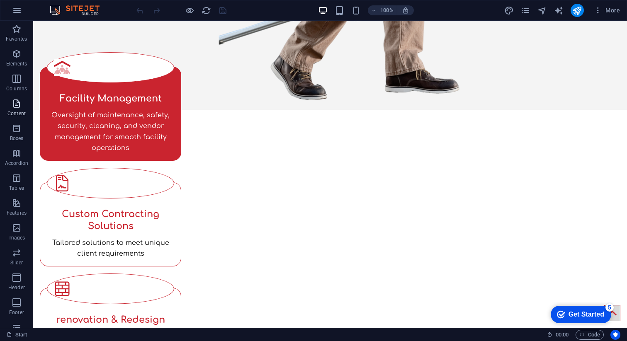
click at [13, 104] on icon "button" at bounding box center [17, 104] width 10 height 10
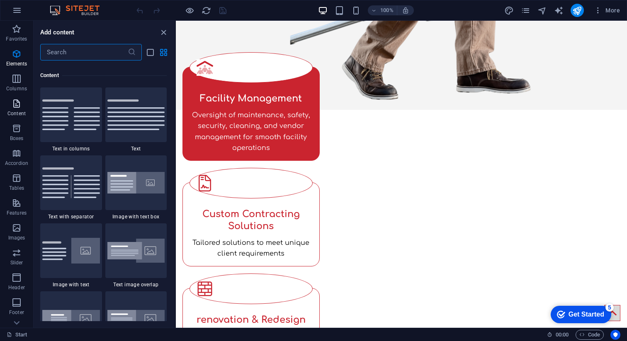
scroll to position [1451, 0]
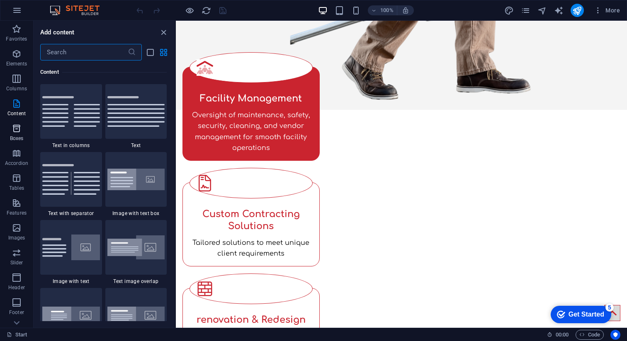
click at [11, 139] on p "Boxes" at bounding box center [17, 138] width 14 height 7
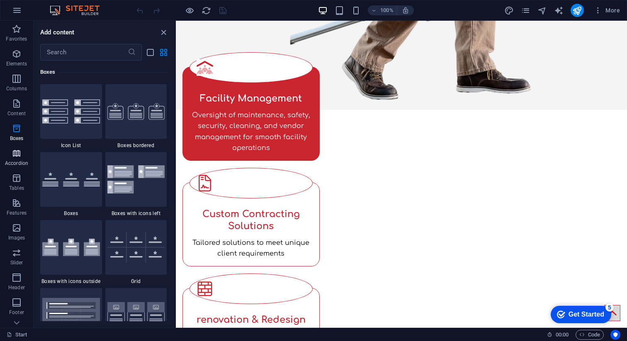
click at [12, 153] on icon "button" at bounding box center [17, 153] width 10 height 10
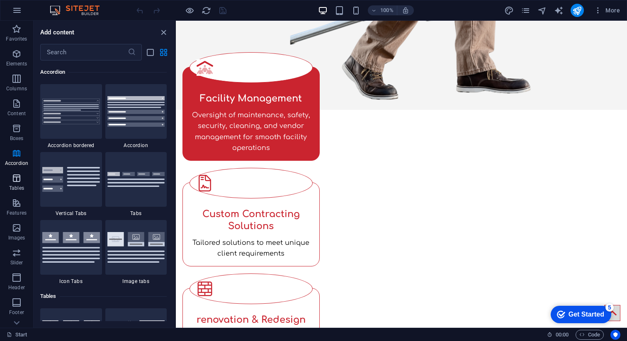
click at [12, 180] on icon "button" at bounding box center [17, 178] width 10 height 10
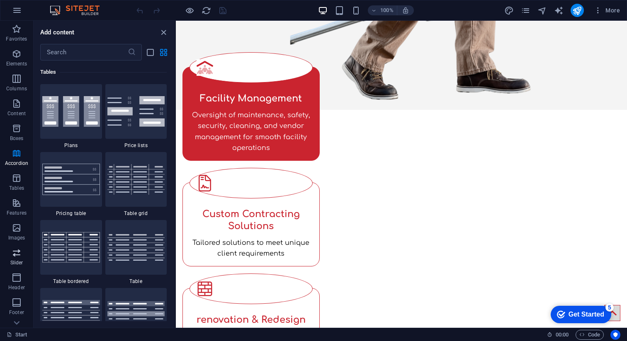
scroll to position [66, 0]
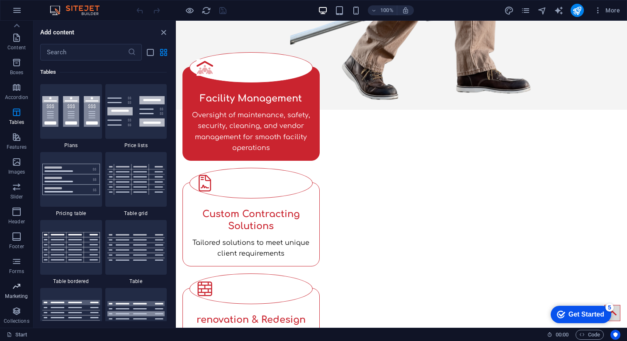
click at [12, 291] on icon "button" at bounding box center [17, 287] width 10 height 10
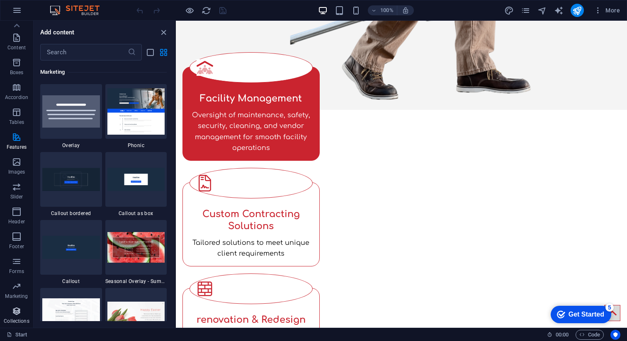
click at [13, 319] on p "Collections" at bounding box center [16, 321] width 25 height 7
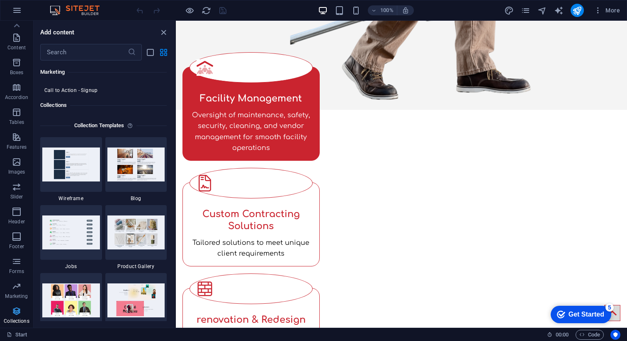
scroll to position [7590, 0]
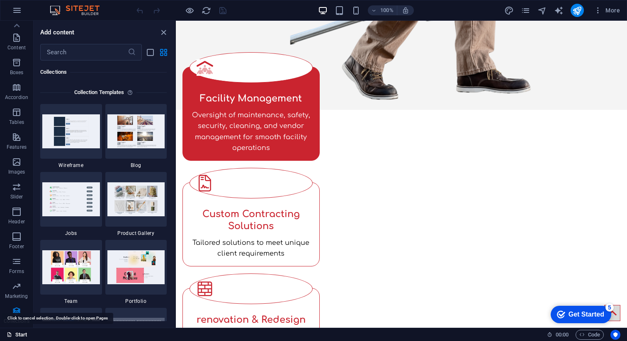
click at [14, 333] on link "Start" at bounding box center [17, 335] width 21 height 10
click at [13, 8] on icon "button" at bounding box center [17, 10] width 10 height 10
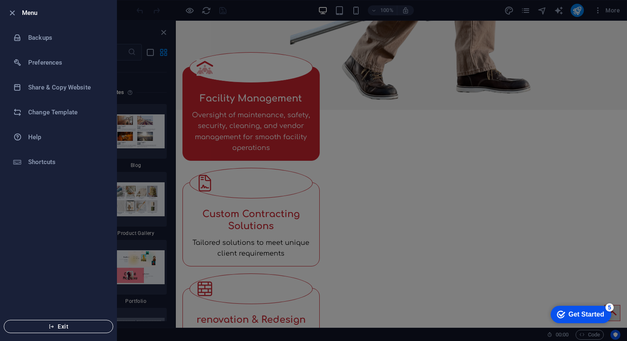
click at [56, 327] on span "Exit" at bounding box center [58, 326] width 95 height 7
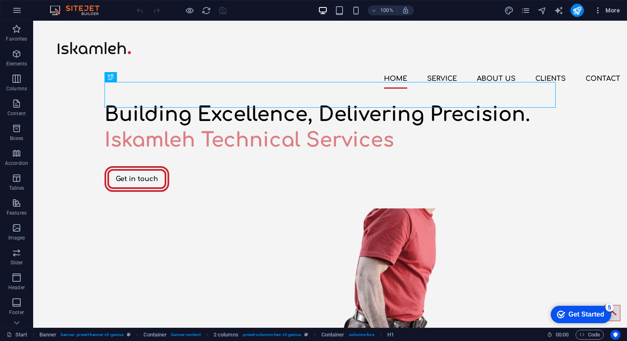
click at [607, 12] on span "More" at bounding box center [607, 10] width 26 height 8
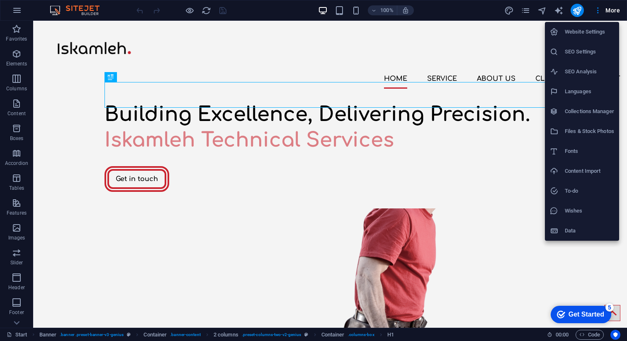
click at [583, 35] on h6 "Website Settings" at bounding box center [589, 32] width 49 height 10
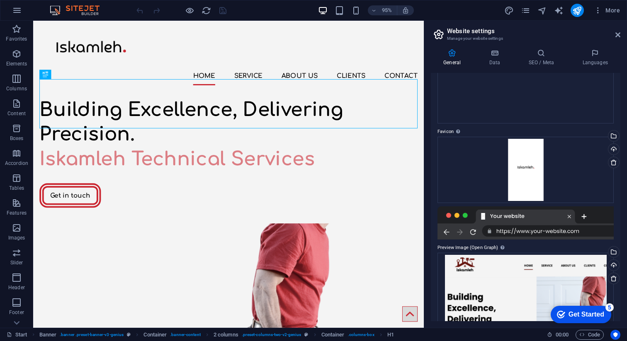
scroll to position [108, 0]
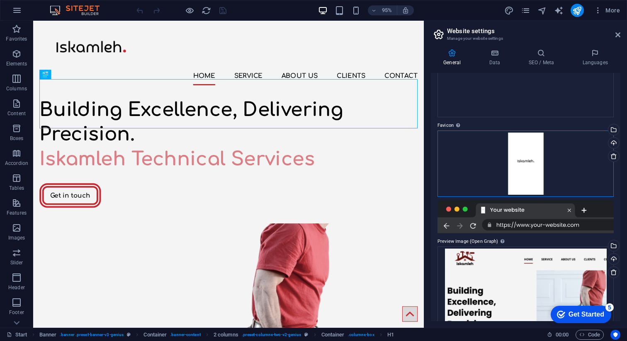
click at [556, 164] on div "Drag files here, click to choose files or select files from Files or our free s…" at bounding box center [525, 164] width 176 height 66
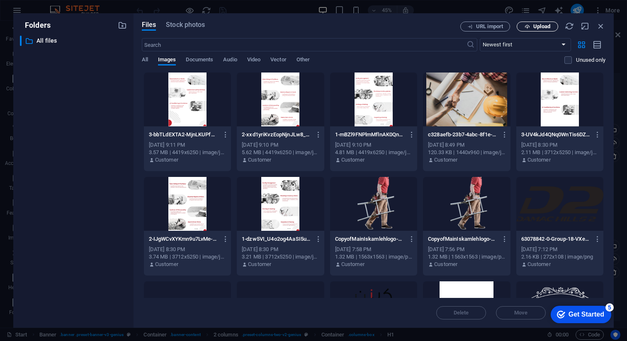
click at [538, 31] on button "Upload" at bounding box center [537, 27] width 41 height 10
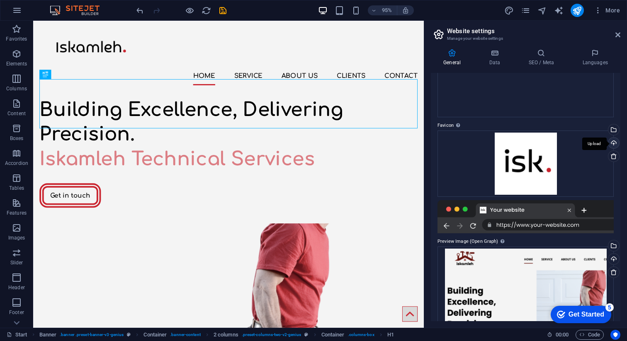
click at [612, 143] on div "Upload" at bounding box center [613, 144] width 12 height 12
click at [595, 159] on div "Drag files here, click to choose files or select files from Files or our free s…" at bounding box center [525, 164] width 176 height 66
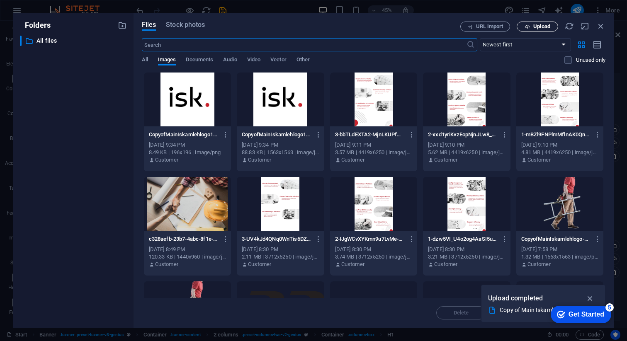
click at [530, 27] on span "Upload" at bounding box center [537, 26] width 34 height 5
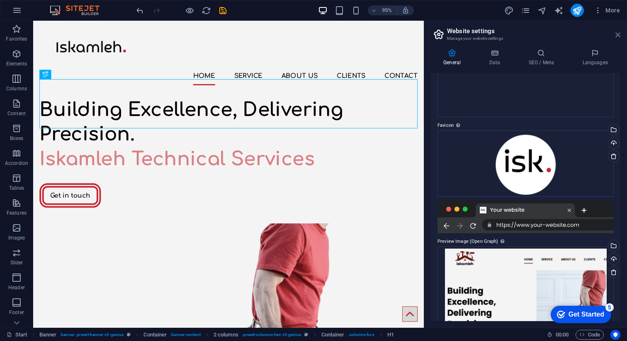
click at [617, 36] on icon at bounding box center [617, 35] width 5 height 7
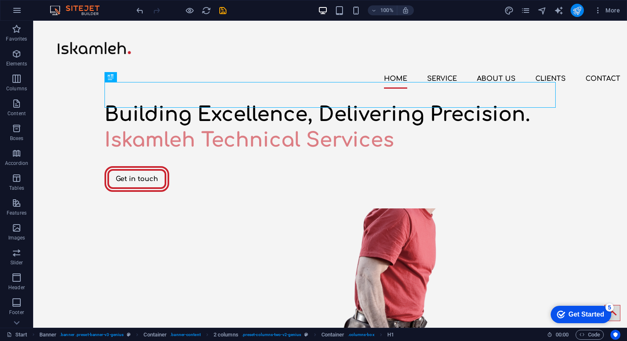
click at [578, 15] on icon "publish" at bounding box center [577, 11] width 10 height 10
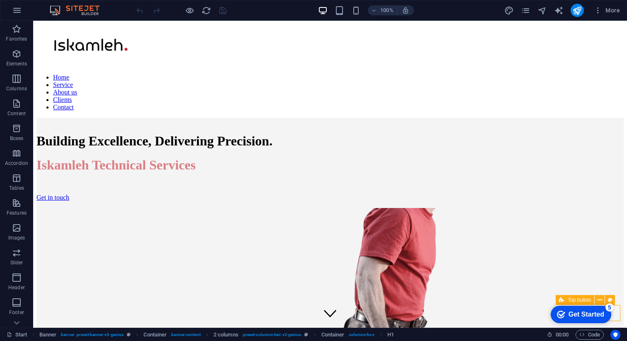
select select "xMidYMid"
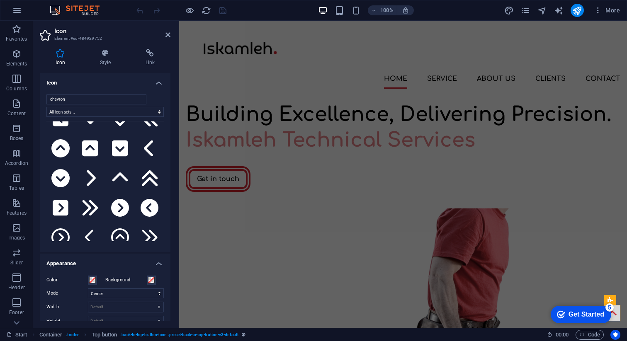
scroll to position [153, 0]
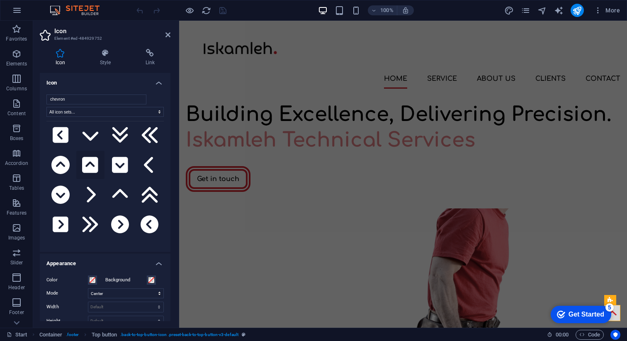
click at [94, 161] on icon at bounding box center [90, 165] width 16 height 16
click at [117, 217] on icon at bounding box center [120, 225] width 18 height 18
click at [94, 157] on icon at bounding box center [90, 165] width 16 height 16
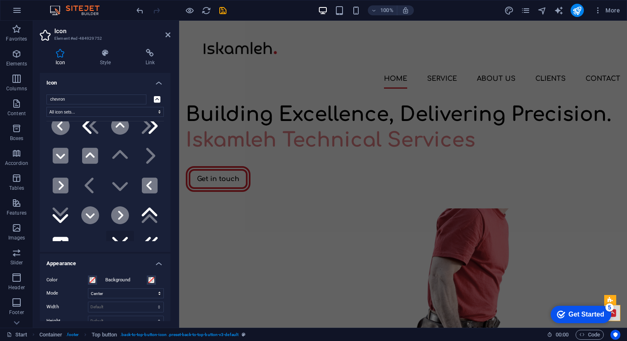
scroll to position [52, 0]
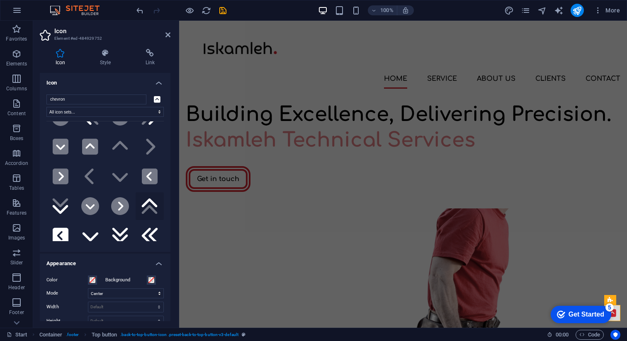
click at [146, 201] on icon ".fa-secondary{opacity:.4}" at bounding box center [150, 206] width 18 height 18
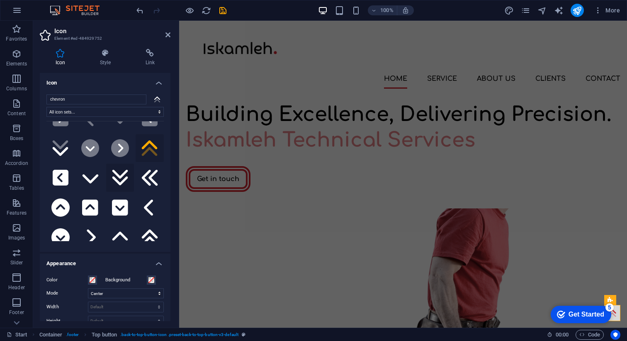
scroll to position [130, 0]
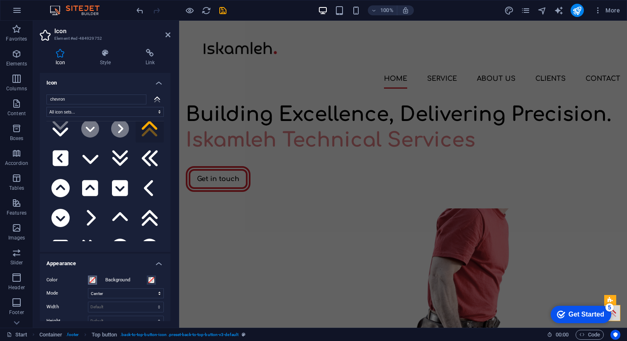
click at [93, 279] on span at bounding box center [92, 280] width 7 height 7
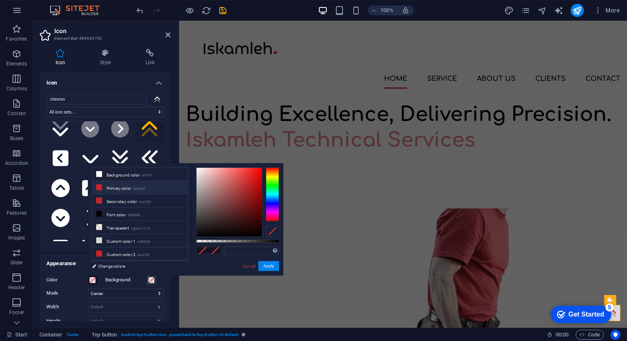
click at [124, 189] on li "Primary color #ca242f" at bounding box center [139, 187] width 95 height 13
type input "#ca242f"
click at [267, 270] on button "Apply" at bounding box center [268, 266] width 21 height 10
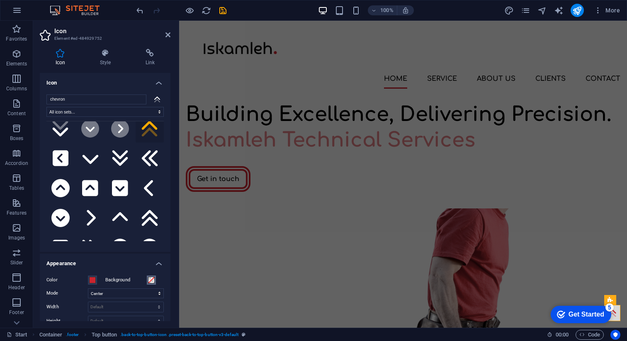
click at [153, 281] on button "Background" at bounding box center [151, 280] width 9 height 9
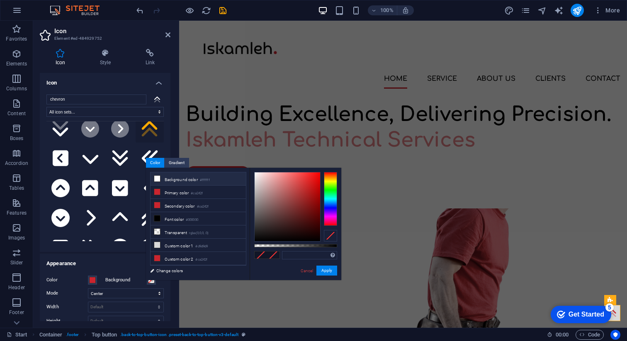
click at [169, 178] on li "Background color #ffffff" at bounding box center [198, 178] width 95 height 13
click at [330, 271] on button "Apply" at bounding box center [326, 271] width 21 height 10
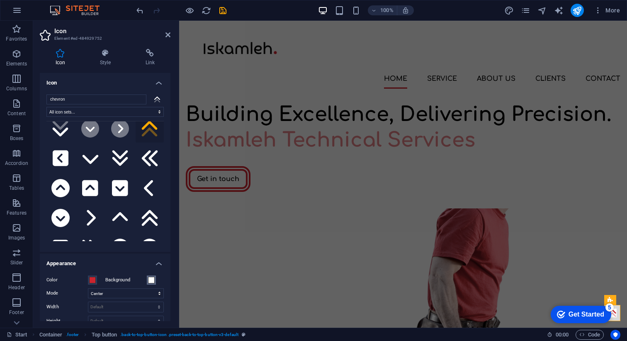
click at [151, 280] on span at bounding box center [151, 280] width 7 height 7
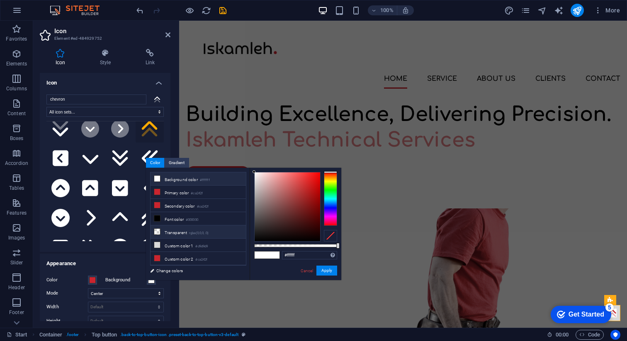
click at [199, 235] on li "Transparent rgba(0,0,0,.0)" at bounding box center [198, 232] width 95 height 13
type input "rgba(0, 0, 0, 0)"
click at [329, 276] on div "Cancel Apply" at bounding box center [318, 271] width 37 height 10
click at [330, 272] on button "Apply" at bounding box center [326, 271] width 21 height 10
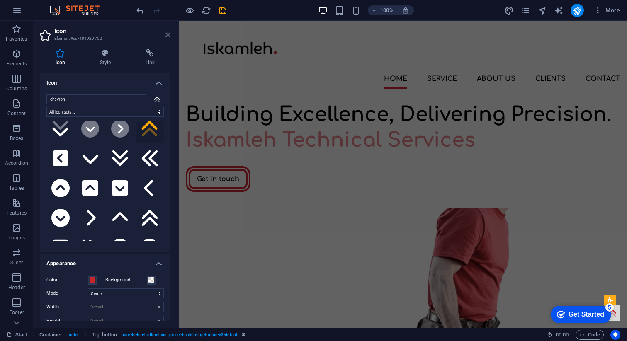
click at [167, 37] on icon at bounding box center [167, 35] width 5 height 7
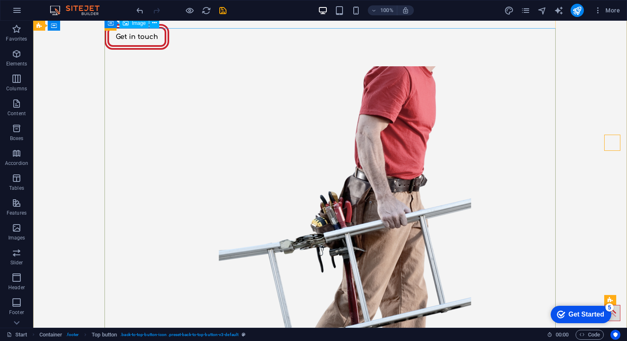
scroll to position [170, 0]
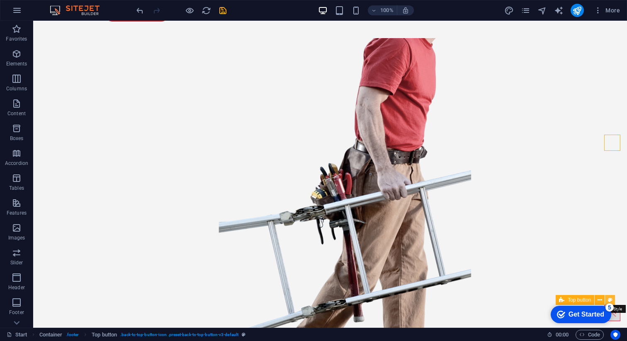
click at [612, 299] on icon at bounding box center [610, 300] width 5 height 9
select select "rem"
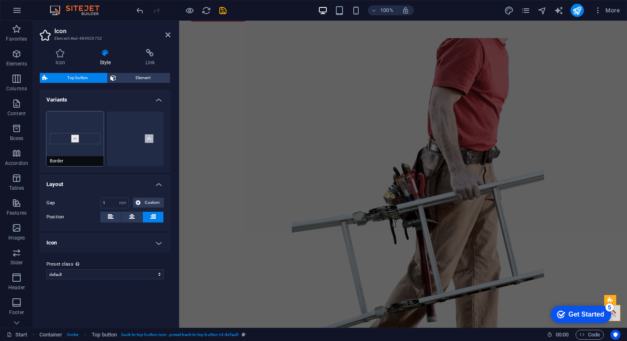
click at [87, 142] on button "Border" at bounding box center [74, 139] width 57 height 55
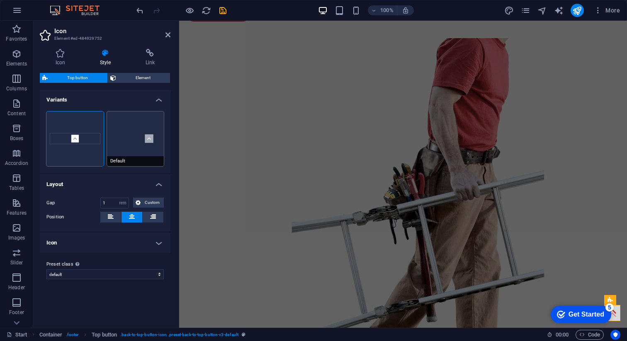
click at [150, 149] on button "Default" at bounding box center [135, 139] width 57 height 55
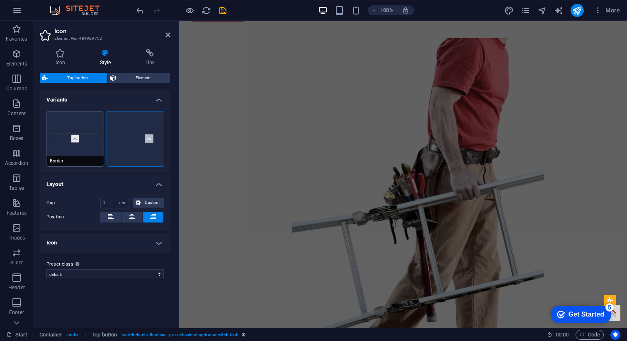
click at [90, 146] on button "Border" at bounding box center [74, 139] width 57 height 55
click at [101, 204] on input "1" at bounding box center [115, 203] width 28 height 10
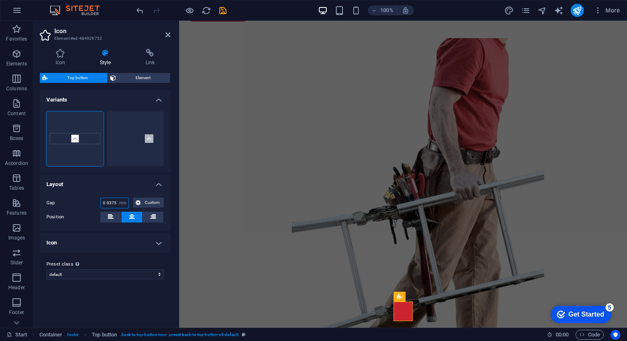
type input "1"
click at [136, 194] on div "Gap 1 px rem % vw vh Custom Custom 1 px rem % vw vh 1 px rem % vw vh 1 px rem %…" at bounding box center [105, 210] width 134 height 42
click at [122, 132] on button "Default" at bounding box center [135, 139] width 57 height 55
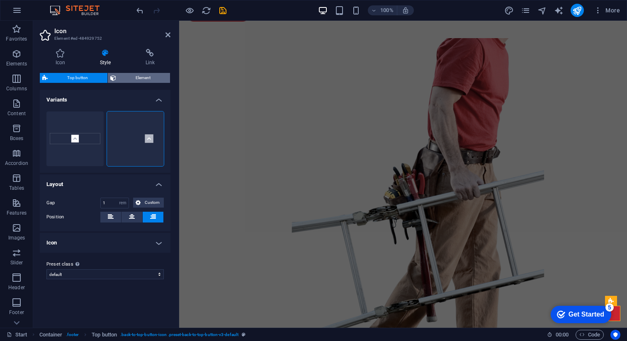
click at [123, 79] on span "Element" at bounding box center [143, 78] width 49 height 10
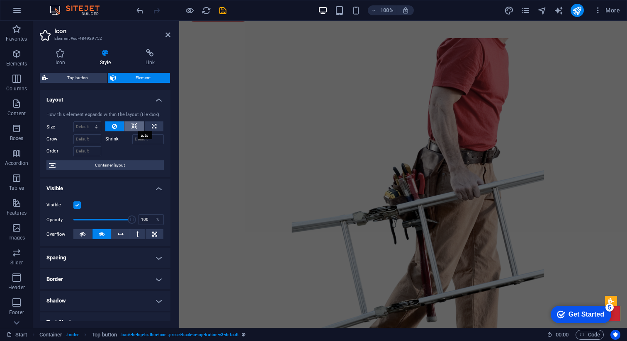
click at [133, 126] on icon at bounding box center [134, 126] width 6 height 10
click at [148, 125] on button at bounding box center [154, 126] width 19 height 10
type input "100"
select select "%"
click at [114, 126] on icon at bounding box center [114, 126] width 5 height 10
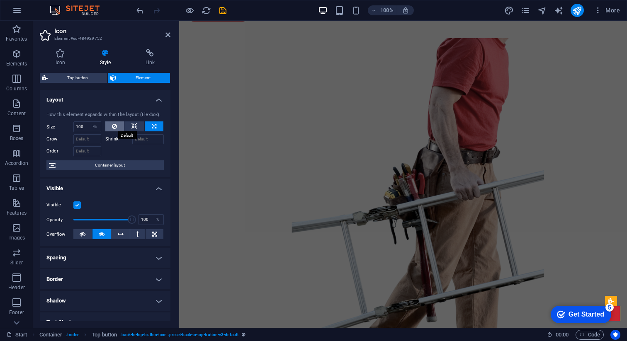
select select "DISABLED_OPTION_VALUE"
click at [83, 78] on span "Top button" at bounding box center [77, 78] width 55 height 10
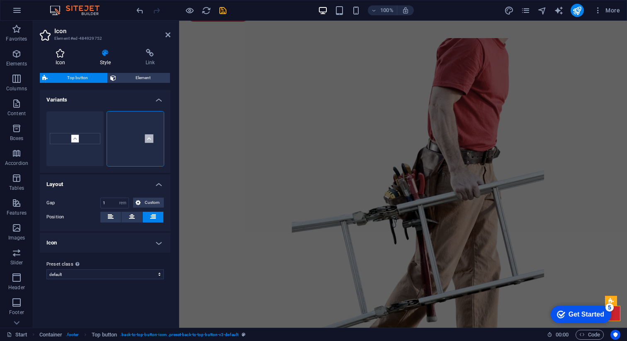
click at [58, 58] on h4 "Icon" at bounding box center [62, 57] width 44 height 17
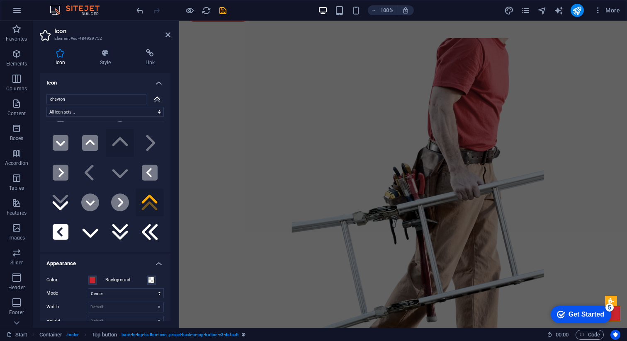
scroll to position [68, 0]
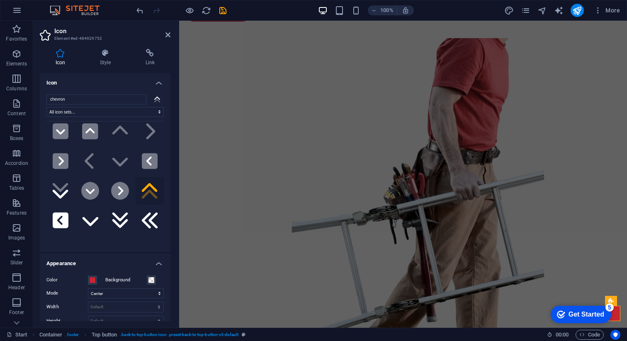
click at [144, 190] on icon at bounding box center [150, 194] width 16 height 9
click at [91, 278] on span at bounding box center [92, 280] width 7 height 7
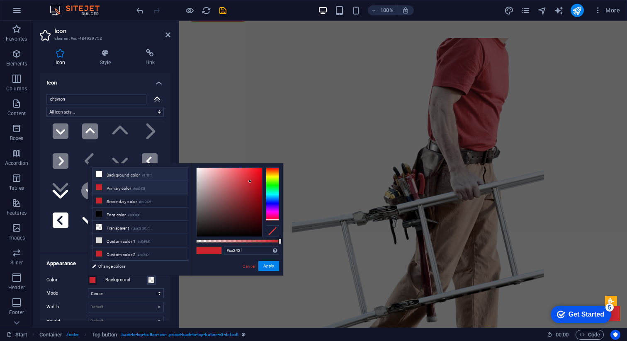
click at [123, 174] on li "Background color #ffffff" at bounding box center [139, 174] width 95 height 13
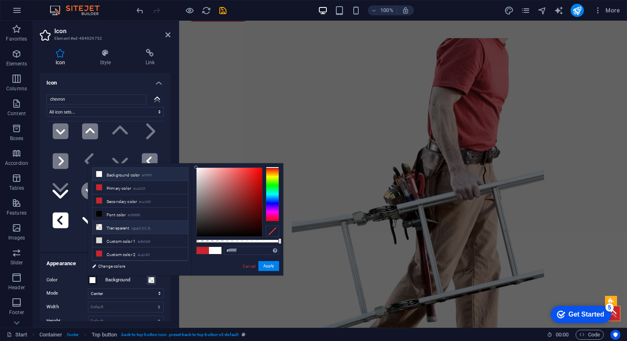
click at [135, 229] on small "rgba(0,0,0,.0)" at bounding box center [140, 229] width 19 height 6
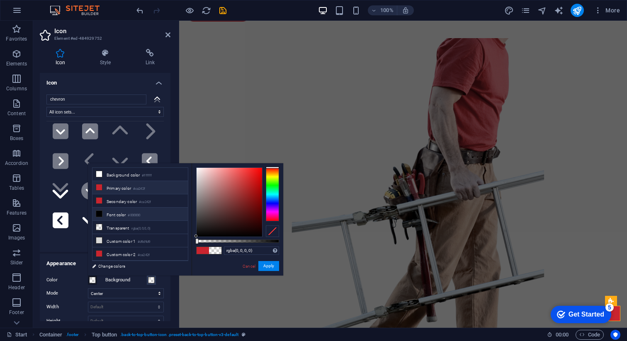
click at [124, 186] on li "Primary color #ca242f" at bounding box center [139, 187] width 95 height 13
click at [128, 176] on li "Background color #ffffff" at bounding box center [139, 174] width 95 height 13
click at [267, 266] on button "Apply" at bounding box center [268, 266] width 21 height 10
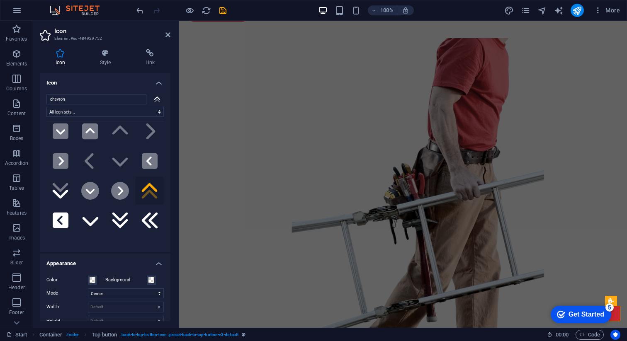
click at [149, 190] on icon at bounding box center [150, 194] width 16 height 9
click at [92, 277] on span at bounding box center [92, 280] width 7 height 7
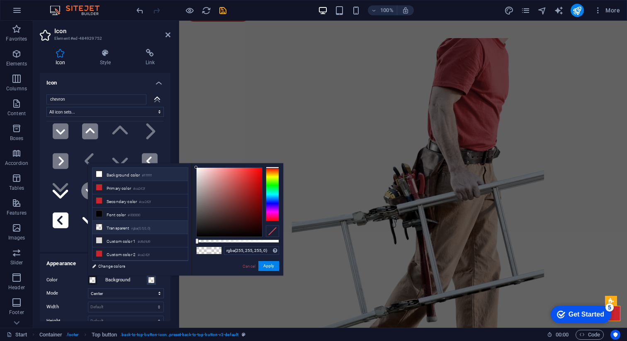
click at [125, 228] on li "Transparent rgba(0,0,0,.0)" at bounding box center [139, 227] width 95 height 13
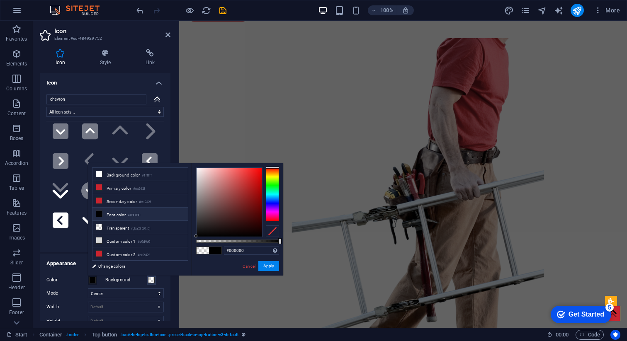
drag, startPoint x: 221, startPoint y: 242, endPoint x: 282, endPoint y: 241, distance: 61.0
click at [282, 241] on div "#000000 Supported formats #0852ed rgb(8, 82, 237) rgba(8, 82, 237, 90%) hsv(221…" at bounding box center [238, 279] width 92 height 233
click at [117, 176] on li "Background color #ffffff" at bounding box center [139, 174] width 95 height 13
type input "#ffffff"
click at [273, 265] on button "Apply" at bounding box center [268, 266] width 21 height 10
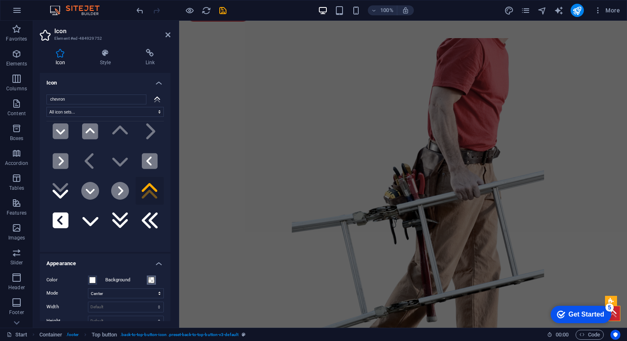
click at [148, 278] on span at bounding box center [151, 280] width 7 height 7
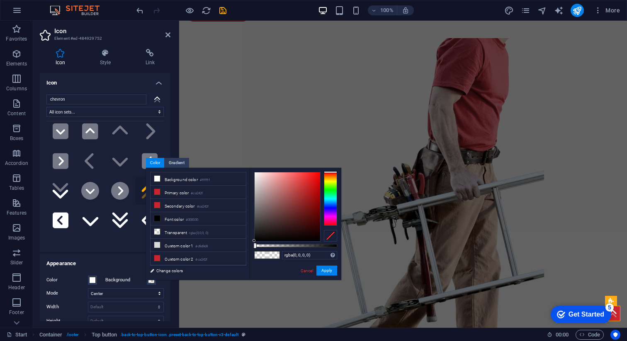
drag, startPoint x: 268, startPoint y: 243, endPoint x: 328, endPoint y: 242, distance: 60.1
click at [328, 242] on div "rgba(0, 0, 0, 0) Supported formats #0852ed rgb(8, 82, 237) rgba(8, 82, 237, 90%…" at bounding box center [296, 284] width 92 height 233
type input "rgba(0, 0, 0, 0)"
drag, startPoint x: 328, startPoint y: 246, endPoint x: 236, endPoint y: 244, distance: 92.1
click at [236, 244] on div "less Background color #ffffff Primary color #ca242f Secondary color #ca242f Fon…" at bounding box center [243, 224] width 195 height 112
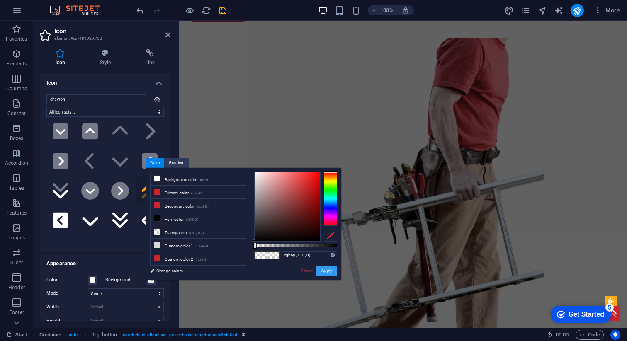
click at [334, 271] on button "Apply" at bounding box center [326, 271] width 21 height 10
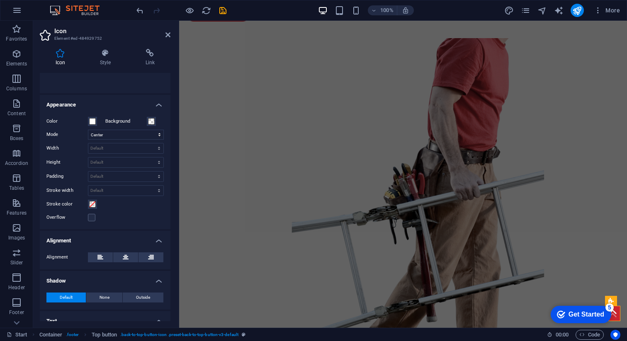
scroll to position [187, 0]
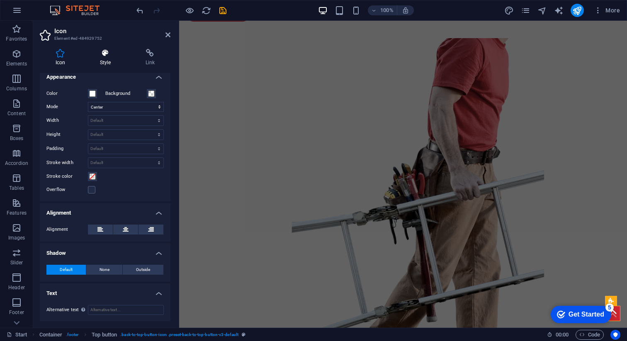
click at [111, 57] on icon at bounding box center [105, 53] width 42 height 8
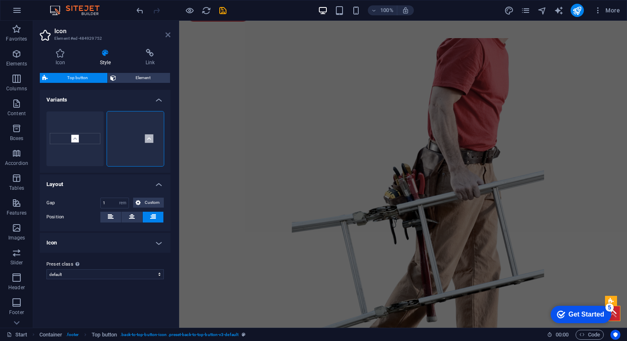
click at [168, 36] on icon at bounding box center [167, 35] width 5 height 7
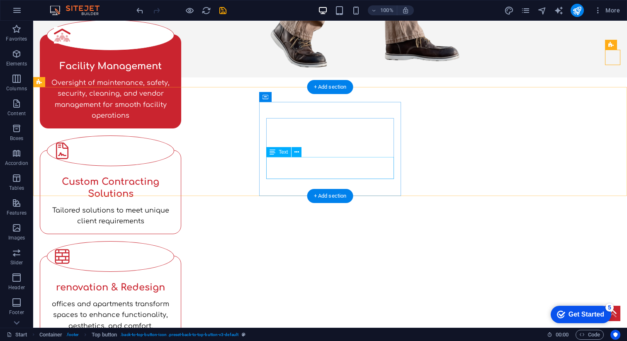
scroll to position [517, 0]
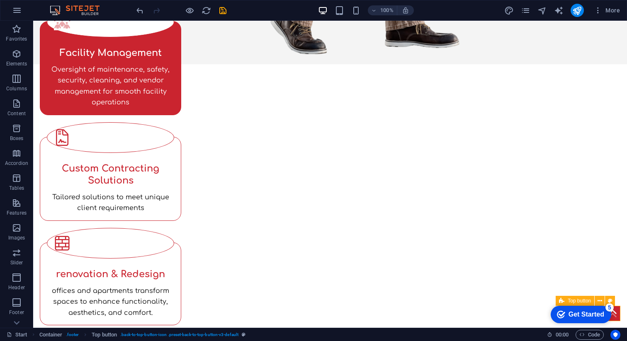
click at [618, 314] on figure ".fa-secondary{opacity:.4}" at bounding box center [612, 313] width 15 height 15
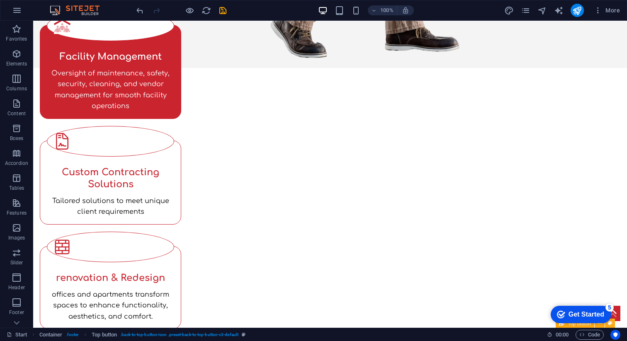
click at [618, 314] on figure ".fa-secondary{opacity:.4}" at bounding box center [612, 313] width 15 height 15
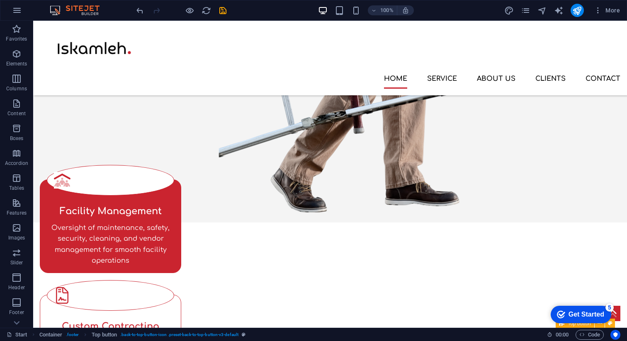
select select "rem"
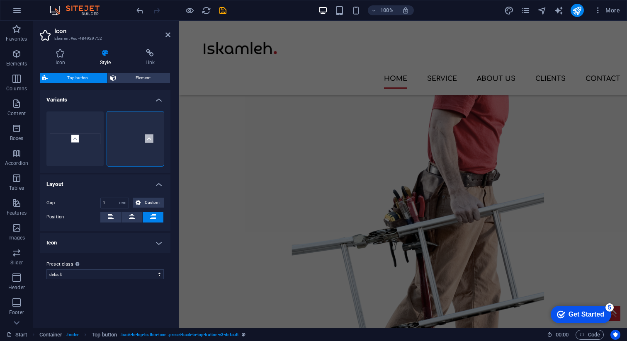
scroll to position [0, 0]
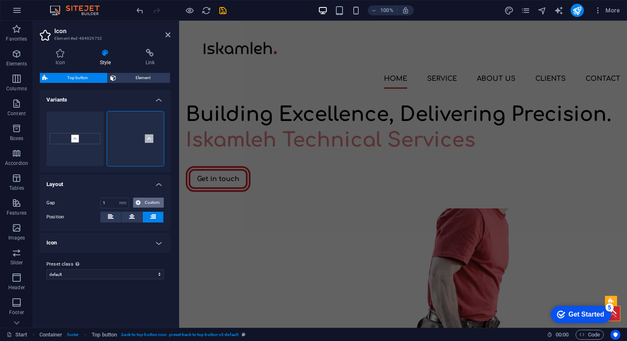
click at [147, 202] on span "Custom" at bounding box center [152, 203] width 18 height 10
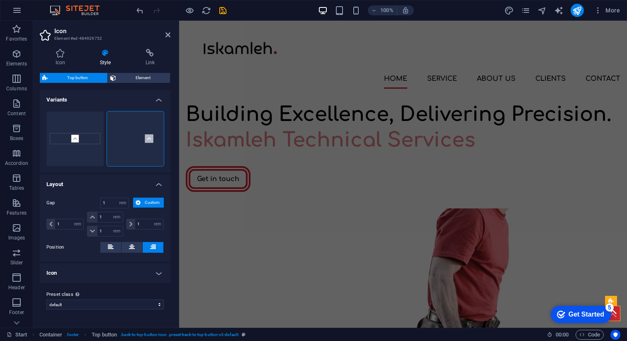
click at [125, 268] on h4 "Icon" at bounding box center [105, 273] width 131 height 20
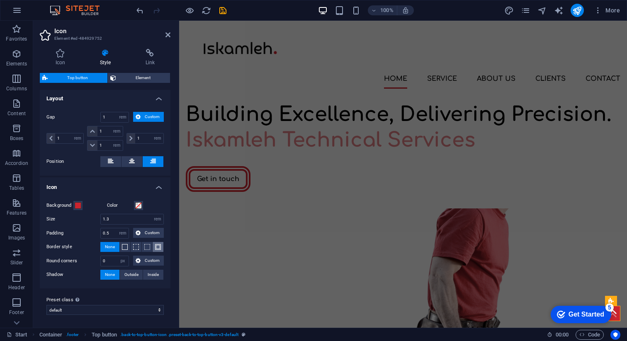
click at [158, 247] on span at bounding box center [158, 247] width 6 height 6
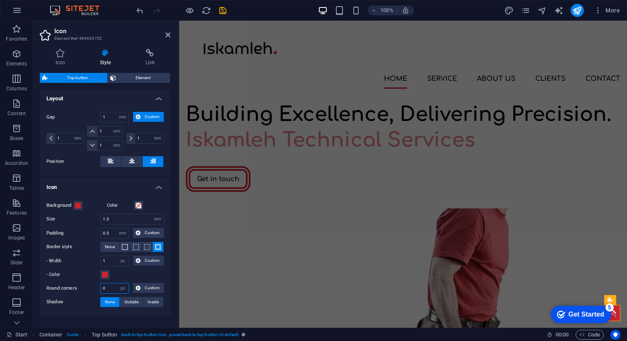
click at [109, 286] on input "0" at bounding box center [115, 289] width 28 height 10
type input "20"
click at [134, 278] on div "- Color" at bounding box center [104, 275] width 117 height 10
click at [136, 300] on span "Outside" at bounding box center [131, 302] width 14 height 10
type input "2"
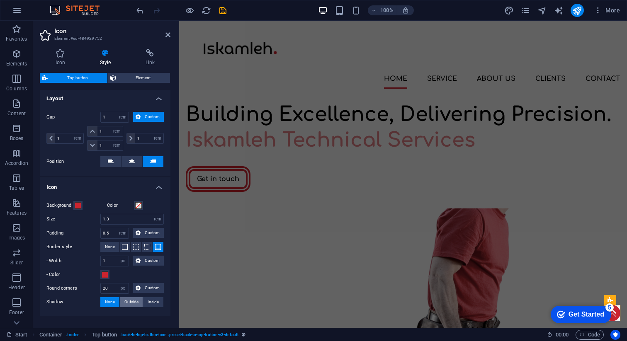
type input "2"
type input "4"
click at [153, 304] on span "Inside" at bounding box center [153, 302] width 11 height 10
click at [114, 300] on button "None" at bounding box center [109, 302] width 19 height 10
click at [171, 37] on aside "Icon Element #ed-484929752 Icon Style Link Icon chevron .fa-secondary{opacity:.…" at bounding box center [106, 174] width 146 height 307
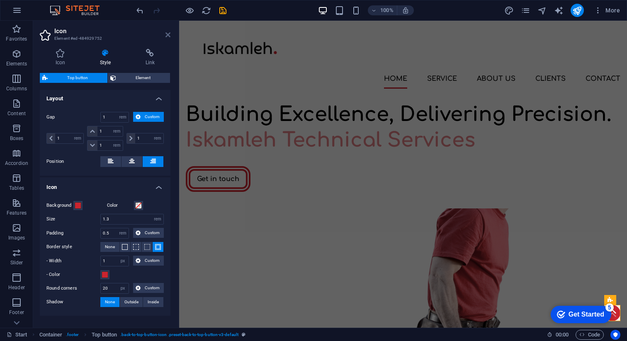
click at [165, 32] on icon at bounding box center [167, 35] width 5 height 7
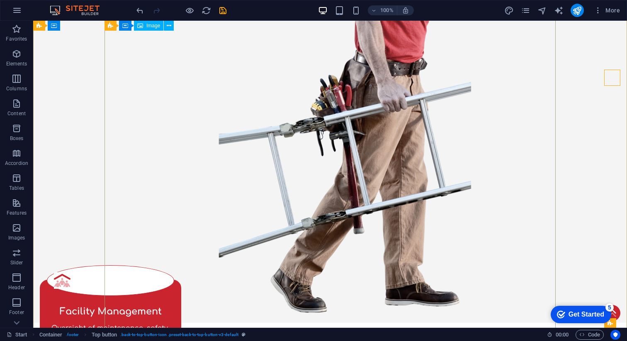
scroll to position [0, 0]
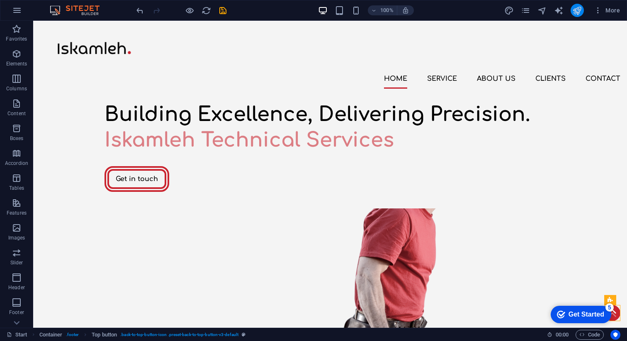
click at [579, 8] on icon "publish" at bounding box center [577, 11] width 10 height 10
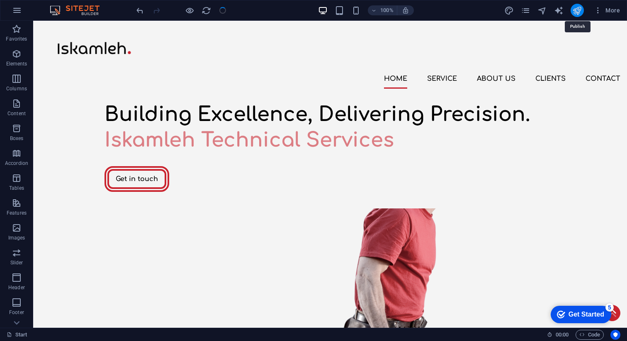
click at [579, 8] on icon "publish" at bounding box center [577, 11] width 10 height 10
